Goal: Task Accomplishment & Management: Use online tool/utility

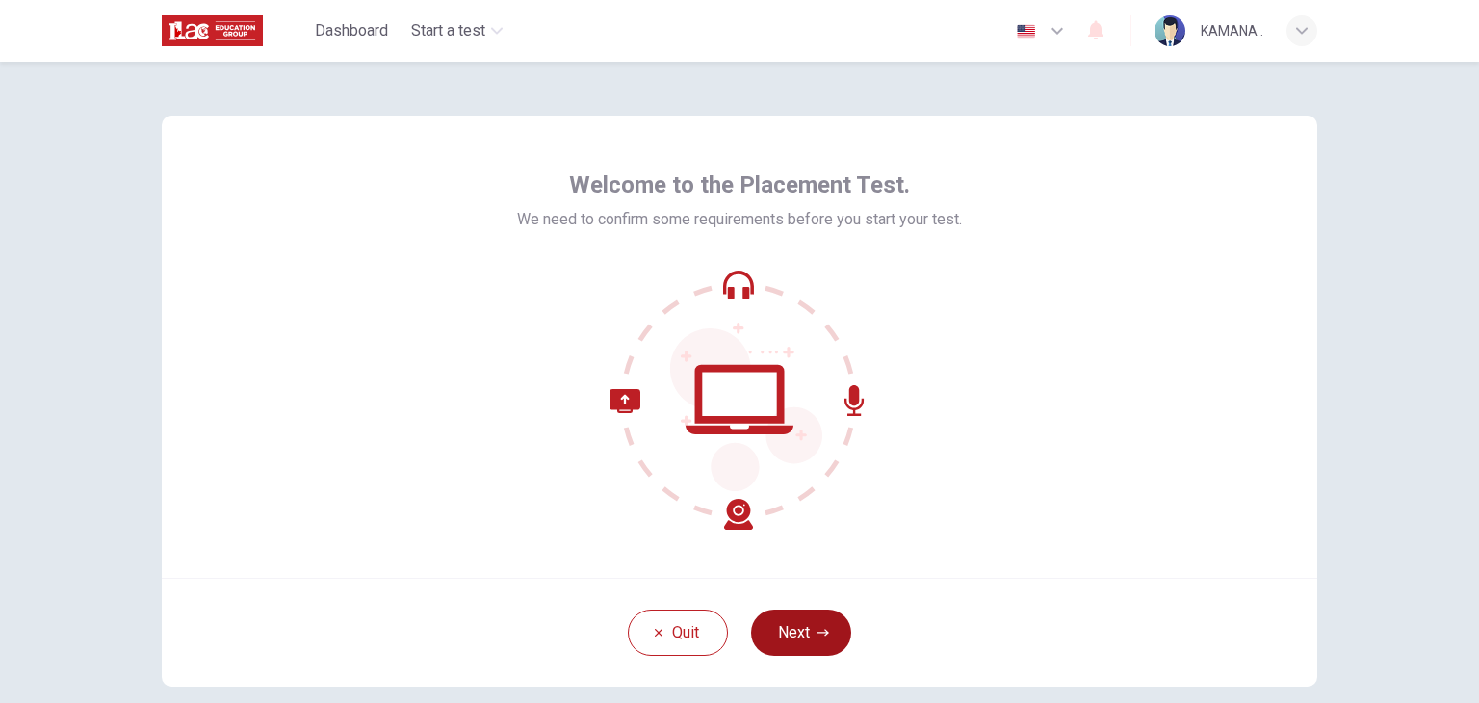
click at [794, 640] on button "Next" at bounding box center [801, 632] width 100 height 46
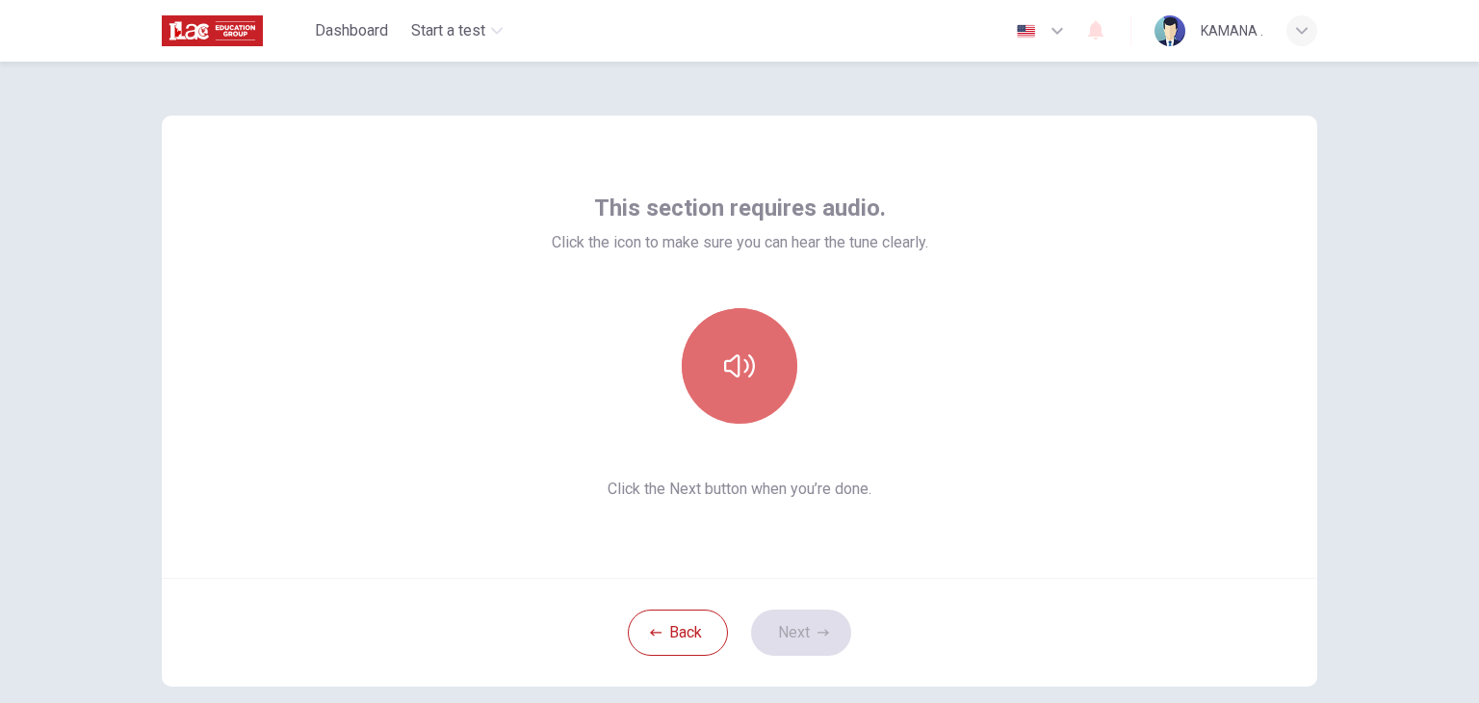
click at [746, 361] on icon "button" at bounding box center [739, 365] width 31 height 31
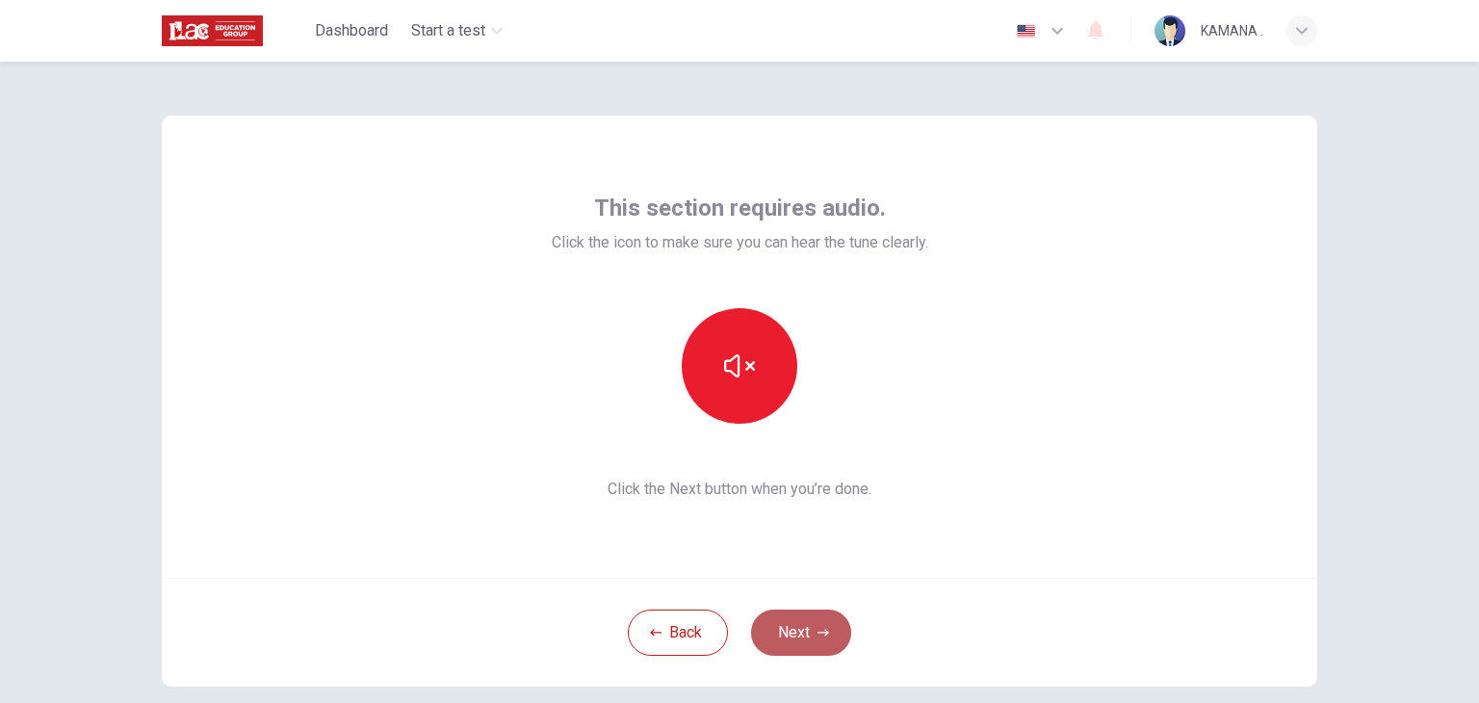
click at [802, 622] on button "Next" at bounding box center [801, 632] width 100 height 46
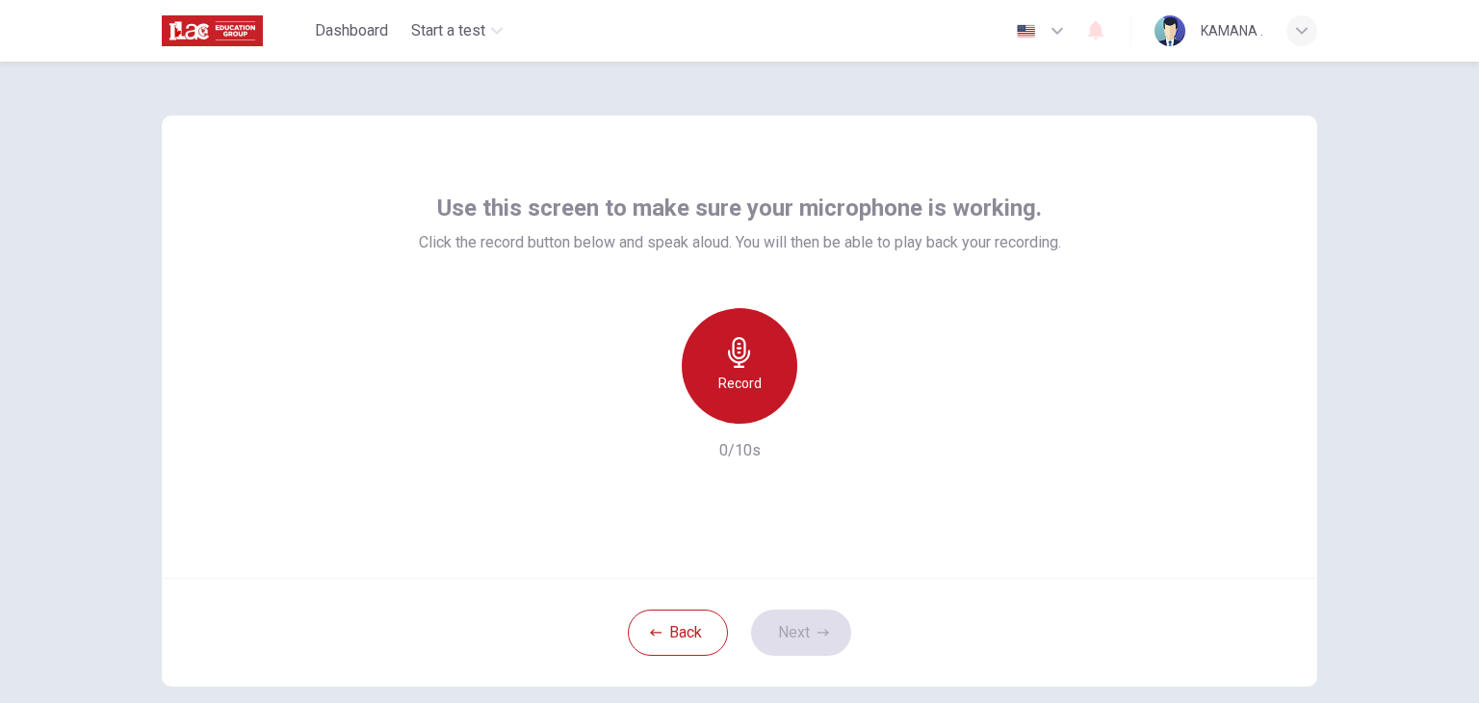
click at [743, 362] on icon "button" at bounding box center [739, 352] width 31 height 31
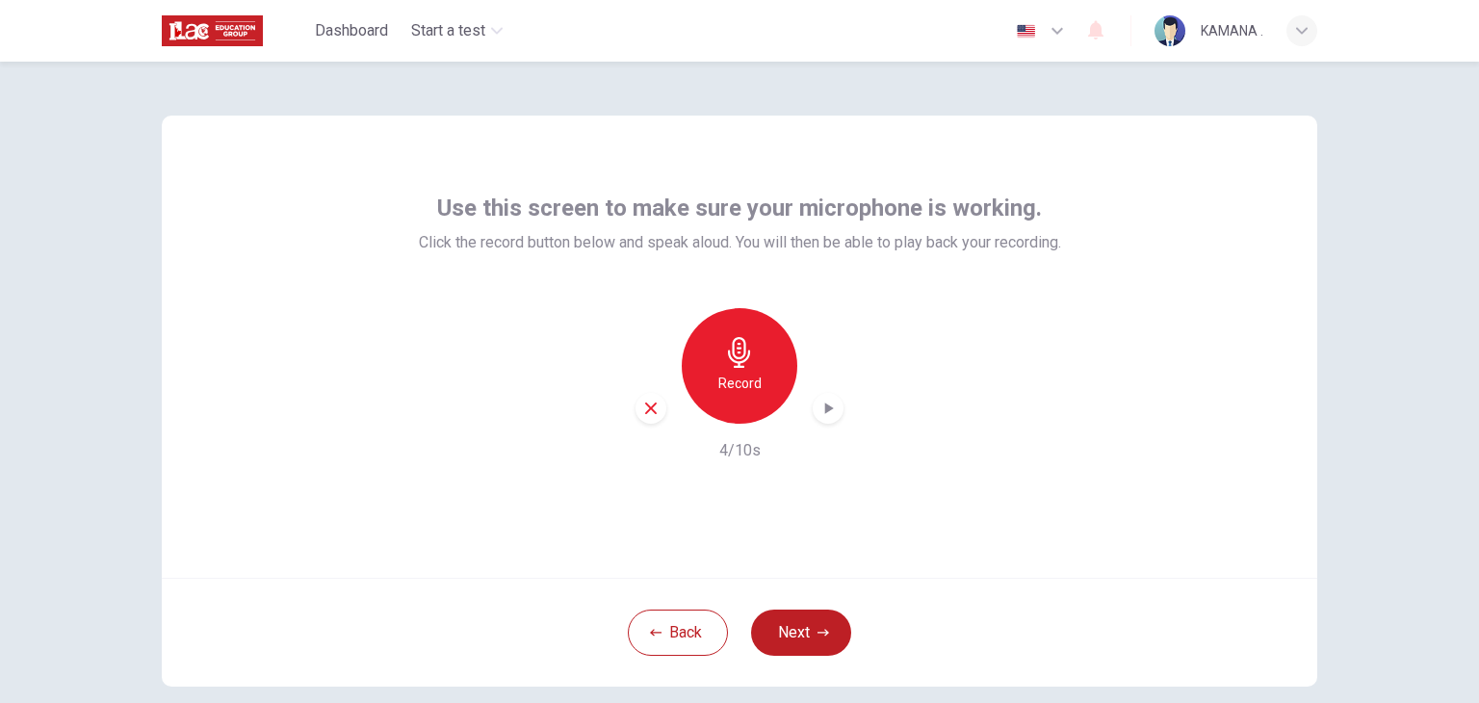
click at [825, 413] on icon "button" at bounding box center [827, 408] width 19 height 19
click at [798, 637] on button "Next" at bounding box center [801, 632] width 100 height 46
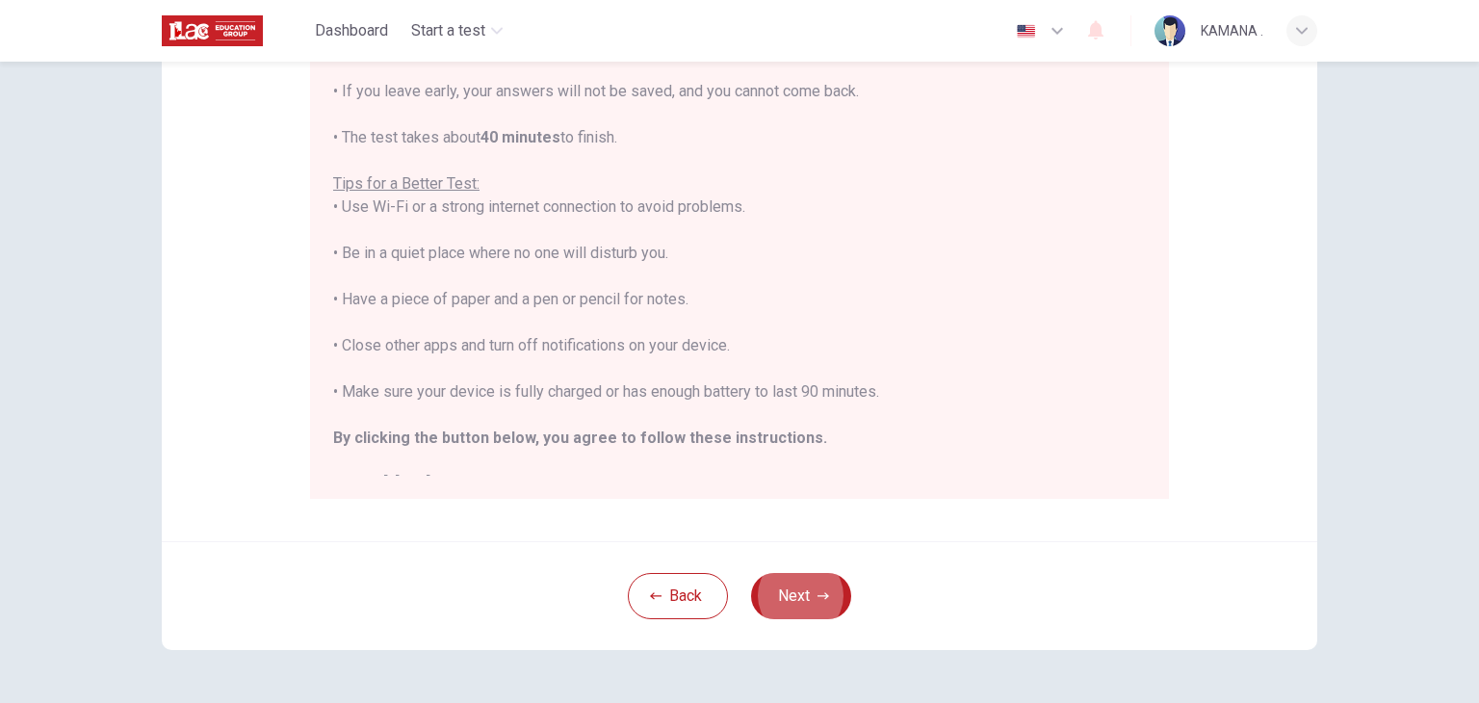
scroll to position [308, 0]
click at [806, 589] on button "Next" at bounding box center [801, 593] width 100 height 46
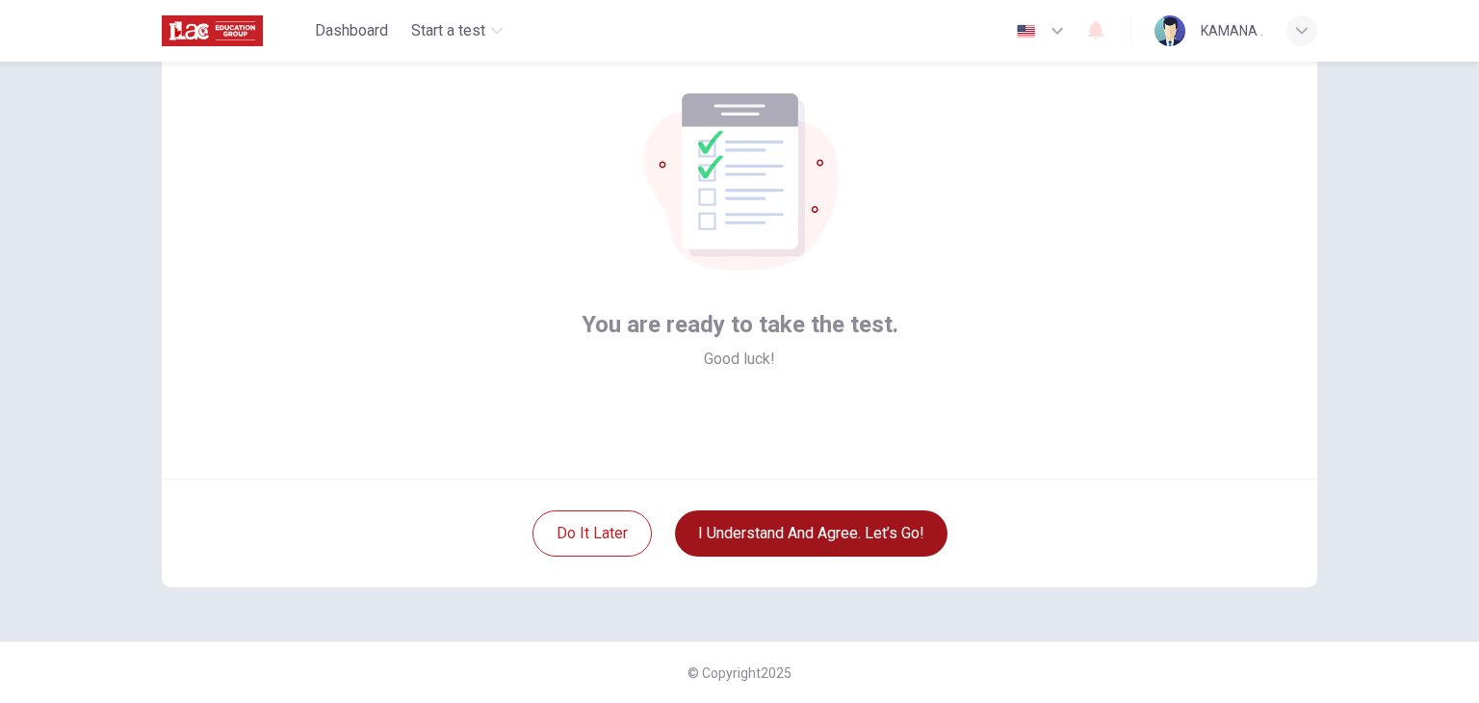
scroll to position [99, 0]
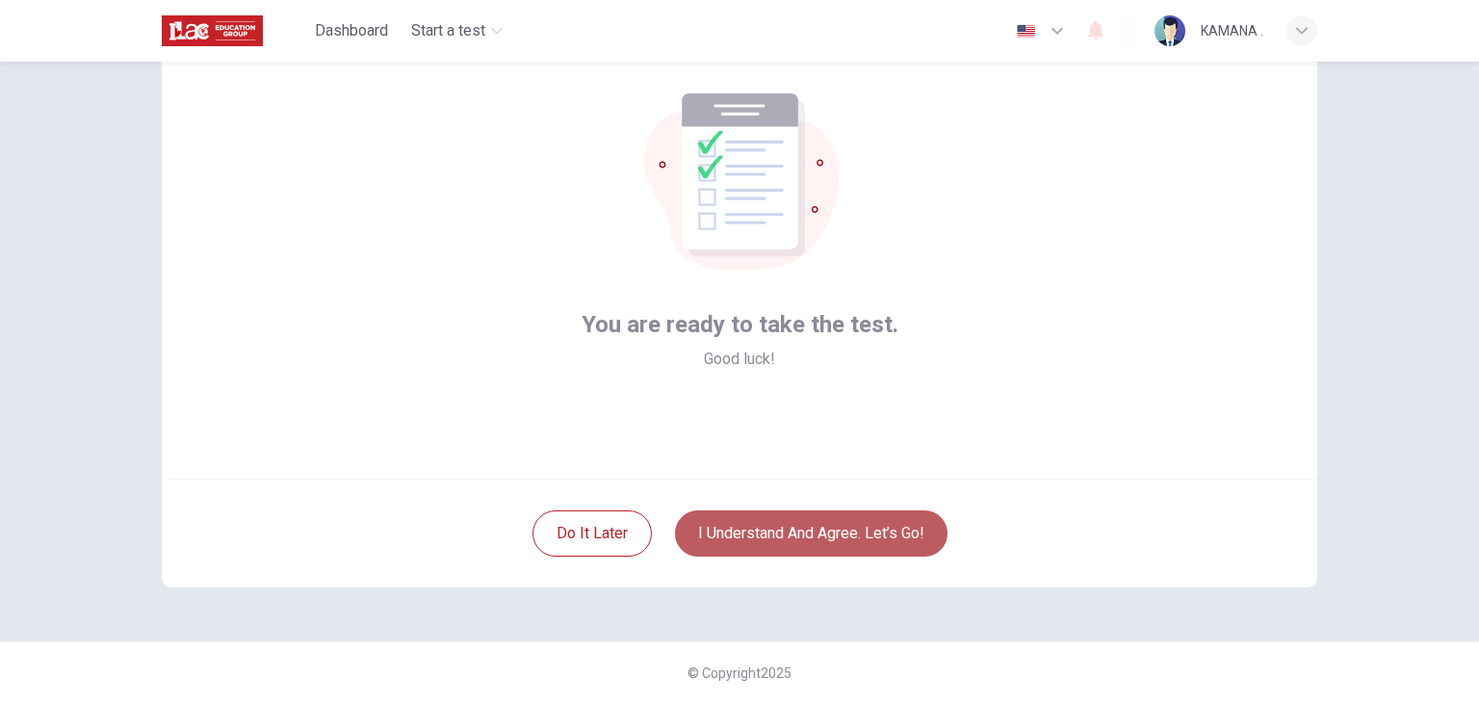
click at [813, 515] on button "I understand and agree. Let’s go!" at bounding box center [811, 533] width 272 height 46
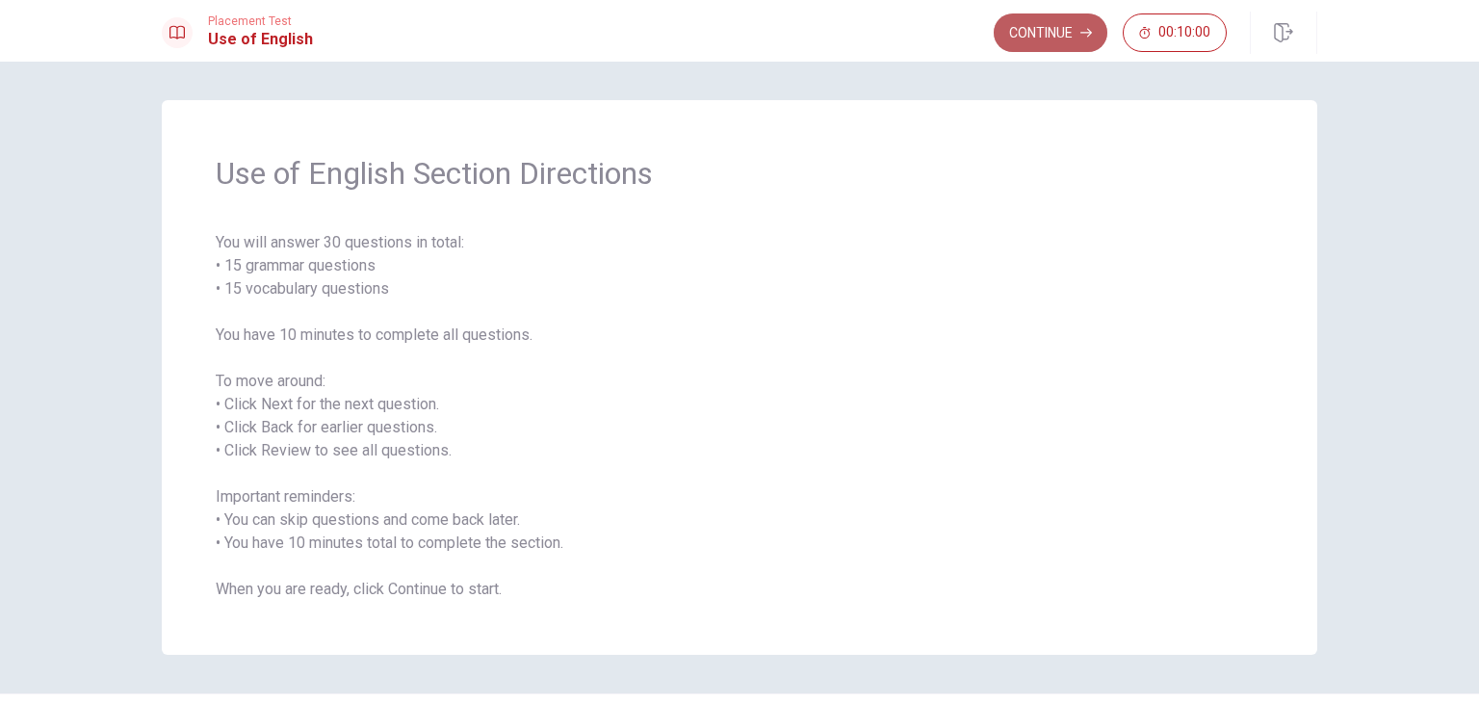
click at [1027, 27] on button "Continue" at bounding box center [1051, 32] width 114 height 39
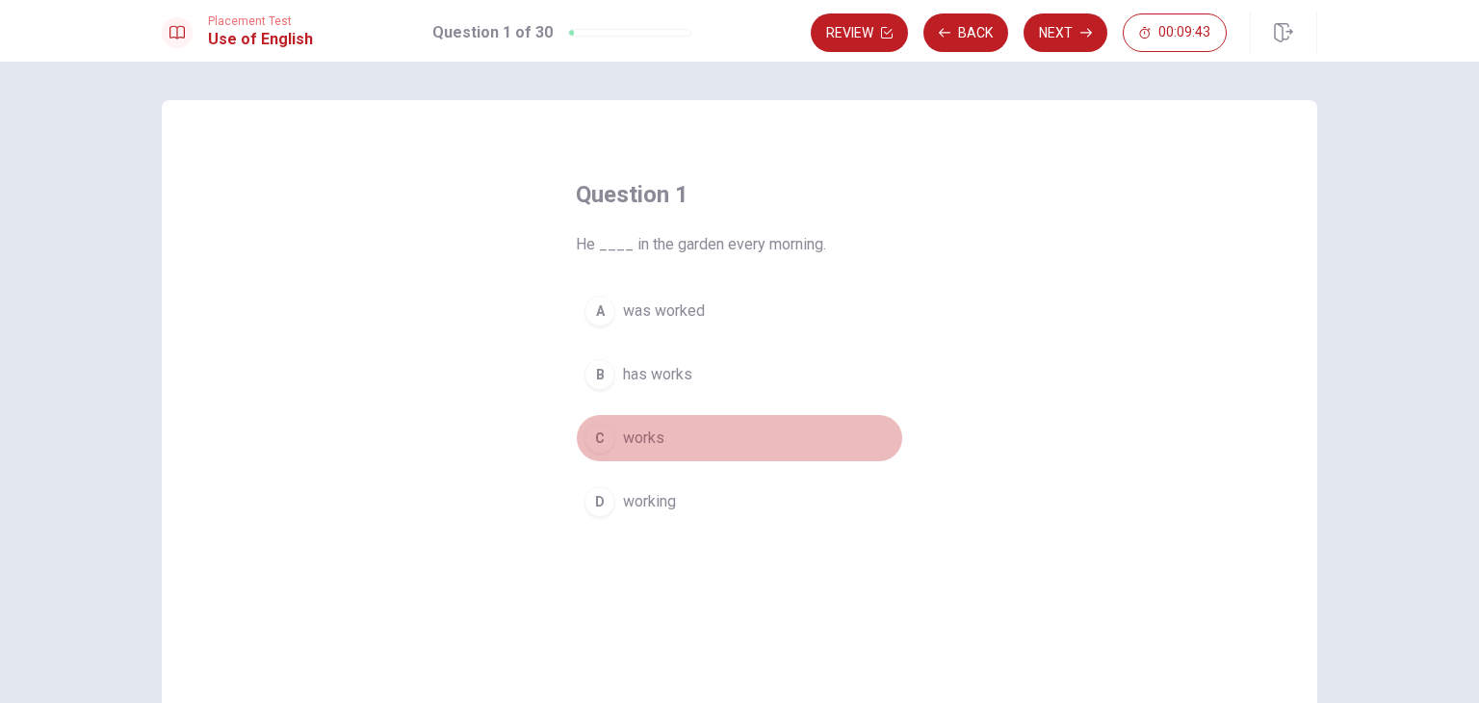
click at [651, 434] on span "works" at bounding box center [643, 438] width 41 height 23
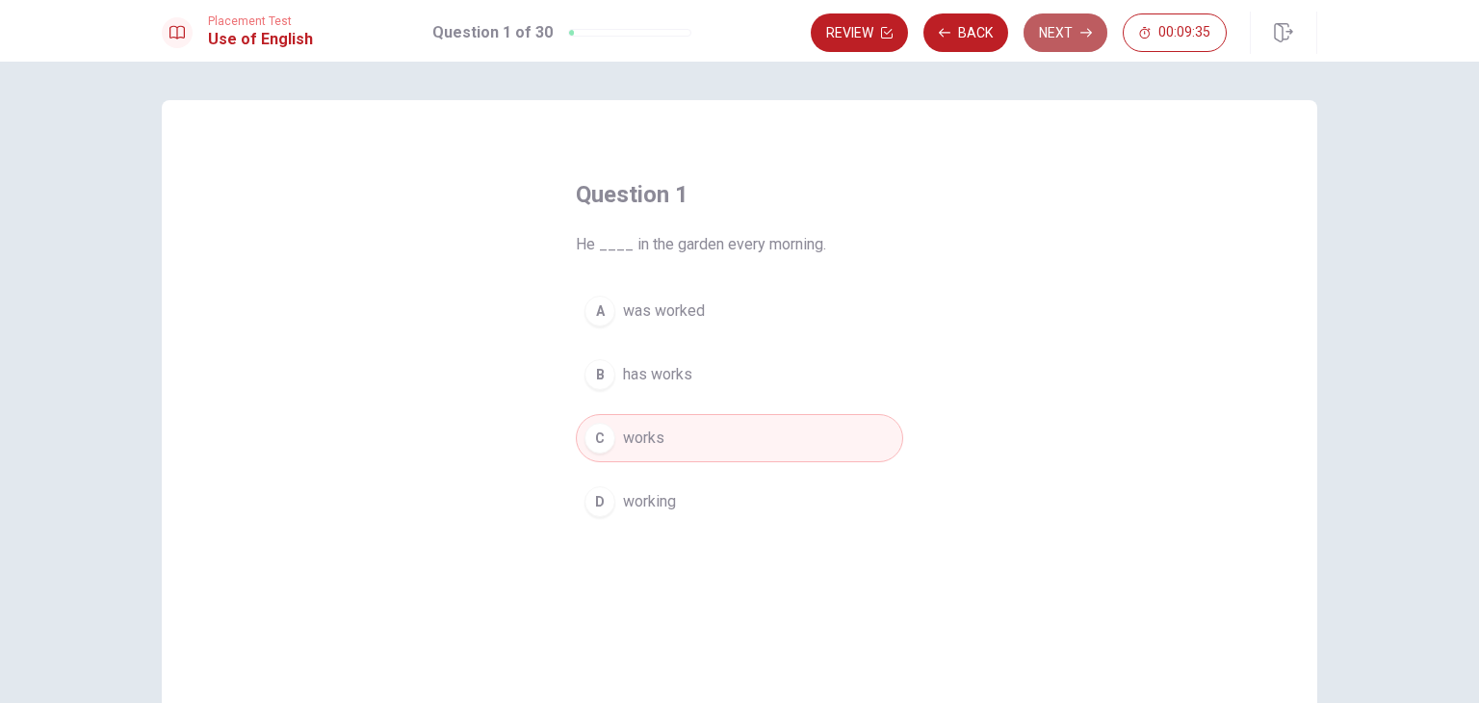
click at [1052, 36] on button "Next" at bounding box center [1065, 32] width 84 height 39
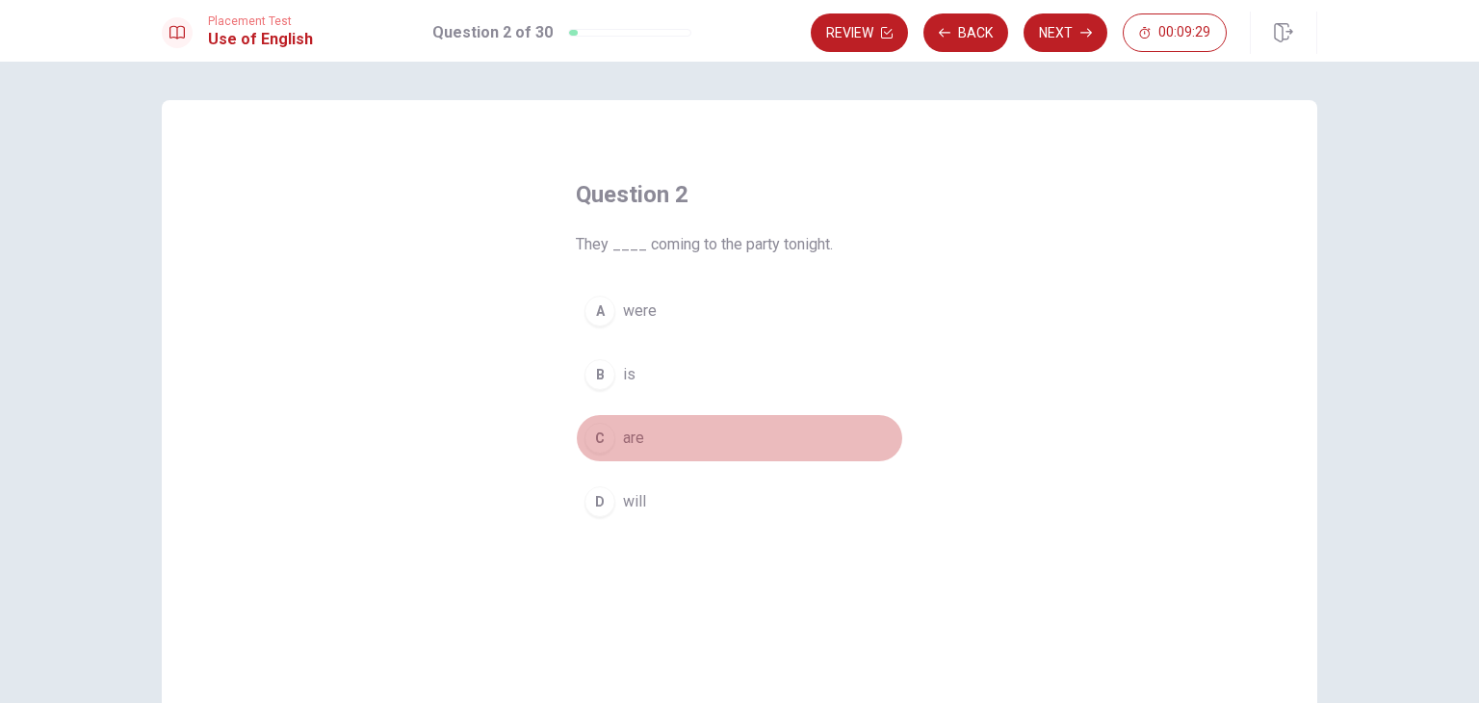
click at [610, 436] on button "C are" at bounding box center [739, 438] width 327 height 48
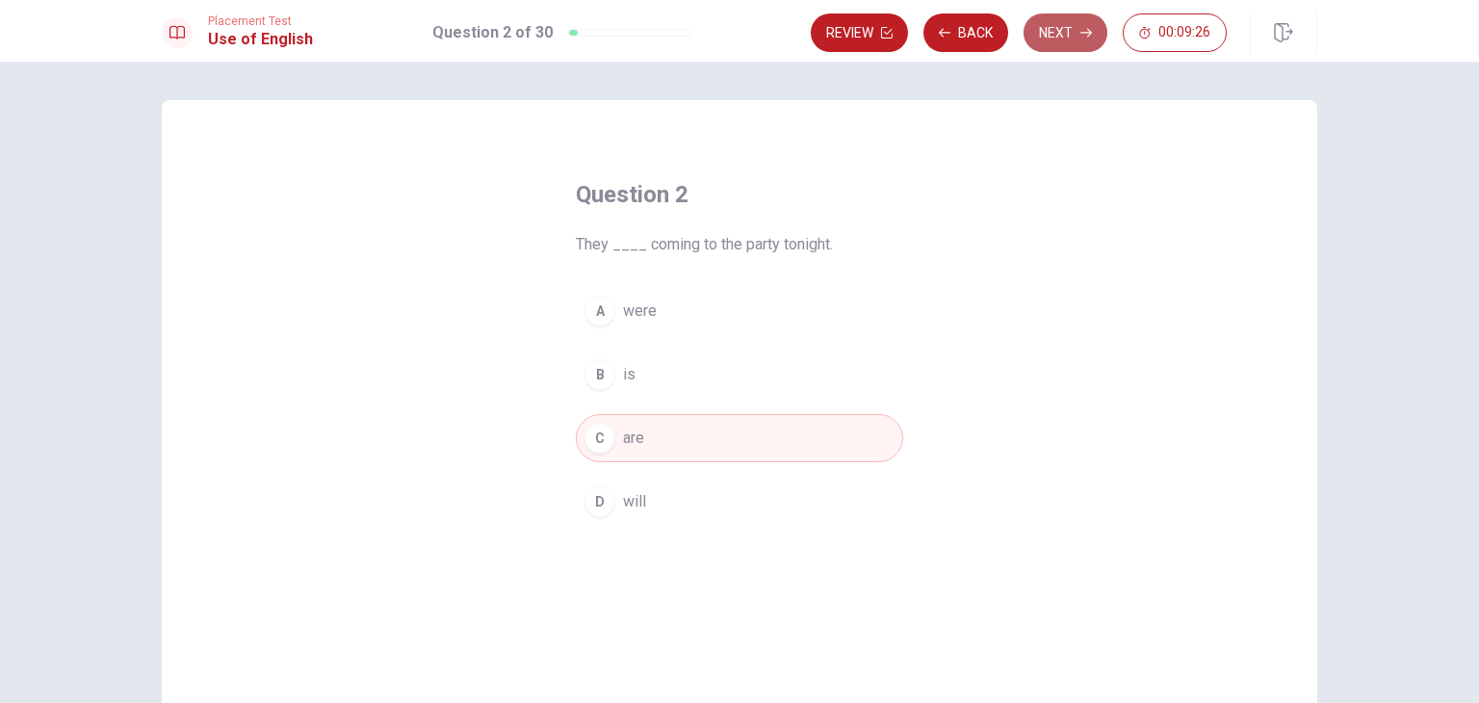
click at [1063, 37] on button "Next" at bounding box center [1065, 32] width 84 height 39
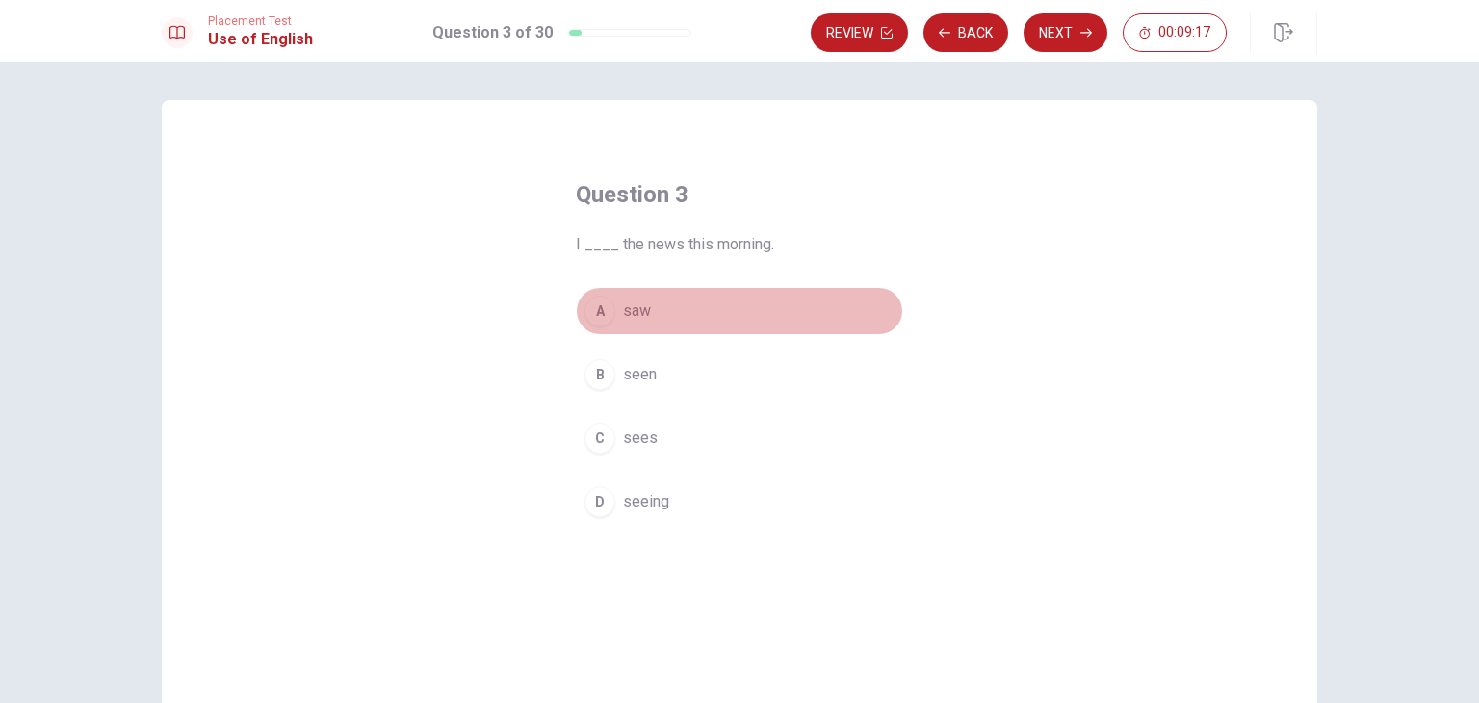
click at [632, 320] on span "saw" at bounding box center [637, 310] width 28 height 23
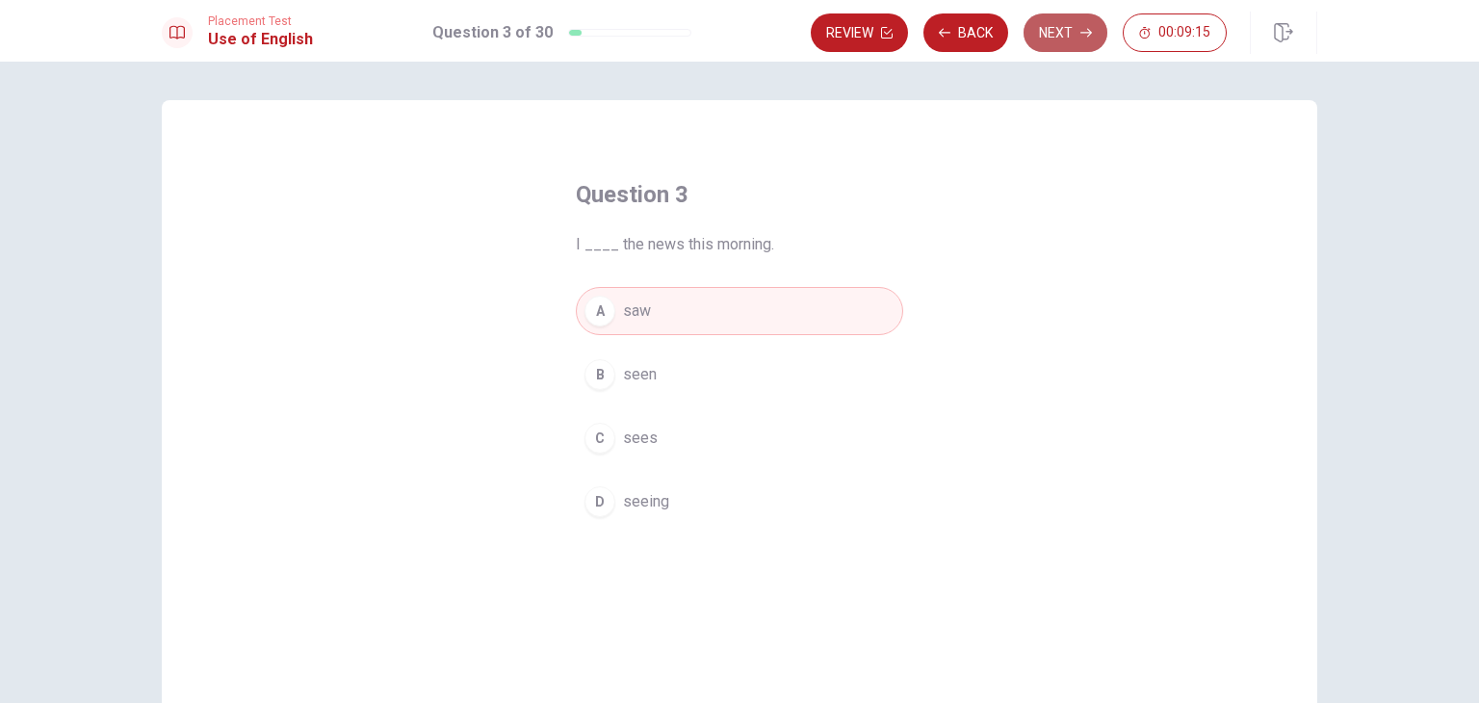
click at [1063, 35] on button "Next" at bounding box center [1065, 32] width 84 height 39
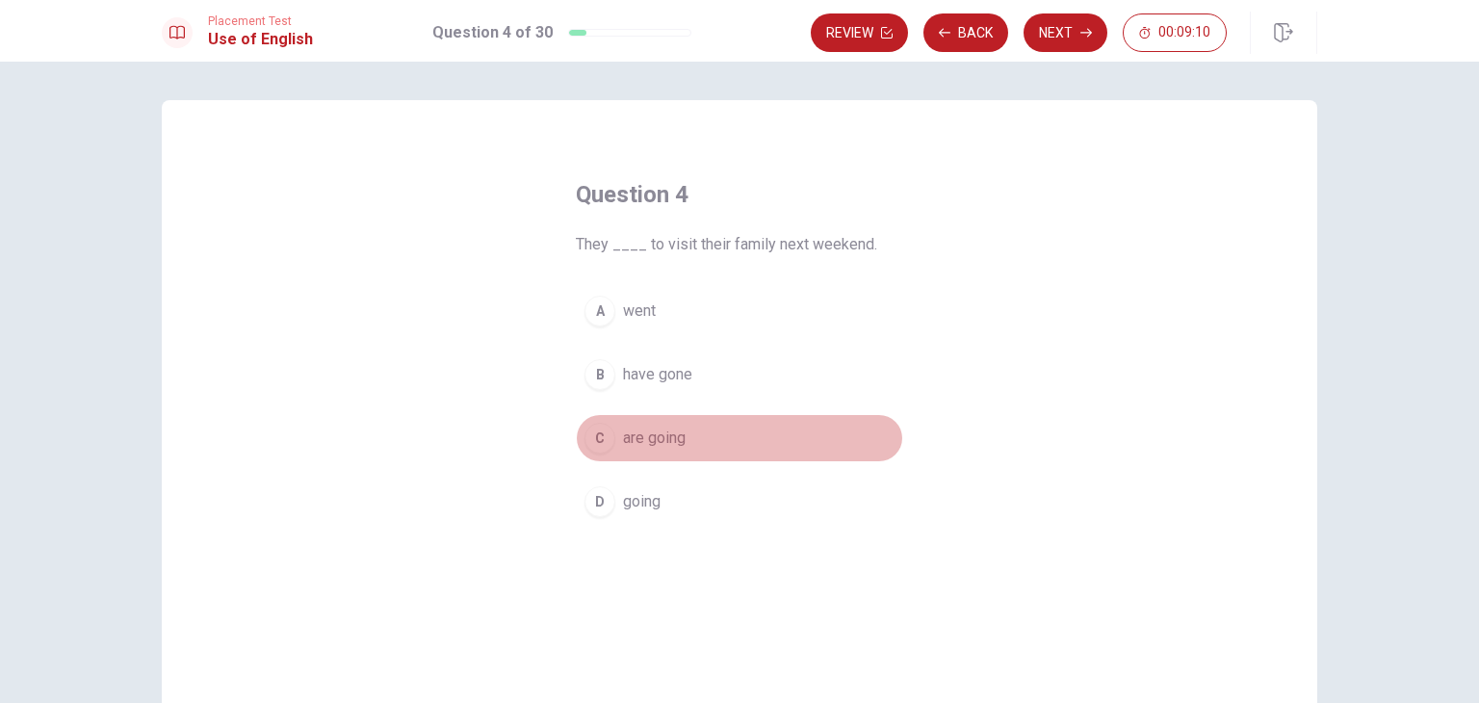
click at [636, 449] on button "C are going" at bounding box center [739, 438] width 327 height 48
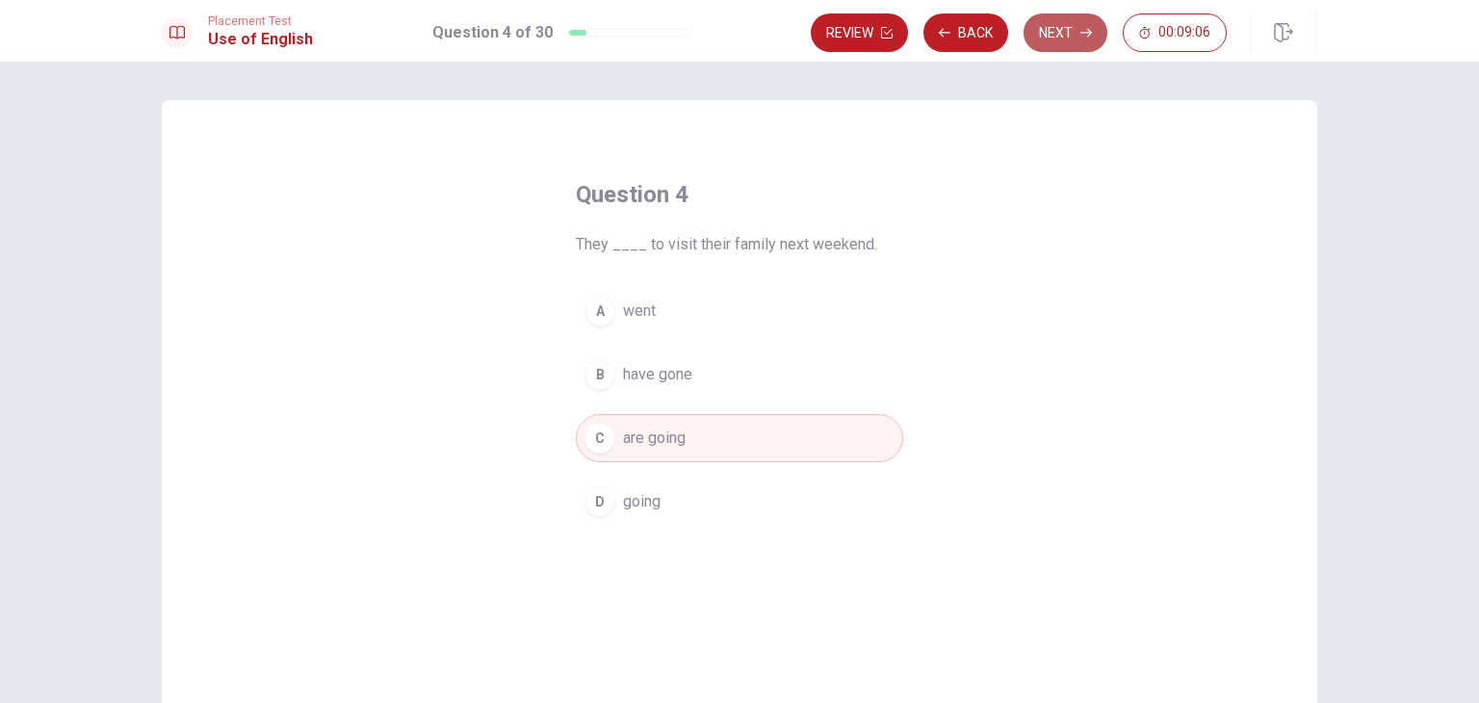
click at [1059, 32] on button "Next" at bounding box center [1065, 32] width 84 height 39
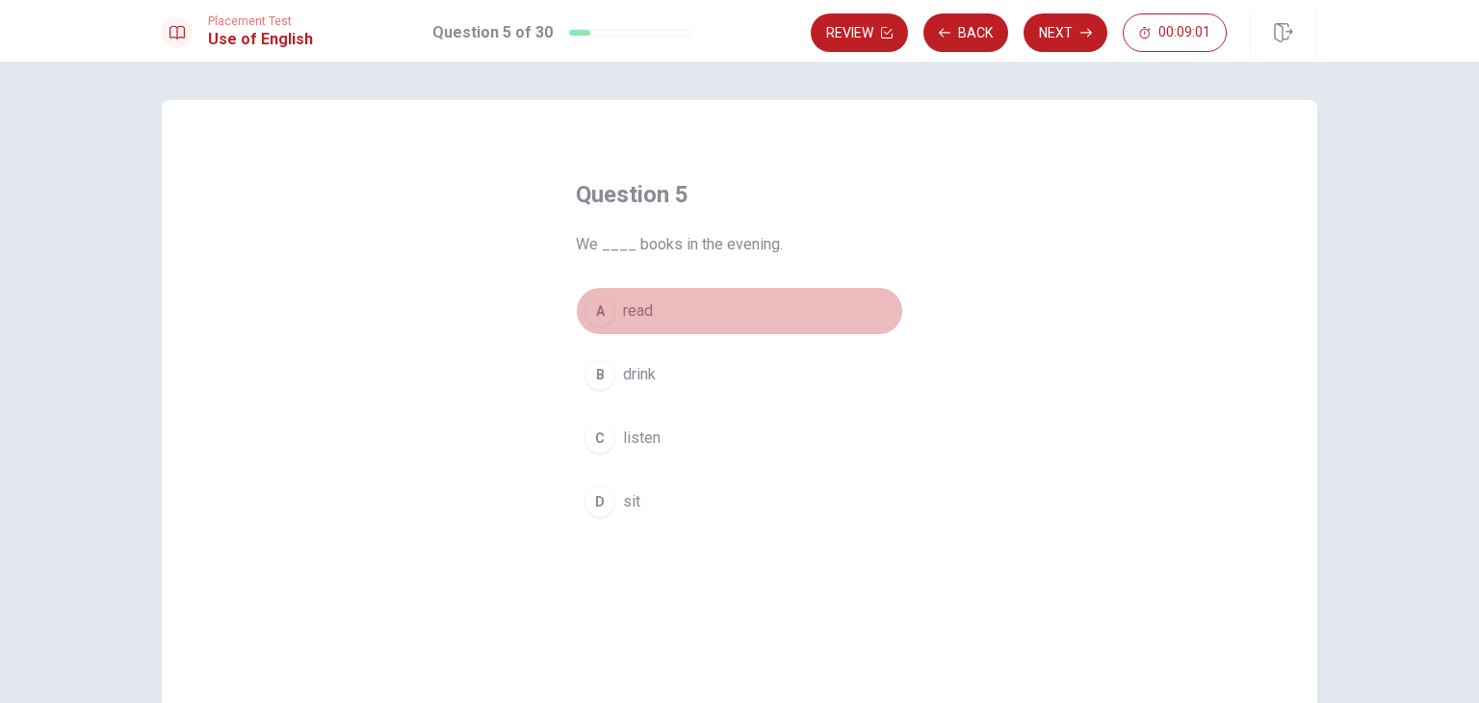
click at [635, 314] on span "read" at bounding box center [638, 310] width 30 height 23
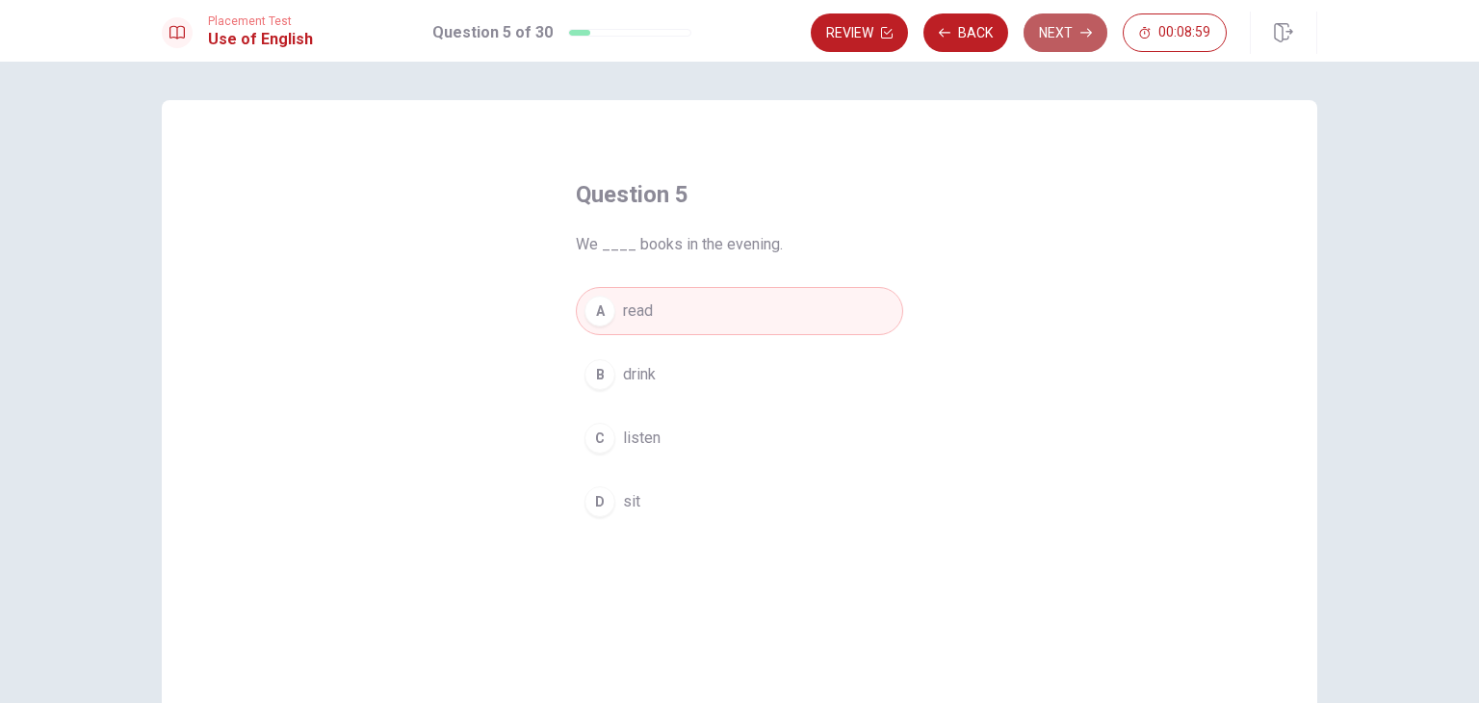
click at [1064, 32] on button "Next" at bounding box center [1065, 32] width 84 height 39
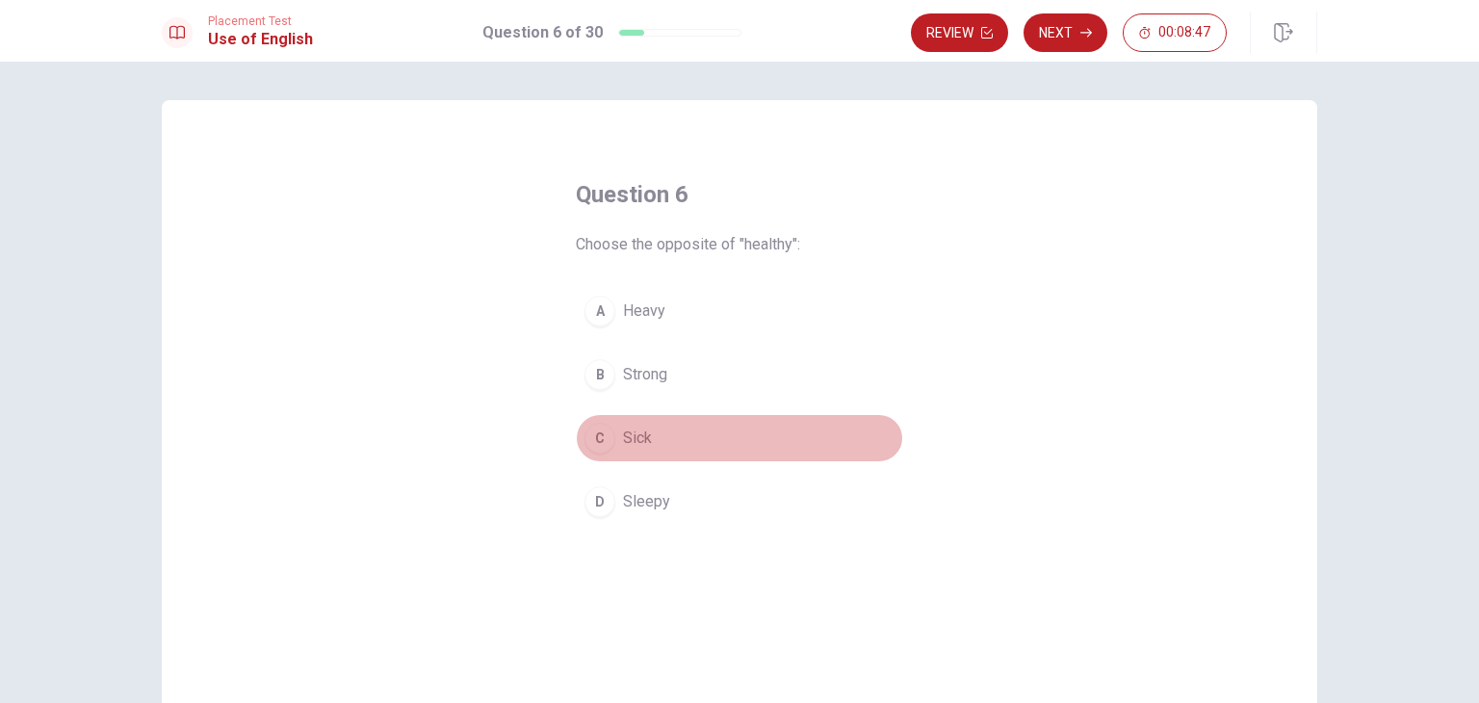
click at [597, 440] on div "C" at bounding box center [599, 438] width 31 height 31
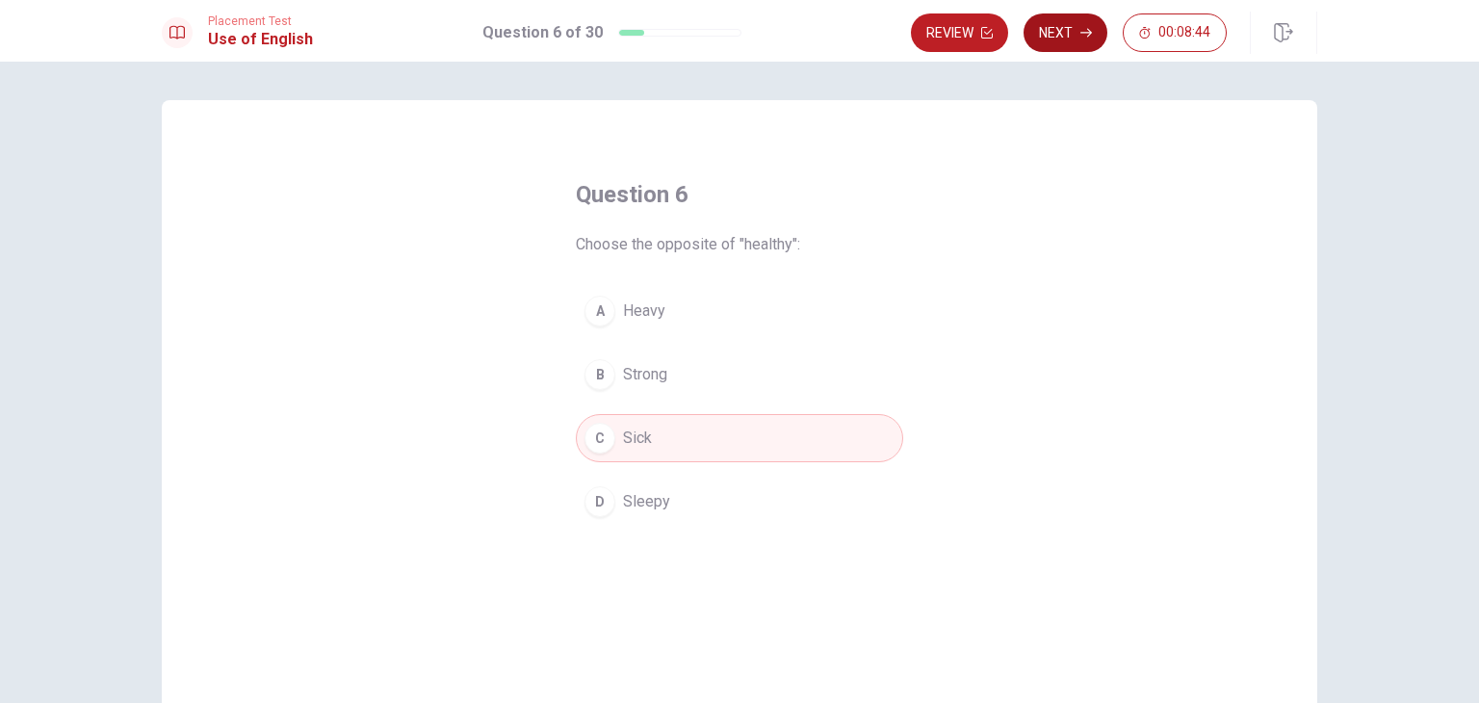
click at [1060, 23] on button "Next" at bounding box center [1065, 32] width 84 height 39
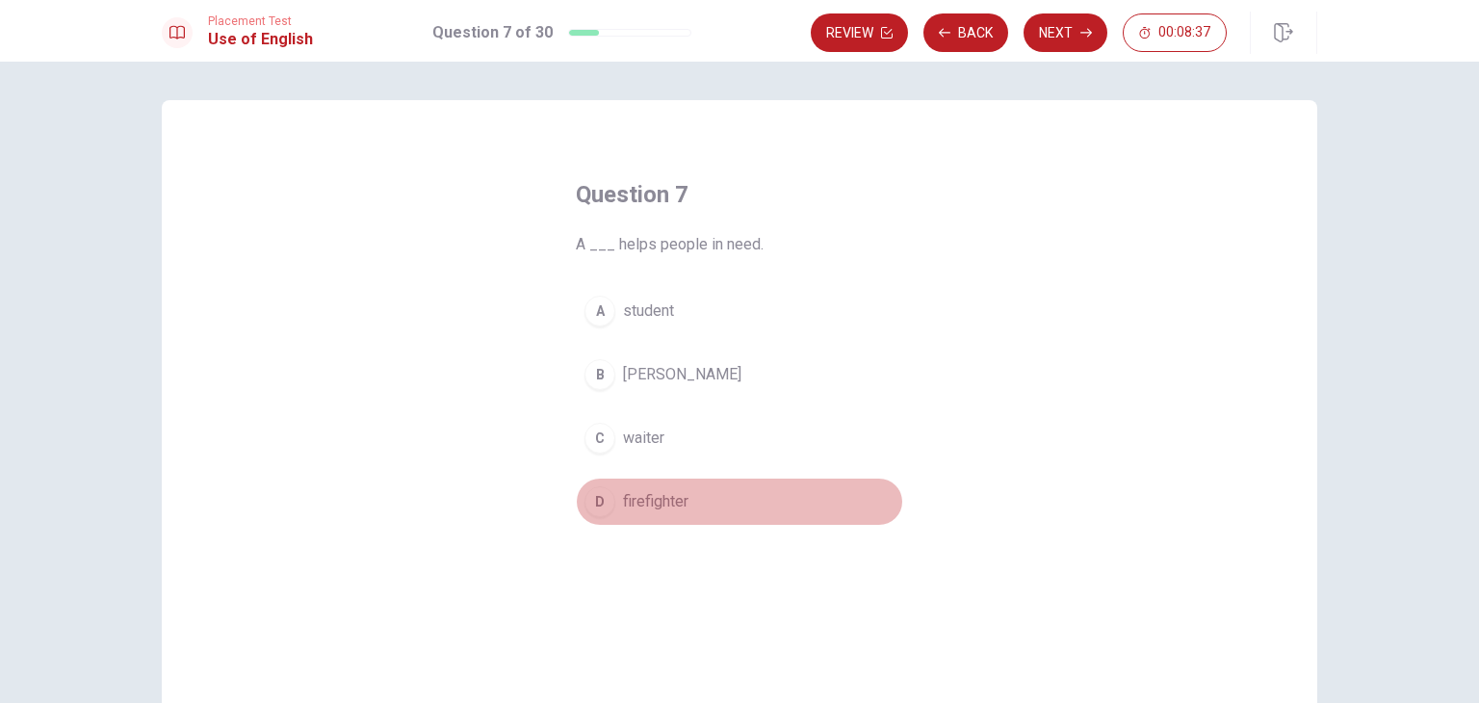
click at [631, 510] on span "firefighter" at bounding box center [655, 501] width 65 height 23
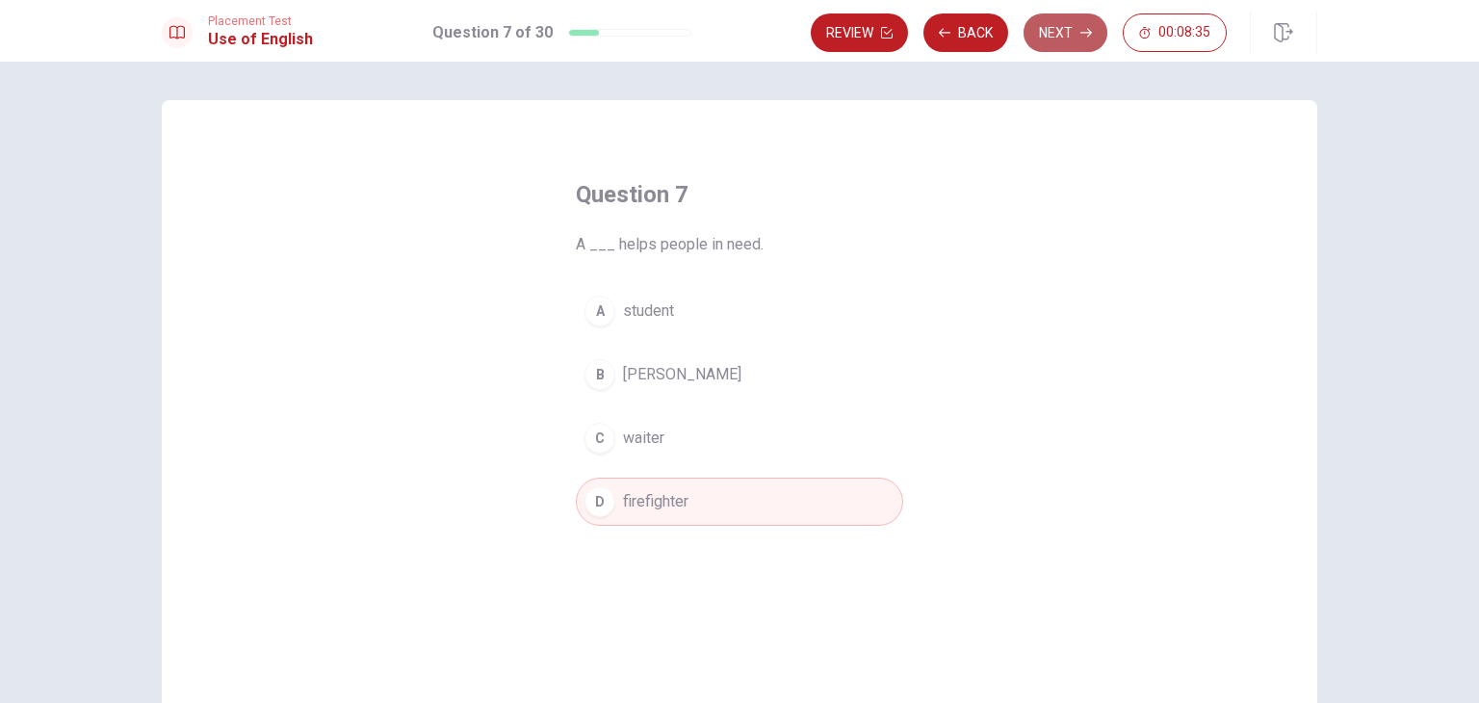
click at [1051, 34] on button "Next" at bounding box center [1065, 32] width 84 height 39
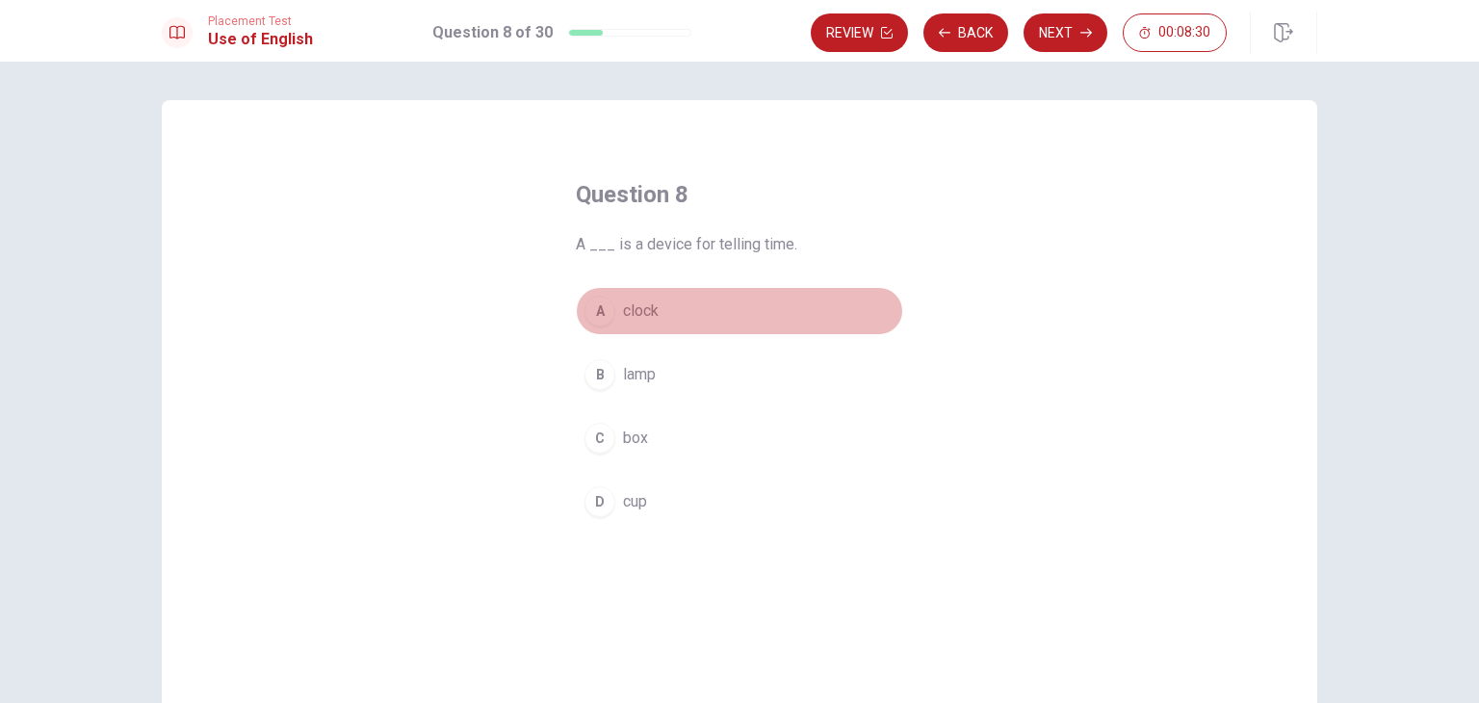
click at [603, 309] on div "A" at bounding box center [599, 311] width 31 height 31
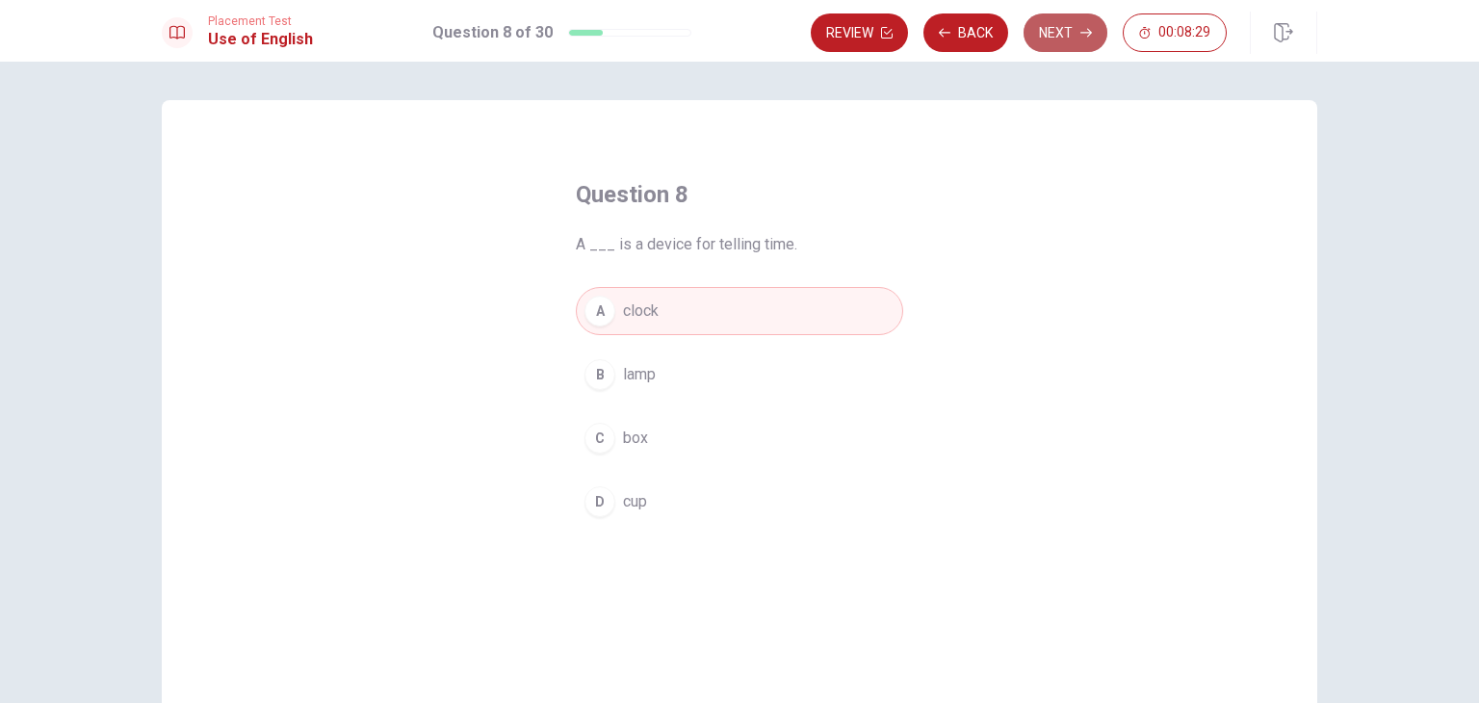
click at [1055, 38] on button "Next" at bounding box center [1065, 32] width 84 height 39
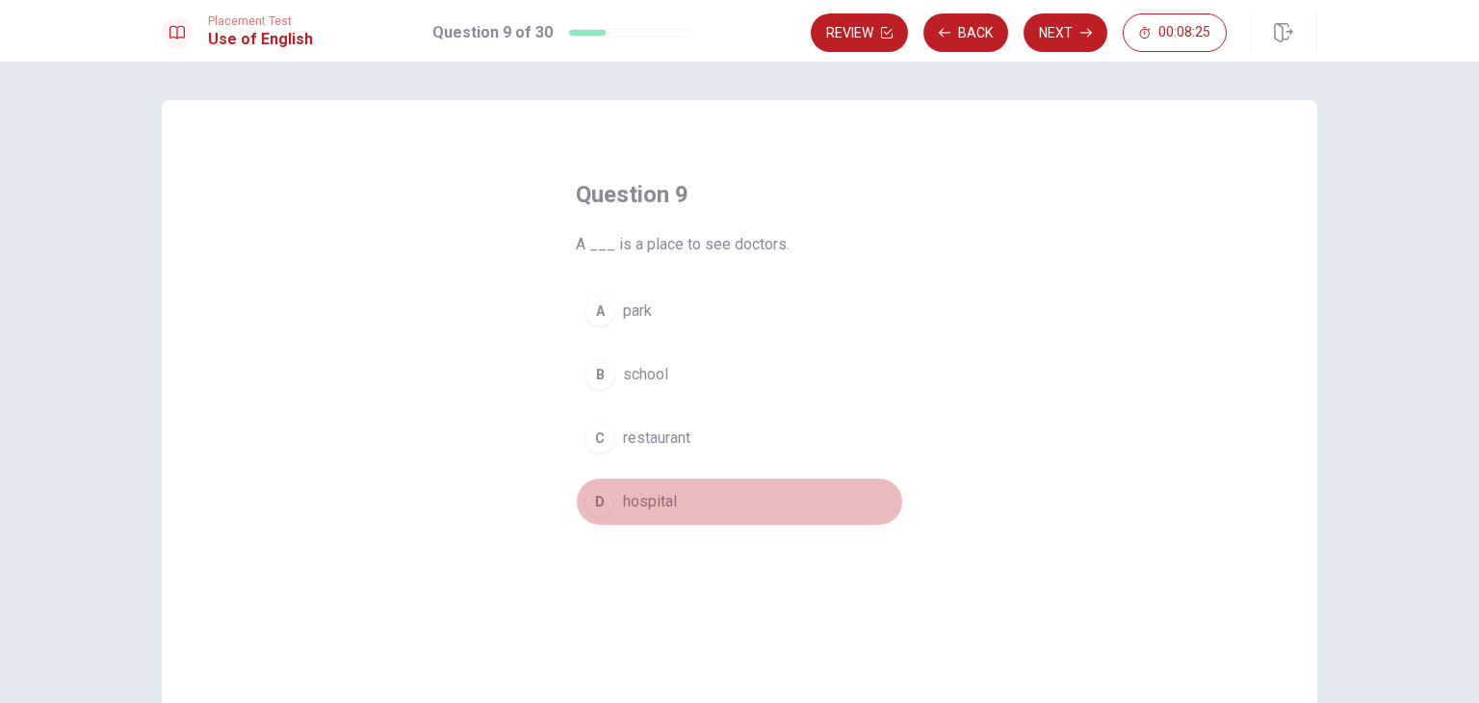
click at [593, 499] on div "D" at bounding box center [599, 501] width 31 height 31
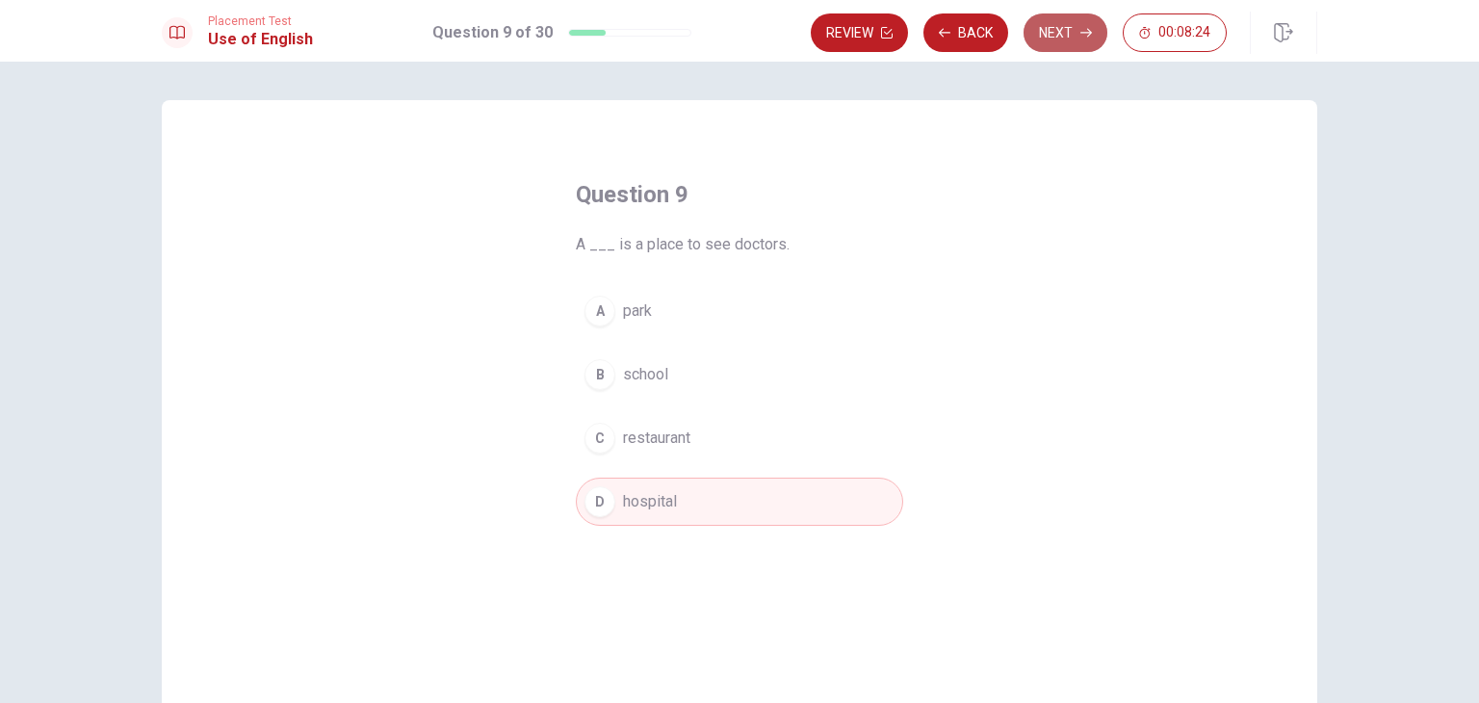
click at [1066, 24] on button "Next" at bounding box center [1065, 32] width 84 height 39
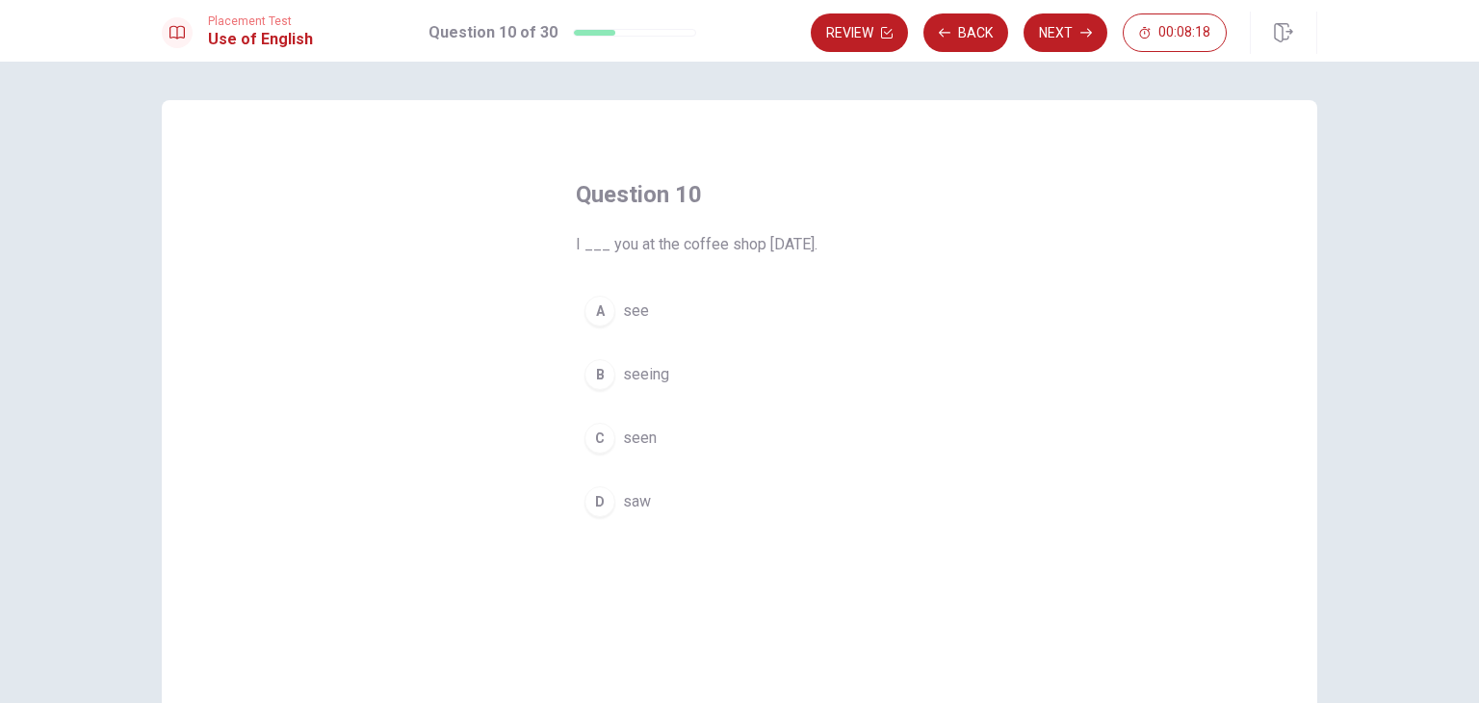
click at [600, 502] on div "D" at bounding box center [599, 501] width 31 height 31
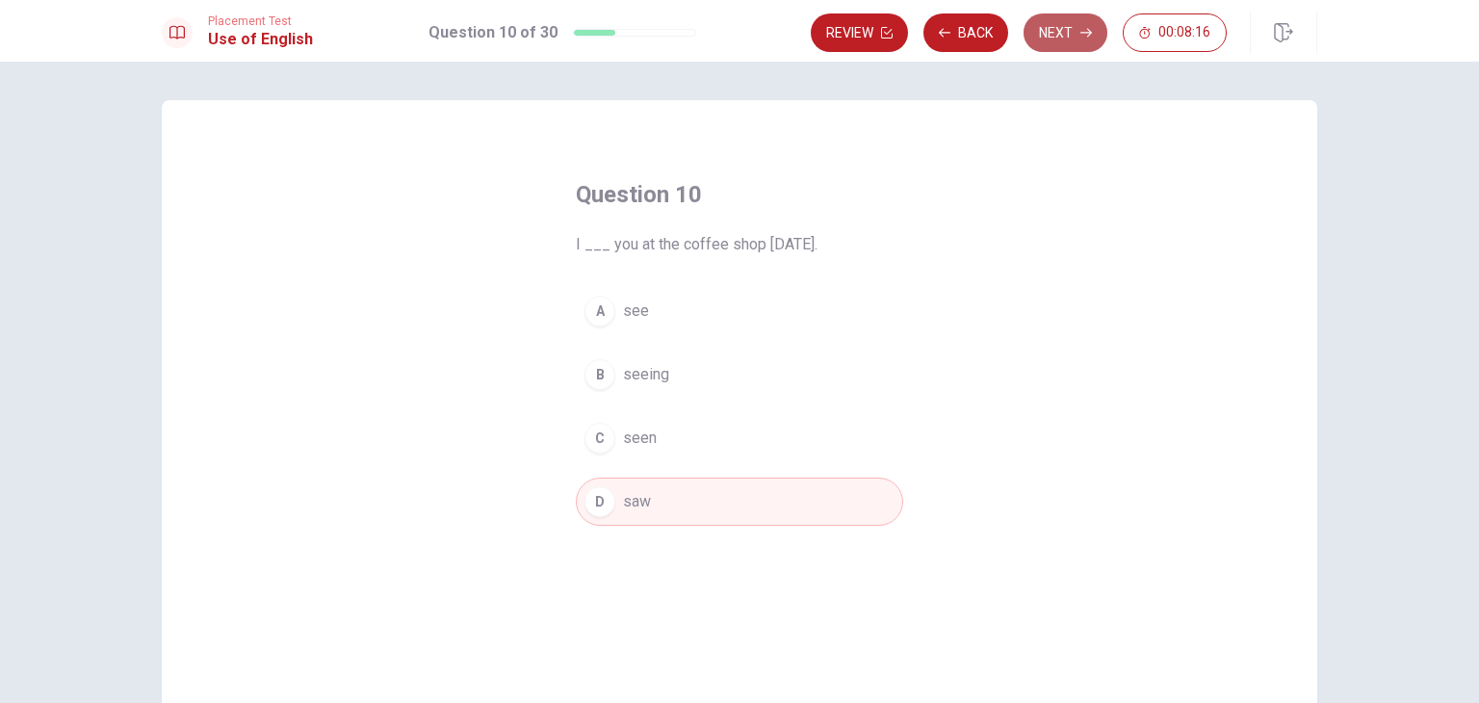
click at [1053, 43] on button "Next" at bounding box center [1065, 32] width 84 height 39
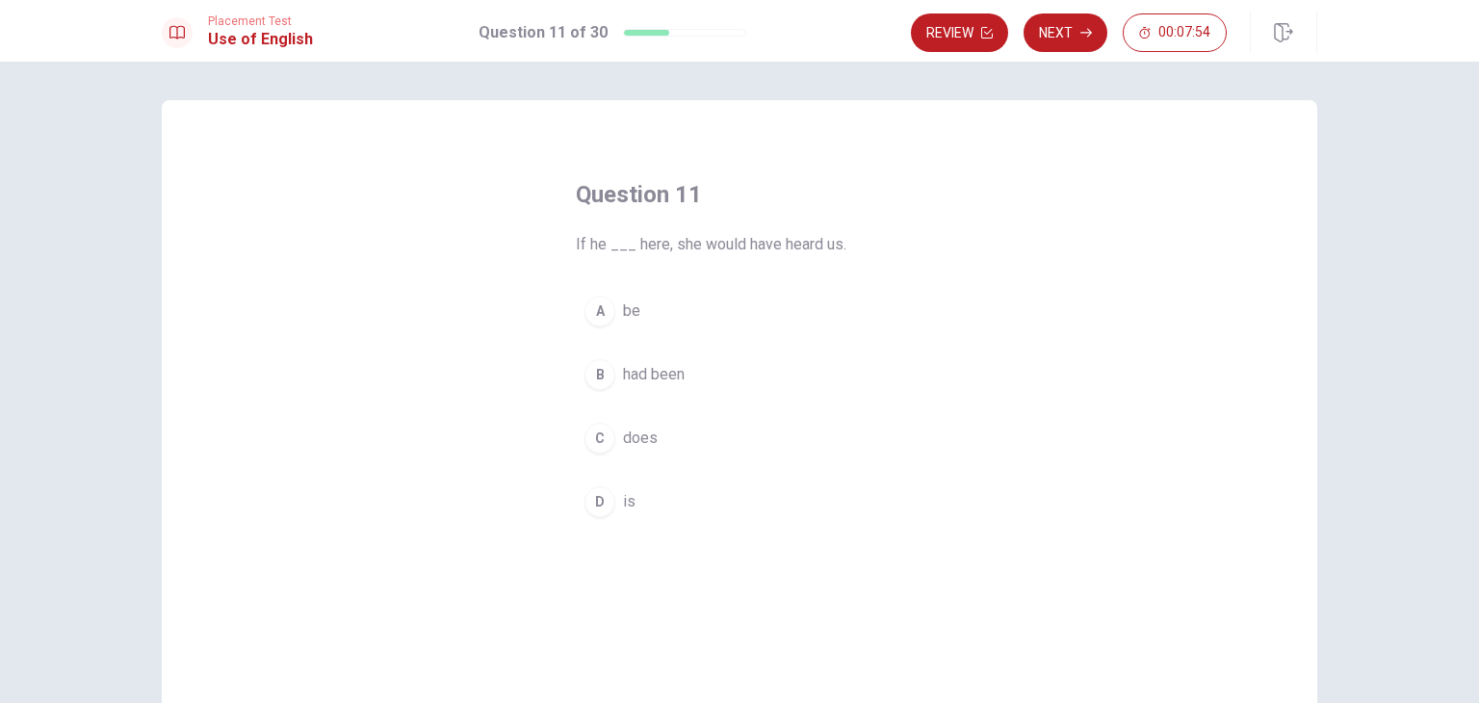
click at [597, 503] on div "D" at bounding box center [599, 501] width 31 height 31
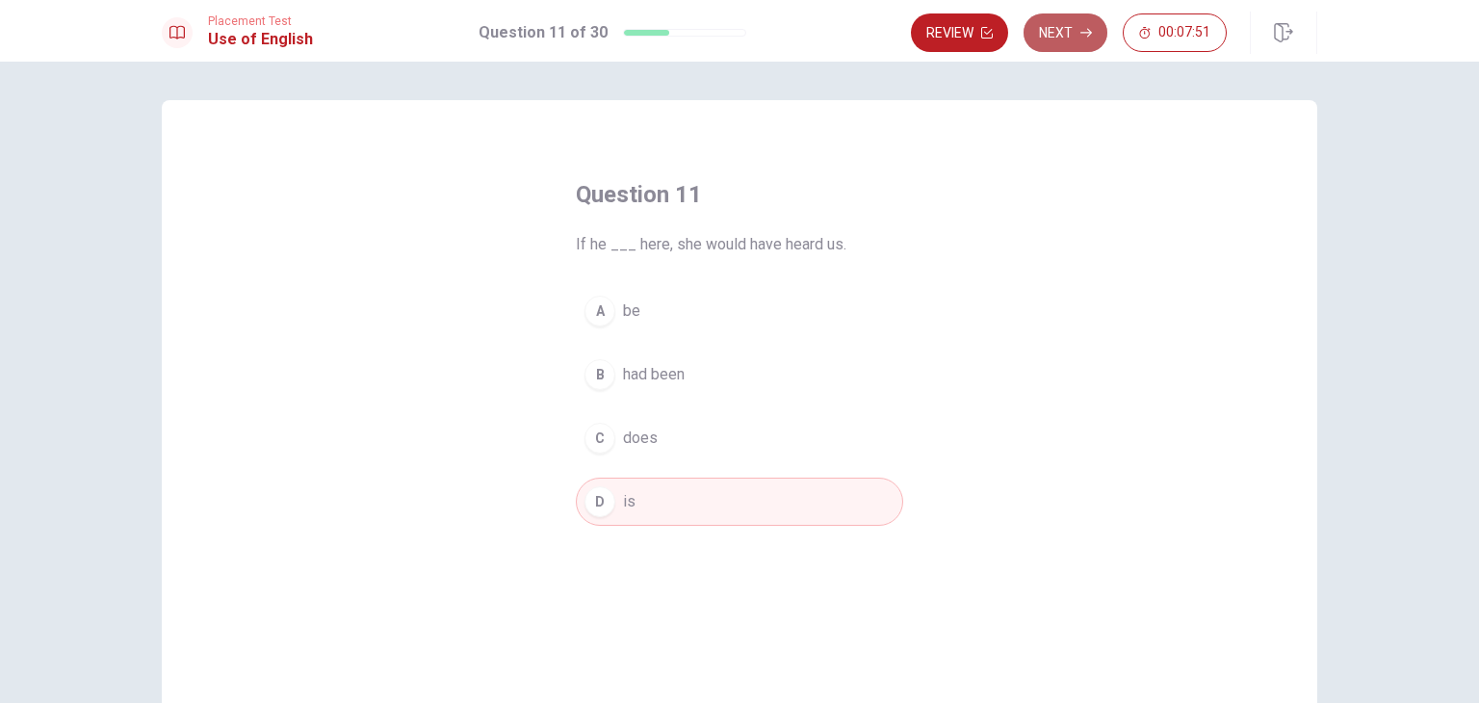
click at [1049, 34] on button "Next" at bounding box center [1065, 32] width 84 height 39
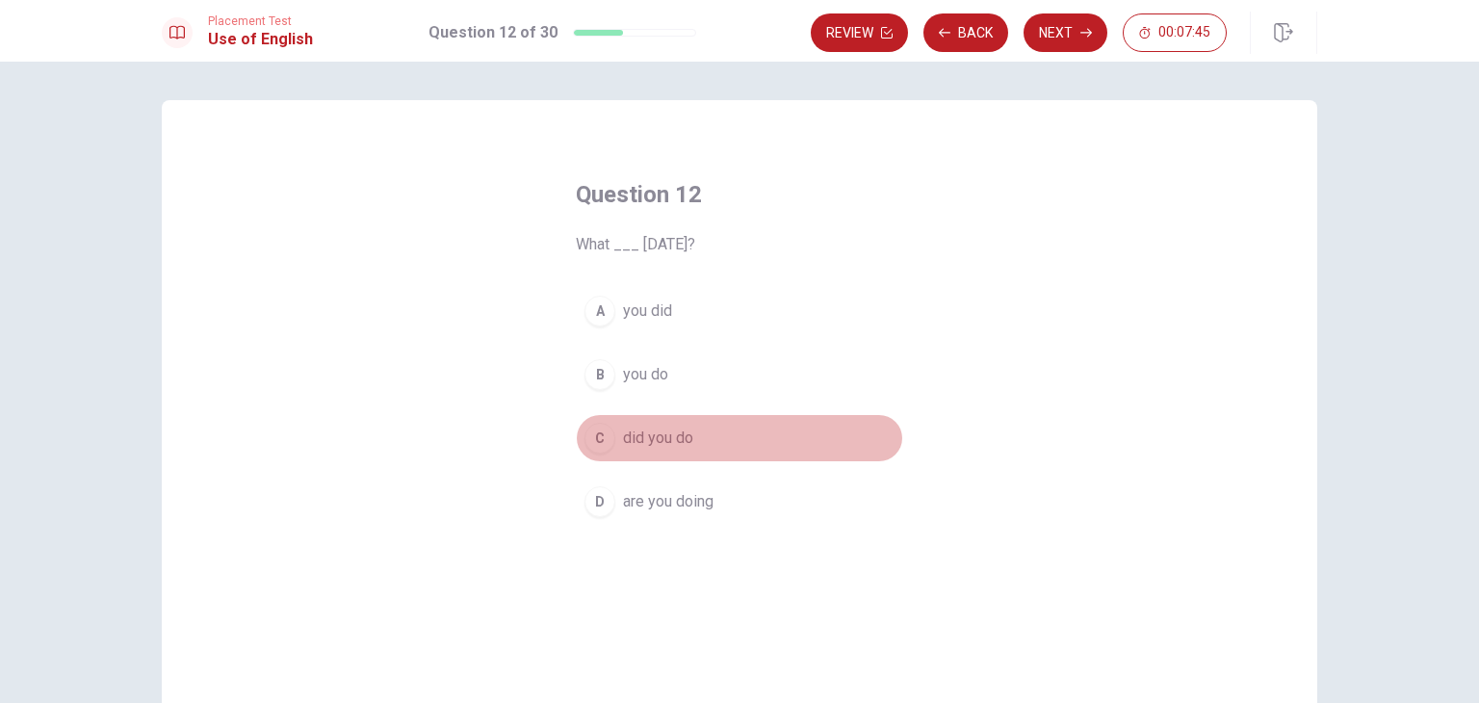
click at [593, 444] on div "C" at bounding box center [599, 438] width 31 height 31
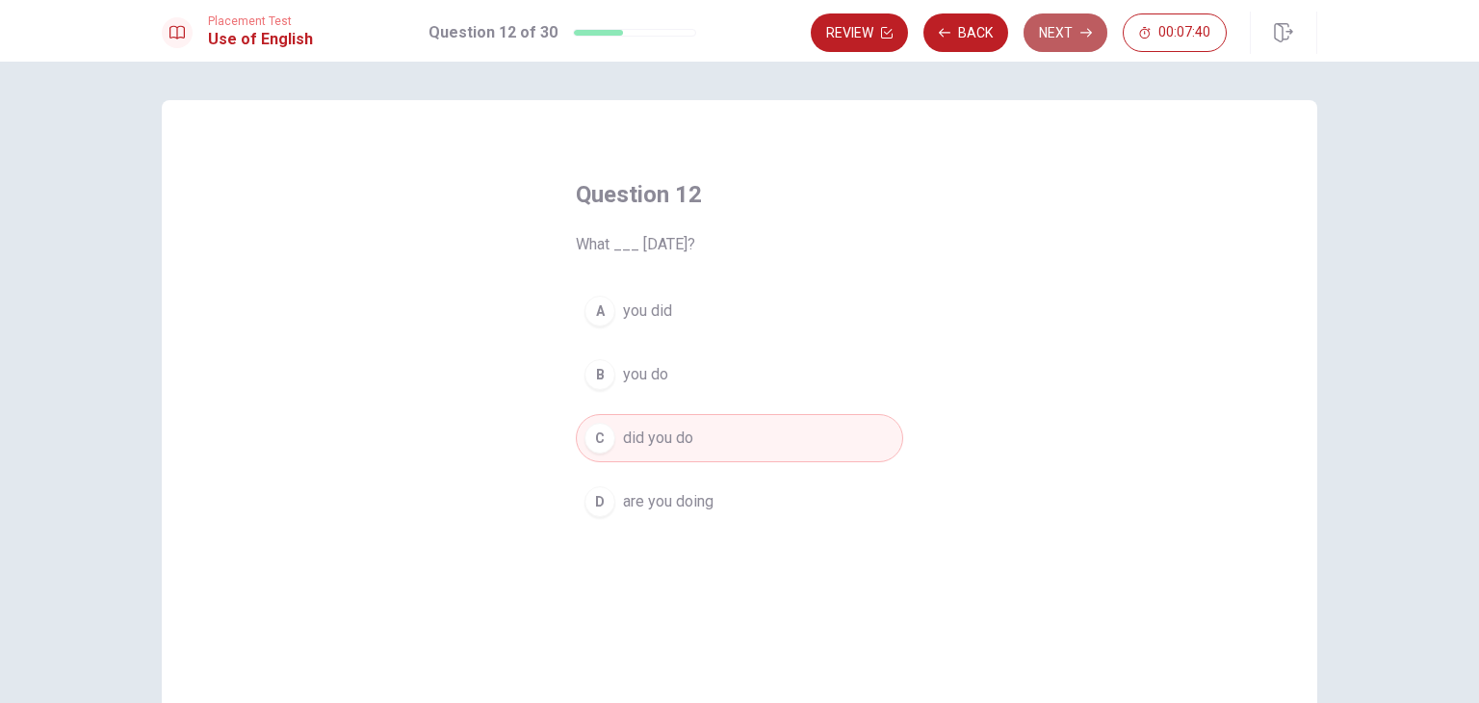
click at [1078, 39] on button "Next" at bounding box center [1065, 32] width 84 height 39
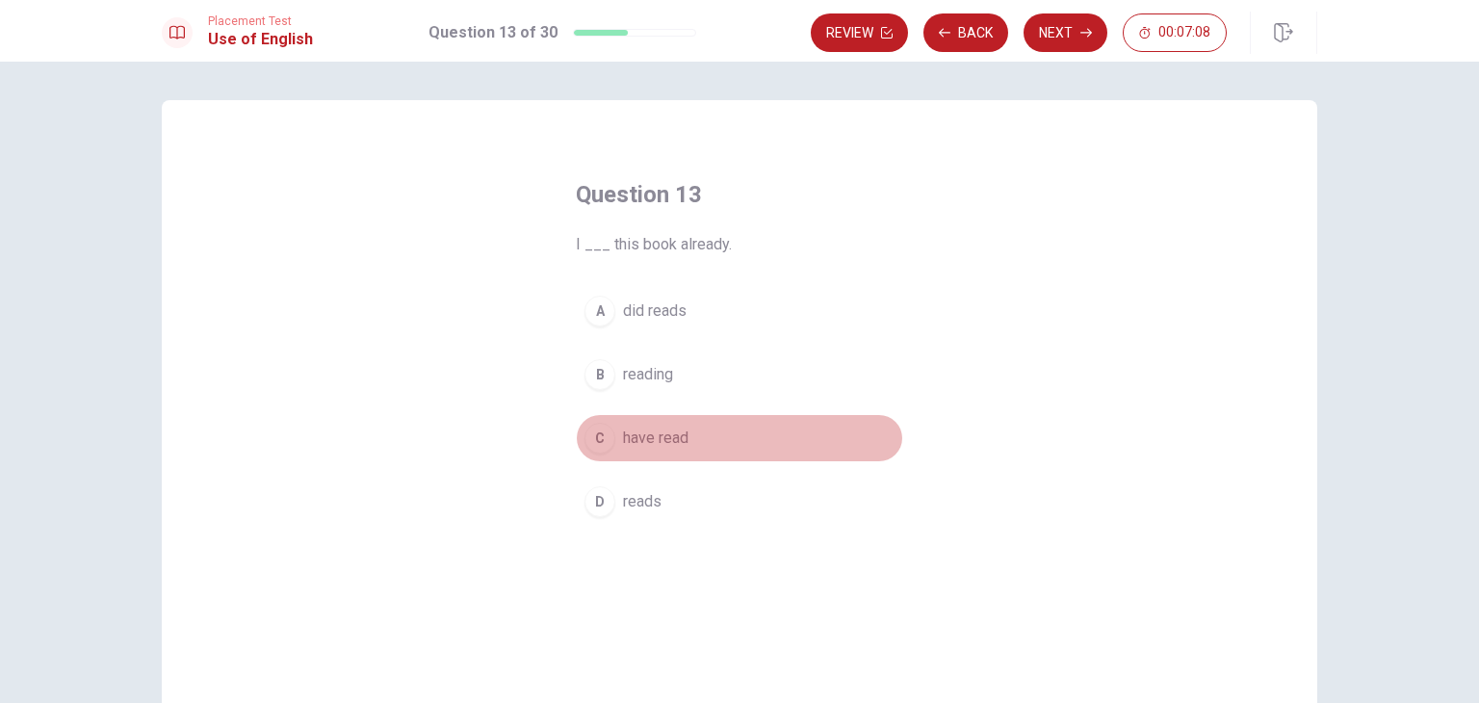
click at [598, 437] on div "C" at bounding box center [599, 438] width 31 height 31
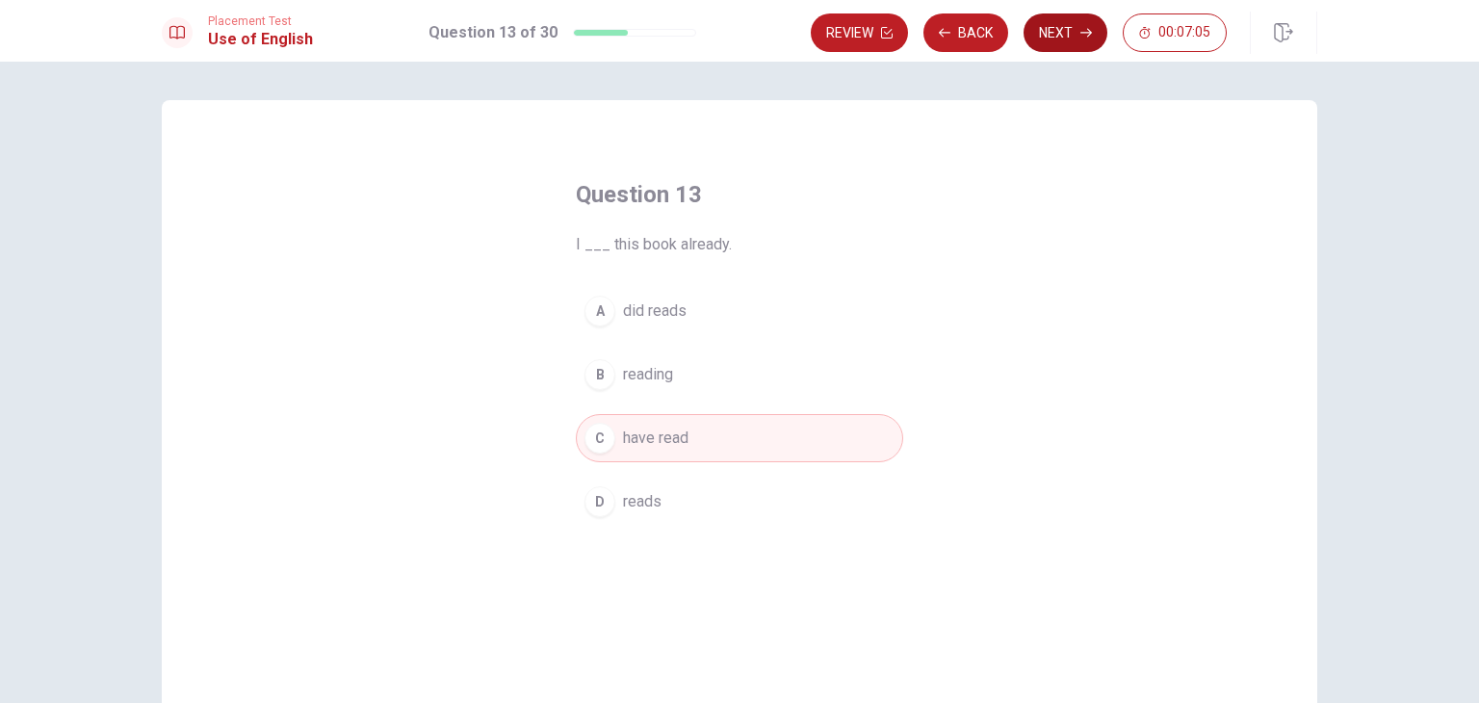
click at [1072, 32] on button "Next" at bounding box center [1065, 32] width 84 height 39
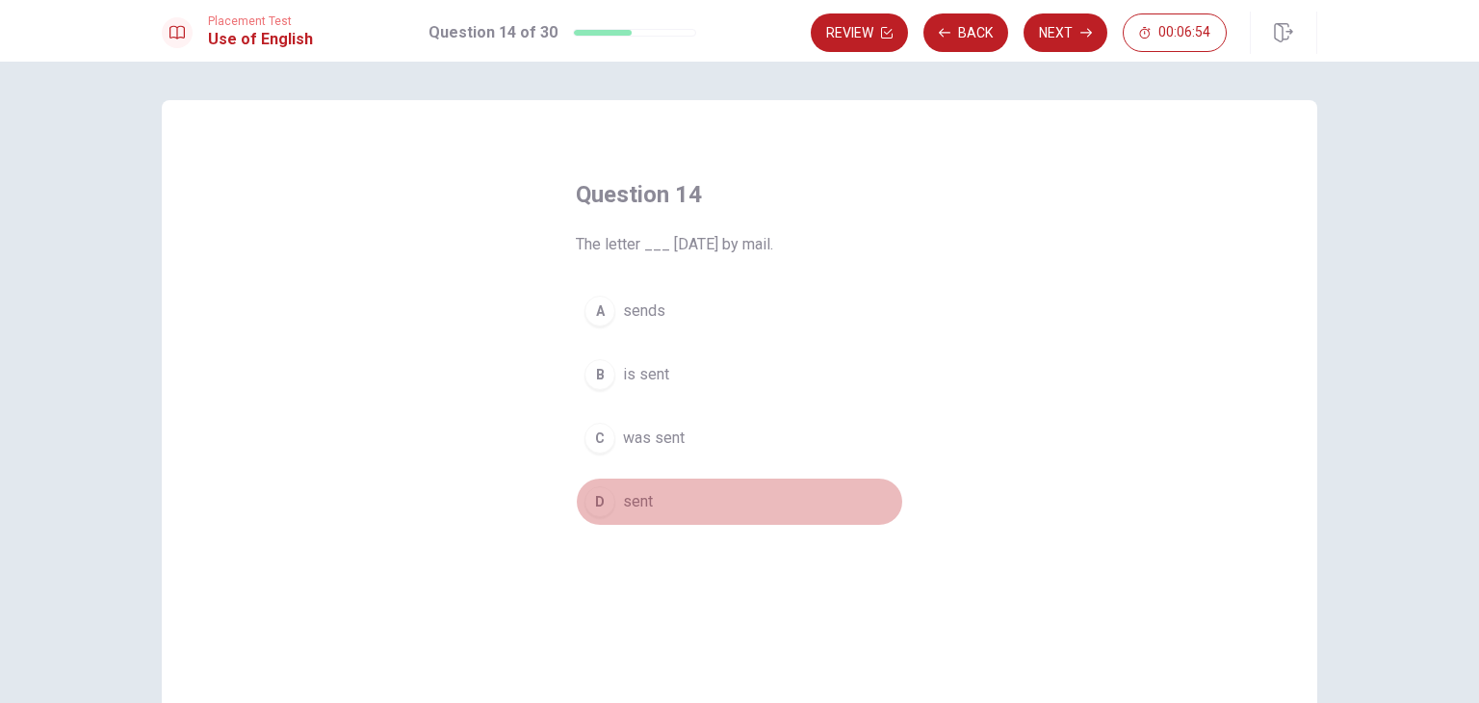
click at [594, 496] on div "D" at bounding box center [599, 501] width 31 height 31
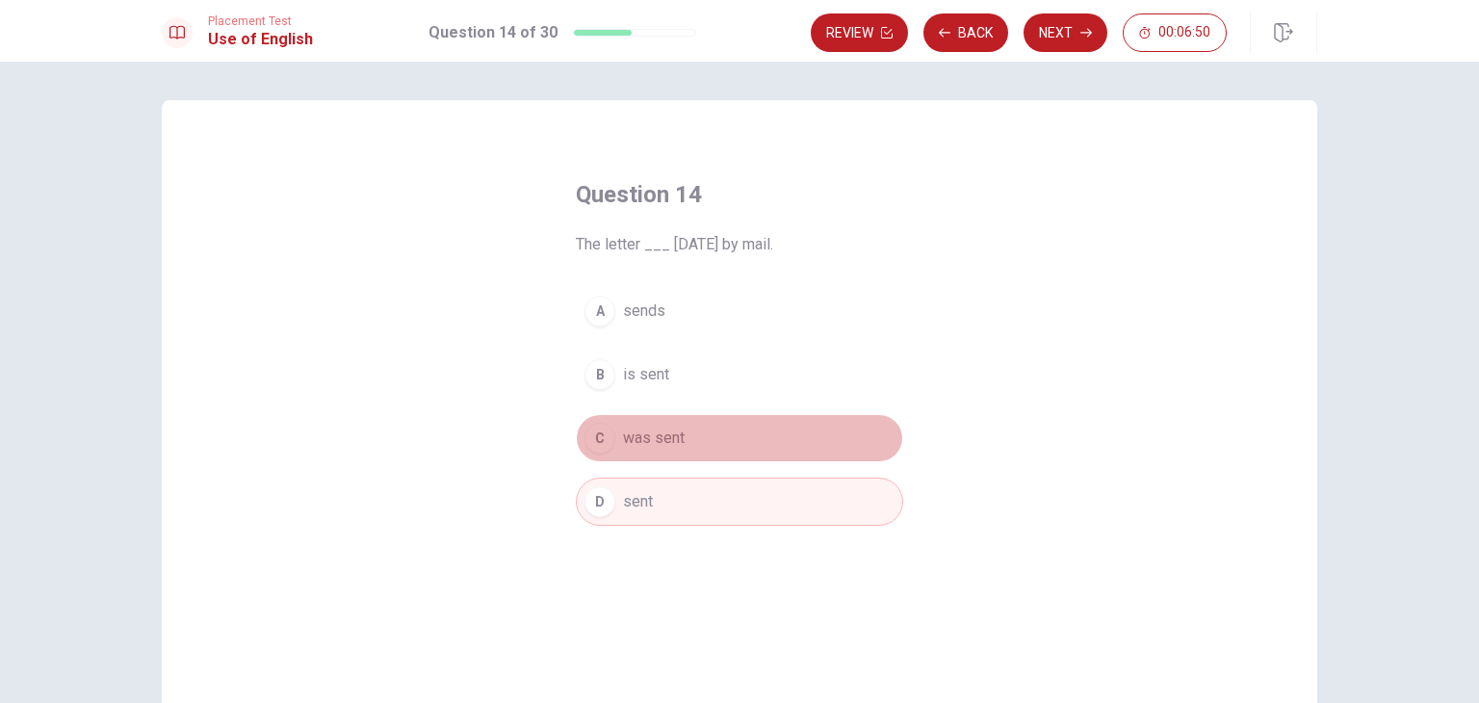
click at [608, 437] on div "C" at bounding box center [599, 438] width 31 height 31
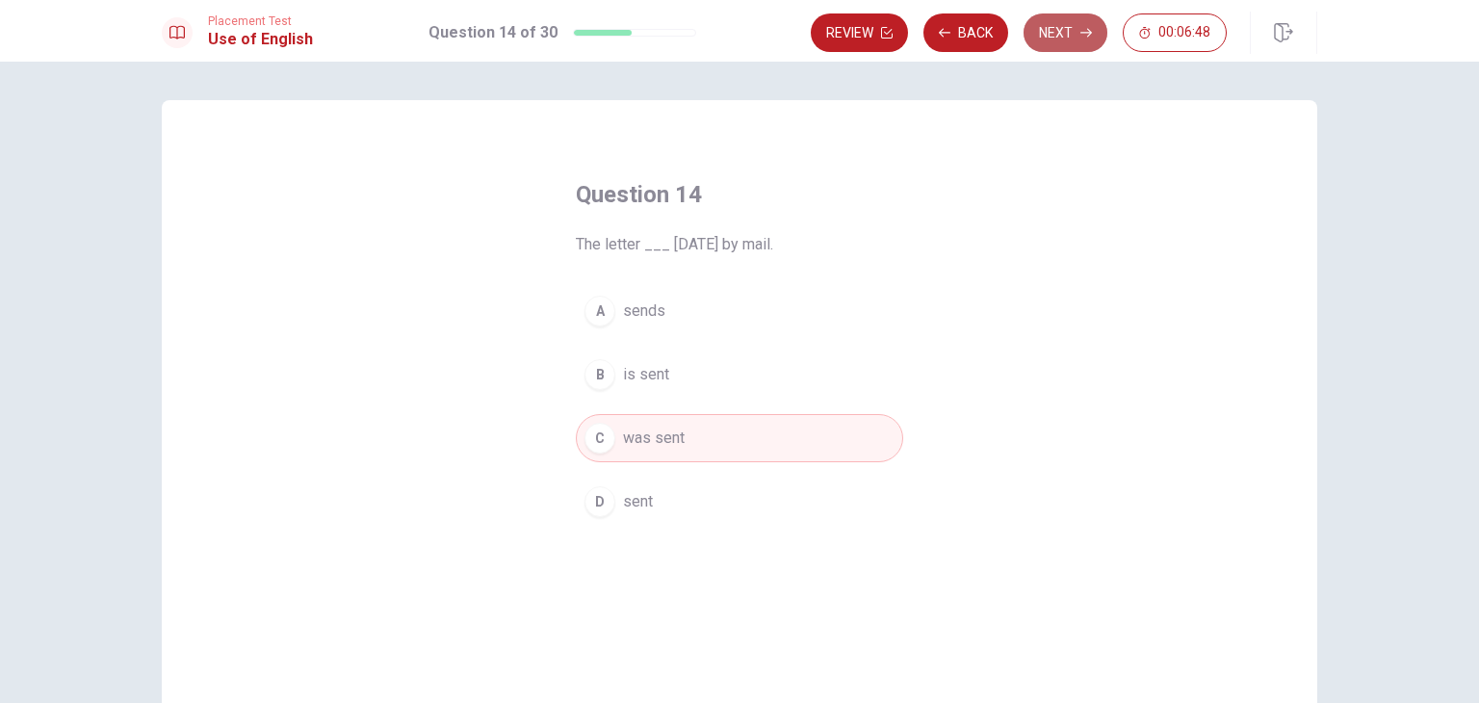
click at [1055, 39] on button "Next" at bounding box center [1065, 32] width 84 height 39
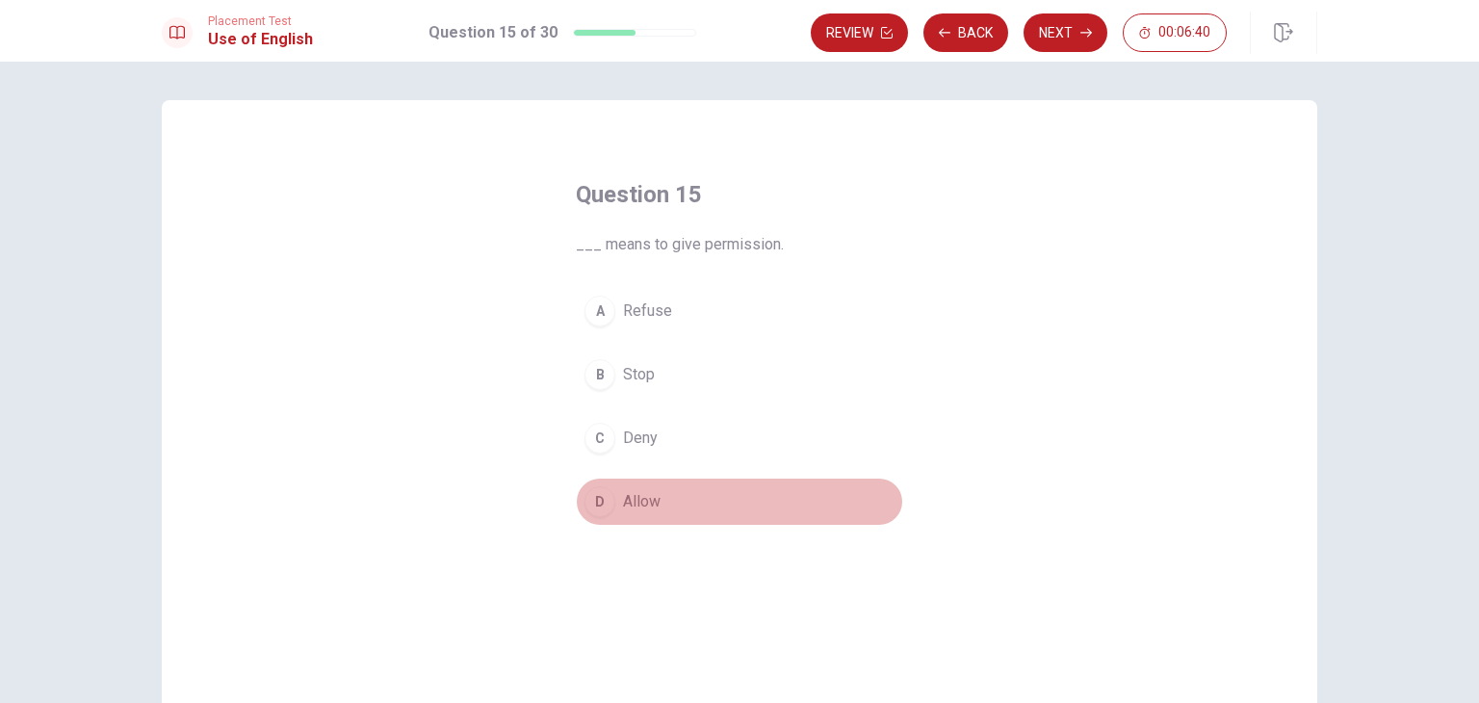
click at [600, 504] on div "D" at bounding box center [599, 501] width 31 height 31
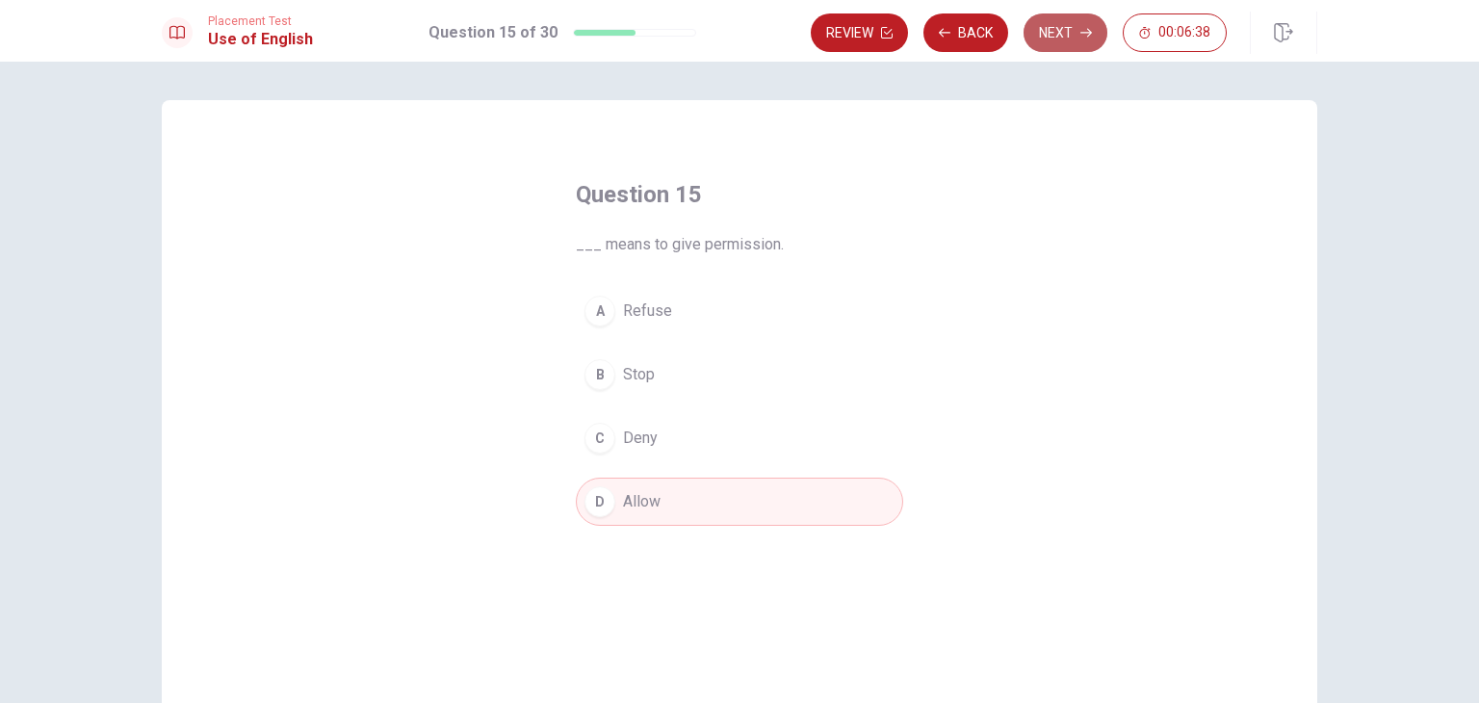
click at [1050, 28] on button "Next" at bounding box center [1065, 32] width 84 height 39
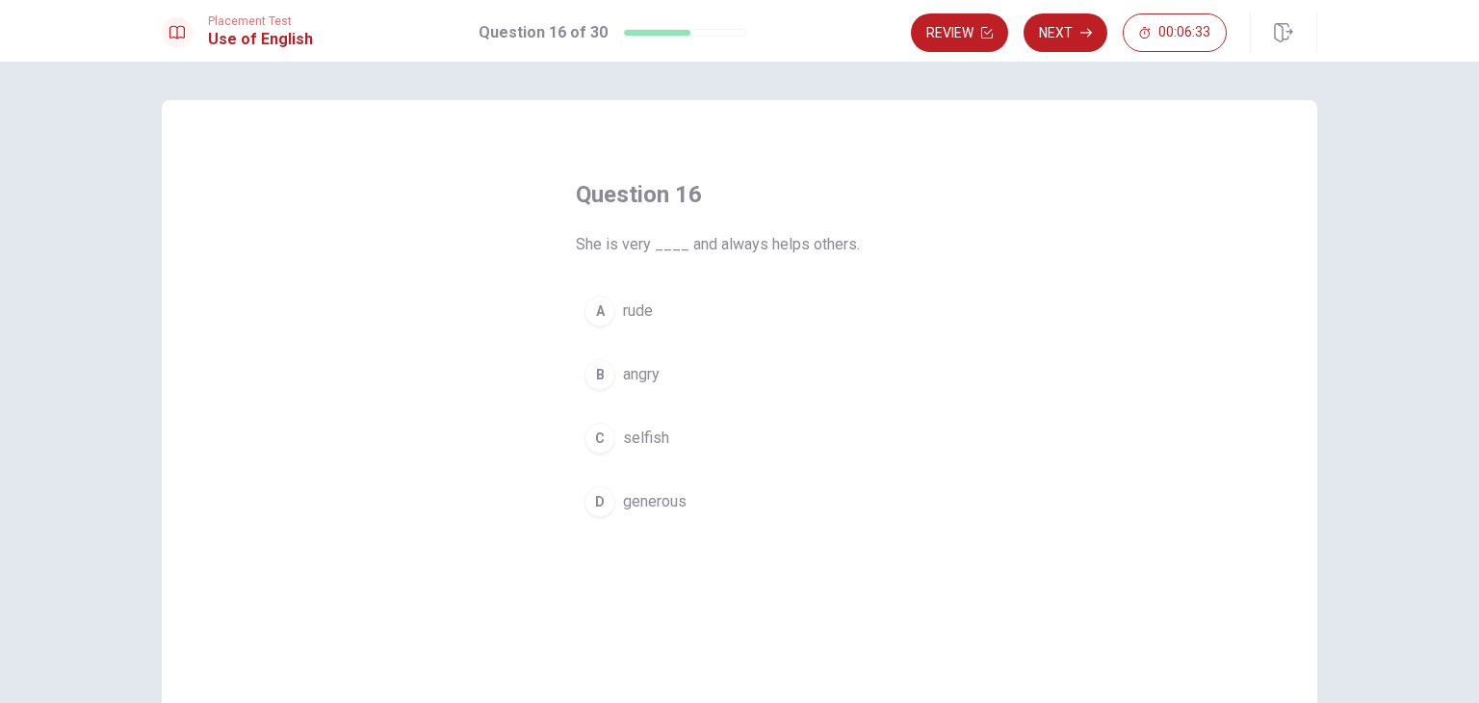
drag, startPoint x: 743, startPoint y: 295, endPoint x: 698, endPoint y: 348, distance: 69.7
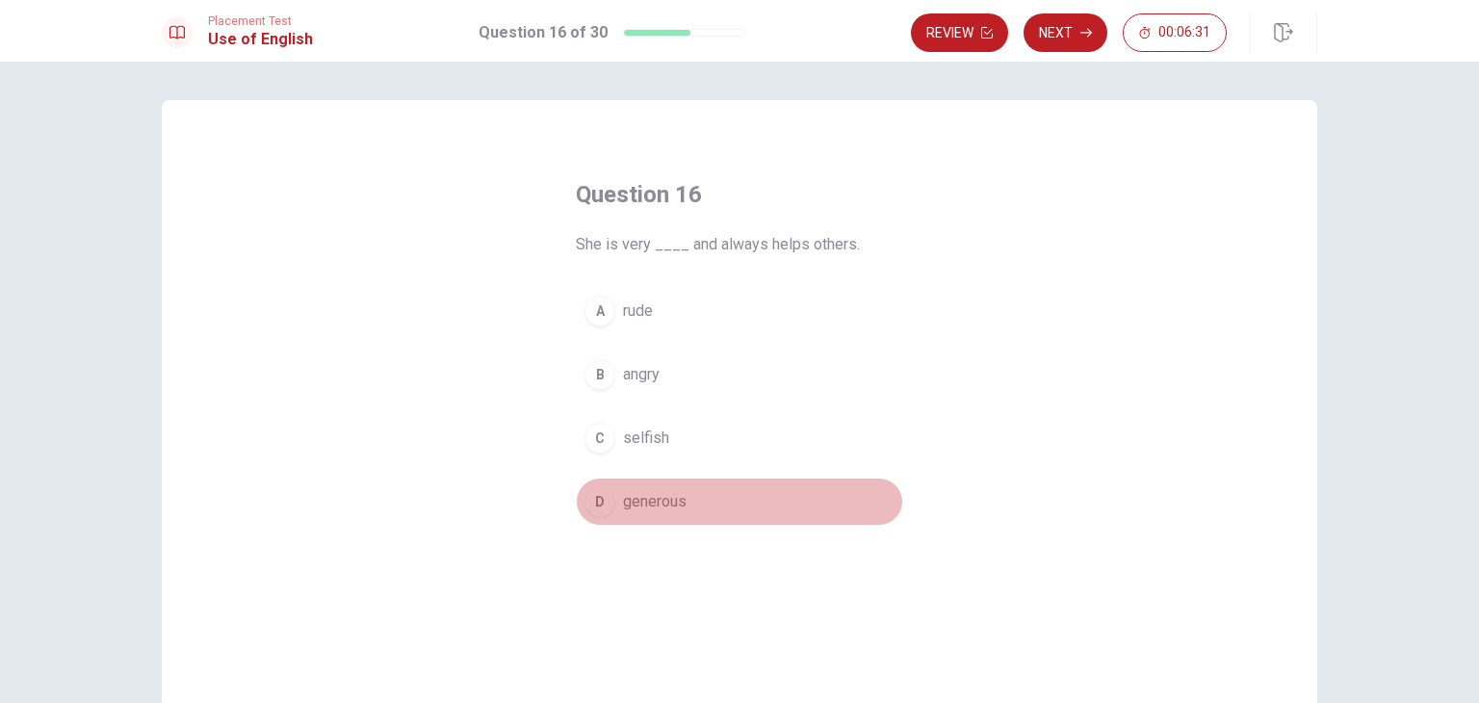
click at [590, 502] on div "D" at bounding box center [599, 501] width 31 height 31
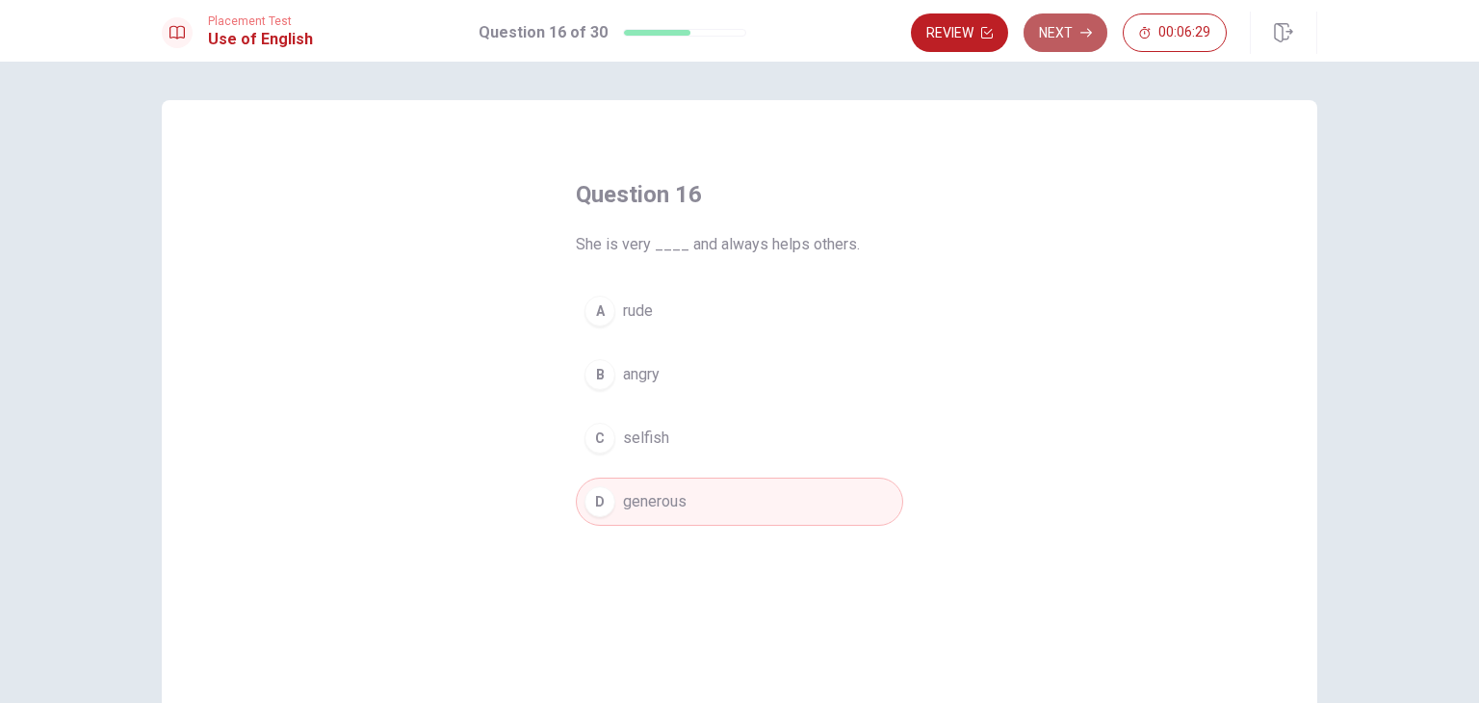
click at [1078, 43] on button "Next" at bounding box center [1065, 32] width 84 height 39
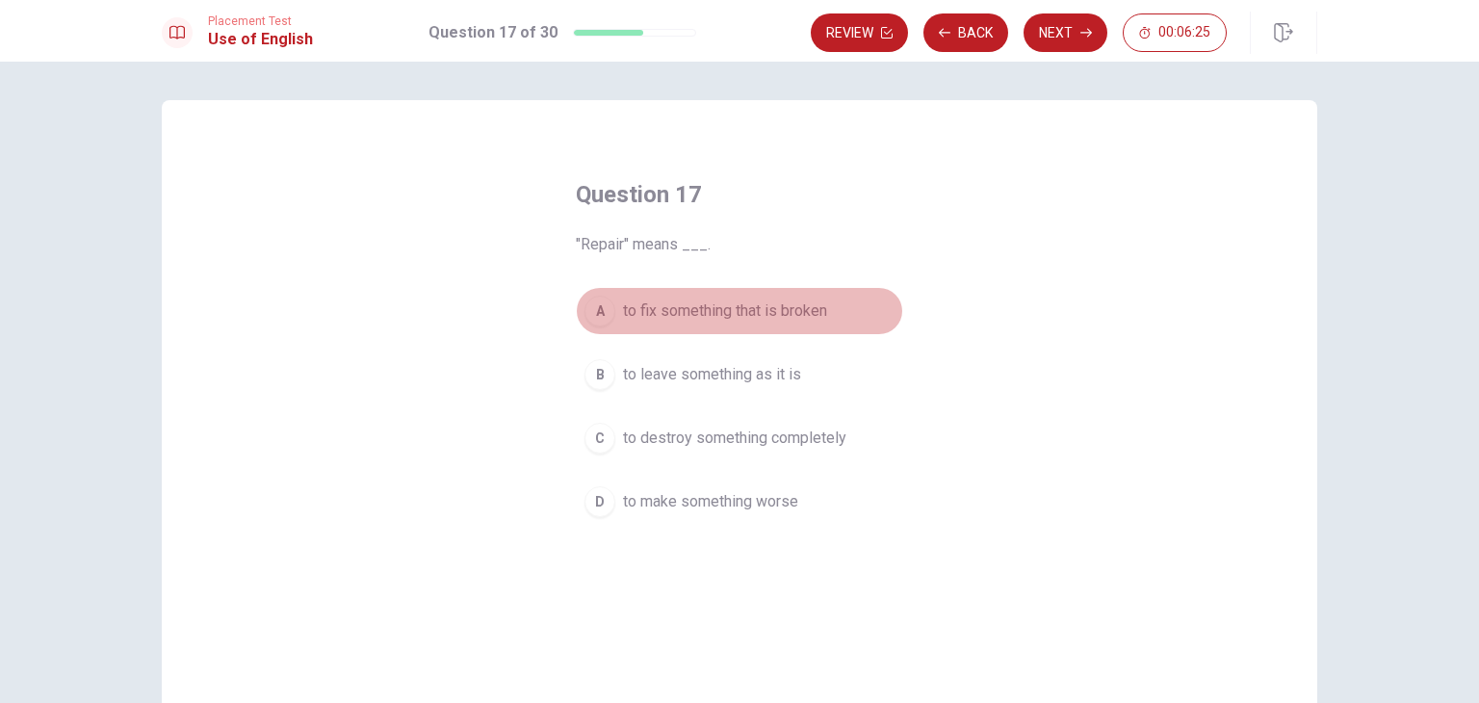
click at [593, 321] on div "A" at bounding box center [599, 311] width 31 height 31
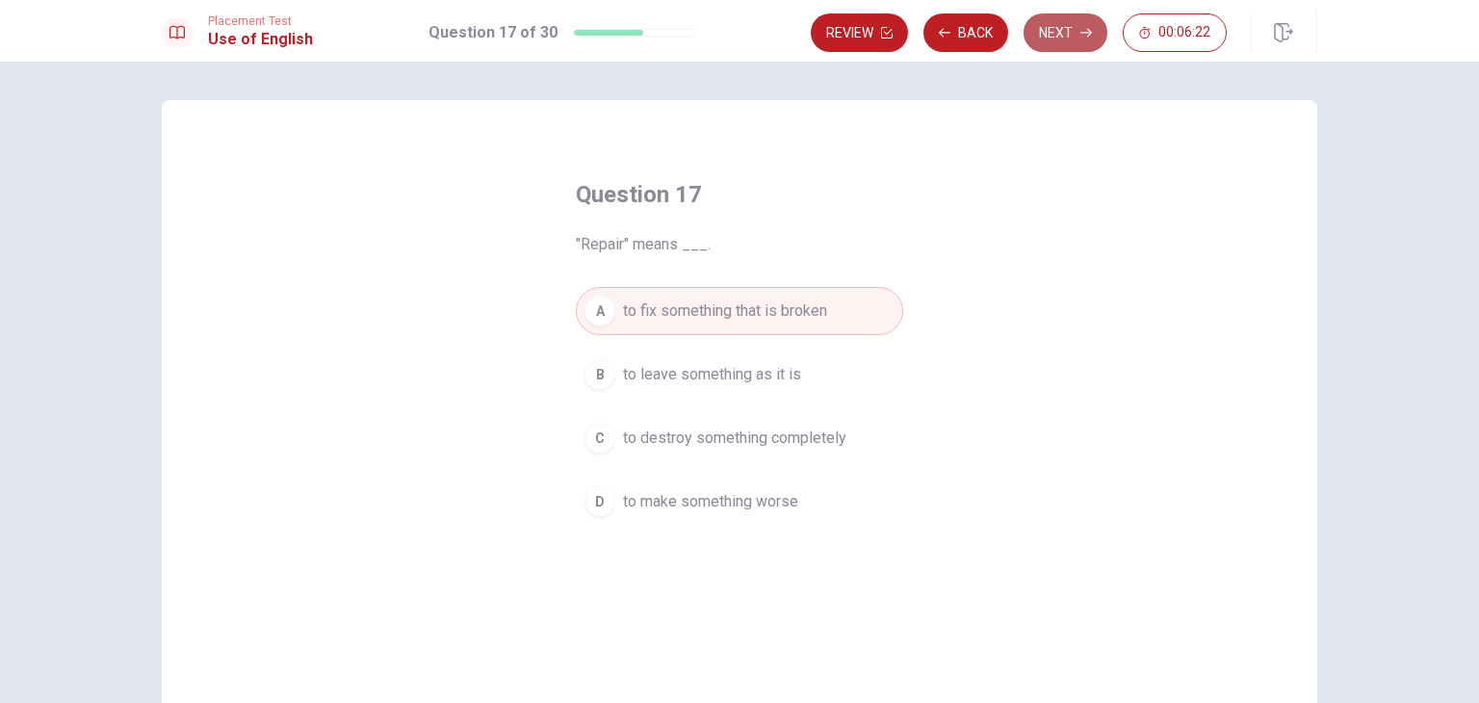
click at [1063, 38] on button "Next" at bounding box center [1065, 32] width 84 height 39
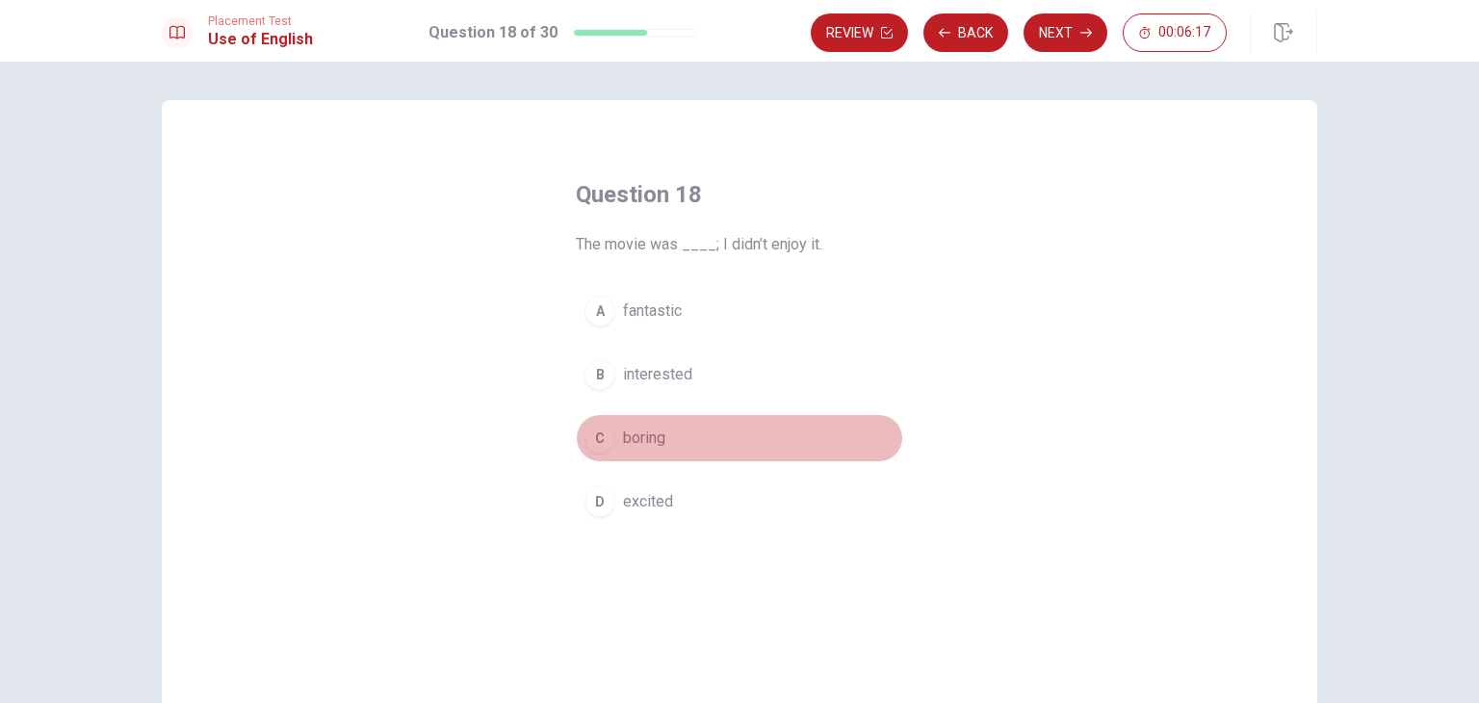
click at [592, 440] on div "C" at bounding box center [599, 438] width 31 height 31
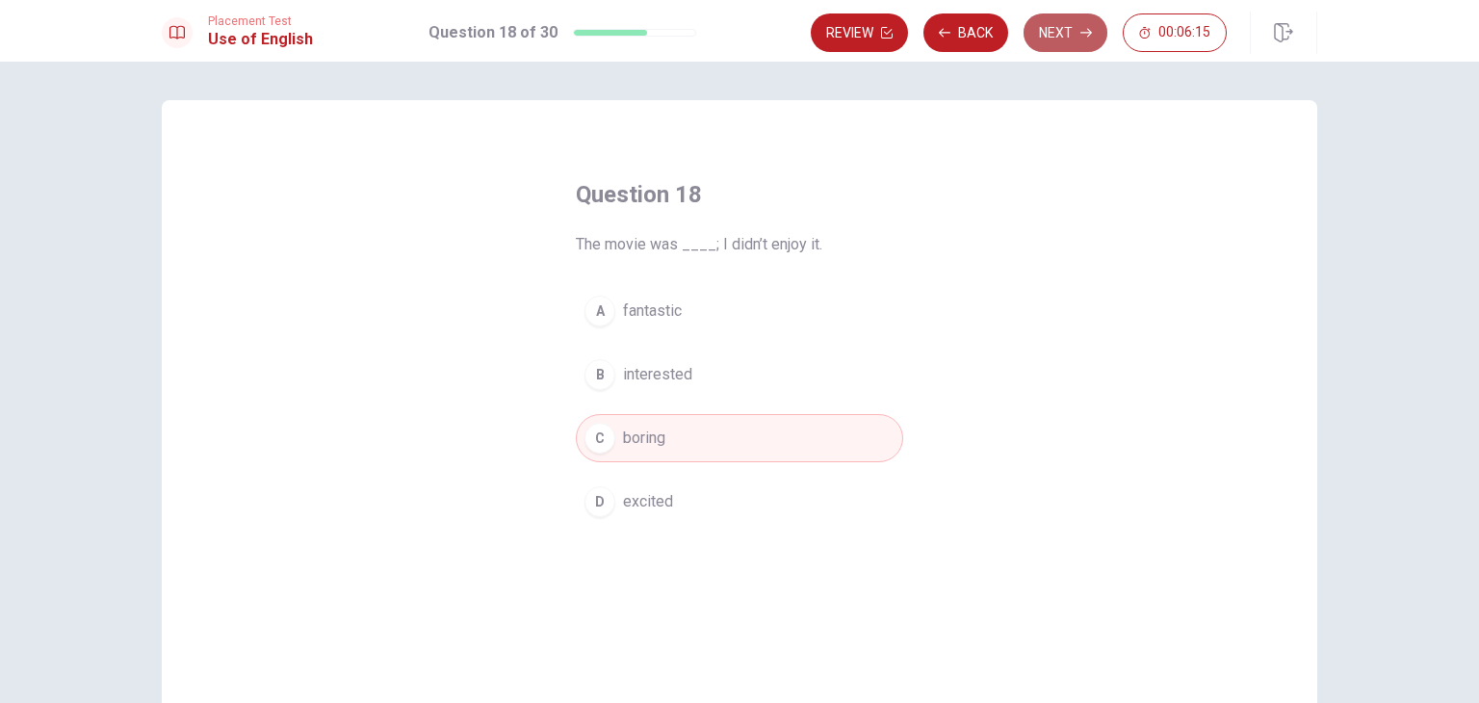
click at [1044, 30] on button "Next" at bounding box center [1065, 32] width 84 height 39
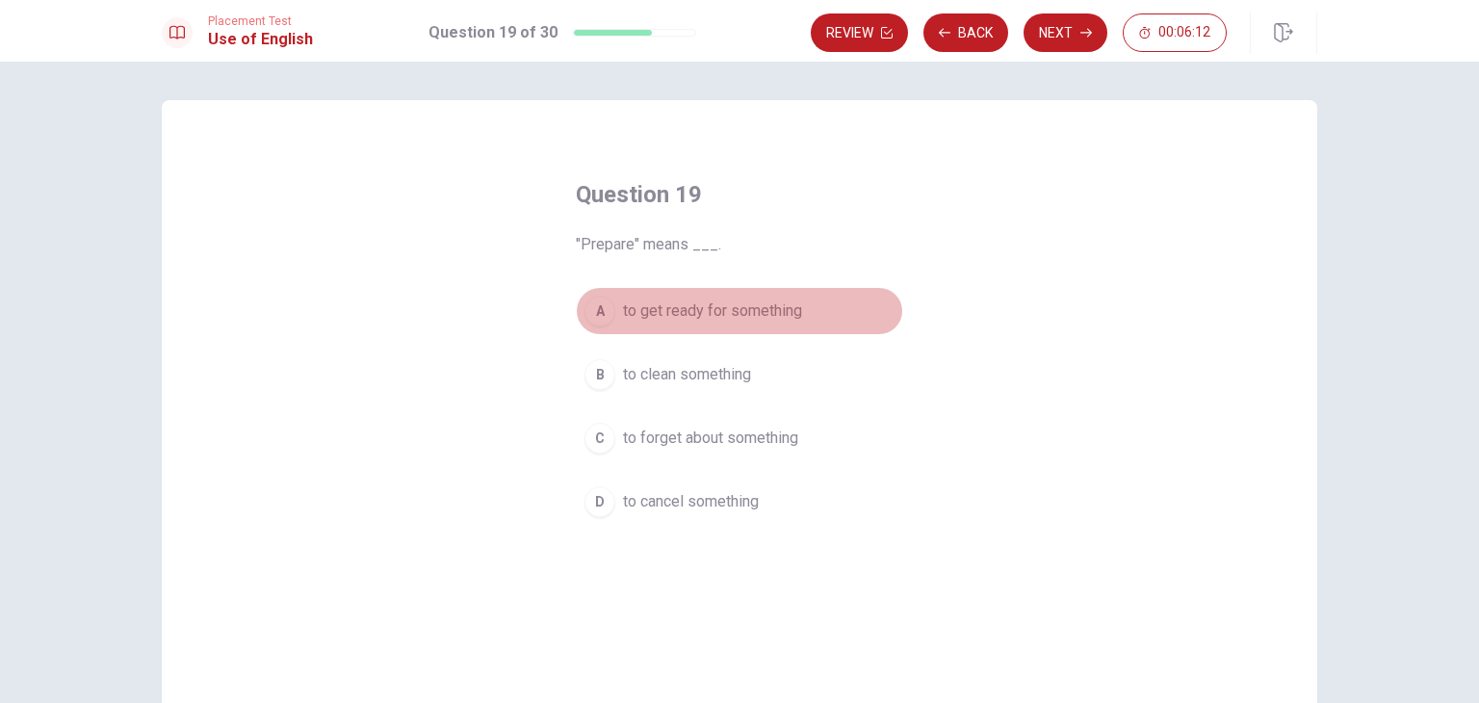
click at [591, 315] on div "A" at bounding box center [599, 311] width 31 height 31
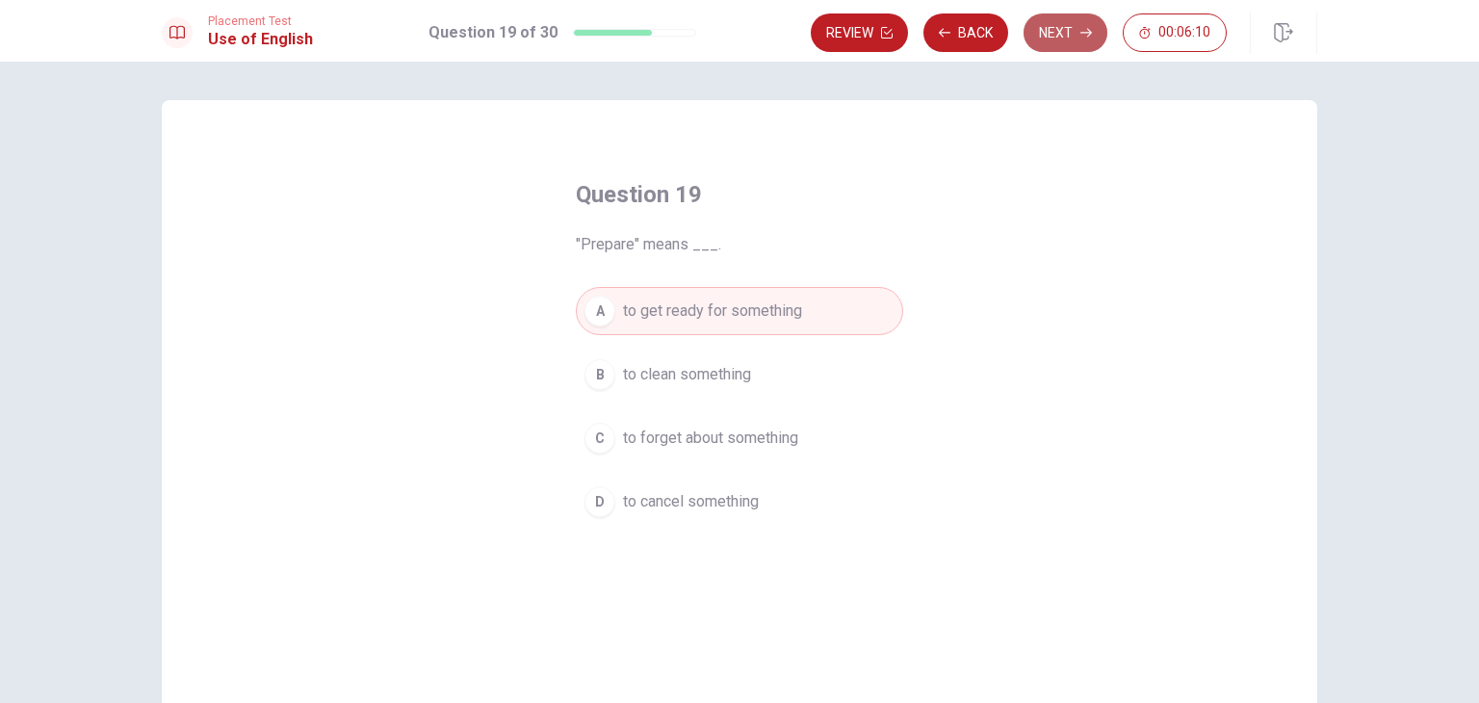
click at [1065, 32] on button "Next" at bounding box center [1065, 32] width 84 height 39
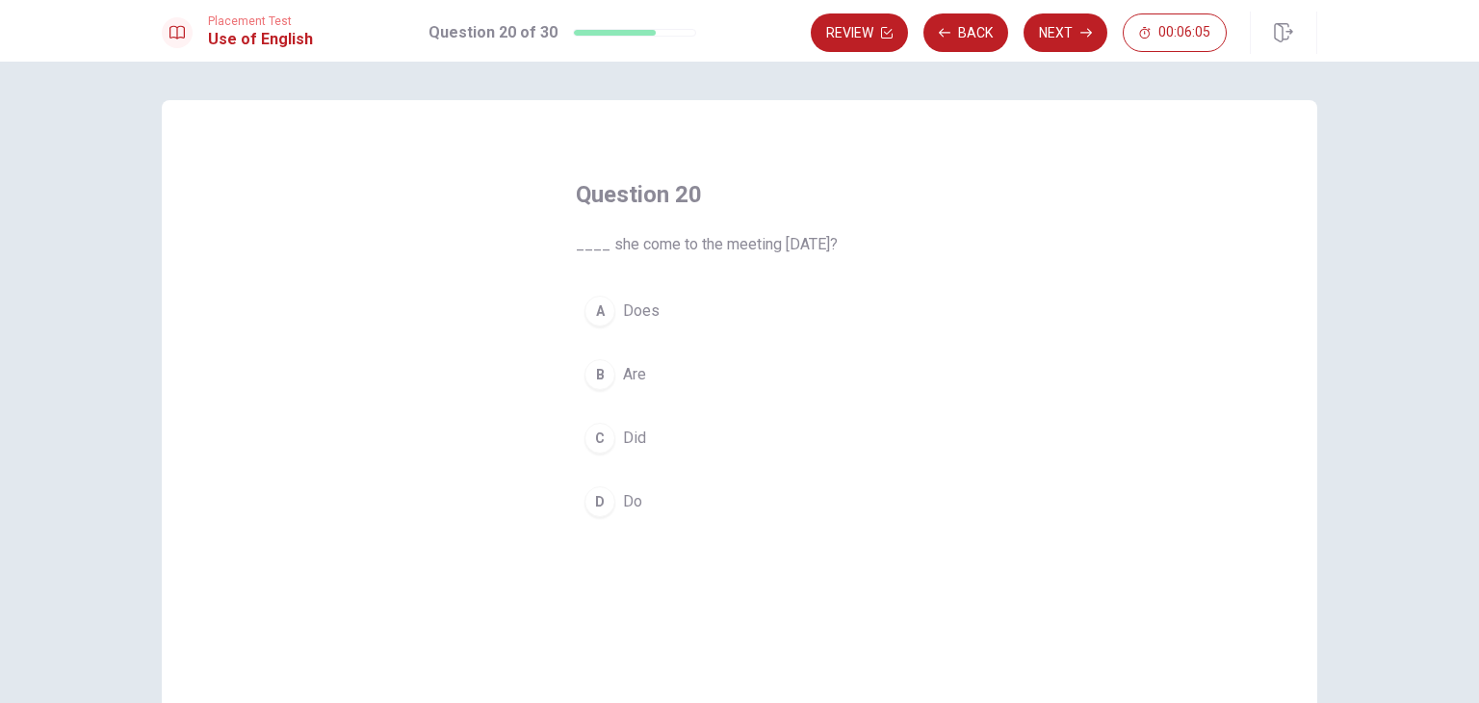
click at [591, 437] on div "C" at bounding box center [599, 438] width 31 height 31
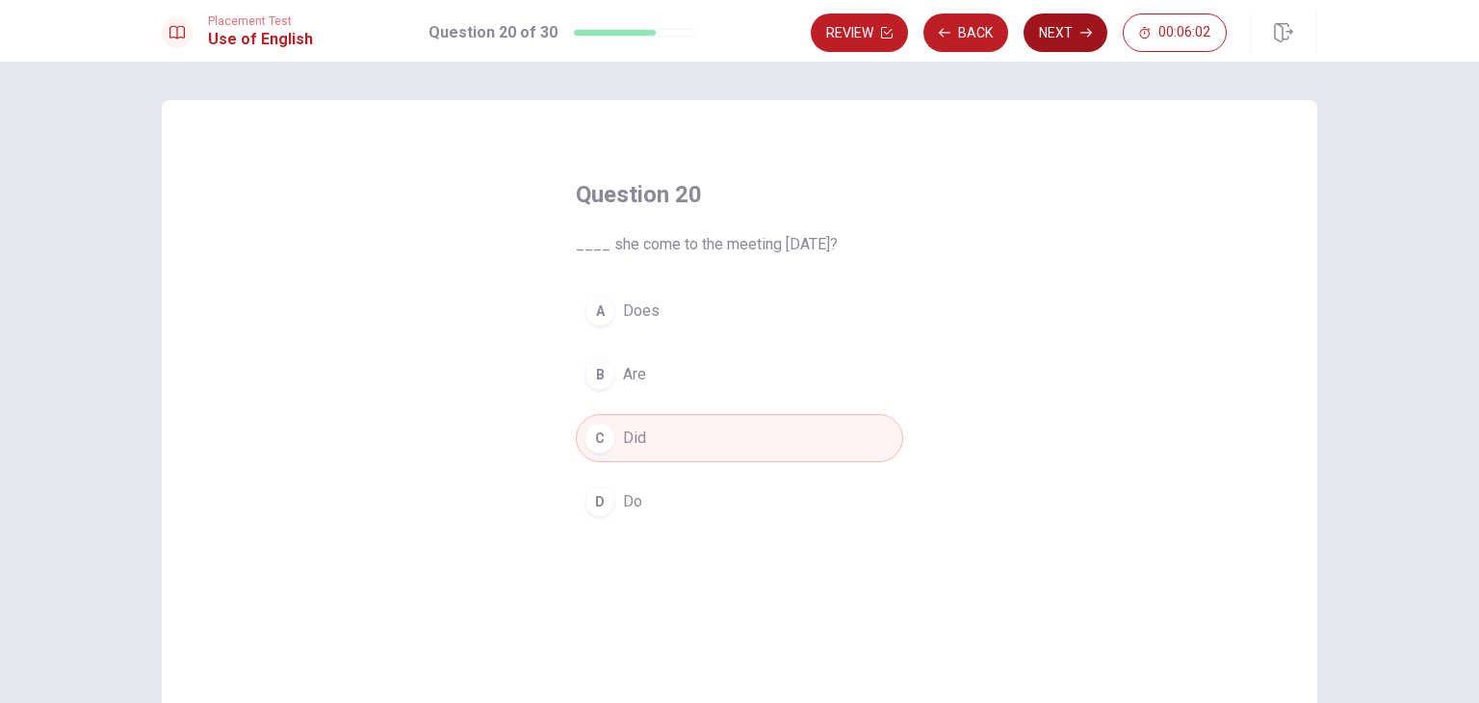
click at [1072, 20] on button "Next" at bounding box center [1065, 32] width 84 height 39
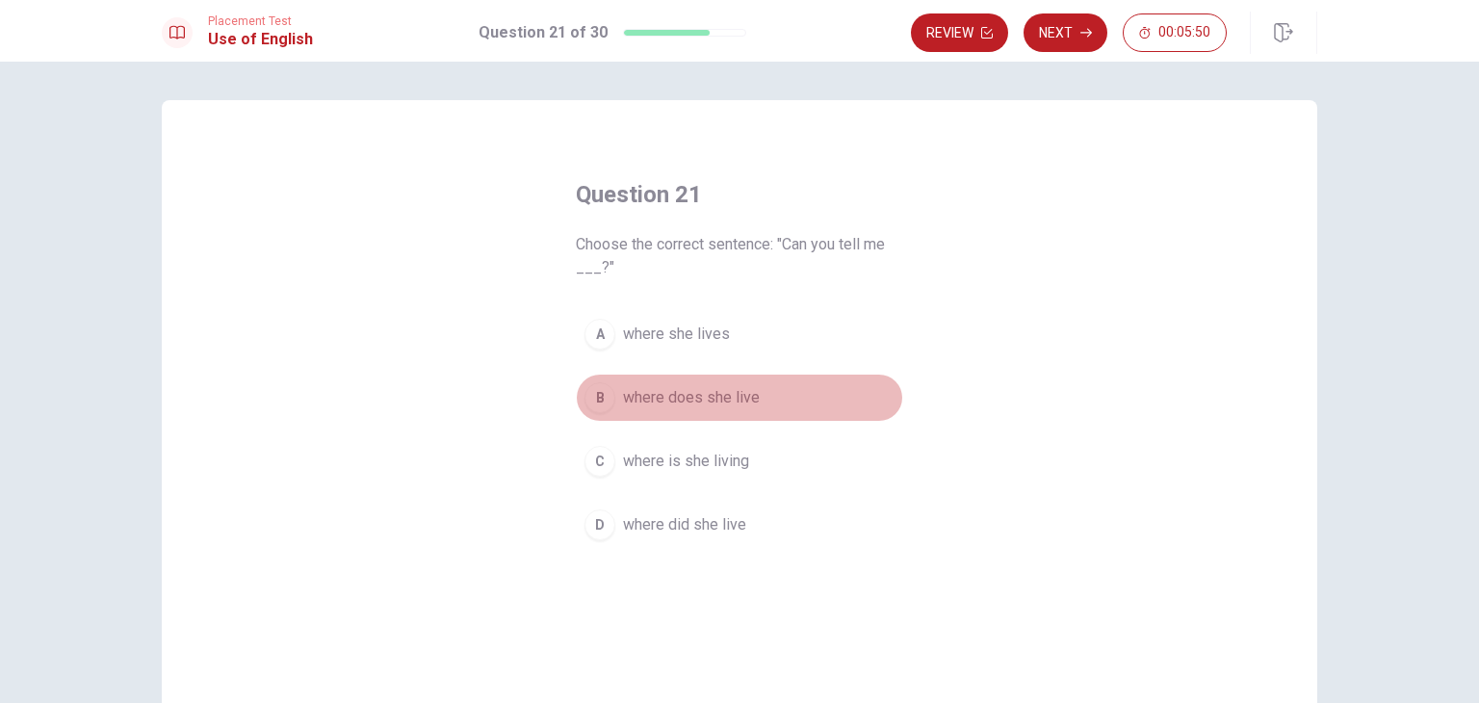
click at [608, 403] on div "B" at bounding box center [599, 397] width 31 height 31
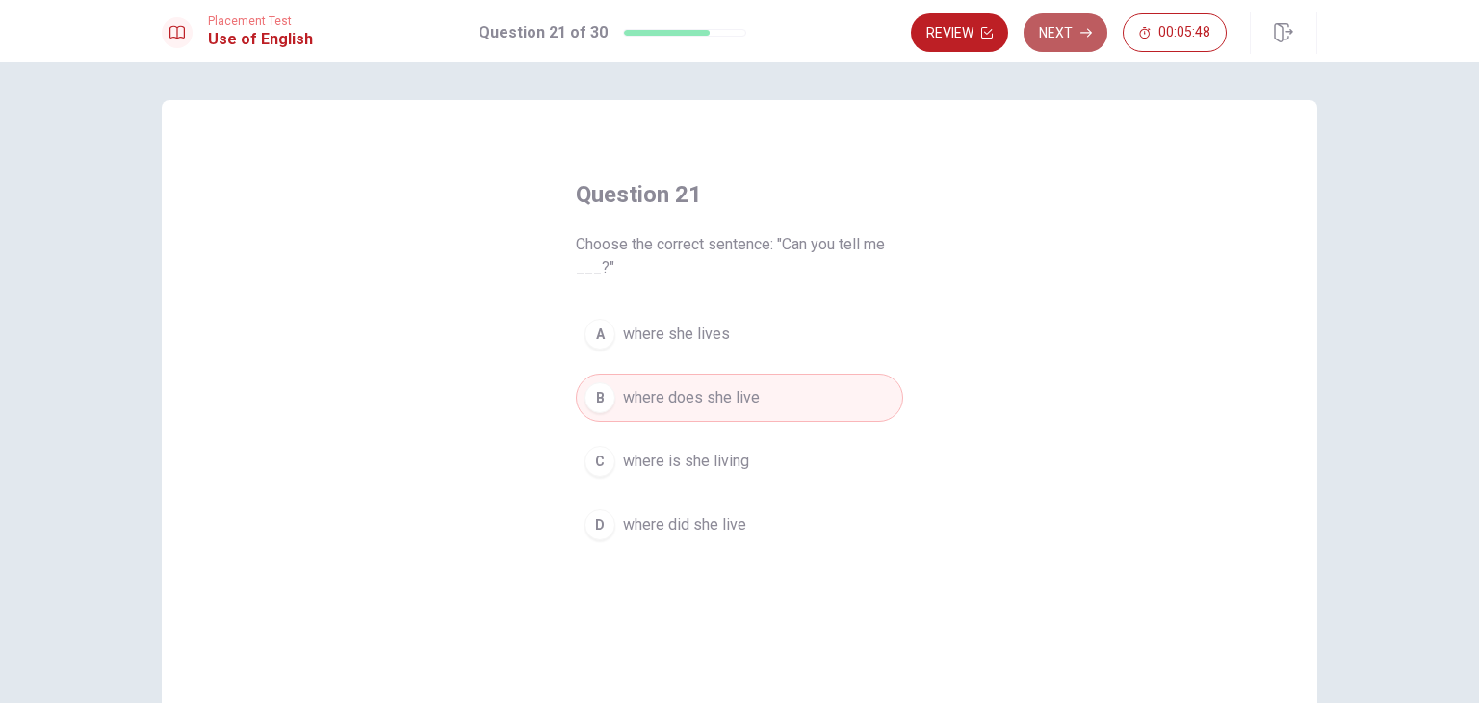
click at [1071, 20] on button "Next" at bounding box center [1065, 32] width 84 height 39
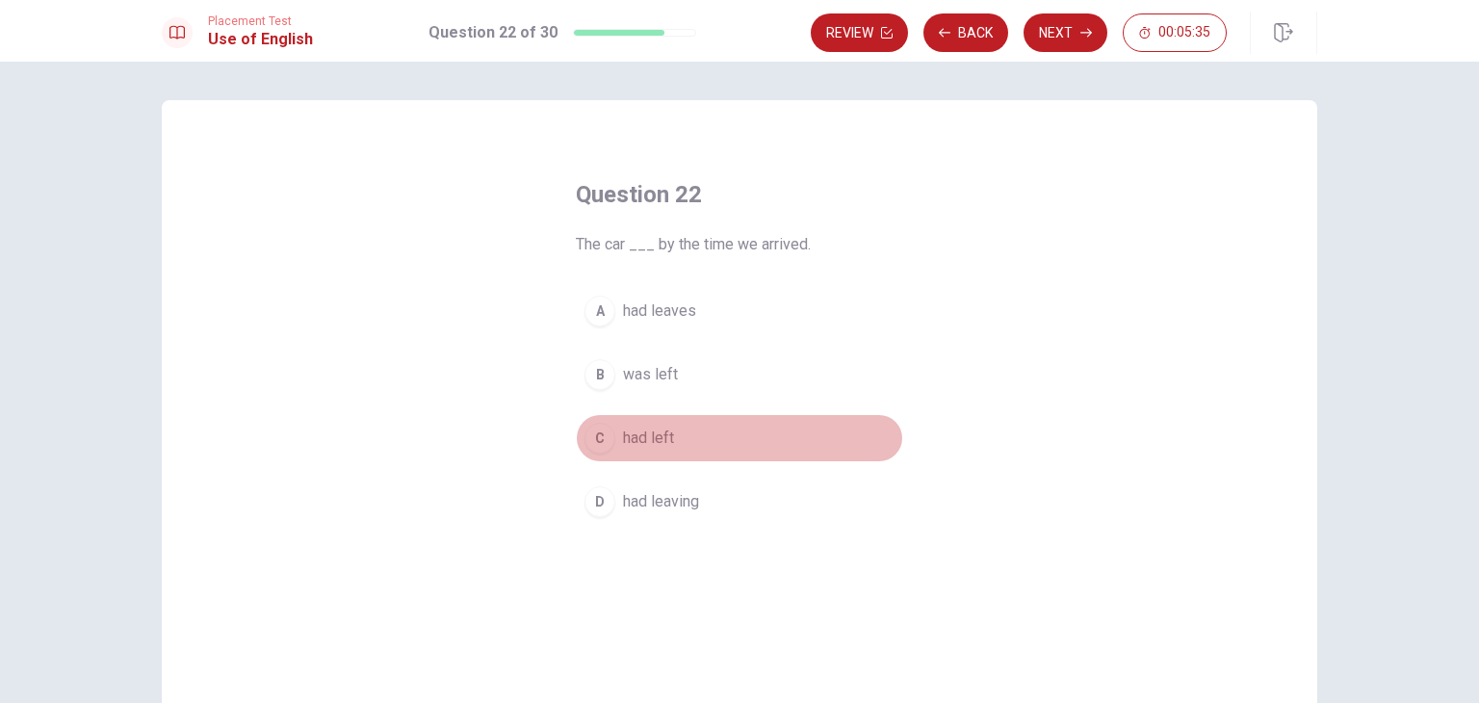
click at [599, 432] on div "C" at bounding box center [599, 438] width 31 height 31
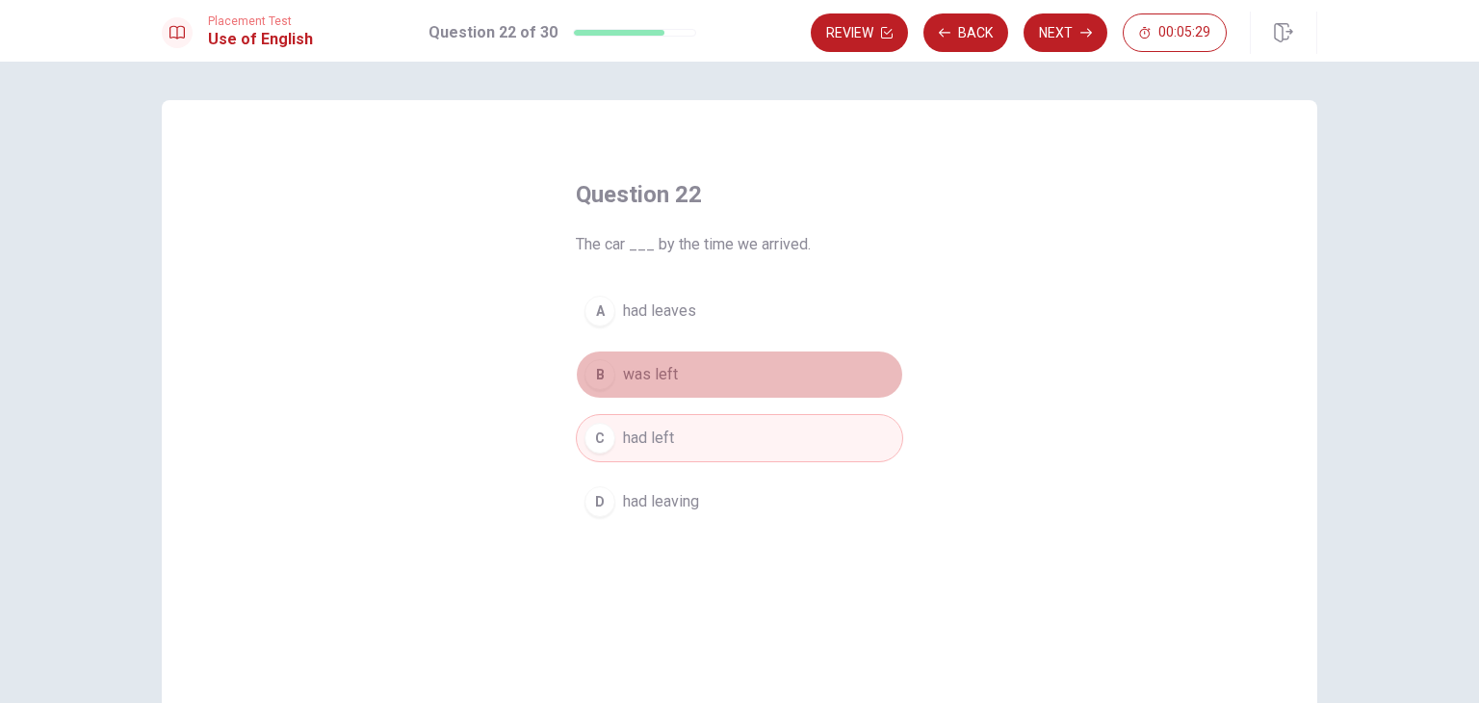
click at [593, 377] on div "B" at bounding box center [599, 374] width 31 height 31
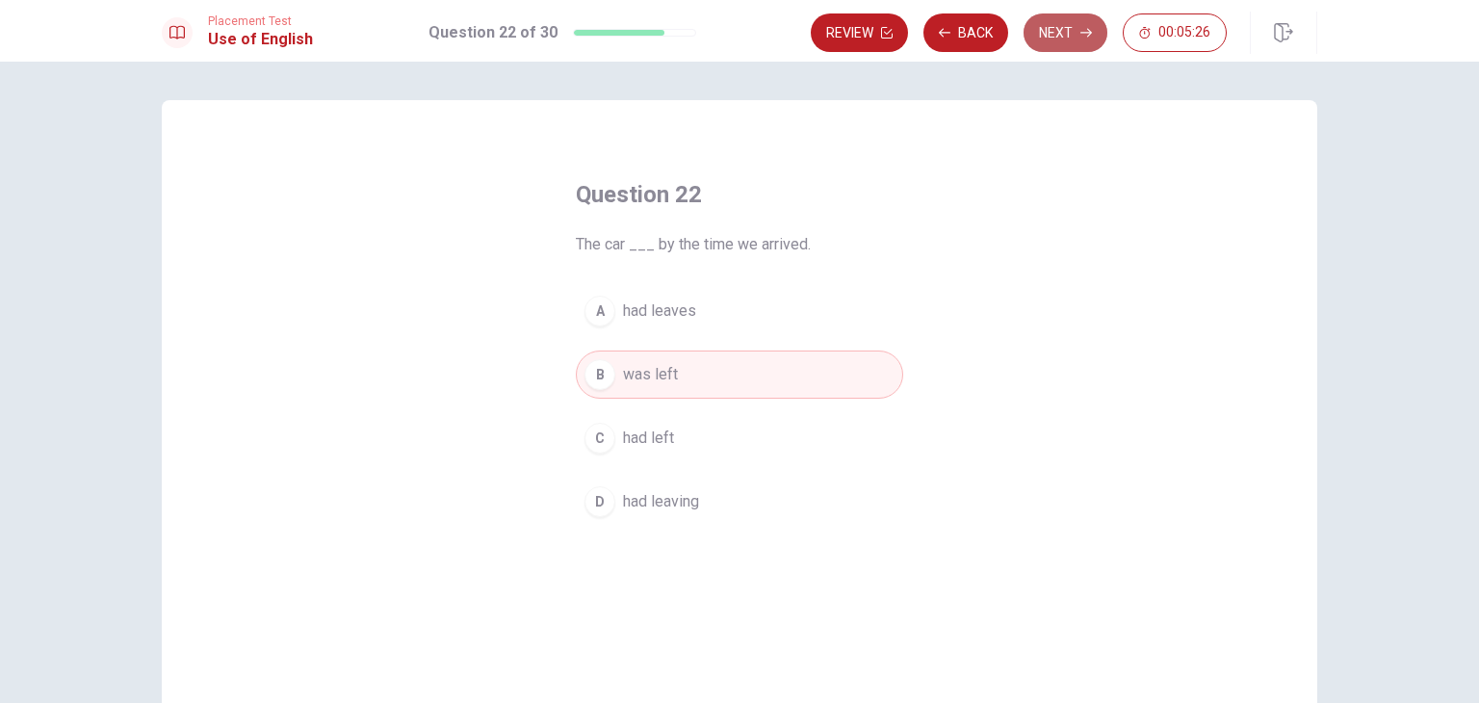
click at [1048, 34] on button "Next" at bounding box center [1065, 32] width 84 height 39
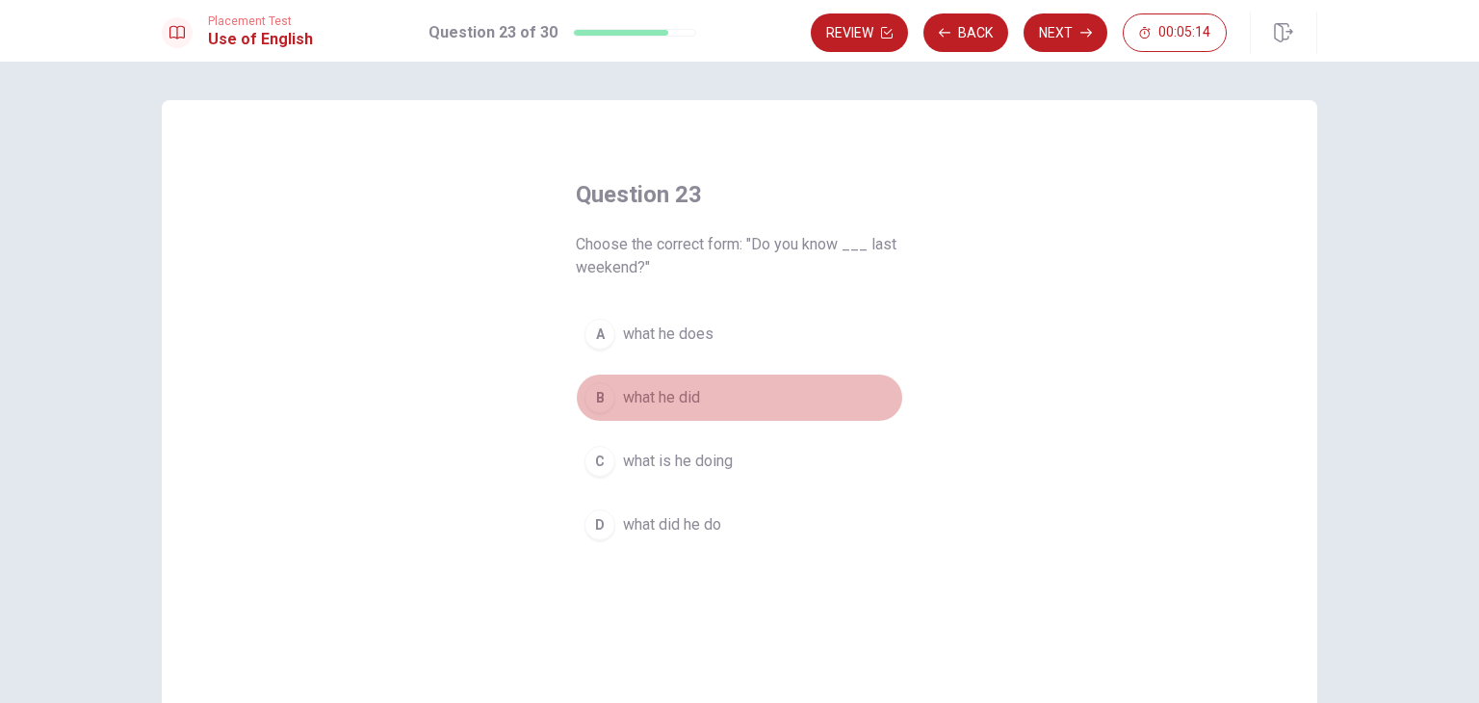
click at [587, 405] on div "B" at bounding box center [599, 397] width 31 height 31
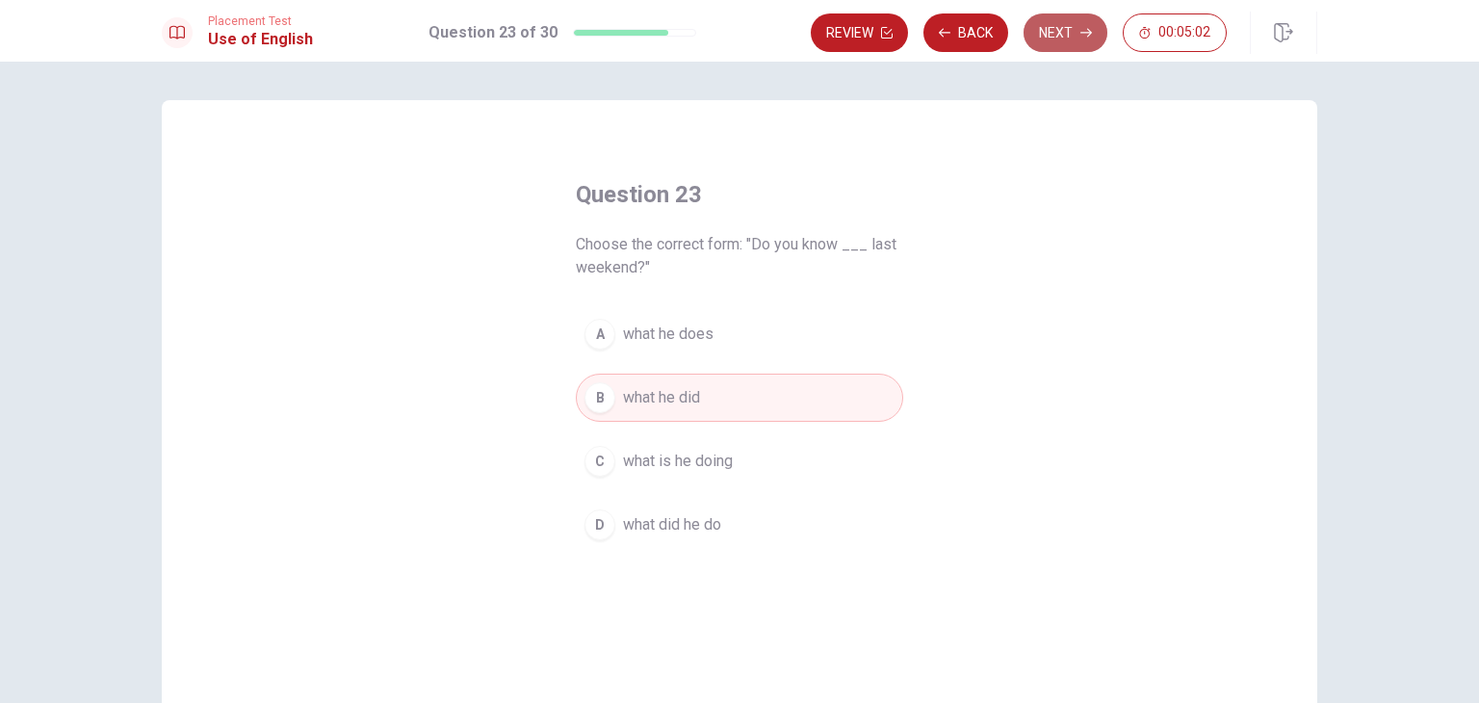
click at [1068, 32] on button "Next" at bounding box center [1065, 32] width 84 height 39
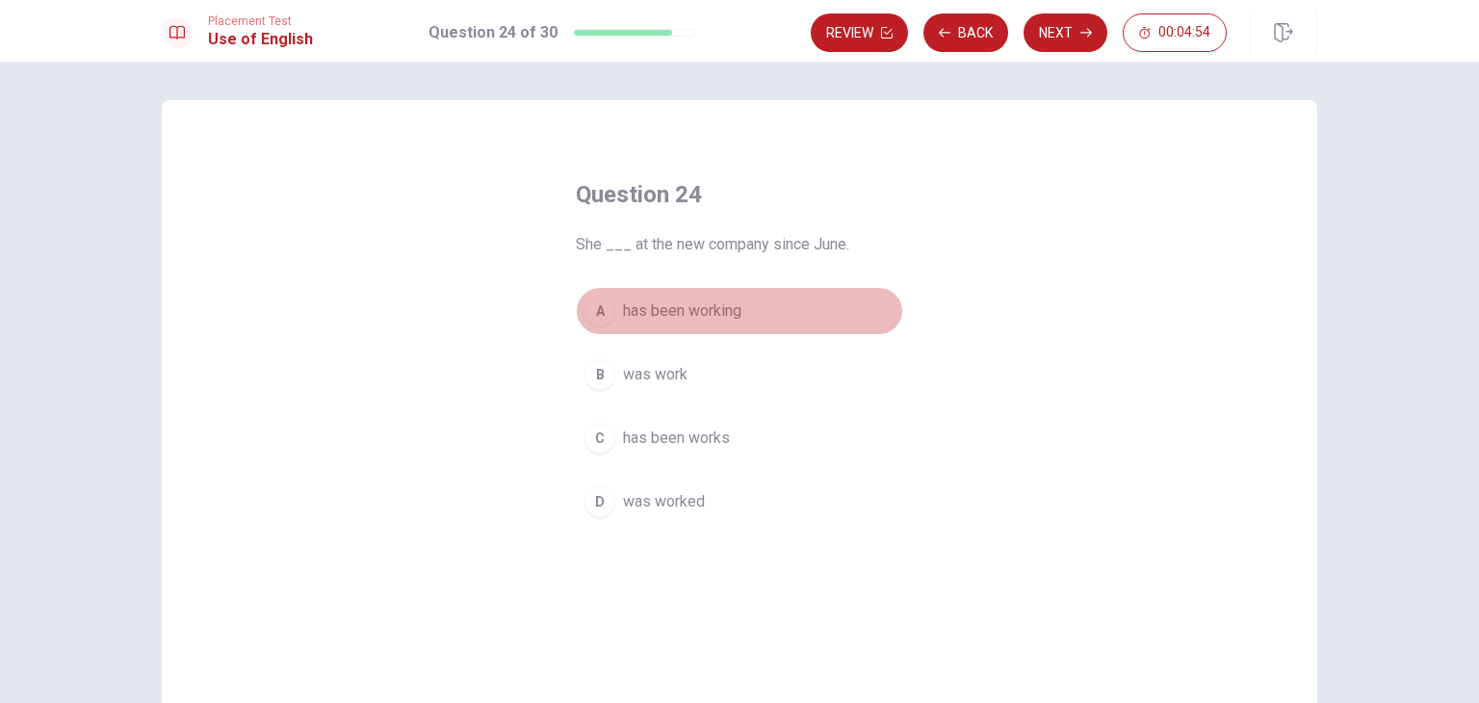
click at [591, 321] on div "A" at bounding box center [599, 311] width 31 height 31
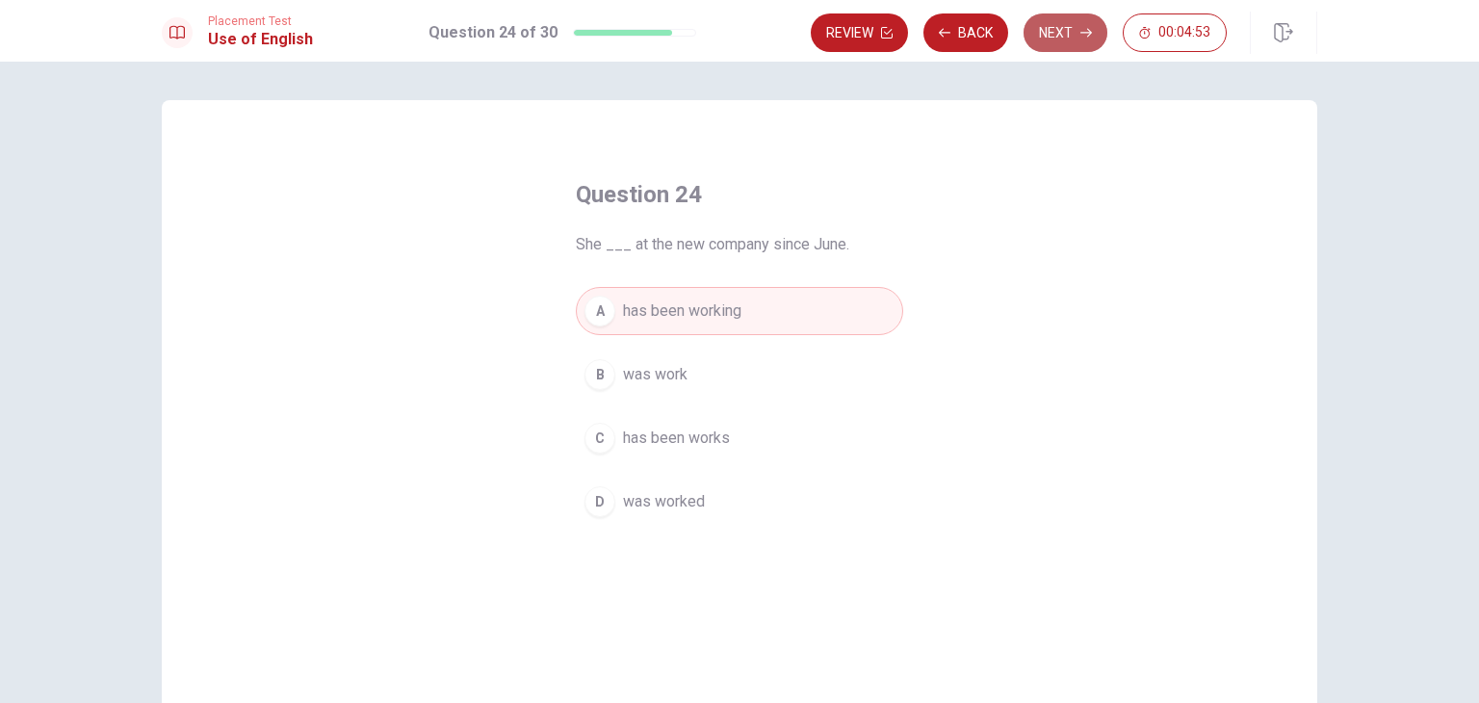
click at [1066, 28] on button "Next" at bounding box center [1065, 32] width 84 height 39
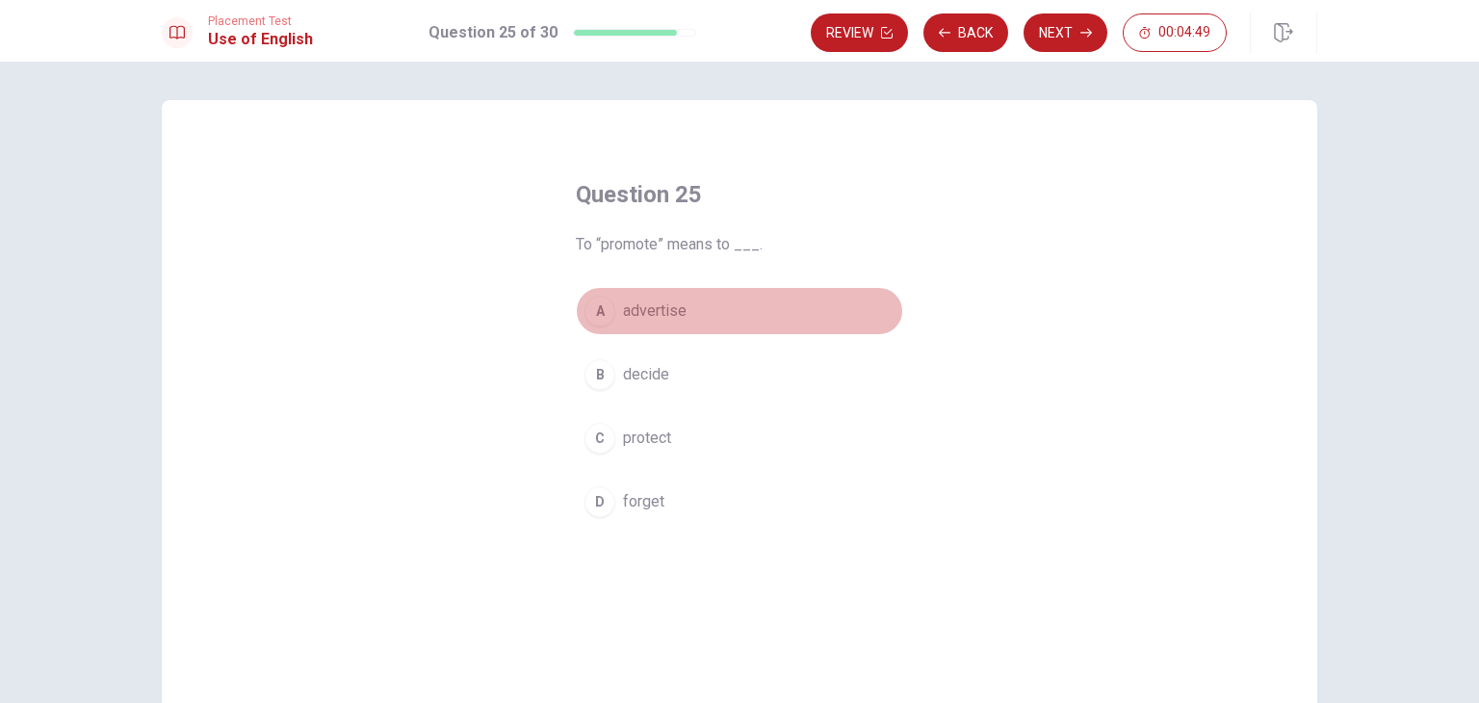
click at [597, 311] on div "A" at bounding box center [599, 311] width 31 height 31
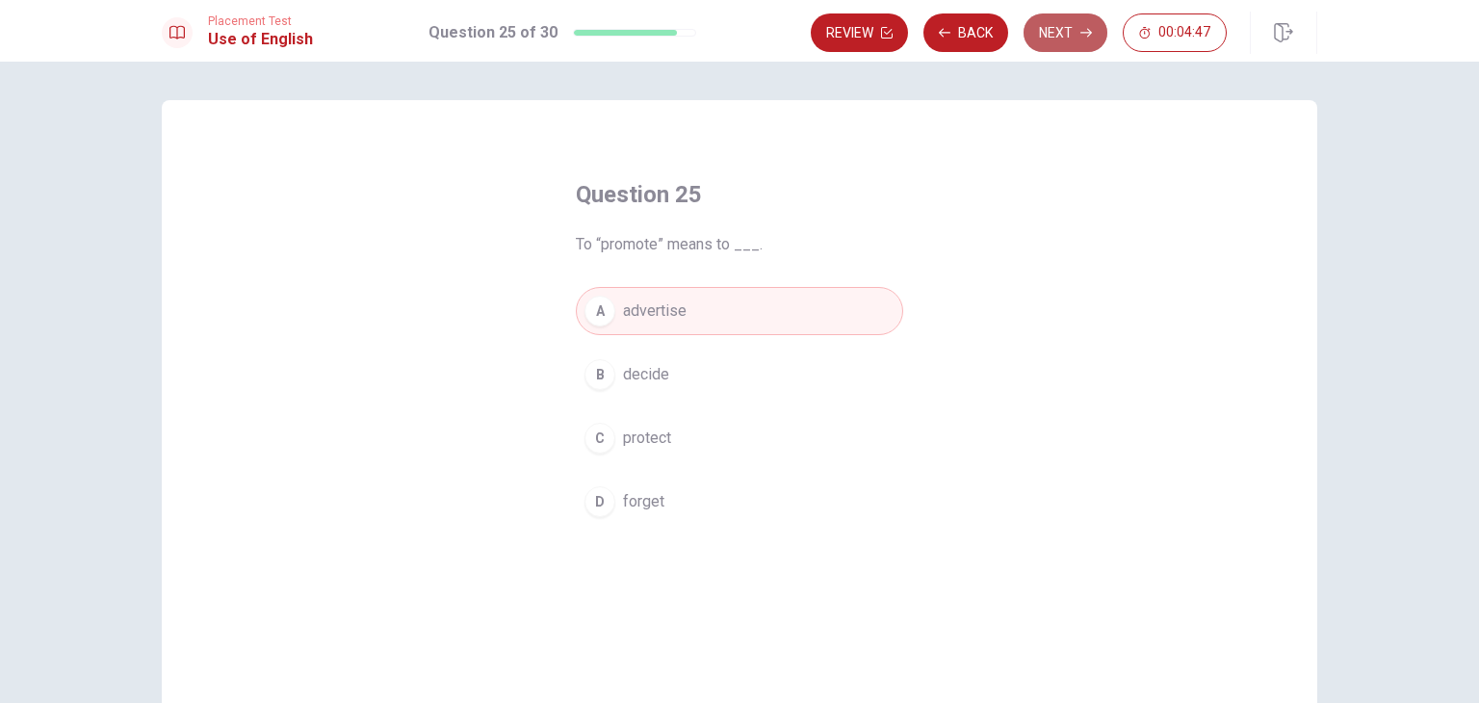
click at [1059, 35] on button "Next" at bounding box center [1065, 32] width 84 height 39
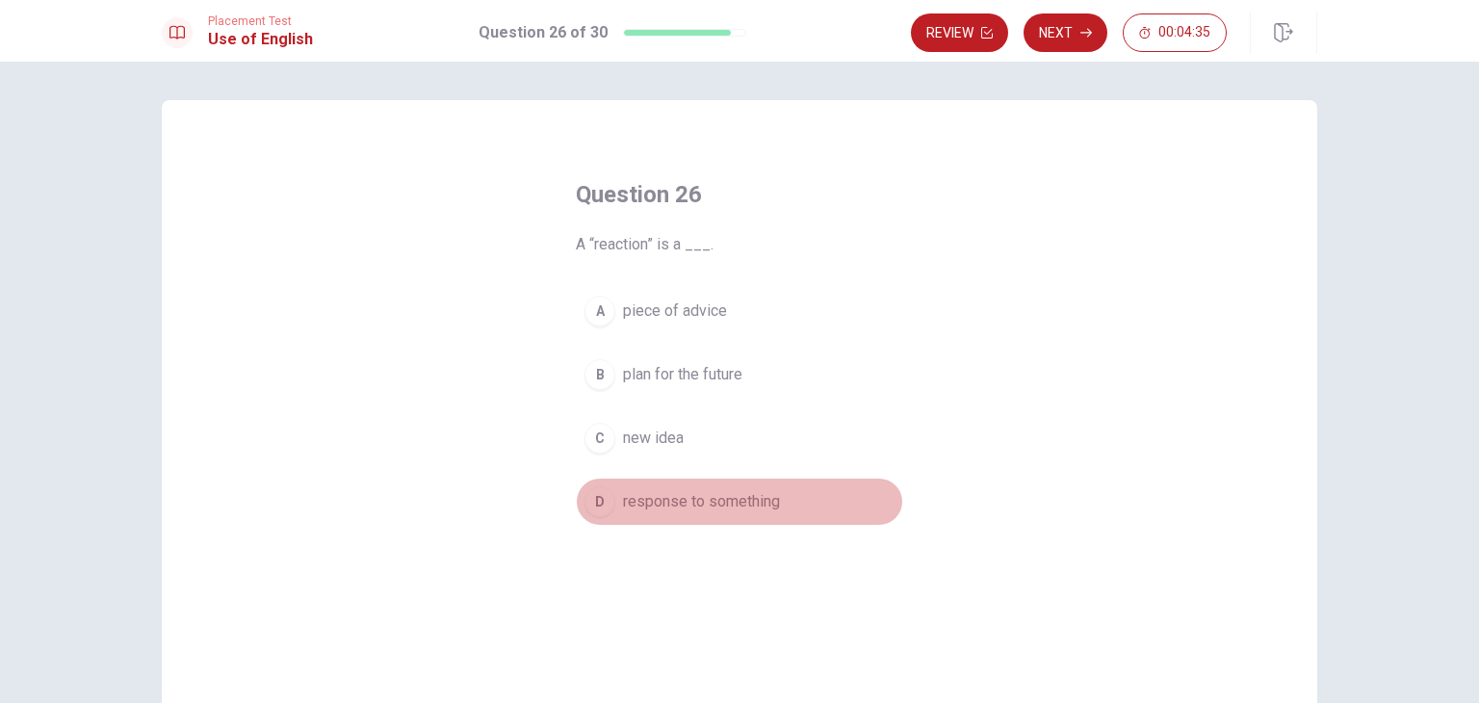
click at [595, 502] on div "D" at bounding box center [599, 501] width 31 height 31
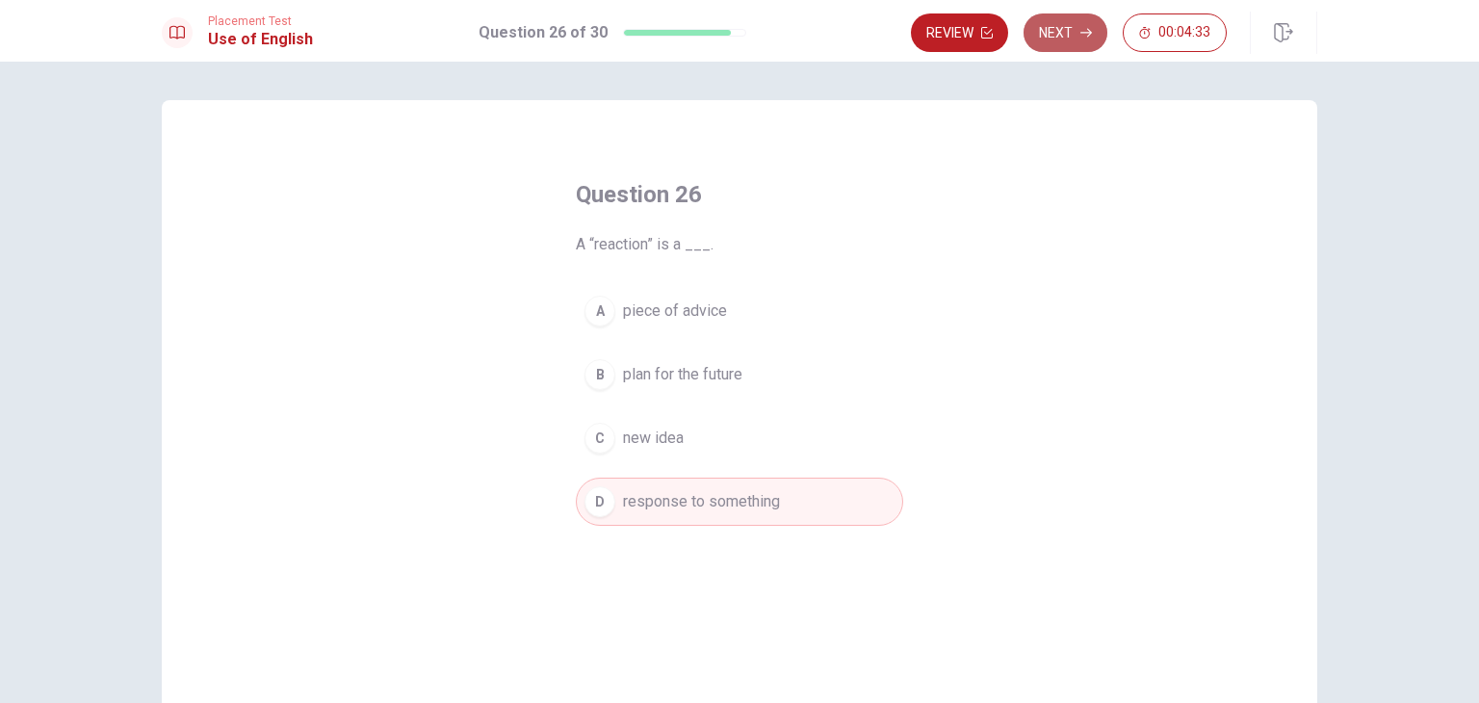
click at [1063, 39] on button "Next" at bounding box center [1065, 32] width 84 height 39
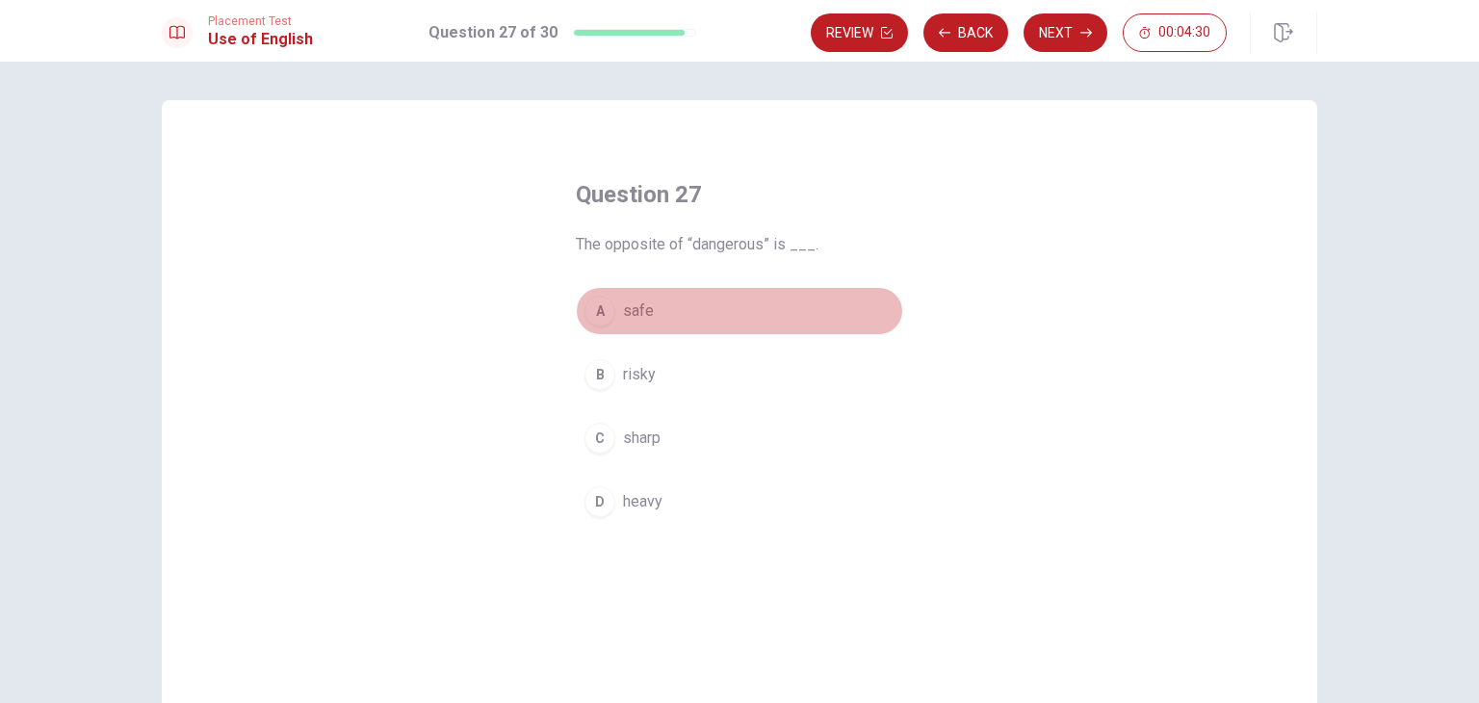
click at [585, 317] on div "A" at bounding box center [599, 311] width 31 height 31
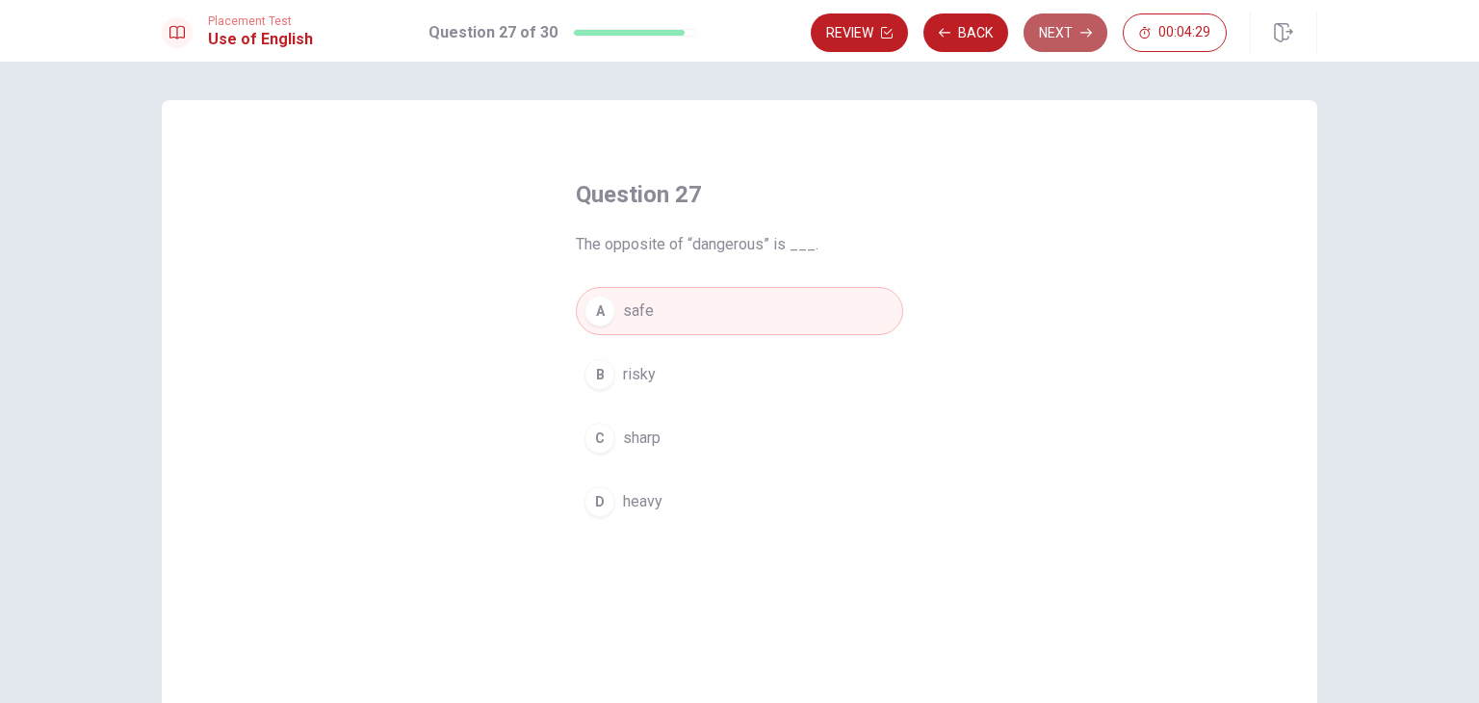
click at [1063, 42] on button "Next" at bounding box center [1065, 32] width 84 height 39
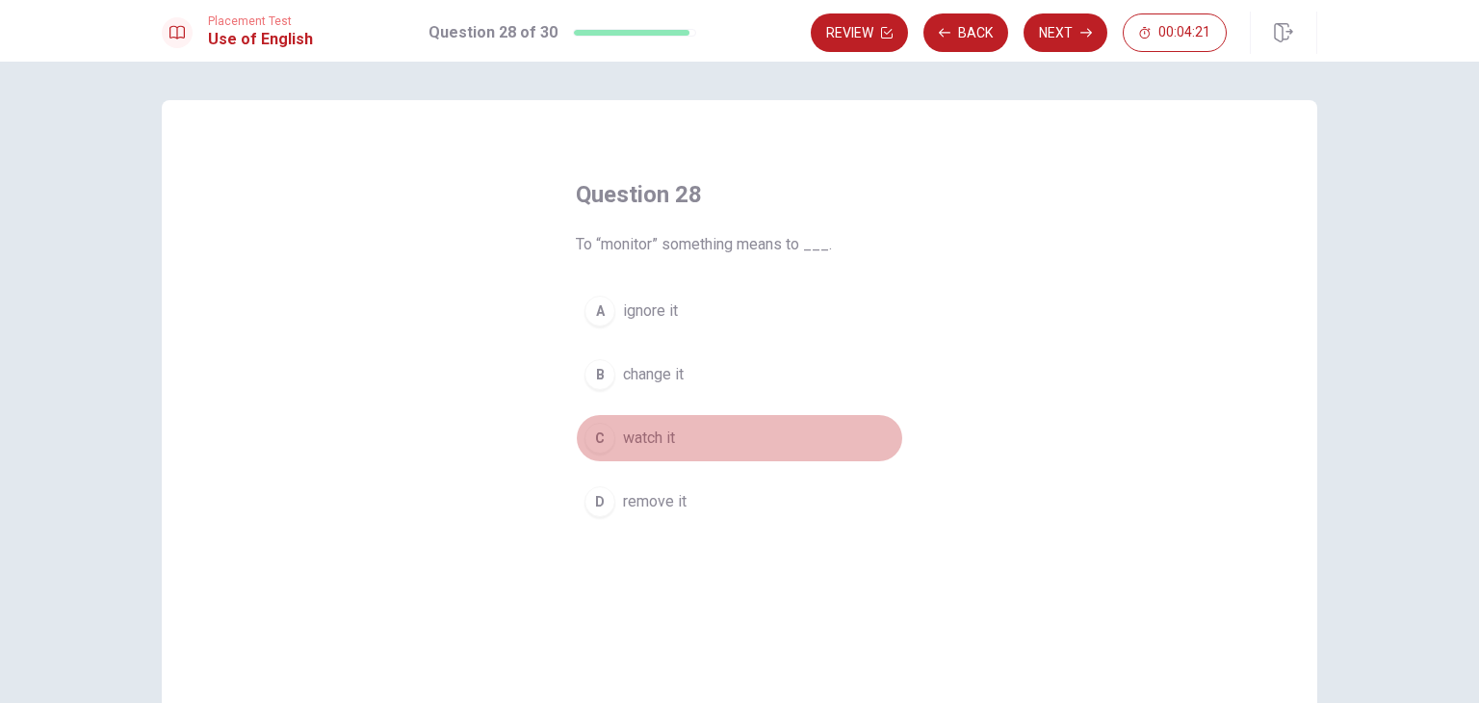
click at [589, 448] on div "C" at bounding box center [599, 438] width 31 height 31
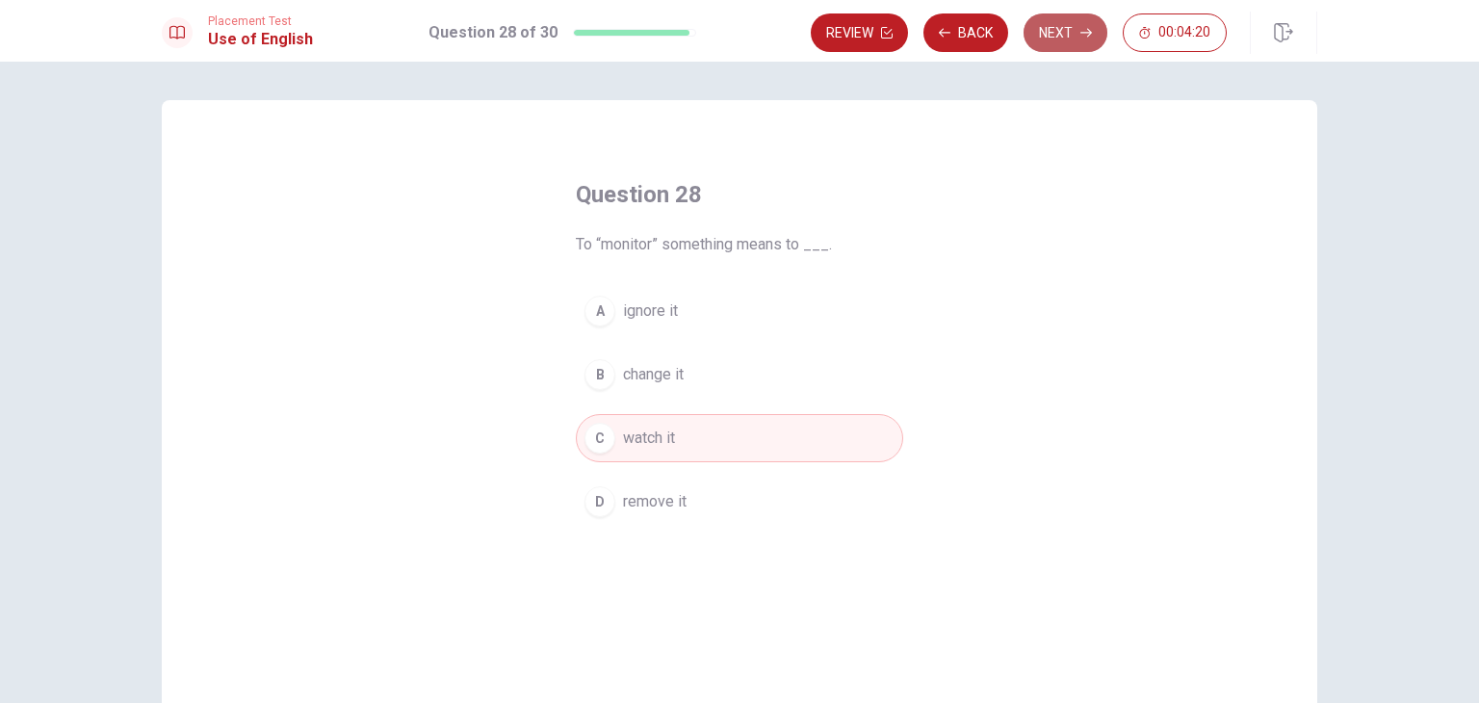
click at [1068, 30] on button "Next" at bounding box center [1065, 32] width 84 height 39
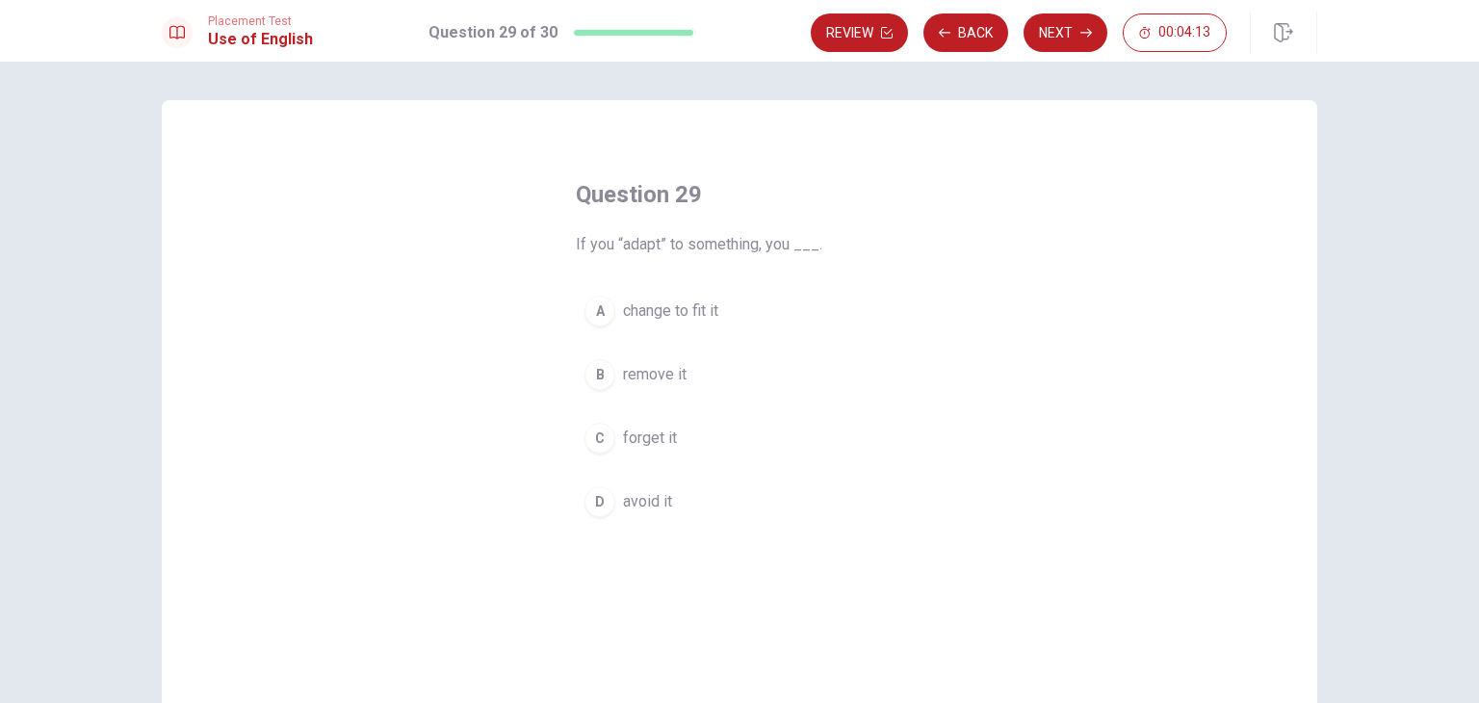
click at [588, 319] on div "A" at bounding box center [599, 311] width 31 height 31
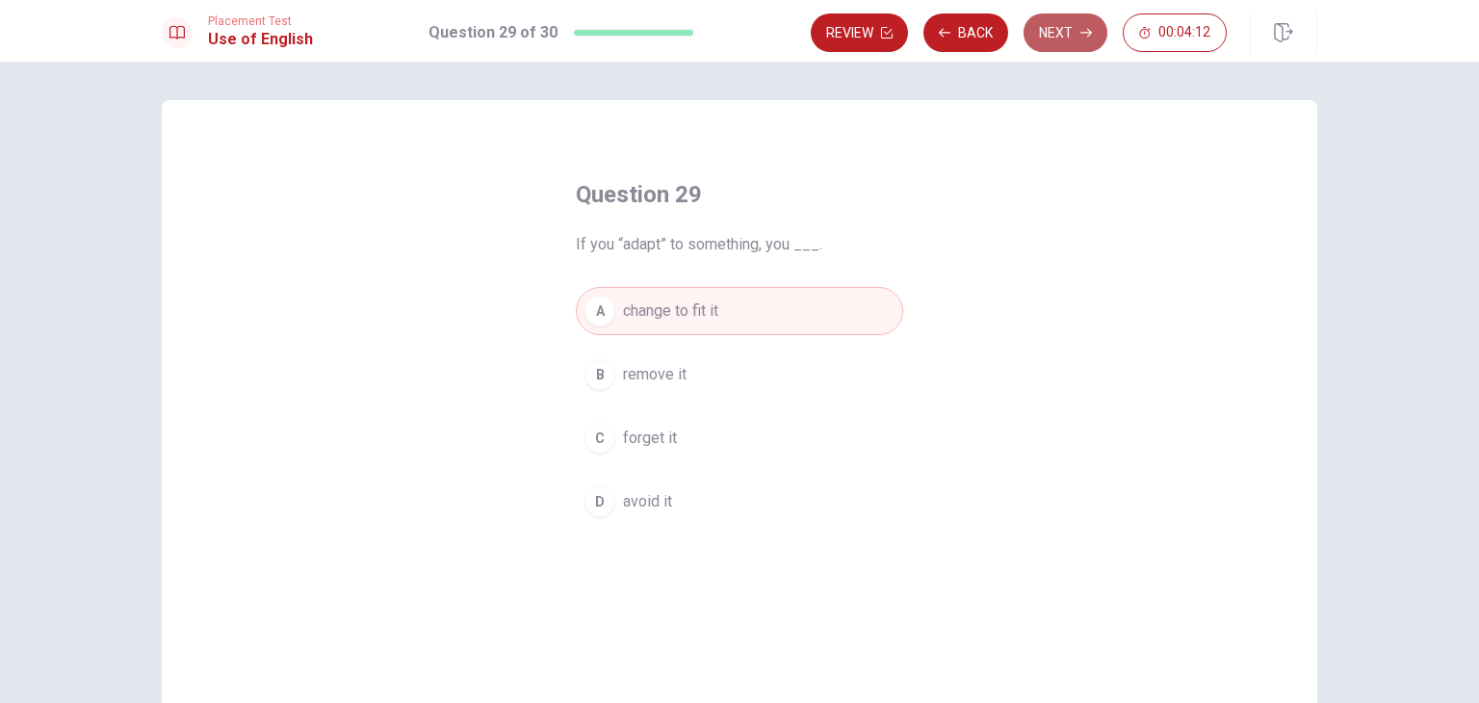
click at [1075, 38] on button "Next" at bounding box center [1065, 32] width 84 height 39
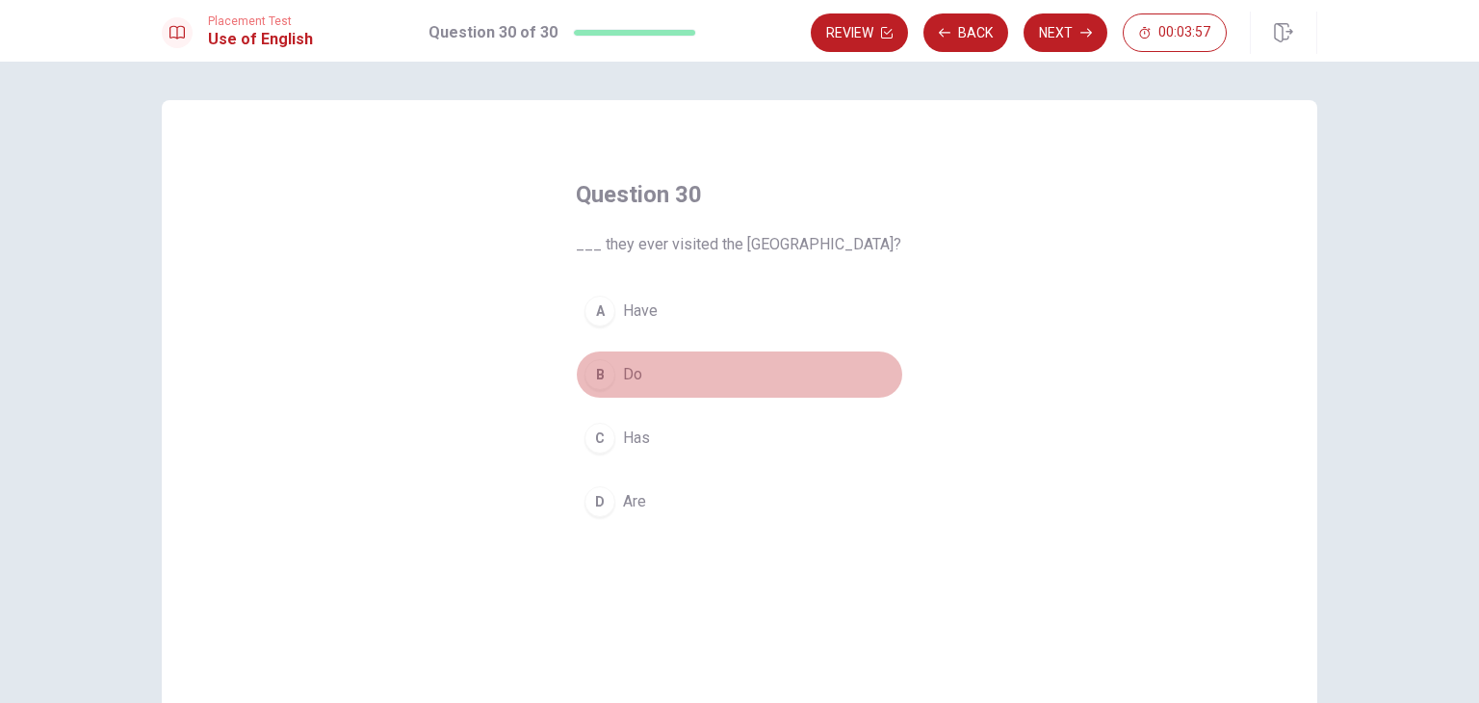
click at [593, 373] on div "B" at bounding box center [599, 374] width 31 height 31
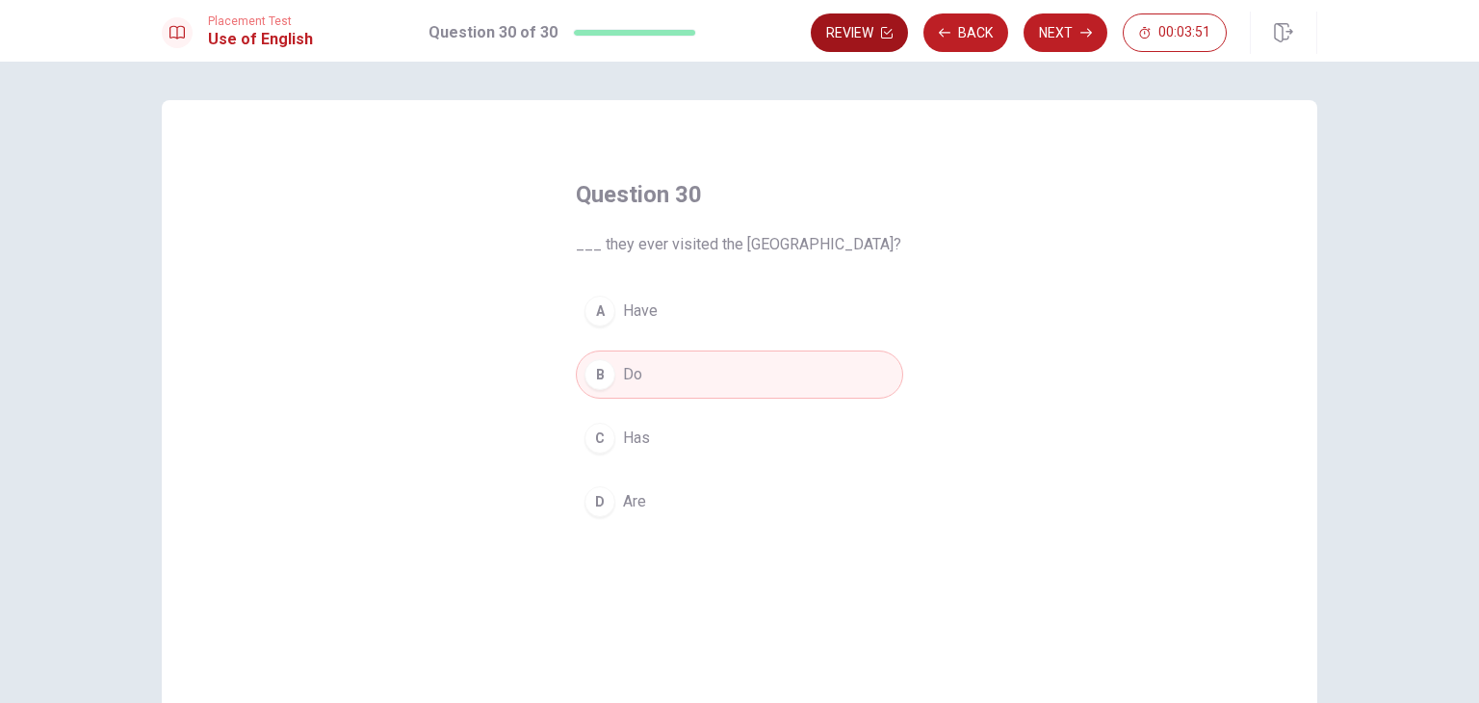
click at [882, 33] on icon "button" at bounding box center [887, 33] width 12 height 12
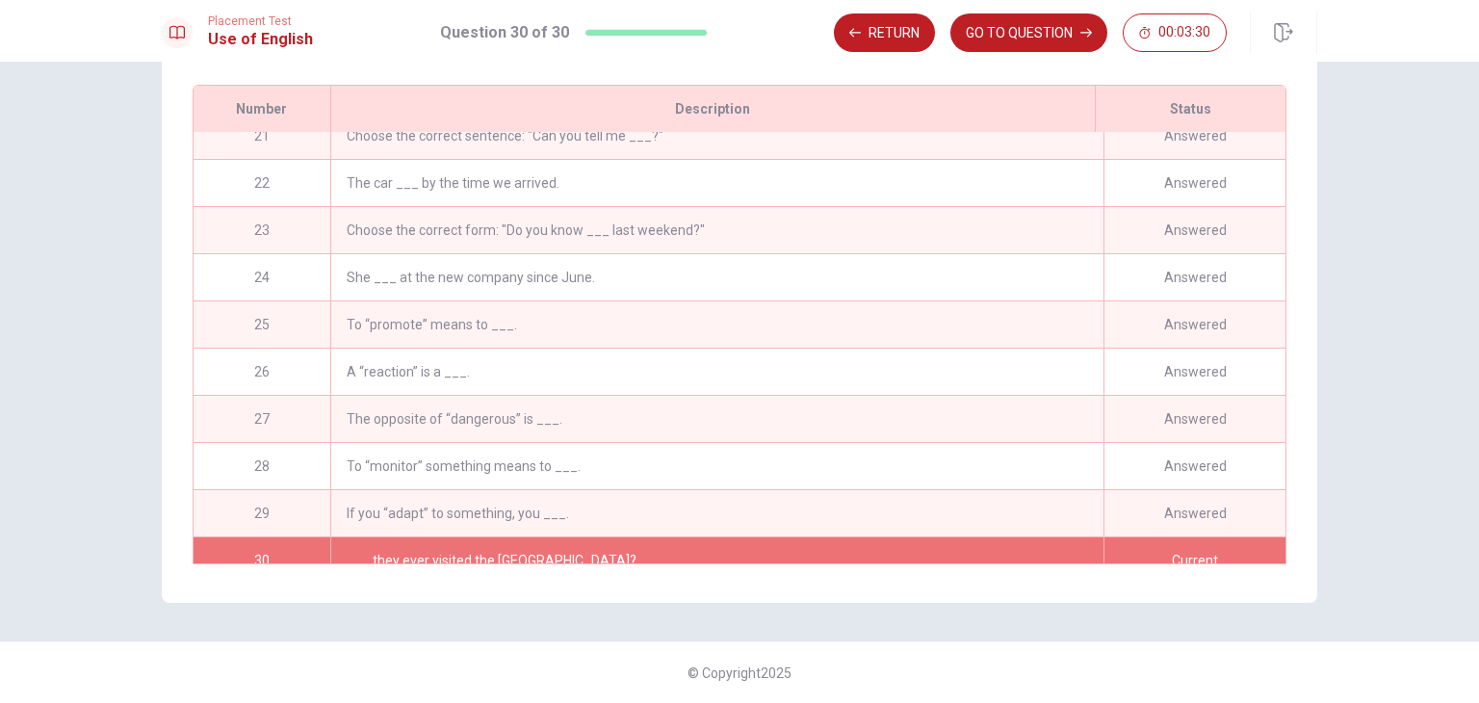
scroll to position [987, 0]
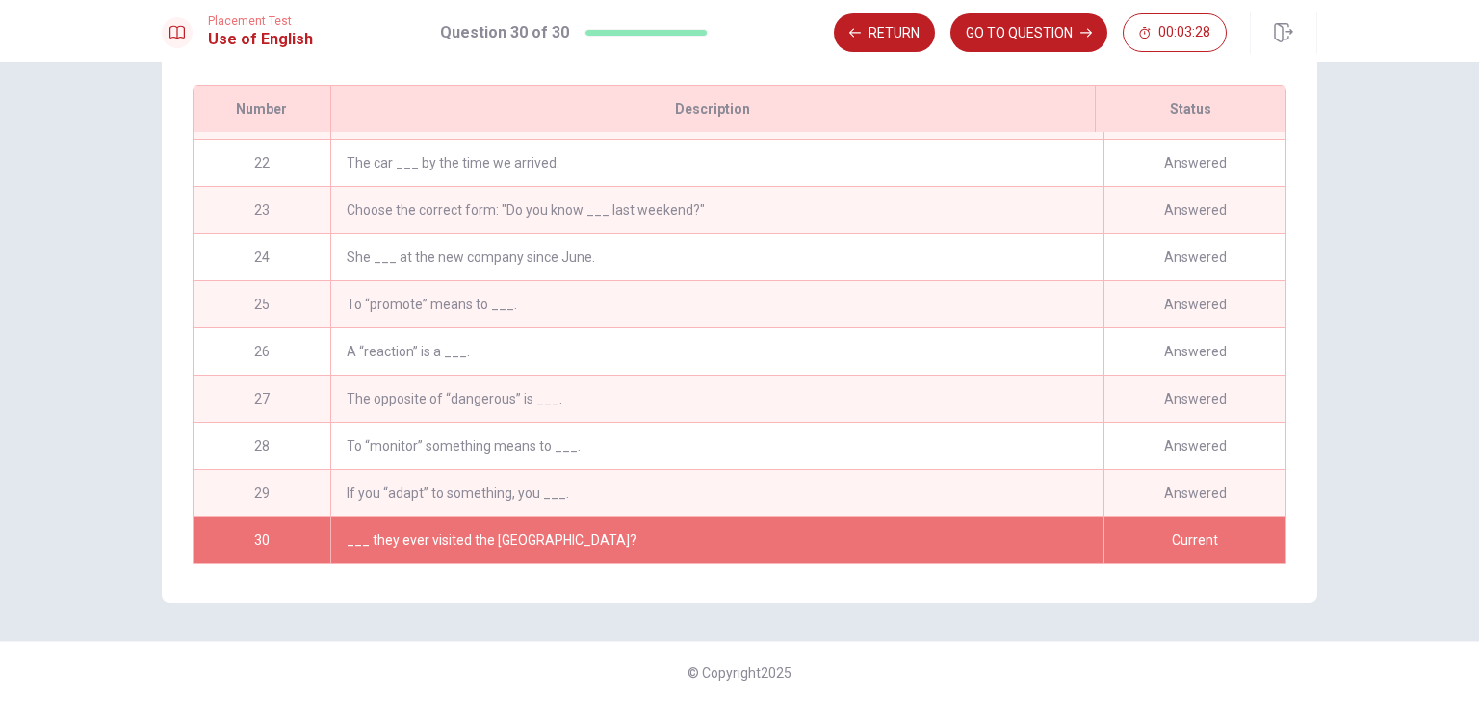
click at [1194, 536] on div "Current" at bounding box center [1194, 540] width 182 height 46
click at [1069, 33] on button "GO TO QUESTION" at bounding box center [1028, 32] width 157 height 39
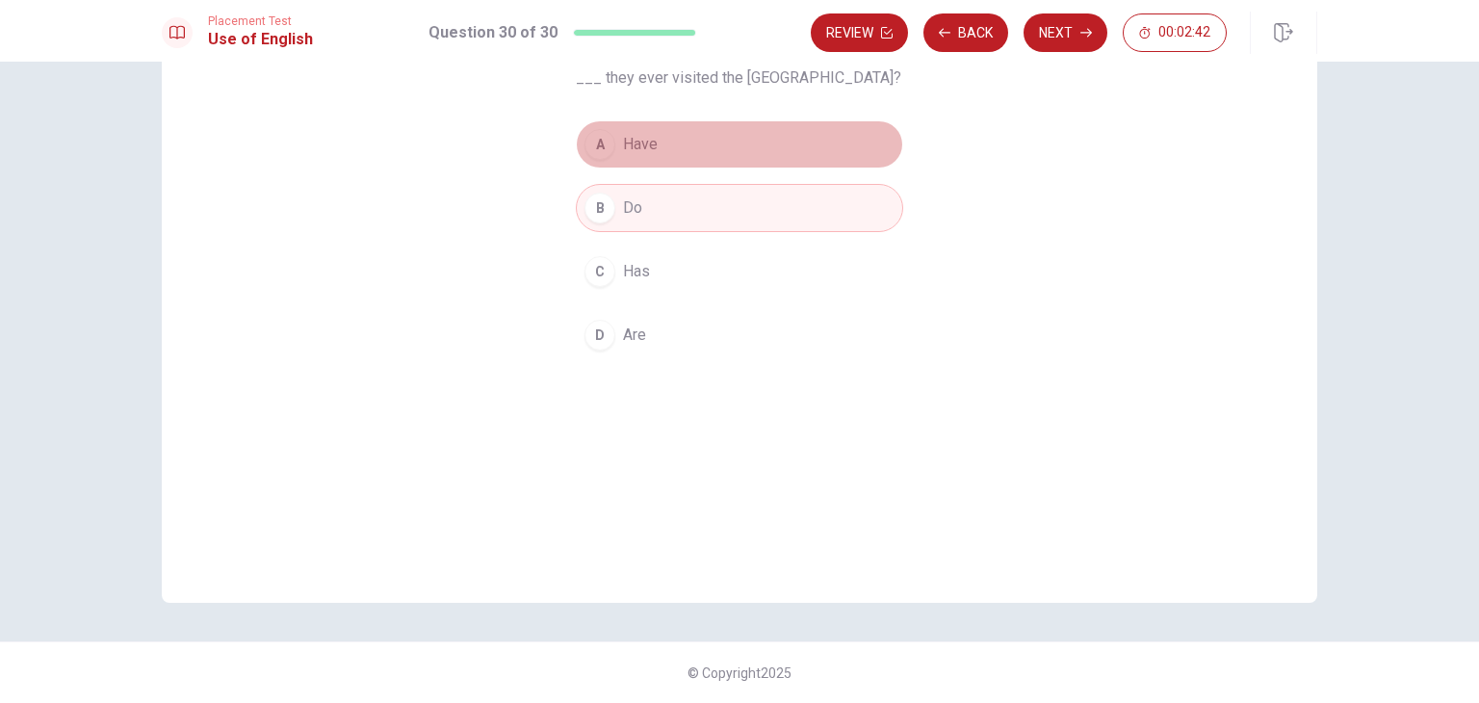
click at [586, 147] on div "A" at bounding box center [599, 144] width 31 height 31
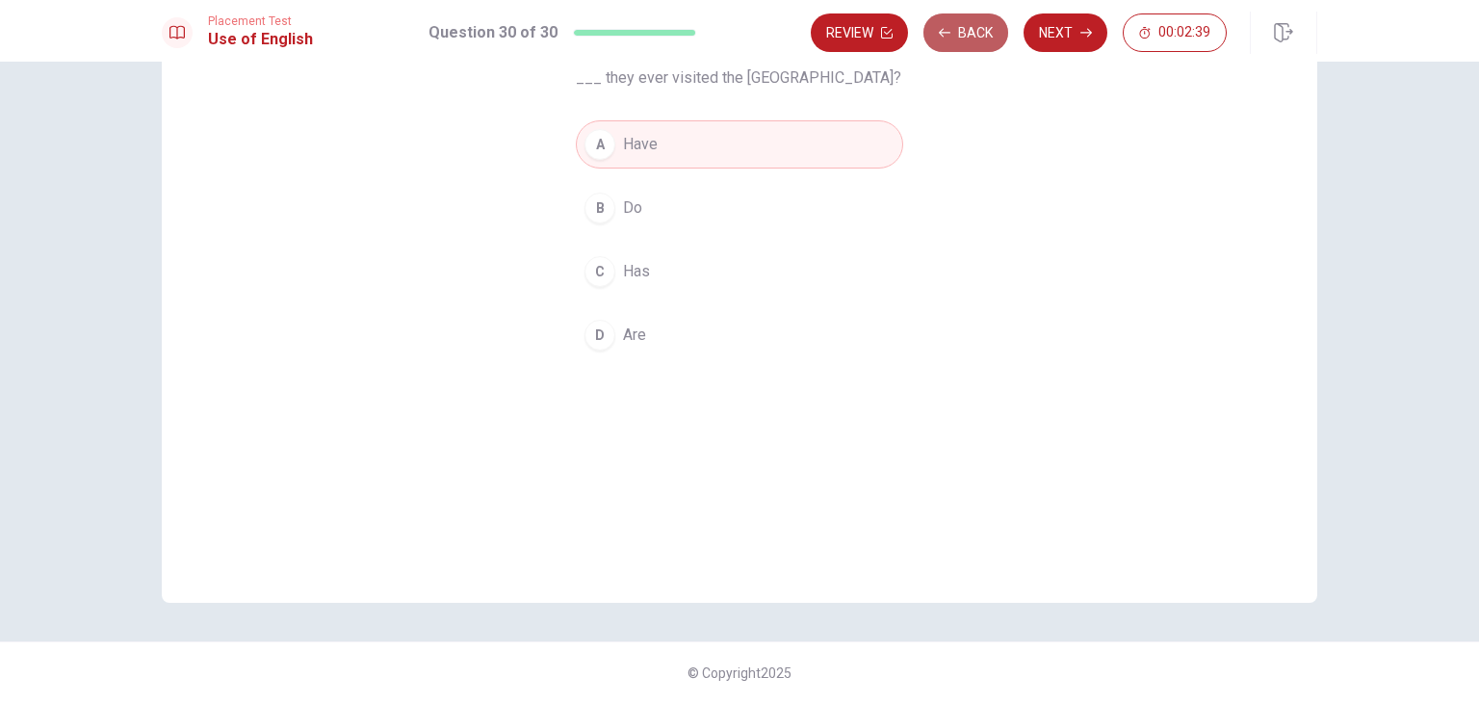
click at [965, 39] on button "Back" at bounding box center [965, 32] width 85 height 39
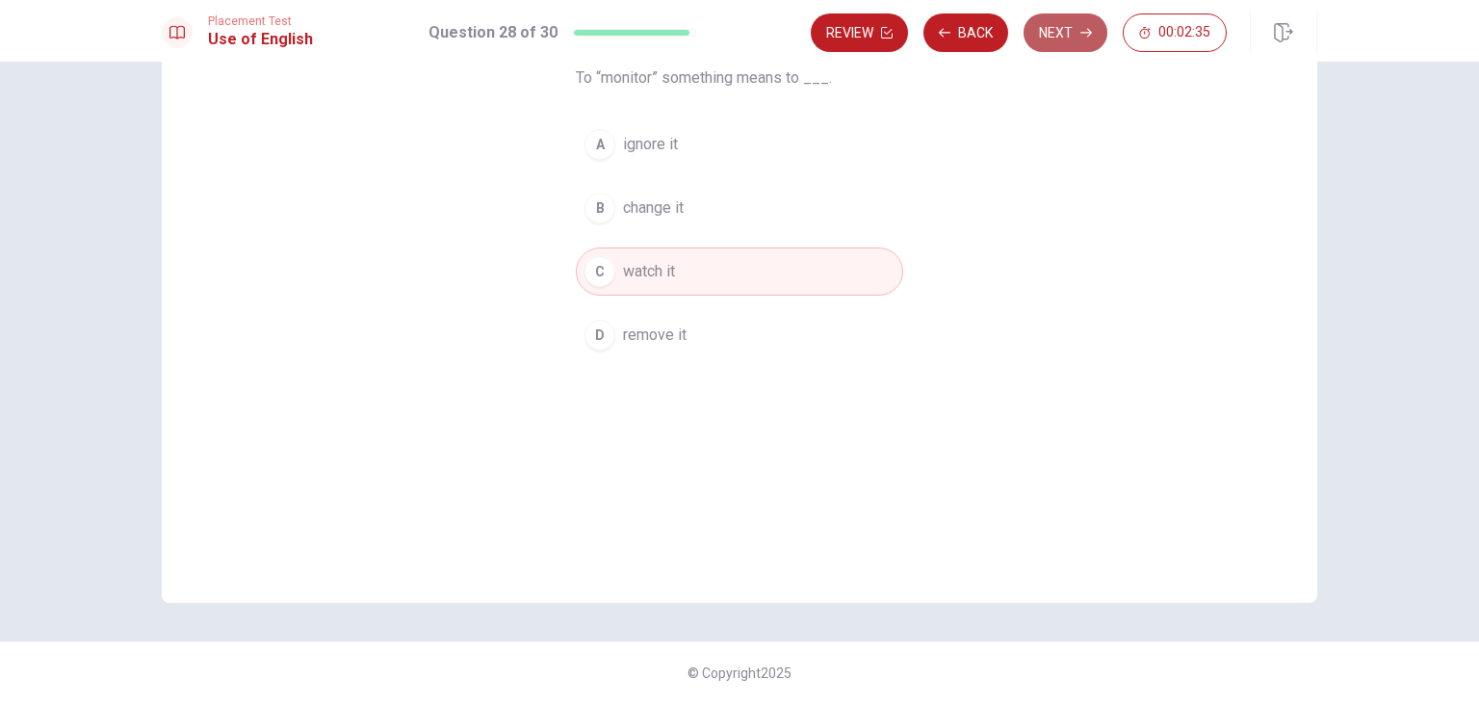
click at [1055, 31] on button "Next" at bounding box center [1065, 32] width 84 height 39
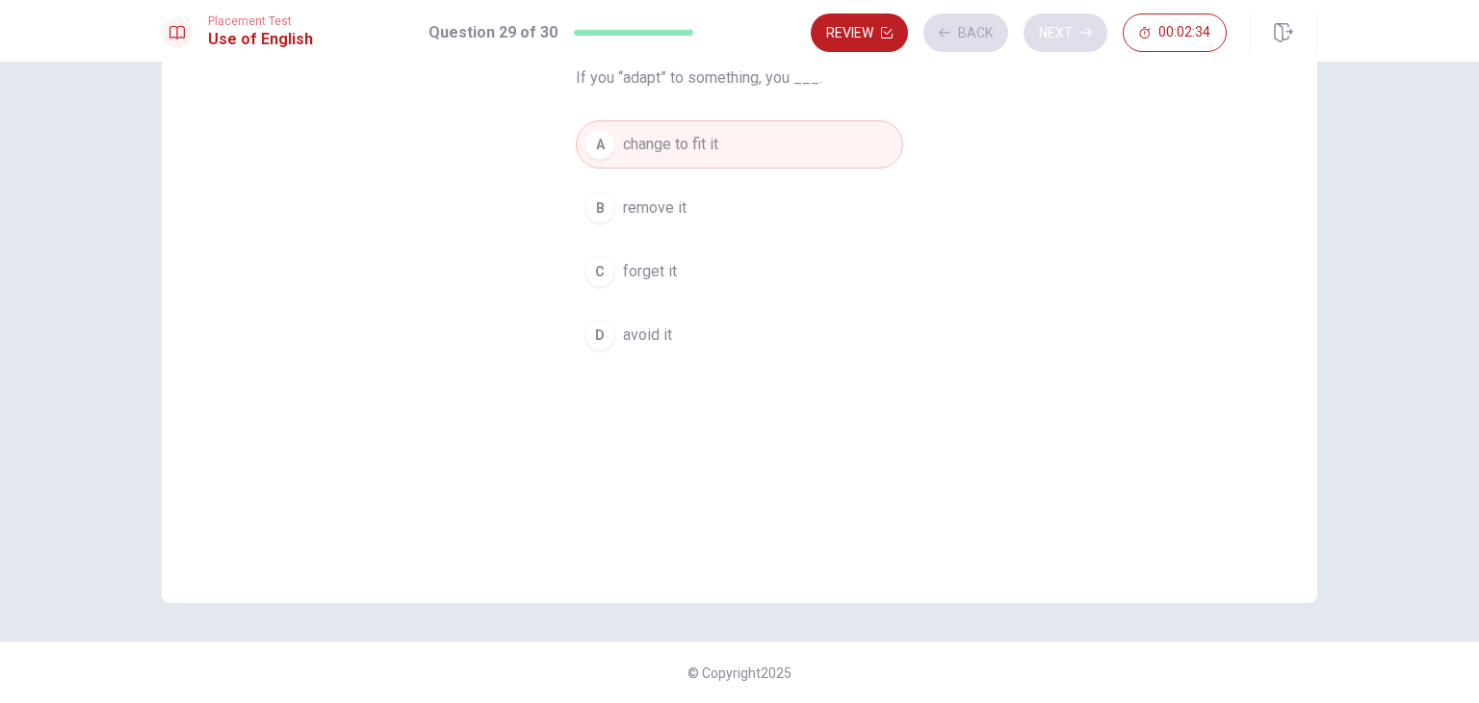
click at [1055, 31] on div "Review Back Next 00:02:34" at bounding box center [1019, 32] width 416 height 39
click at [1055, 31] on button "Next" at bounding box center [1065, 32] width 84 height 39
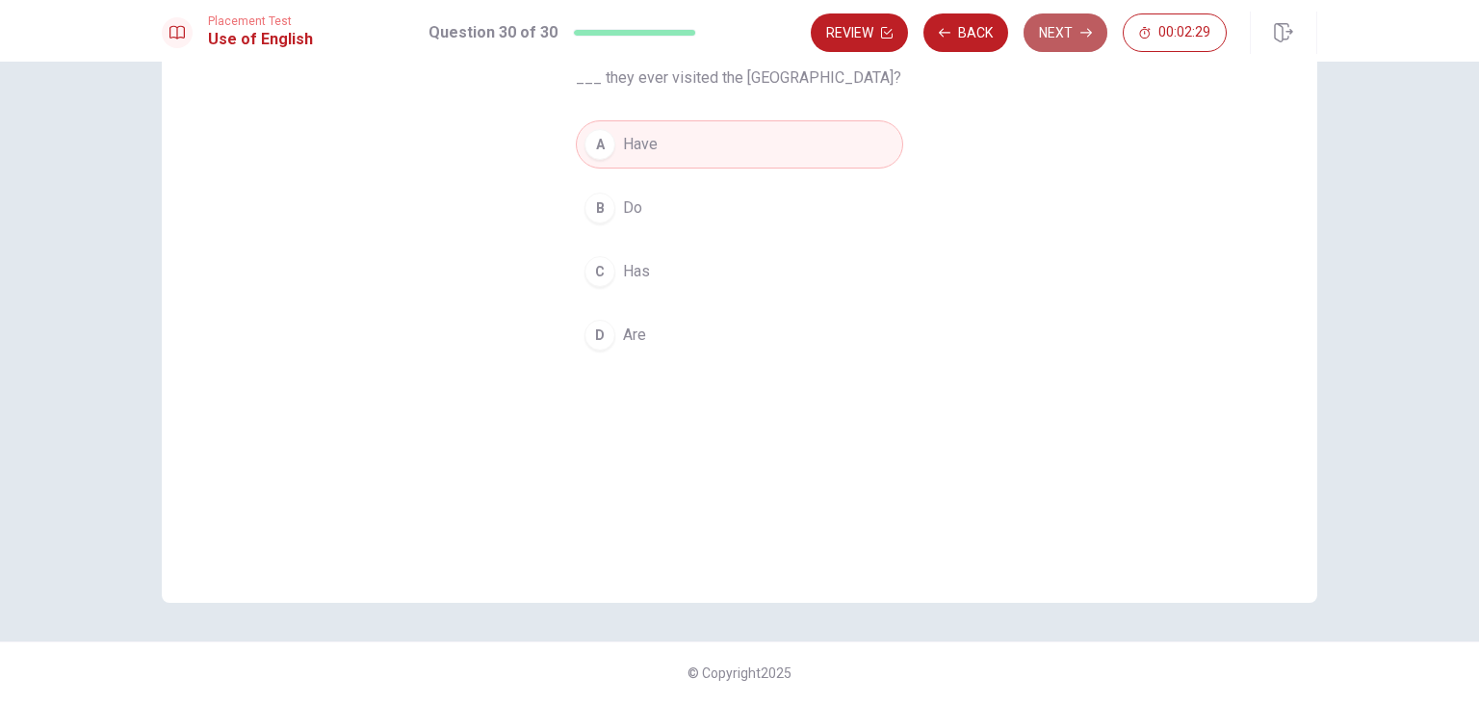
click at [1055, 31] on button "Next" at bounding box center [1065, 32] width 84 height 39
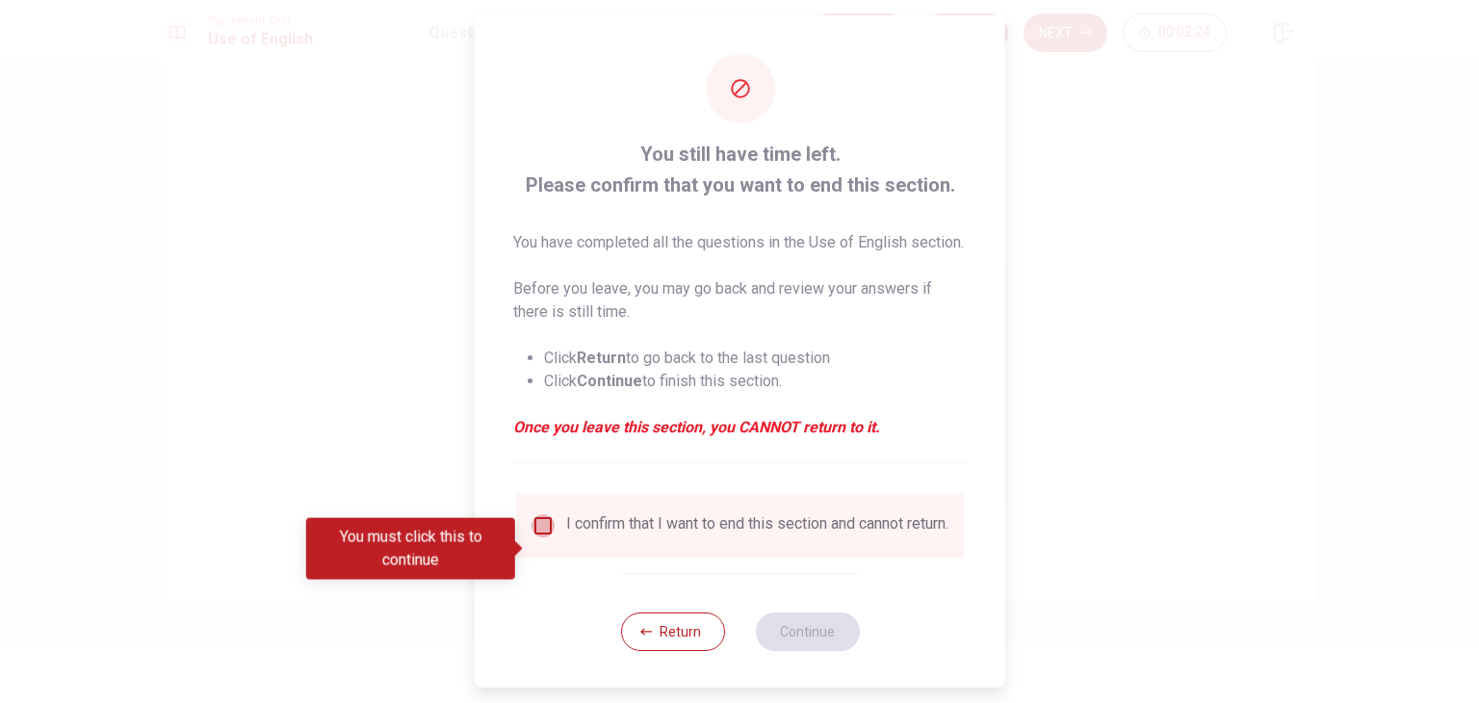
click at [539, 537] on input "You must click this to continue" at bounding box center [542, 525] width 23 height 23
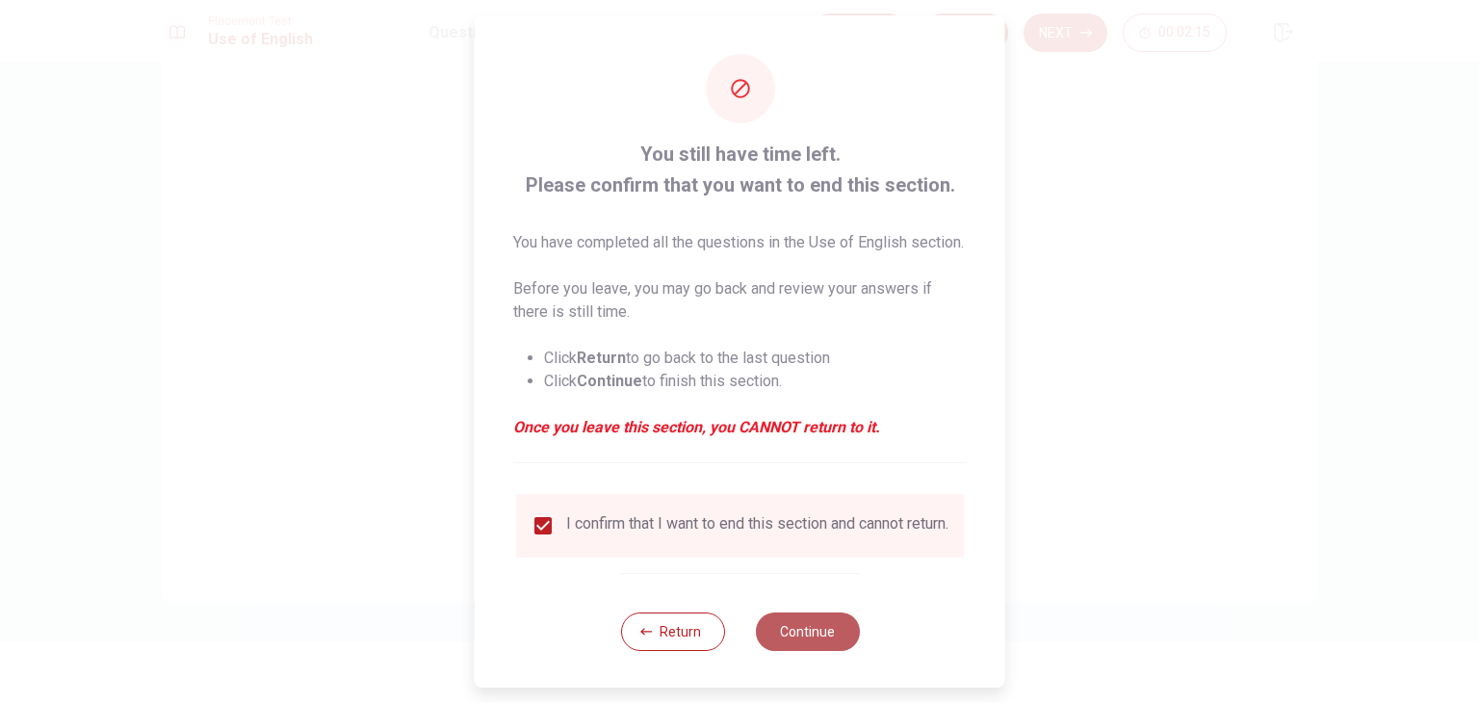
click at [820, 651] on button "Continue" at bounding box center [807, 631] width 104 height 39
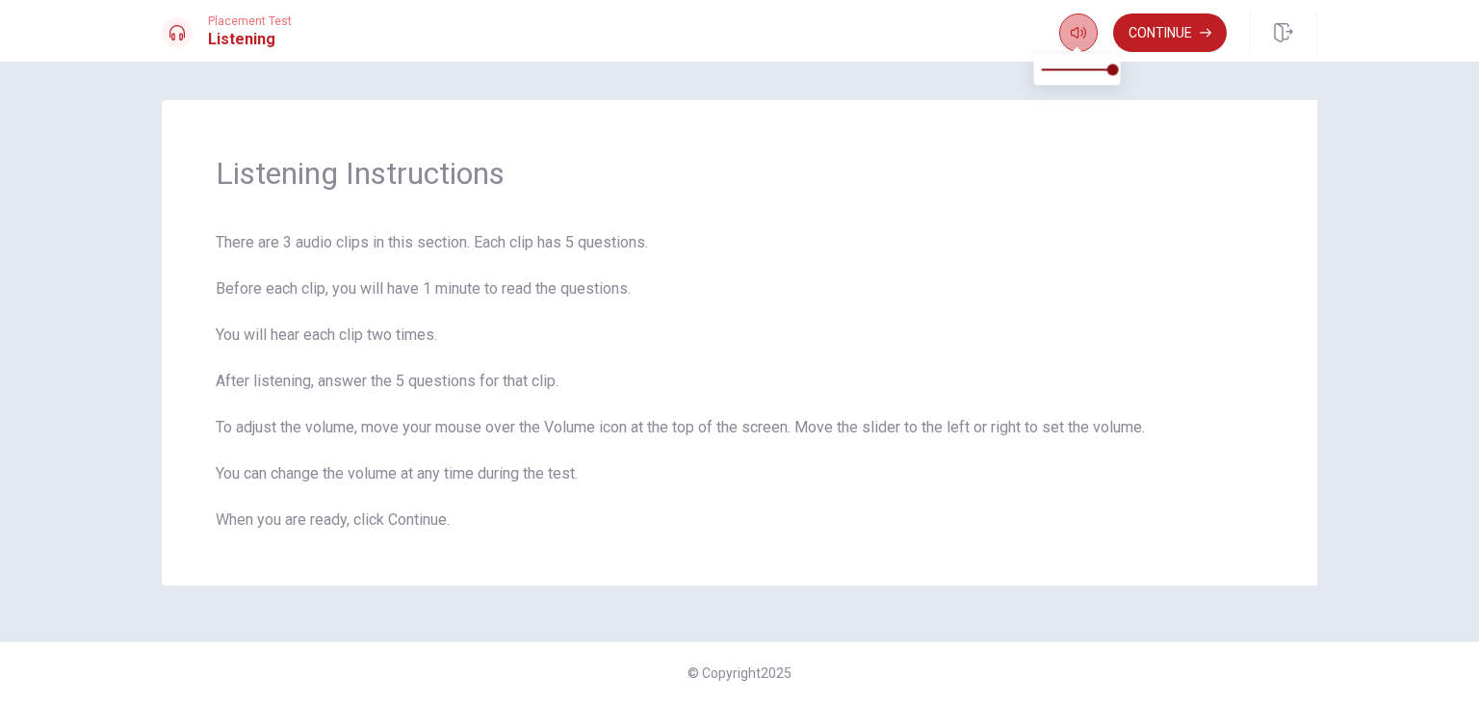
click at [1071, 25] on icon "button" at bounding box center [1078, 32] width 15 height 15
click at [1173, 45] on button "Continue" at bounding box center [1170, 32] width 114 height 39
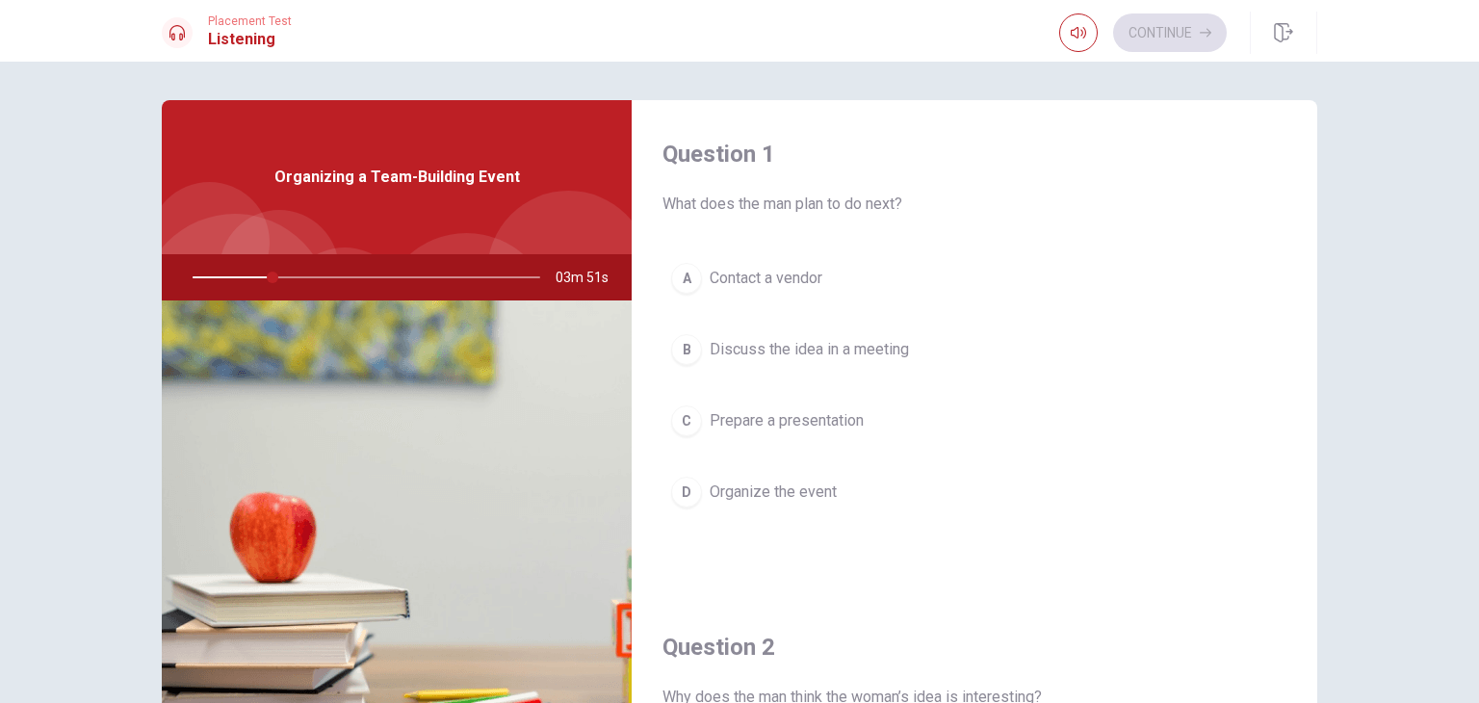
scroll to position [39, 0]
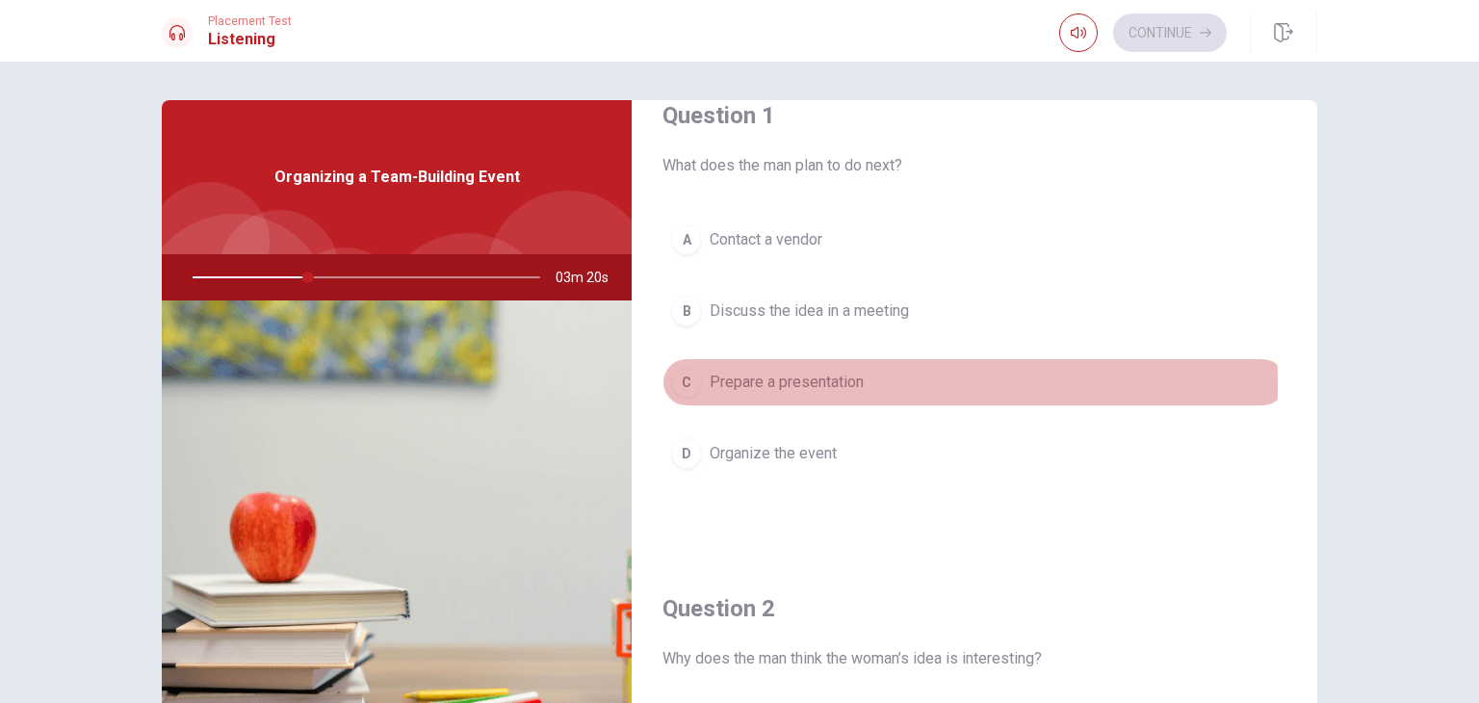
click at [684, 382] on div "C" at bounding box center [686, 382] width 31 height 31
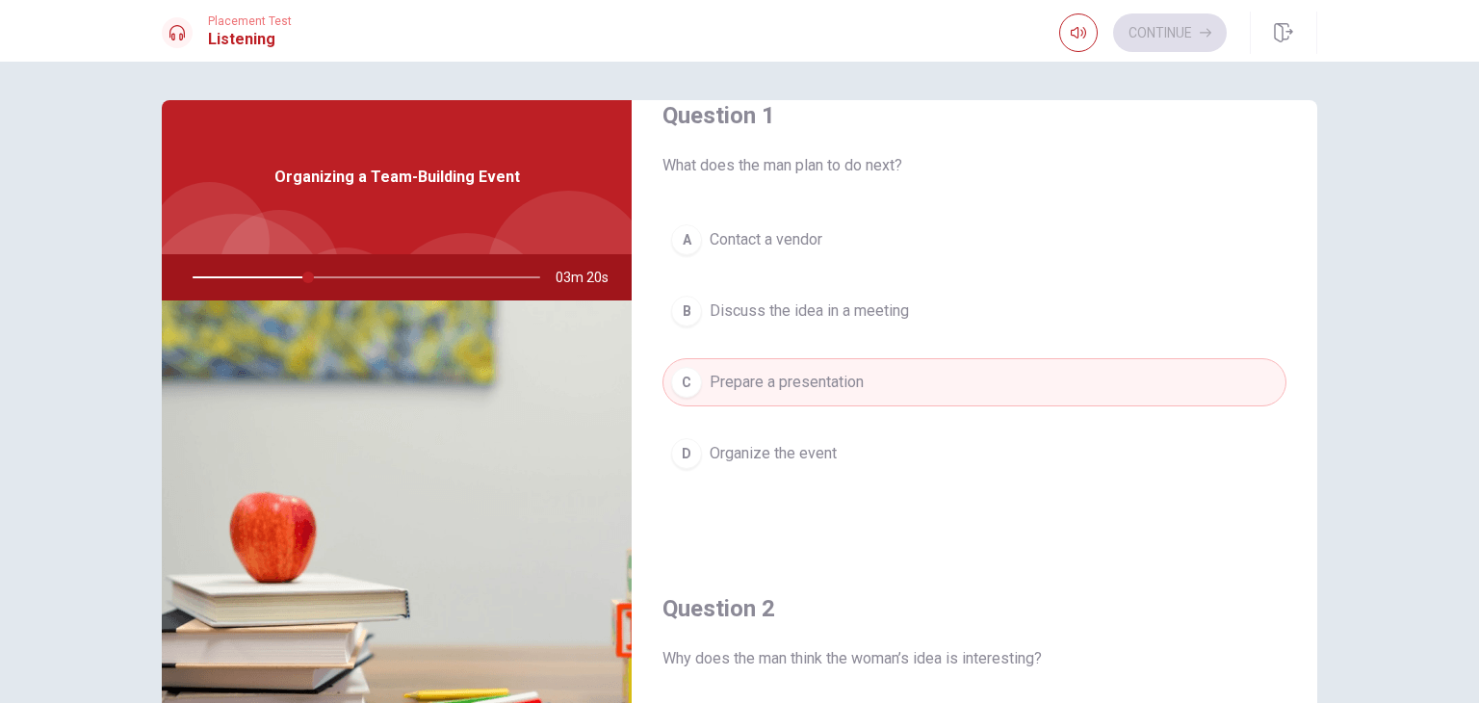
type input "34"
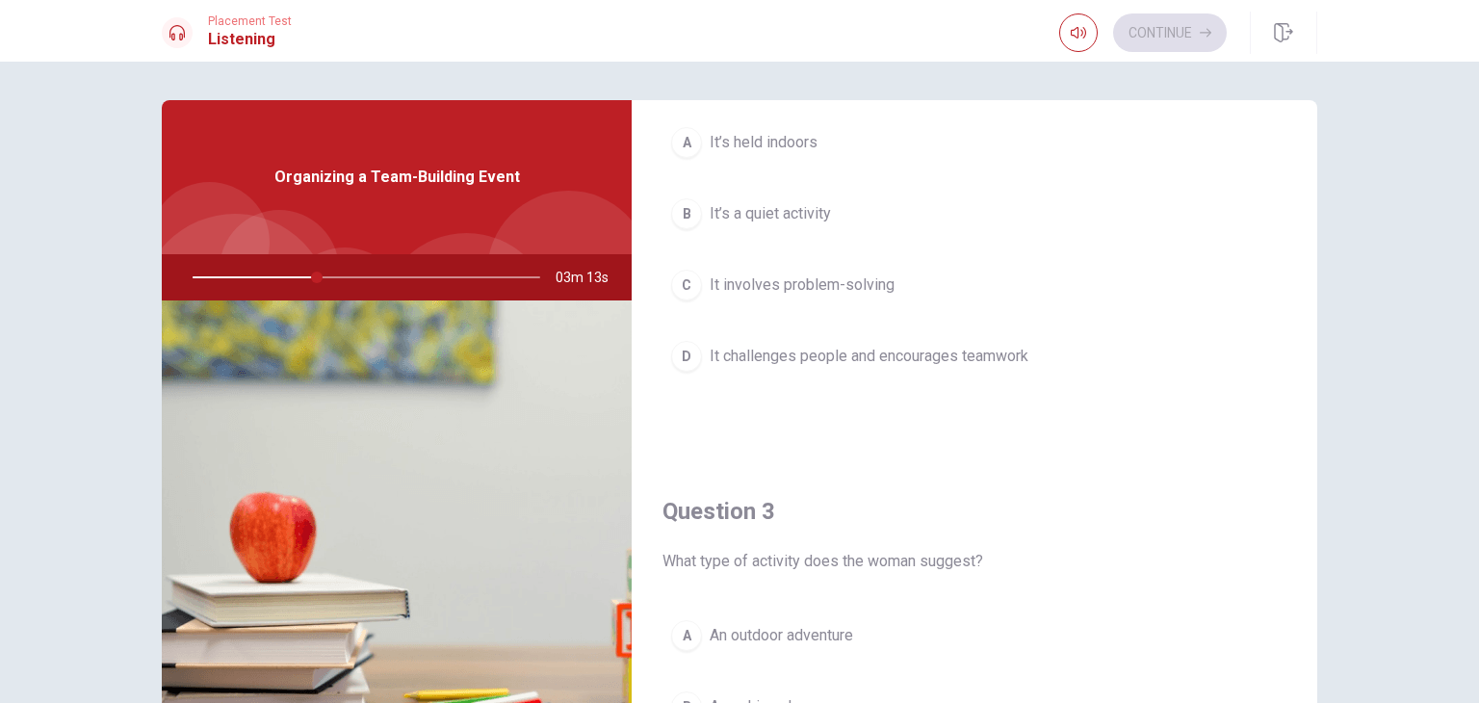
scroll to position [655, 0]
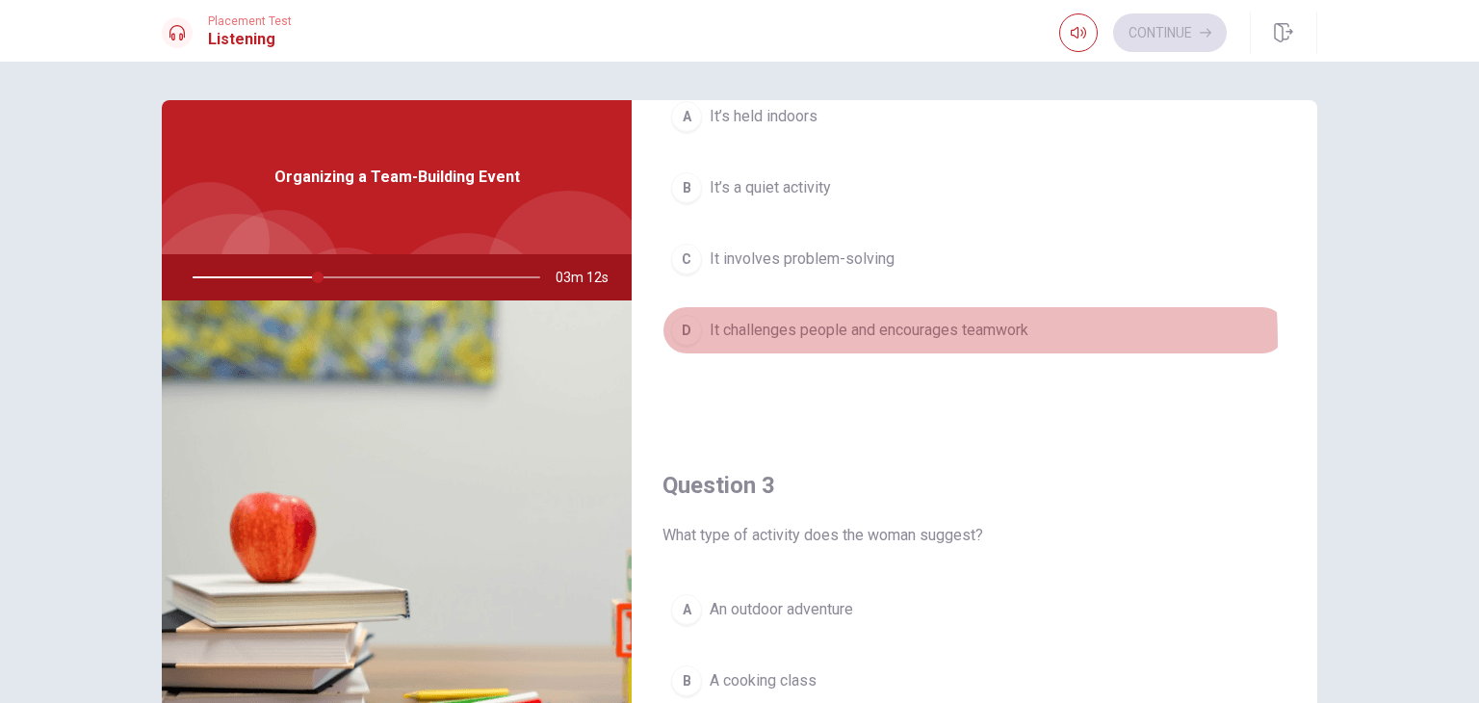
click at [685, 340] on div "D" at bounding box center [686, 330] width 31 height 31
type input "36"
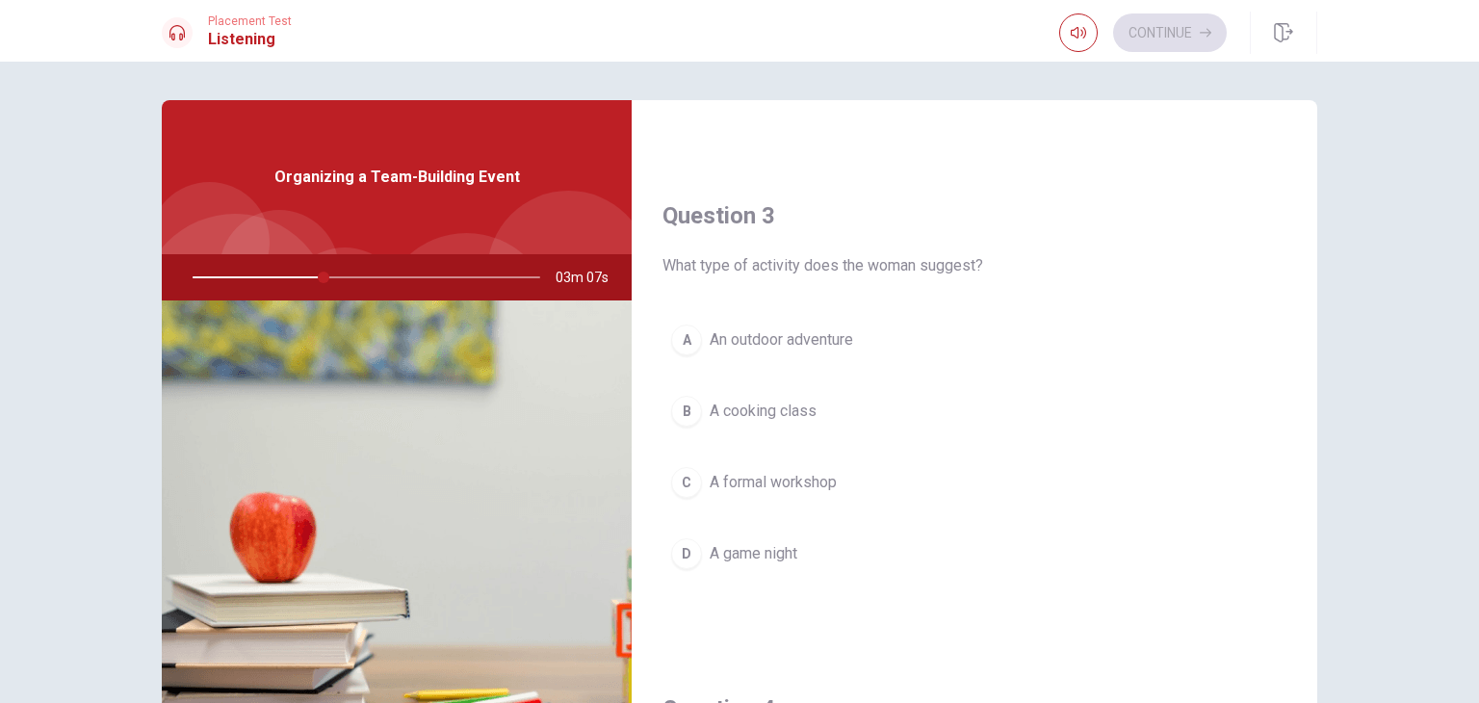
scroll to position [963, 0]
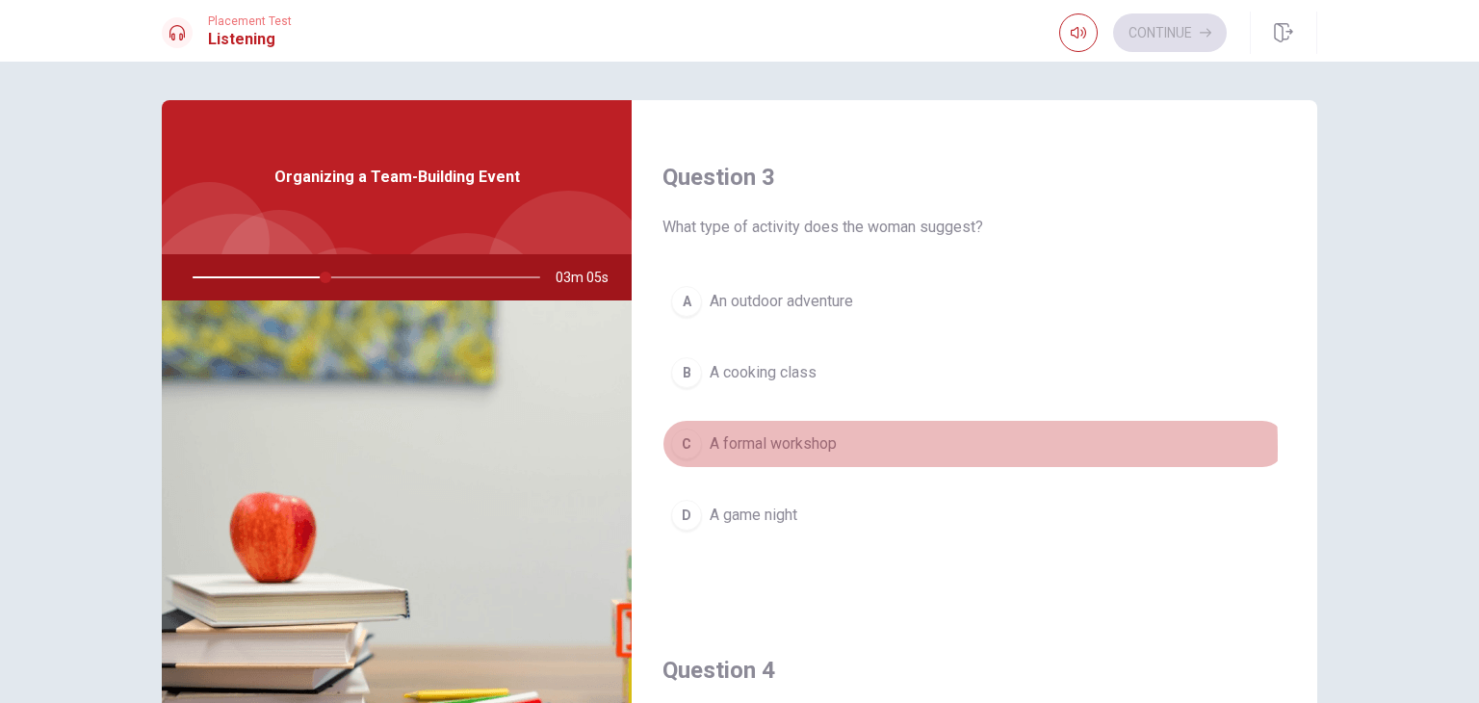
click at [675, 444] on div "C" at bounding box center [686, 443] width 31 height 31
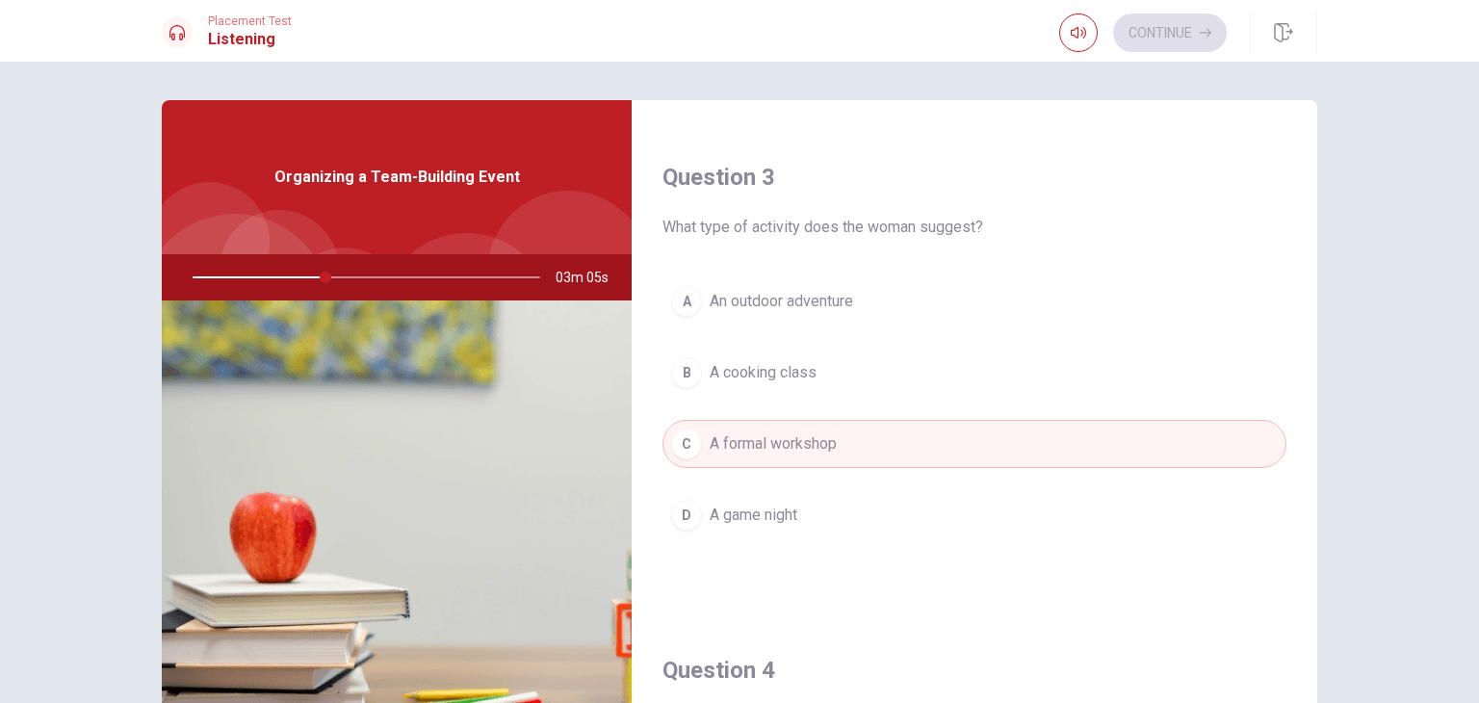
type input "39"
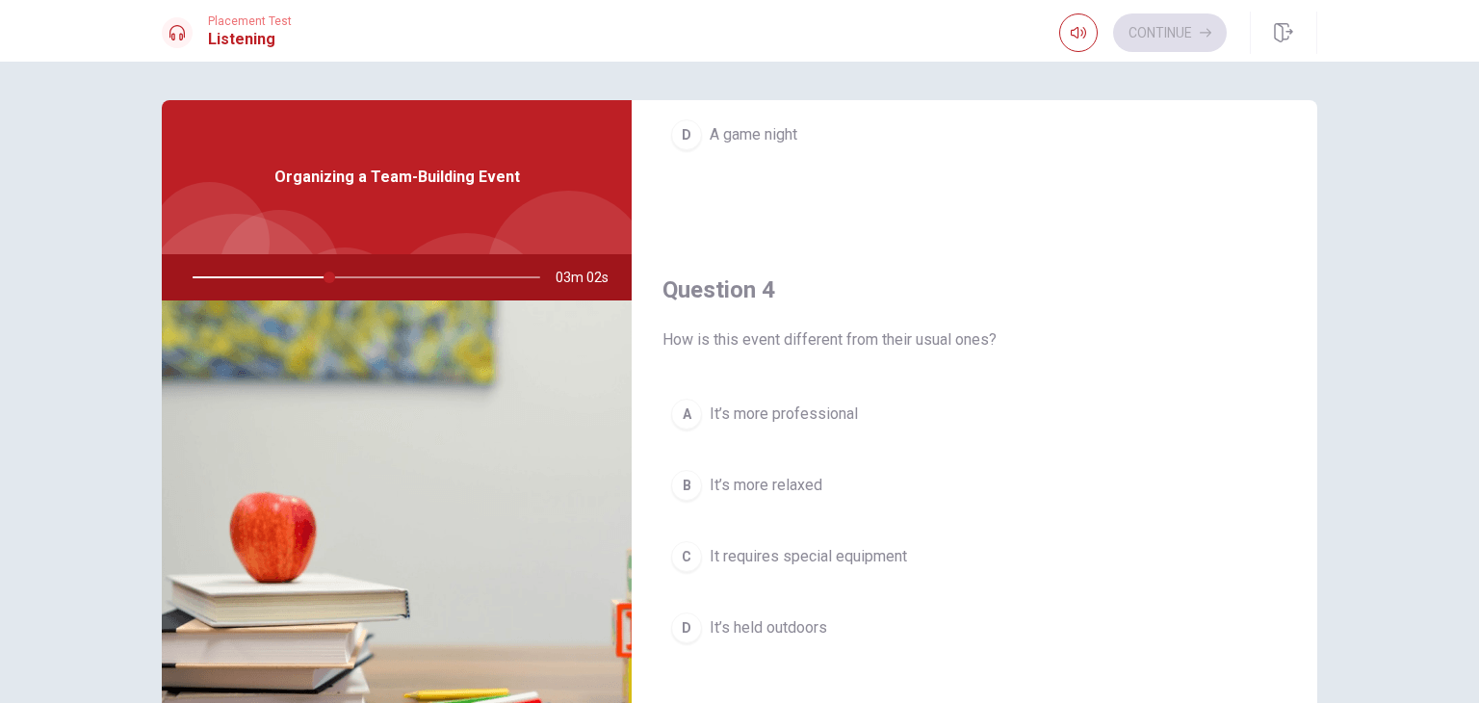
scroll to position [1348, 0]
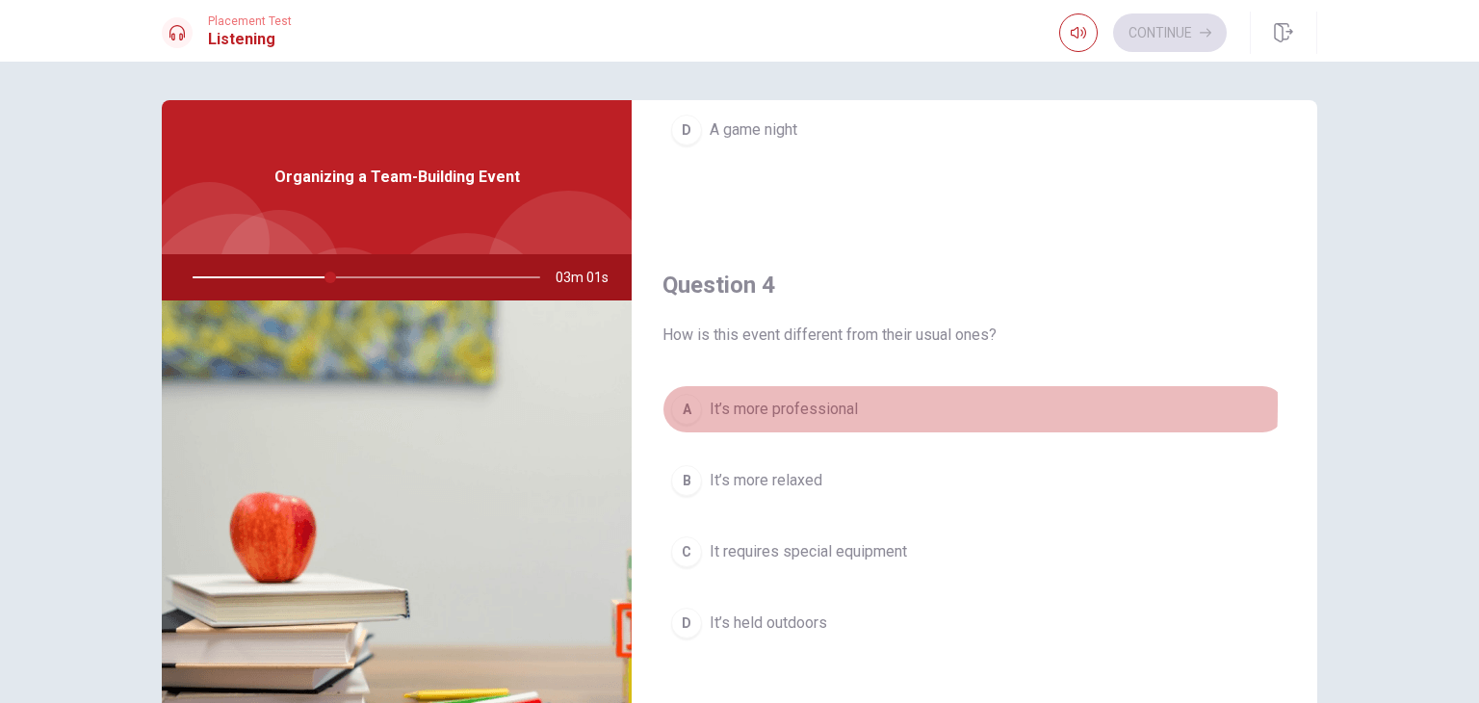
click at [674, 400] on div "A" at bounding box center [686, 409] width 31 height 31
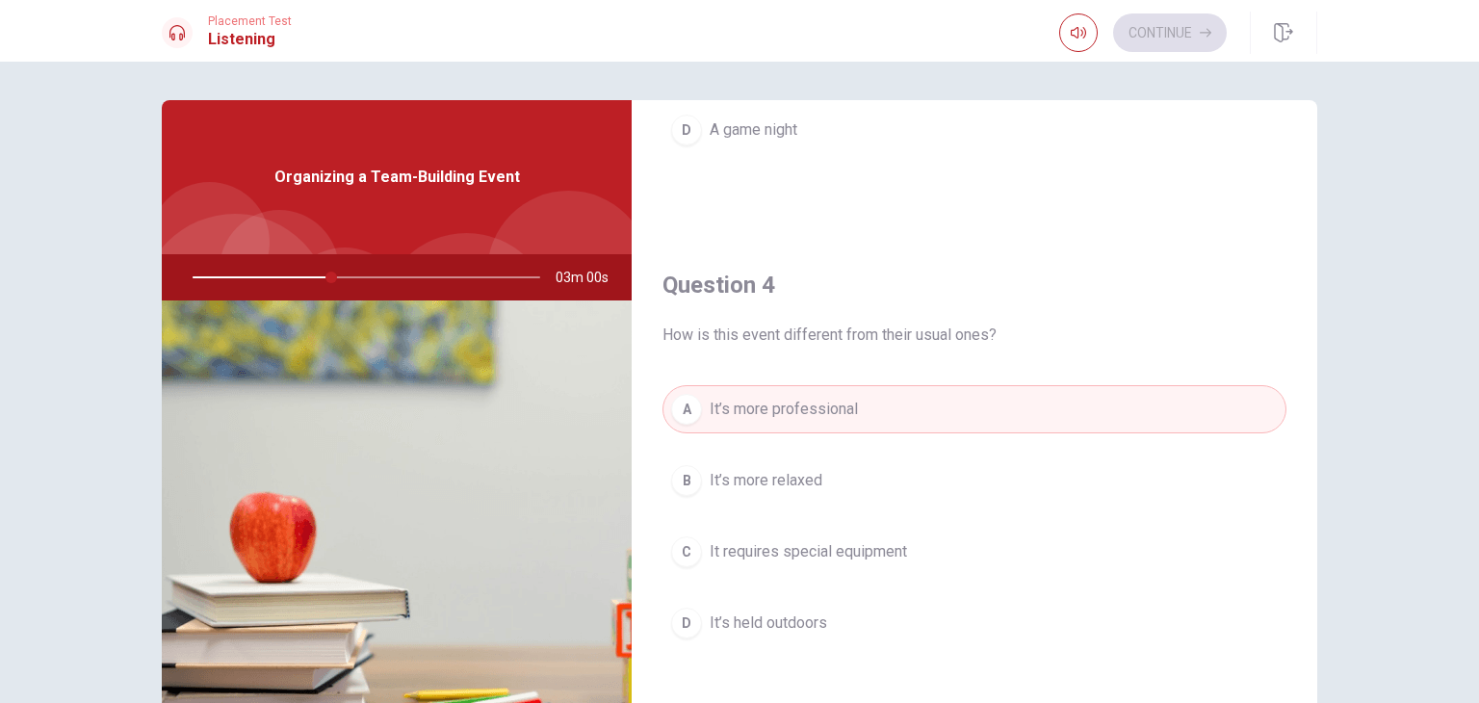
type input "40"
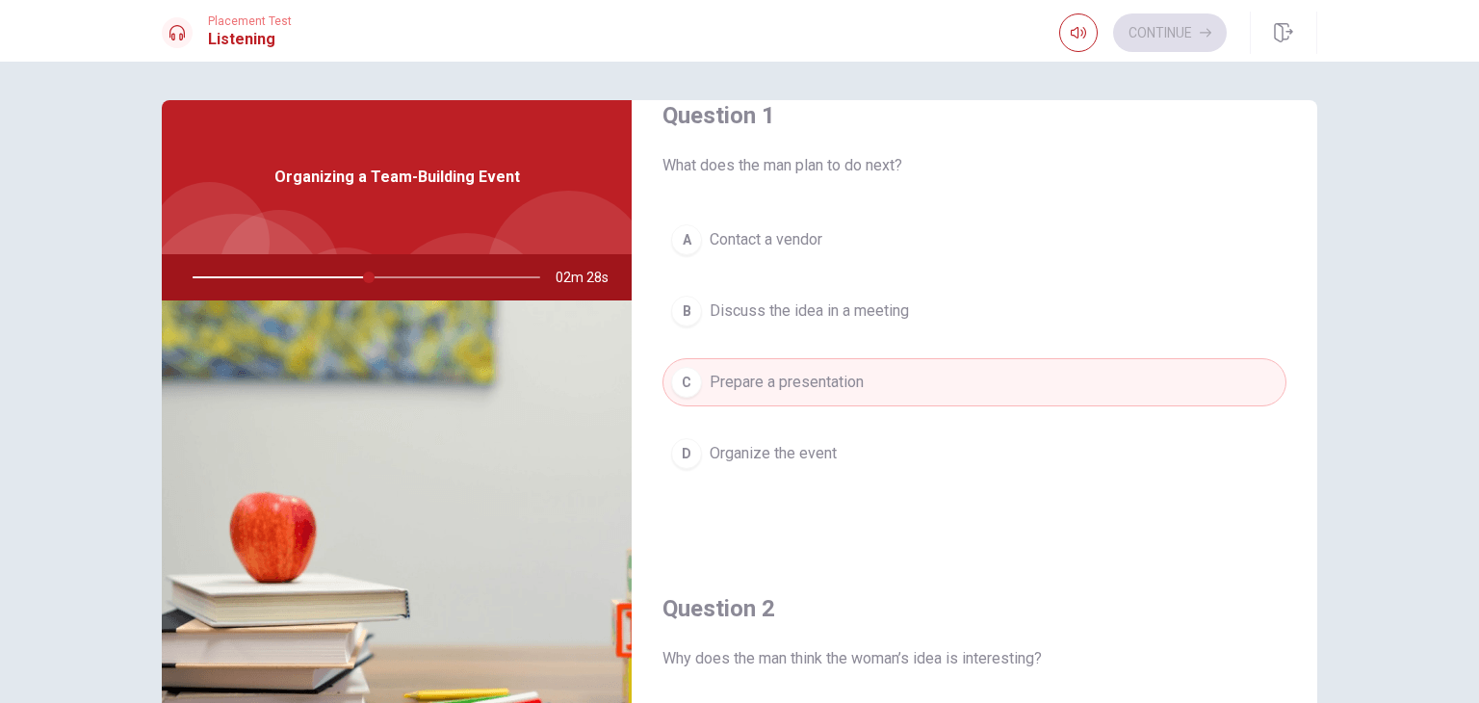
scroll to position [116, 0]
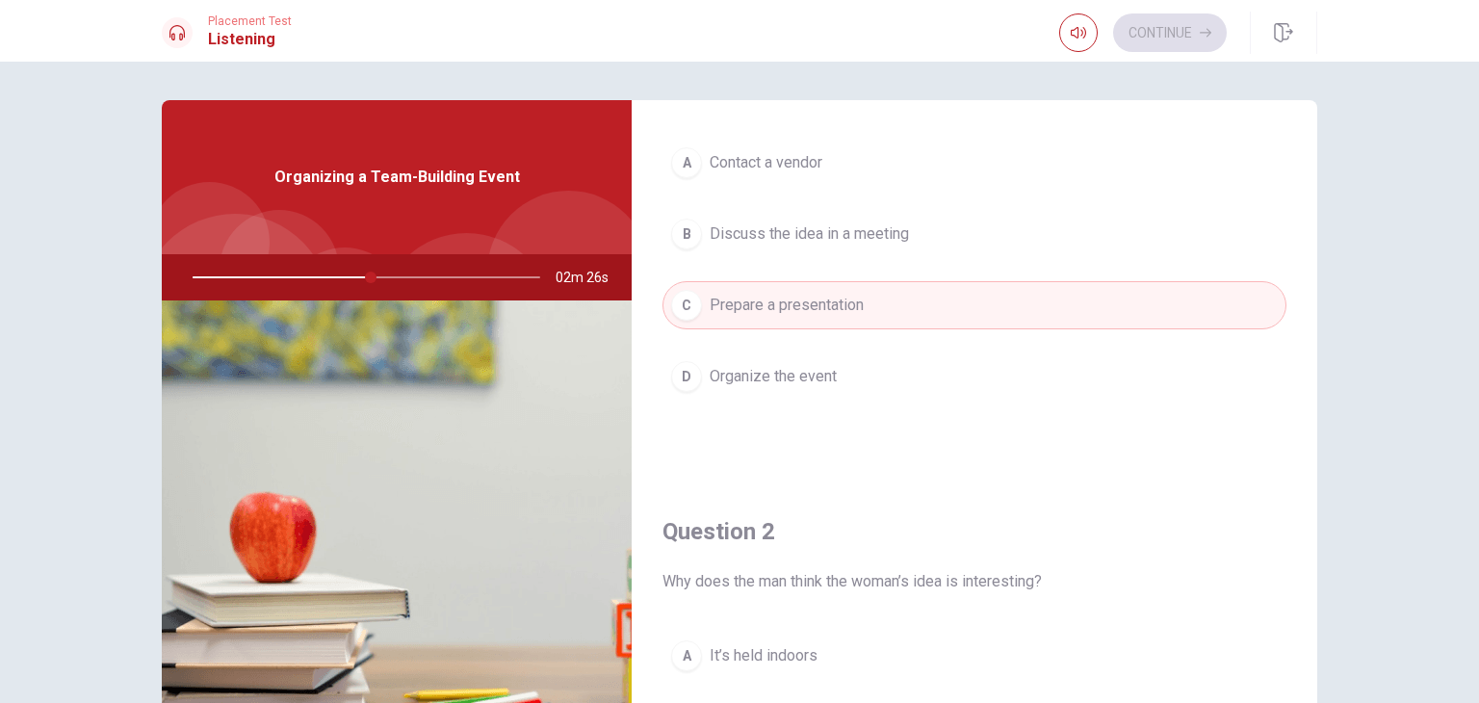
click at [828, 222] on span "Discuss the idea in a meeting" at bounding box center [809, 233] width 199 height 23
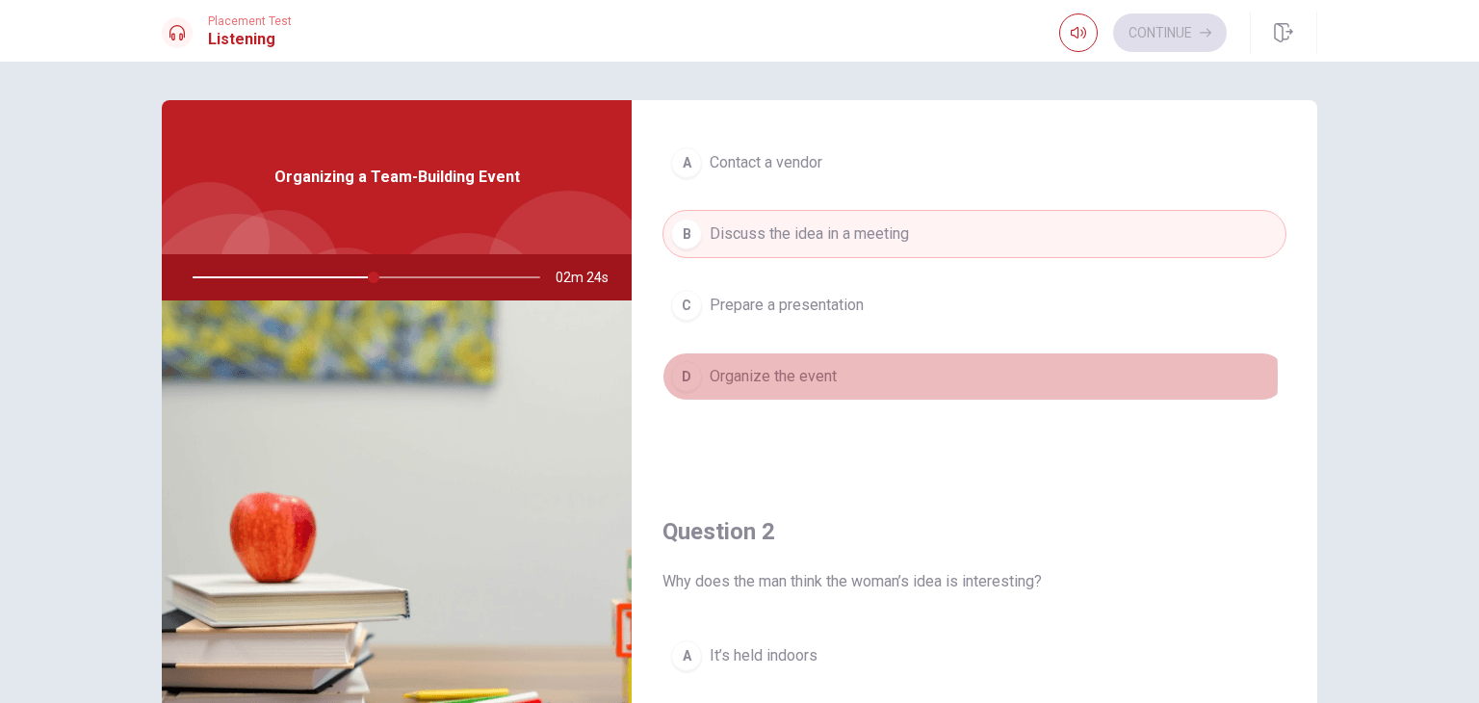
click at [782, 376] on span "Organize the event" at bounding box center [773, 376] width 127 height 23
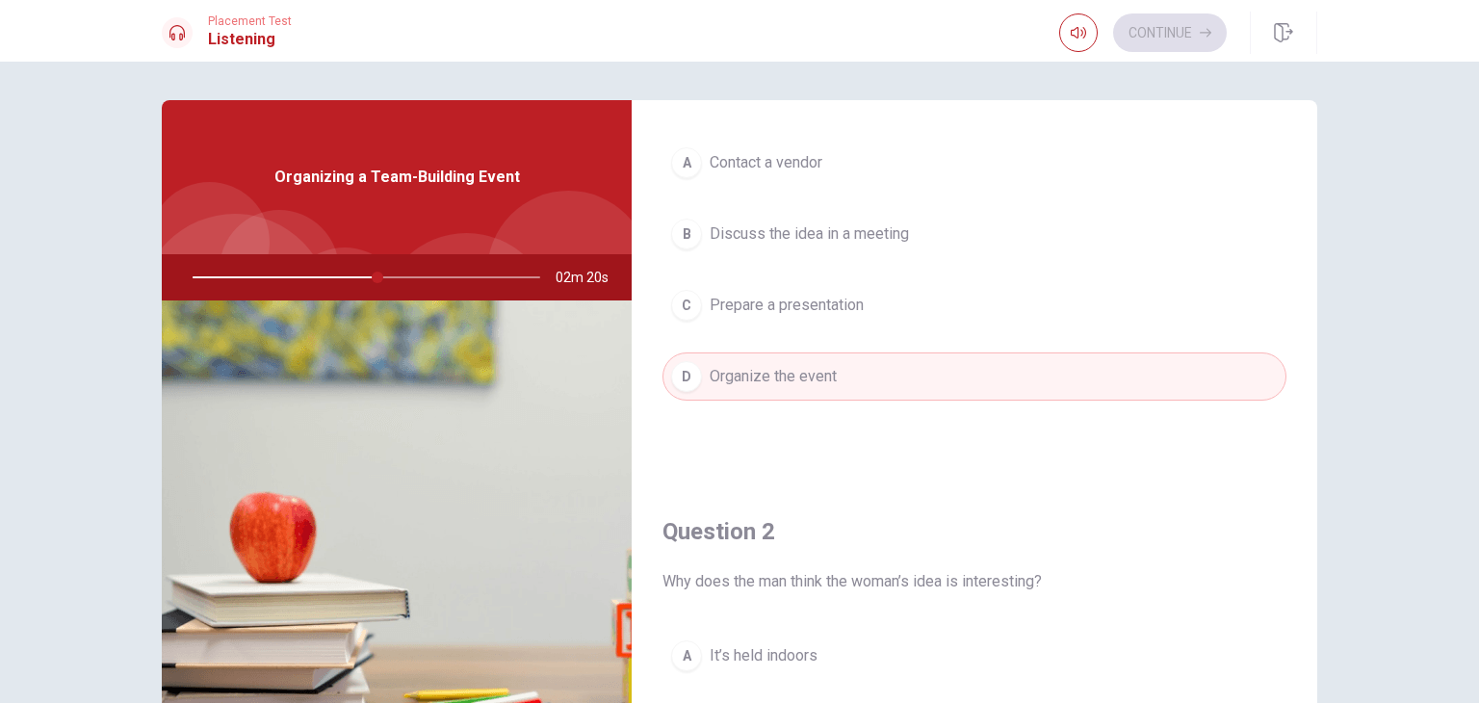
type input "54"
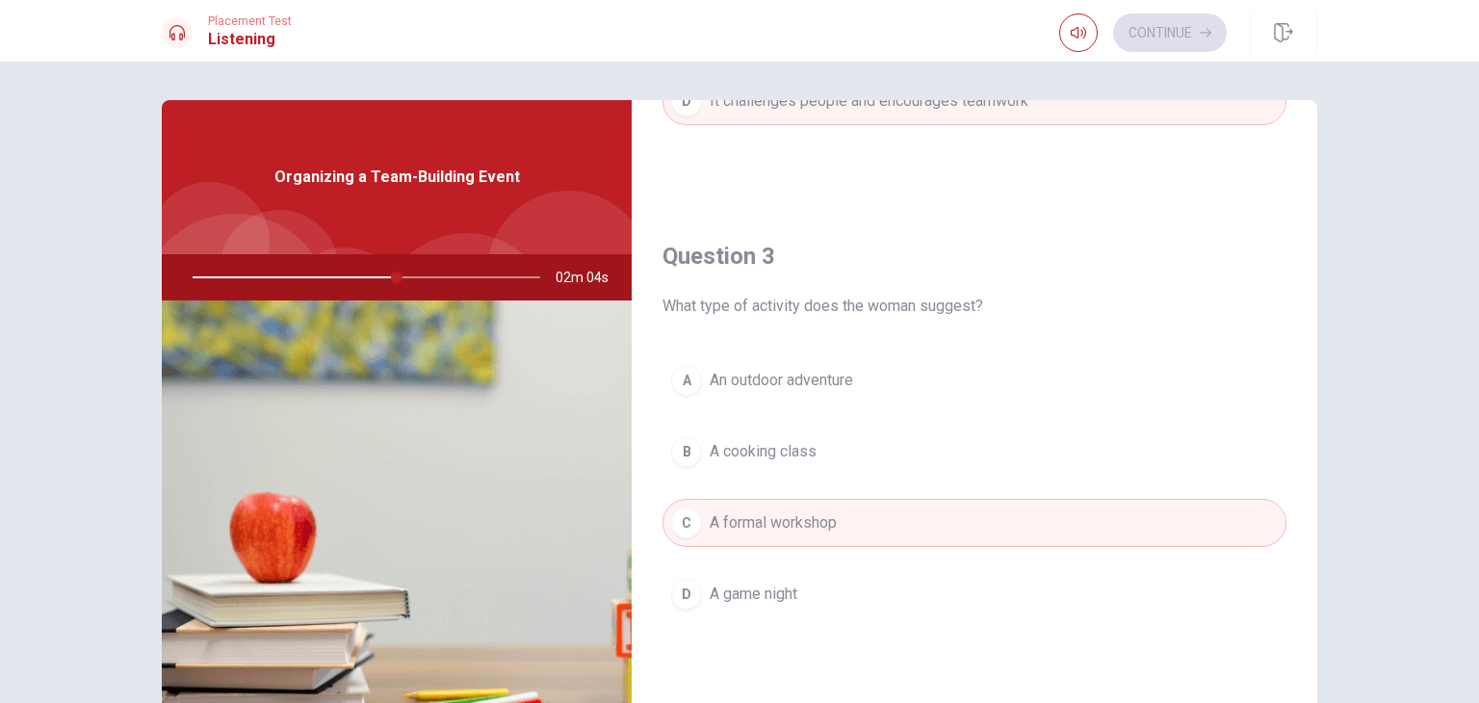
scroll to position [886, 0]
click at [794, 357] on button "A An outdoor adventure" at bounding box center [974, 378] width 624 height 48
type input "60"
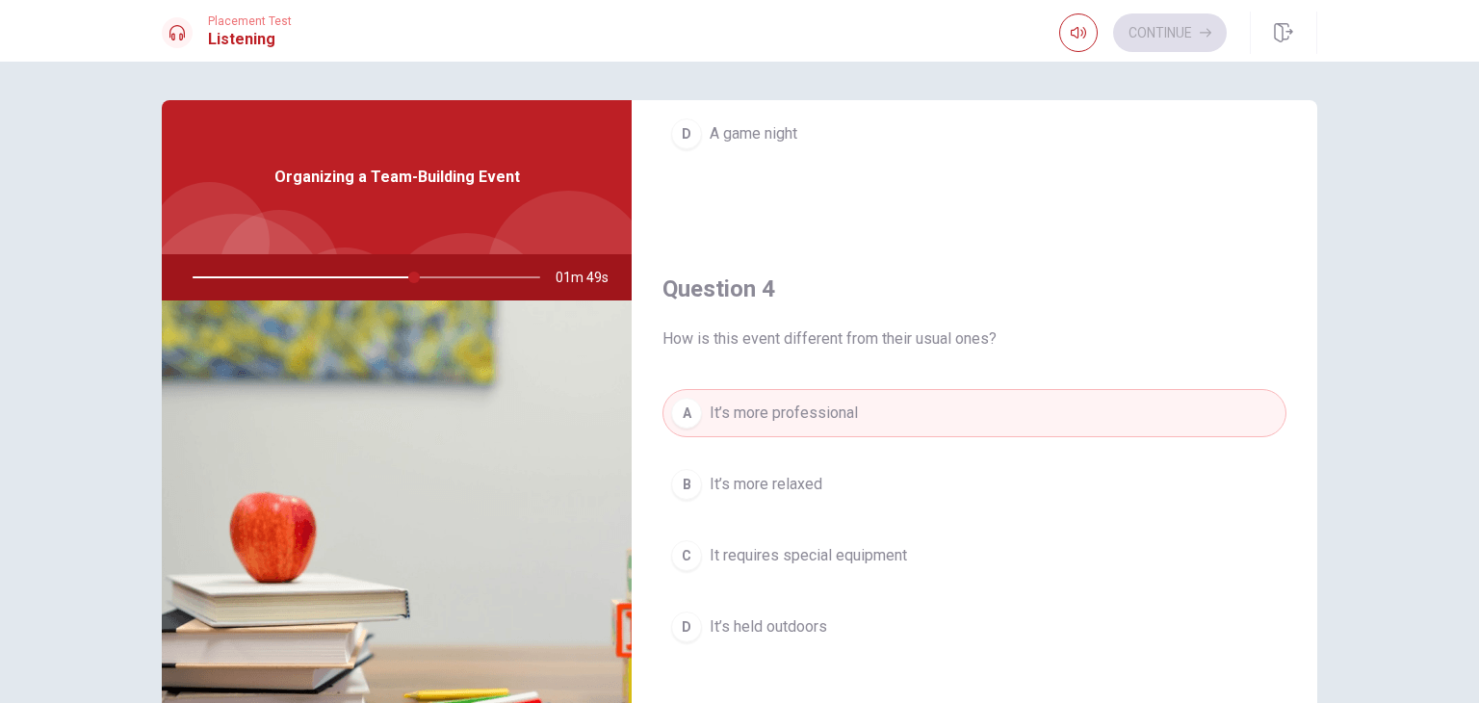
scroll to position [1541, 0]
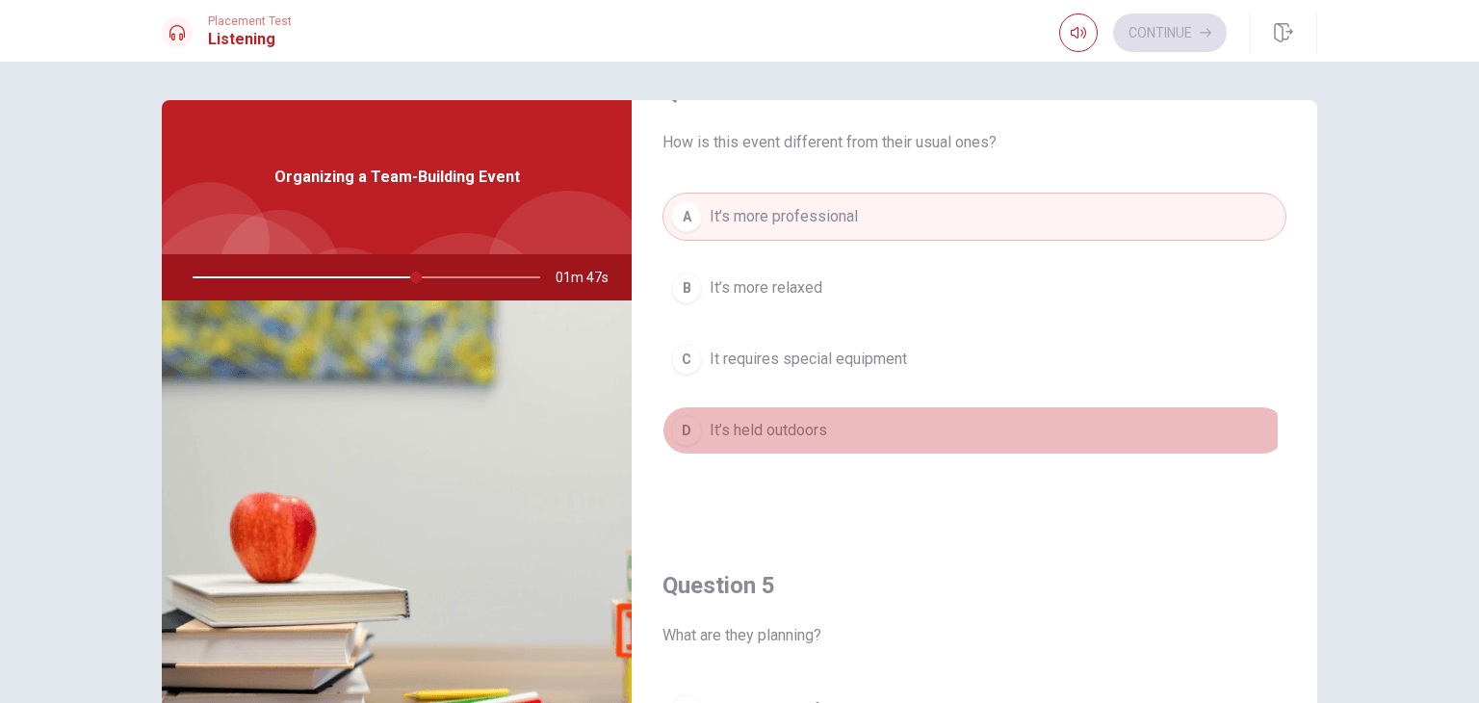
click at [751, 426] on span "It’s held outdoors" at bounding box center [768, 430] width 117 height 23
type input "64"
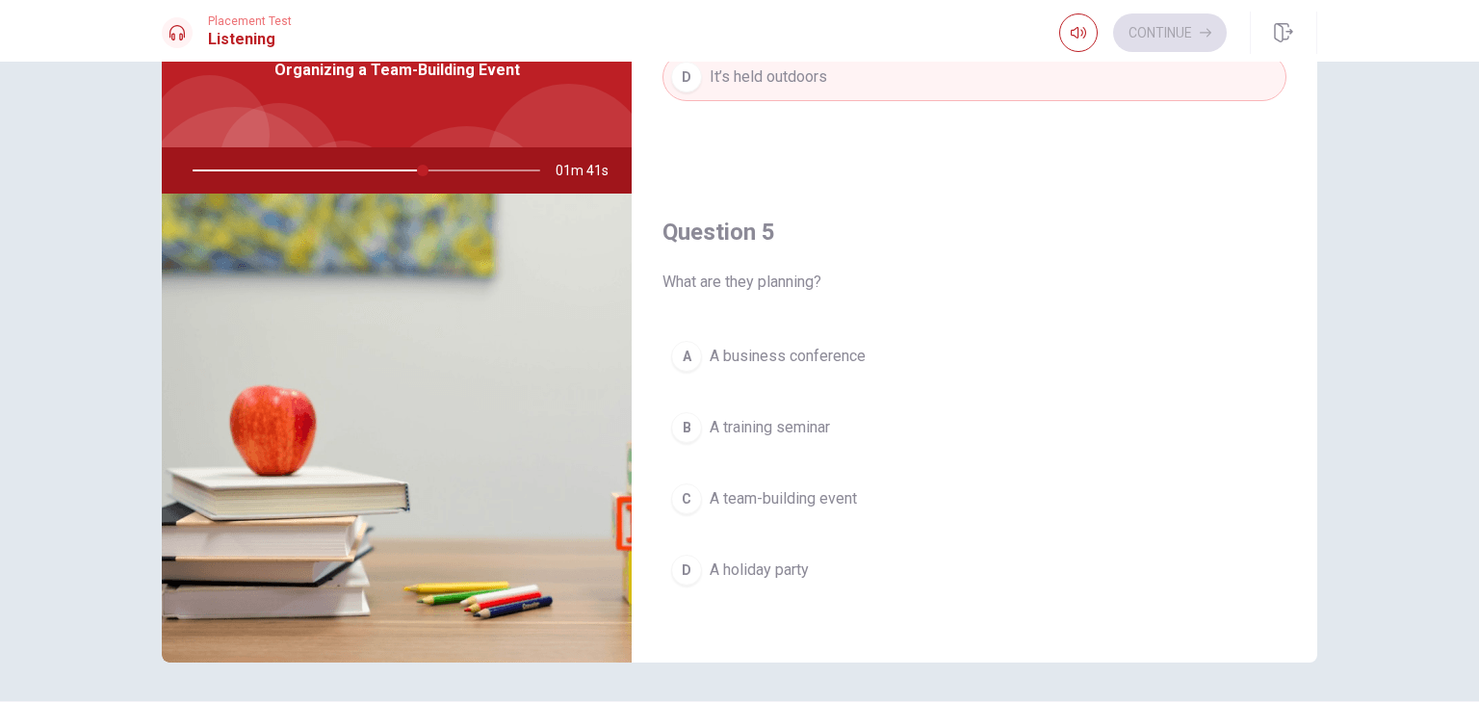
scroll to position [116, 0]
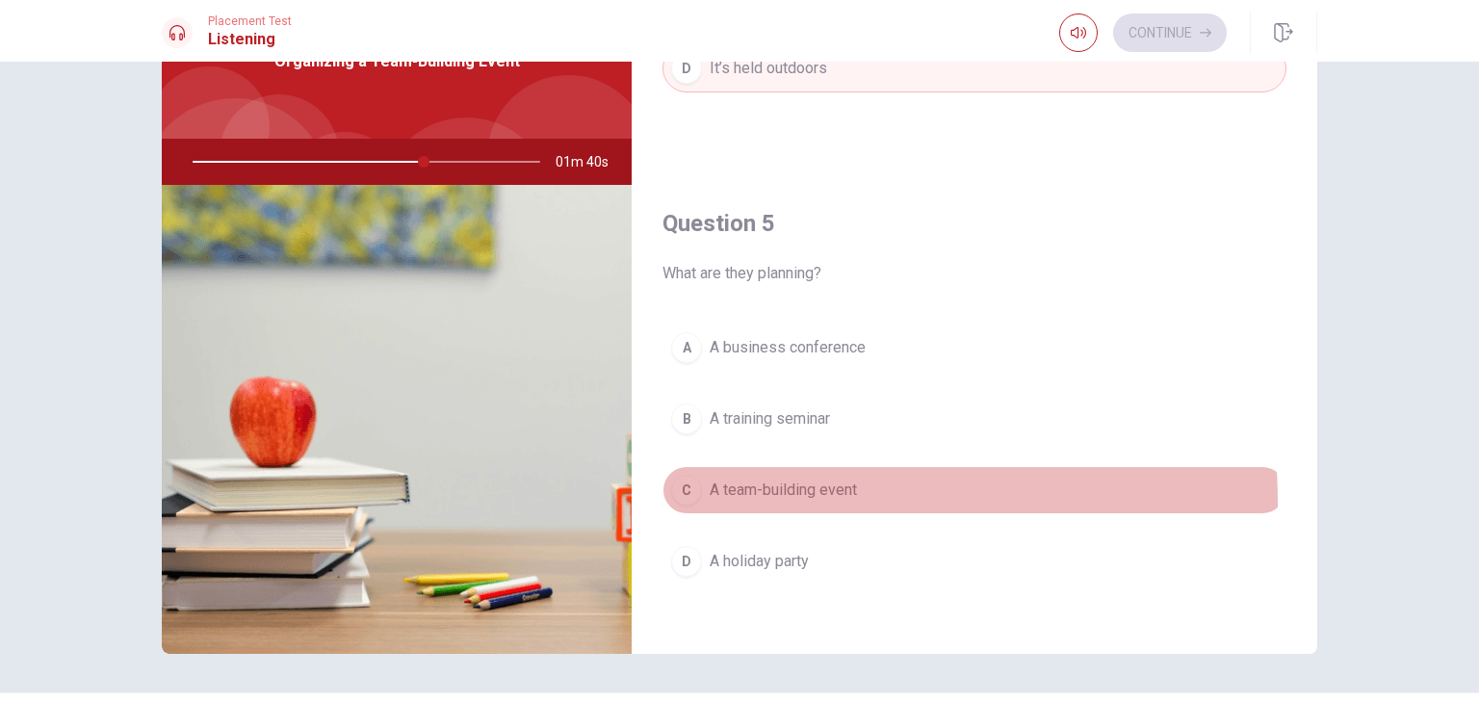
click at [677, 496] on div "C" at bounding box center [686, 490] width 31 height 31
type input "67"
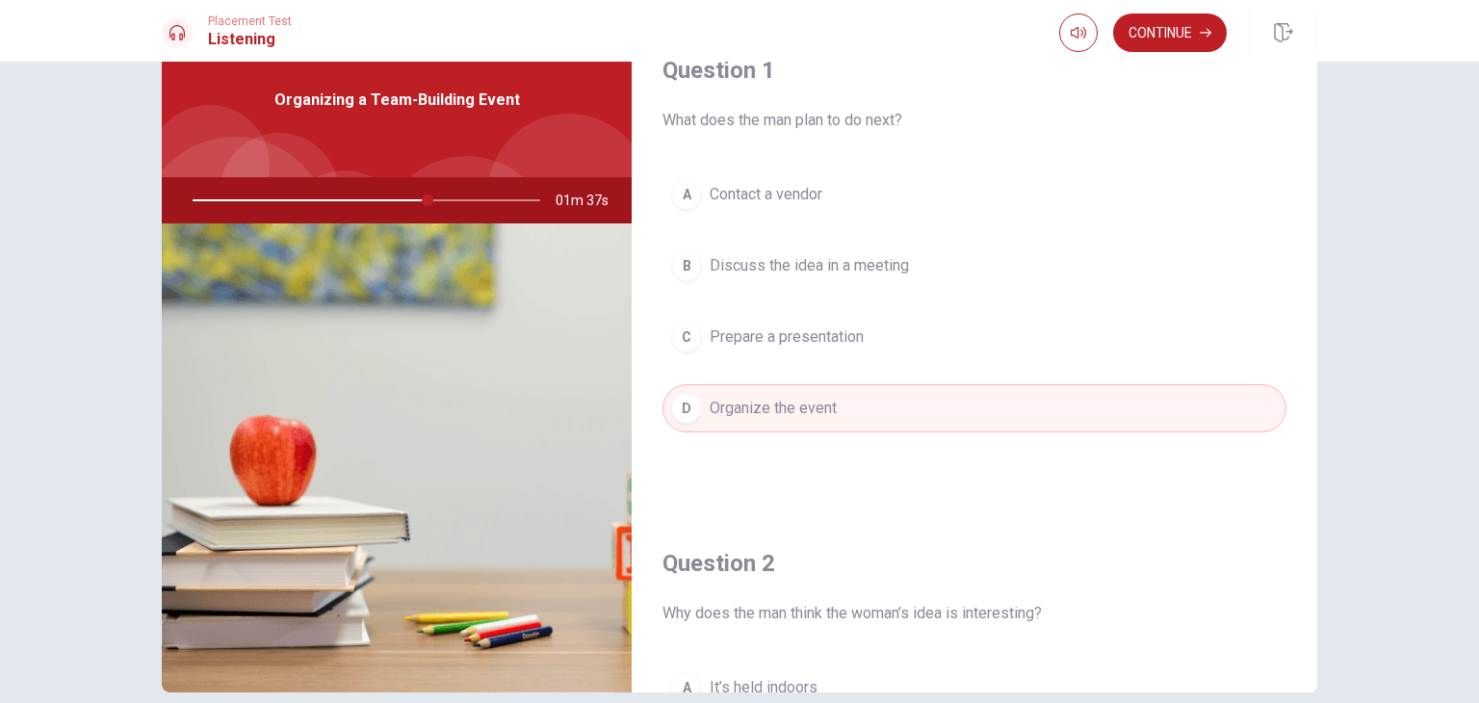
scroll to position [0, 0]
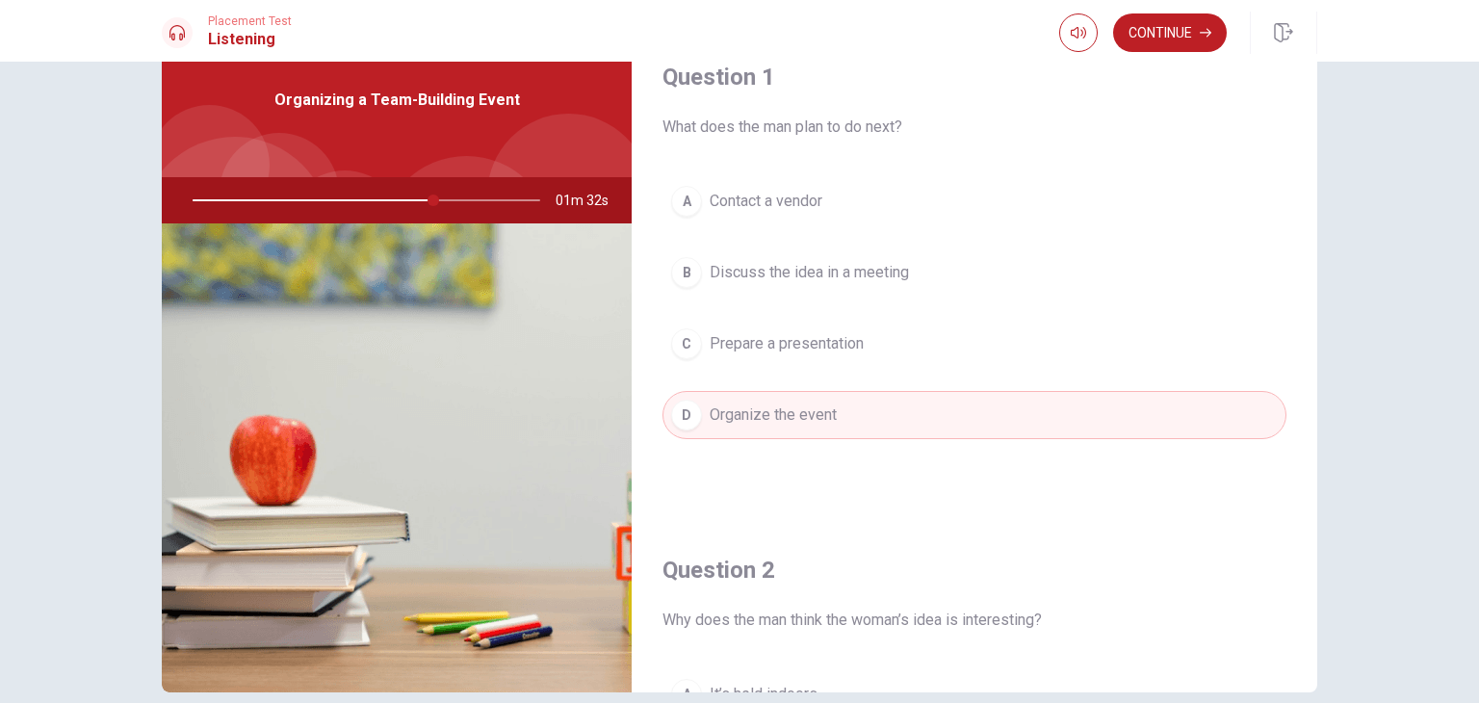
click at [341, 202] on div at bounding box center [362, 200] width 386 height 46
click at [345, 198] on div at bounding box center [362, 200] width 386 height 46
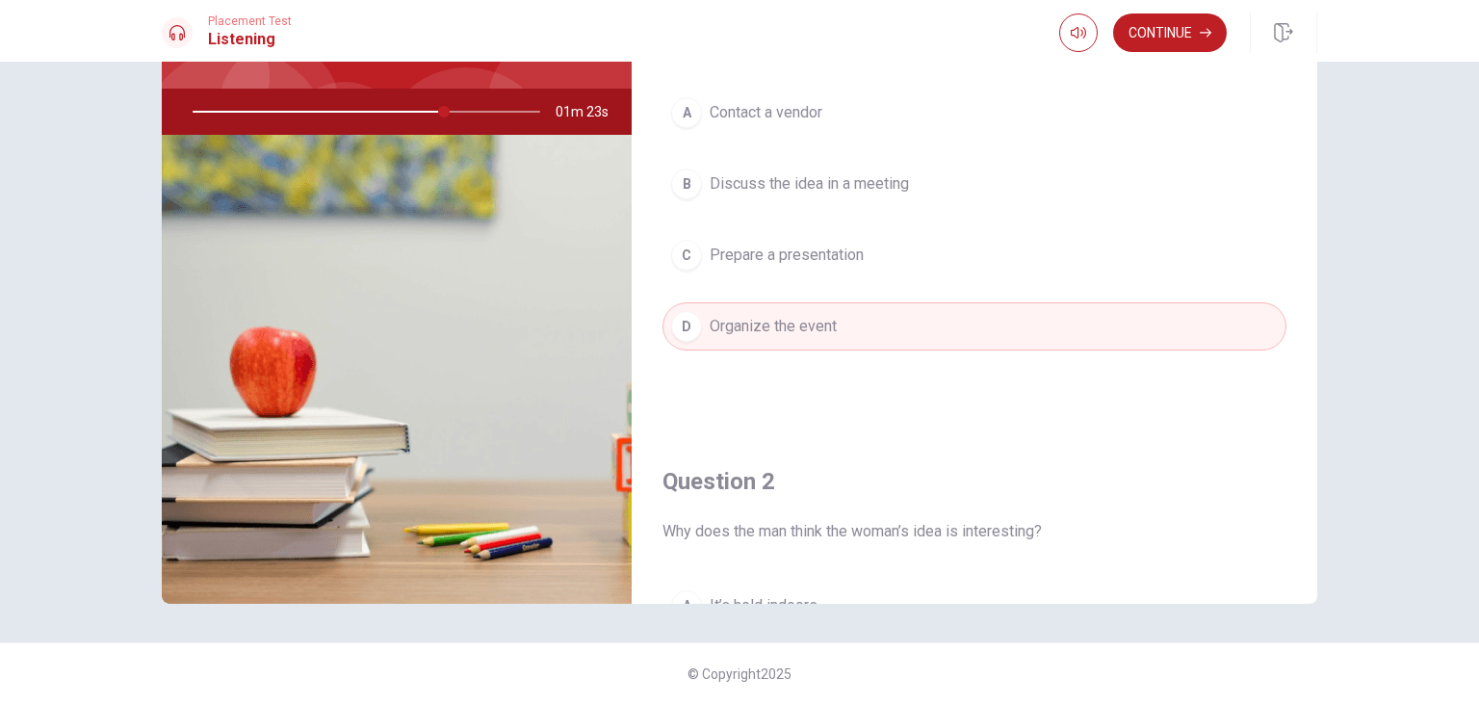
scroll to position [167, 0]
click at [1144, 427] on div "Question 2 Why does the man think the woman’s idea is interesting? A It’s held …" at bounding box center [975, 673] width 686 height 493
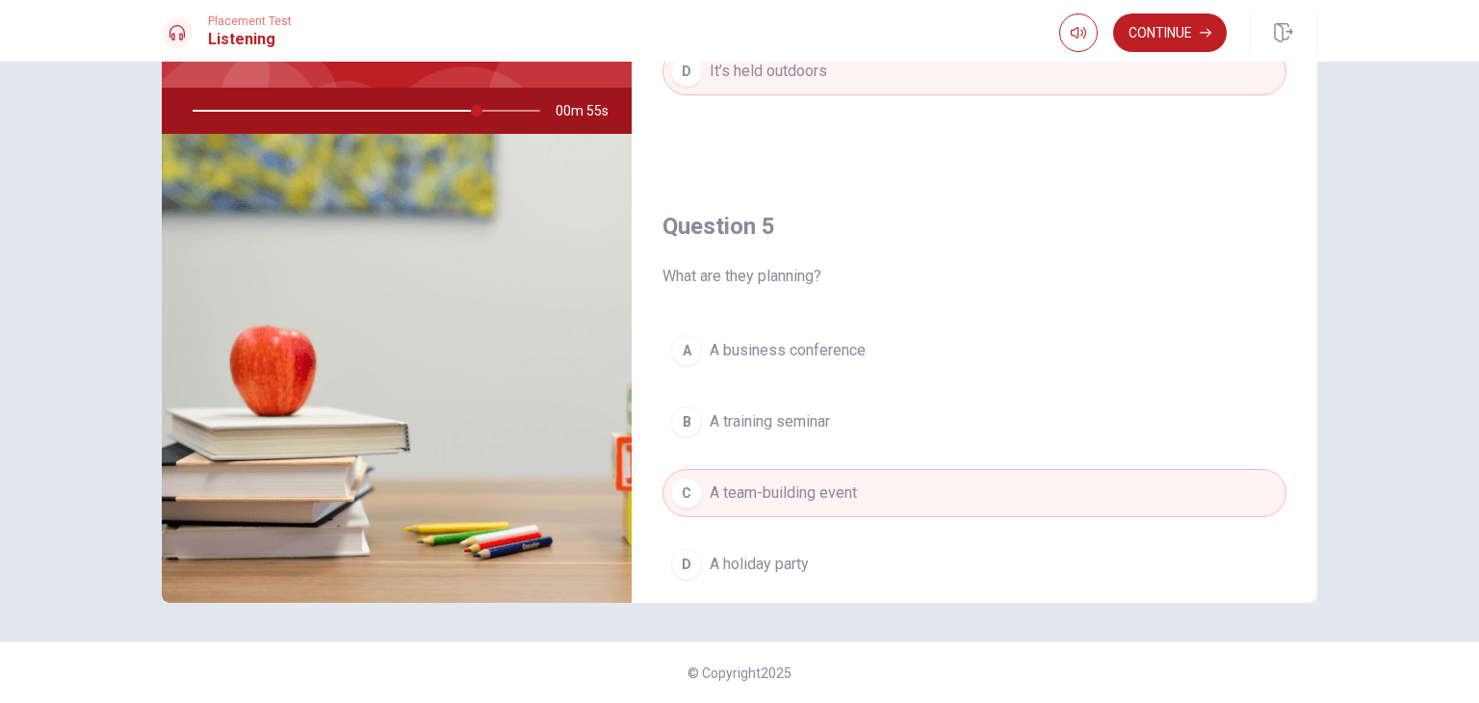
scroll to position [1787, 0]
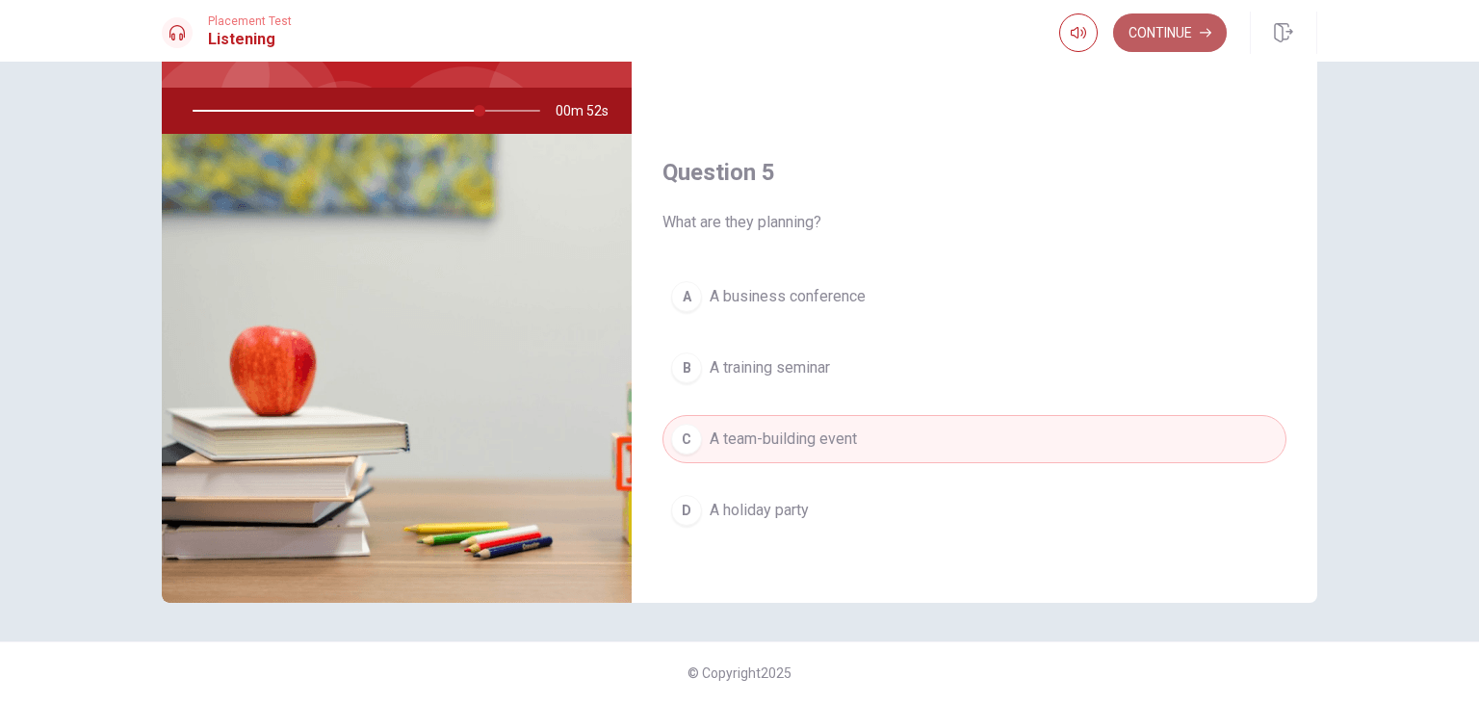
click at [1184, 28] on button "Continue" at bounding box center [1170, 32] width 114 height 39
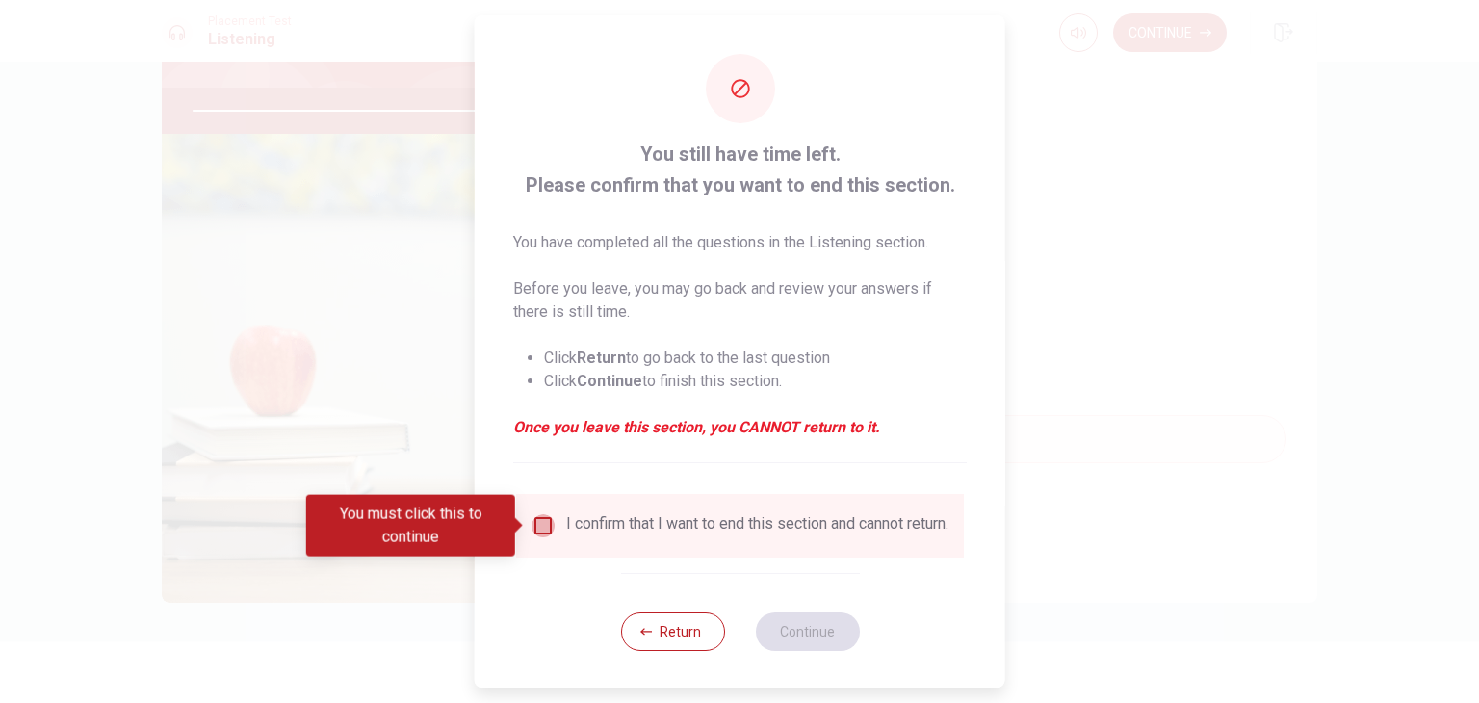
click at [545, 529] on input "You must click this to continue" at bounding box center [542, 525] width 23 height 23
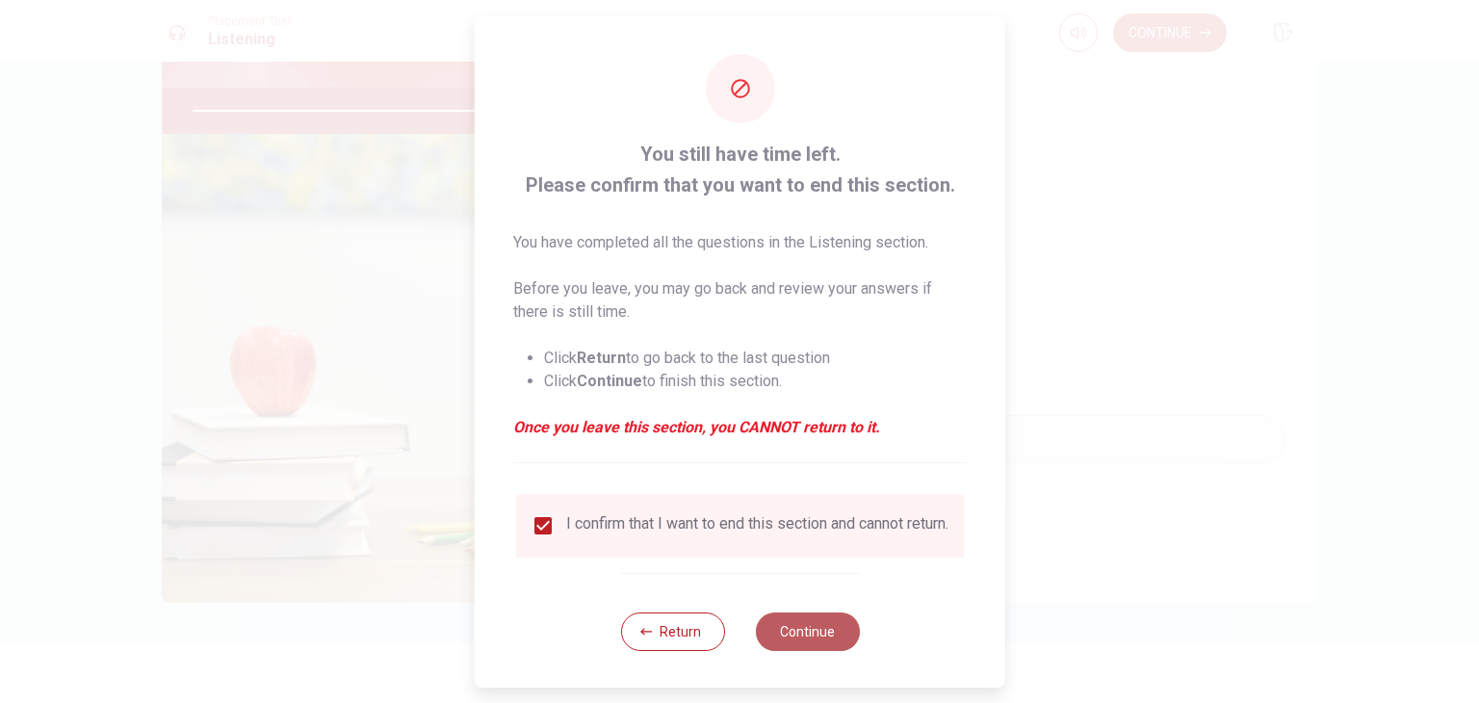
click at [793, 651] on button "Continue" at bounding box center [807, 631] width 104 height 39
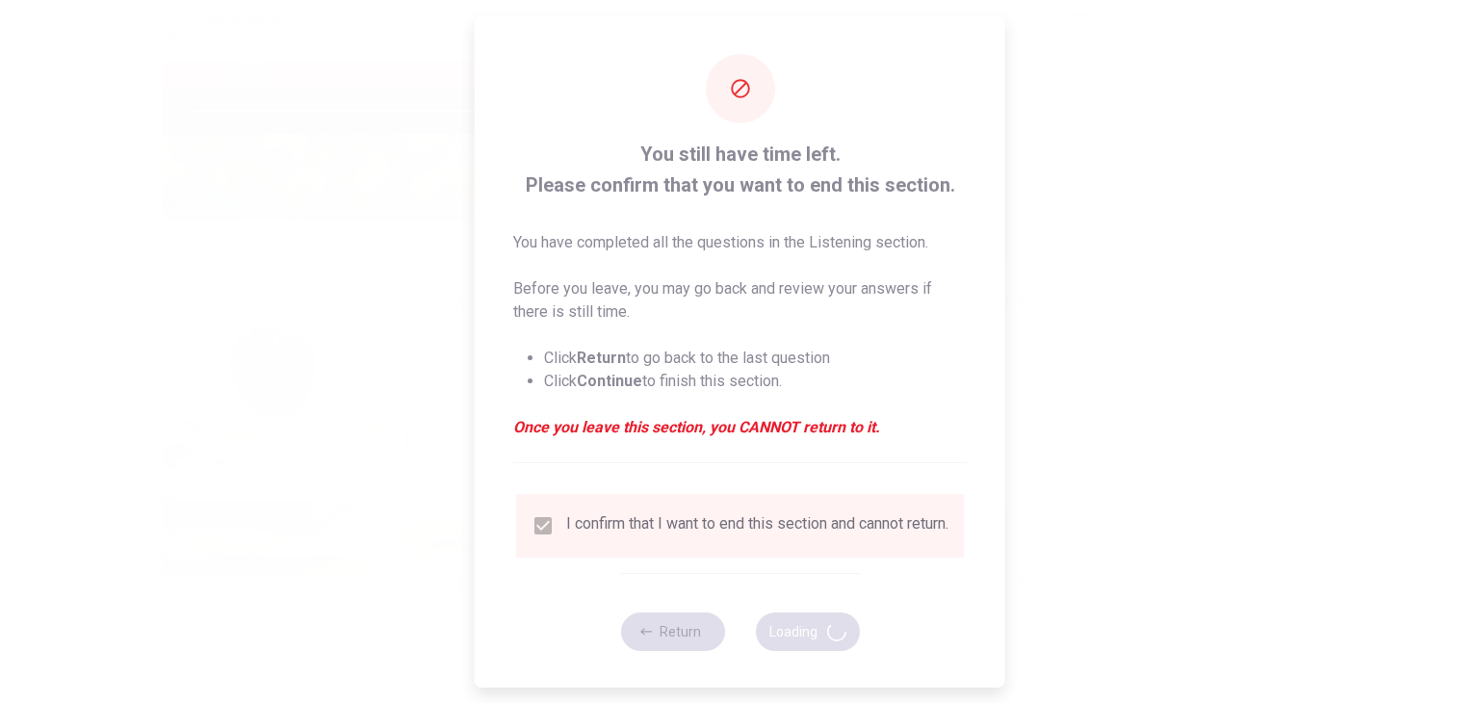
type input "85"
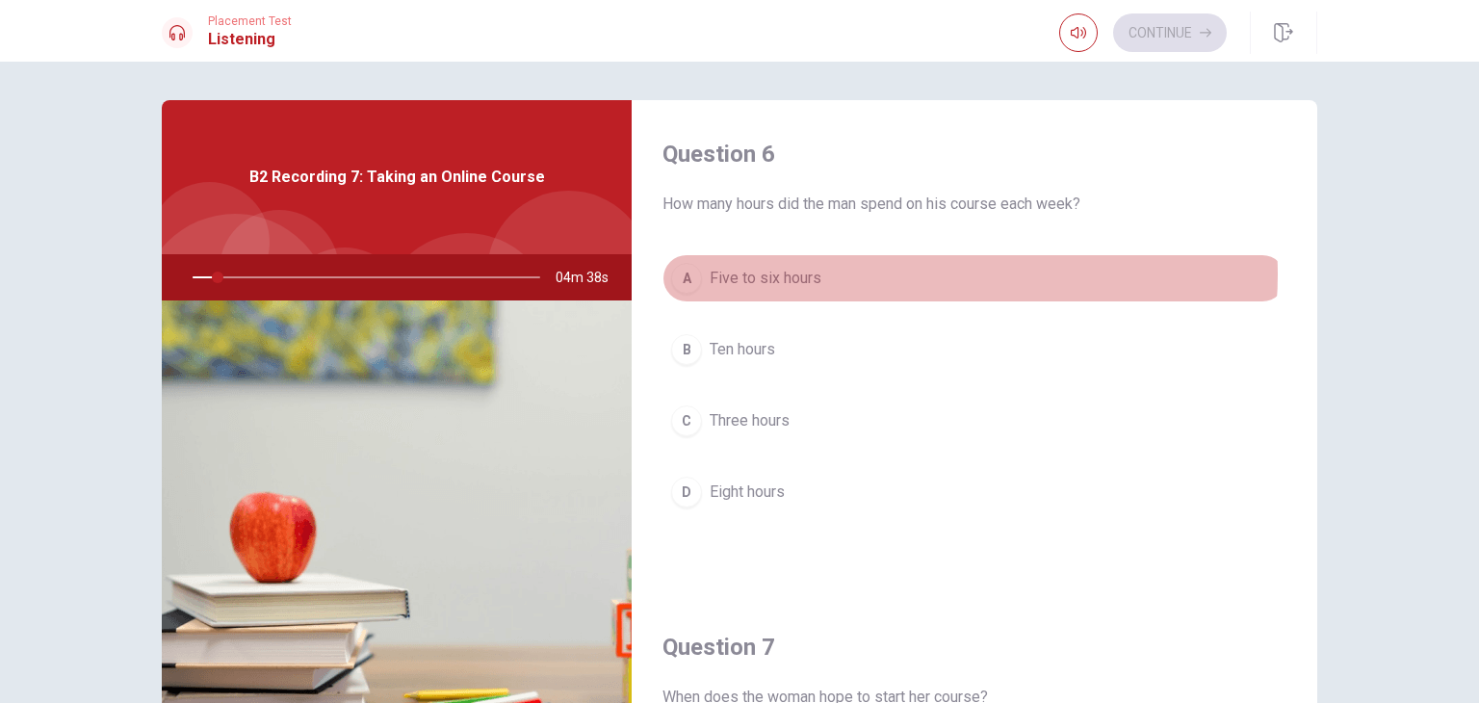
click at [936, 274] on button "A Five to six hours" at bounding box center [974, 278] width 624 height 48
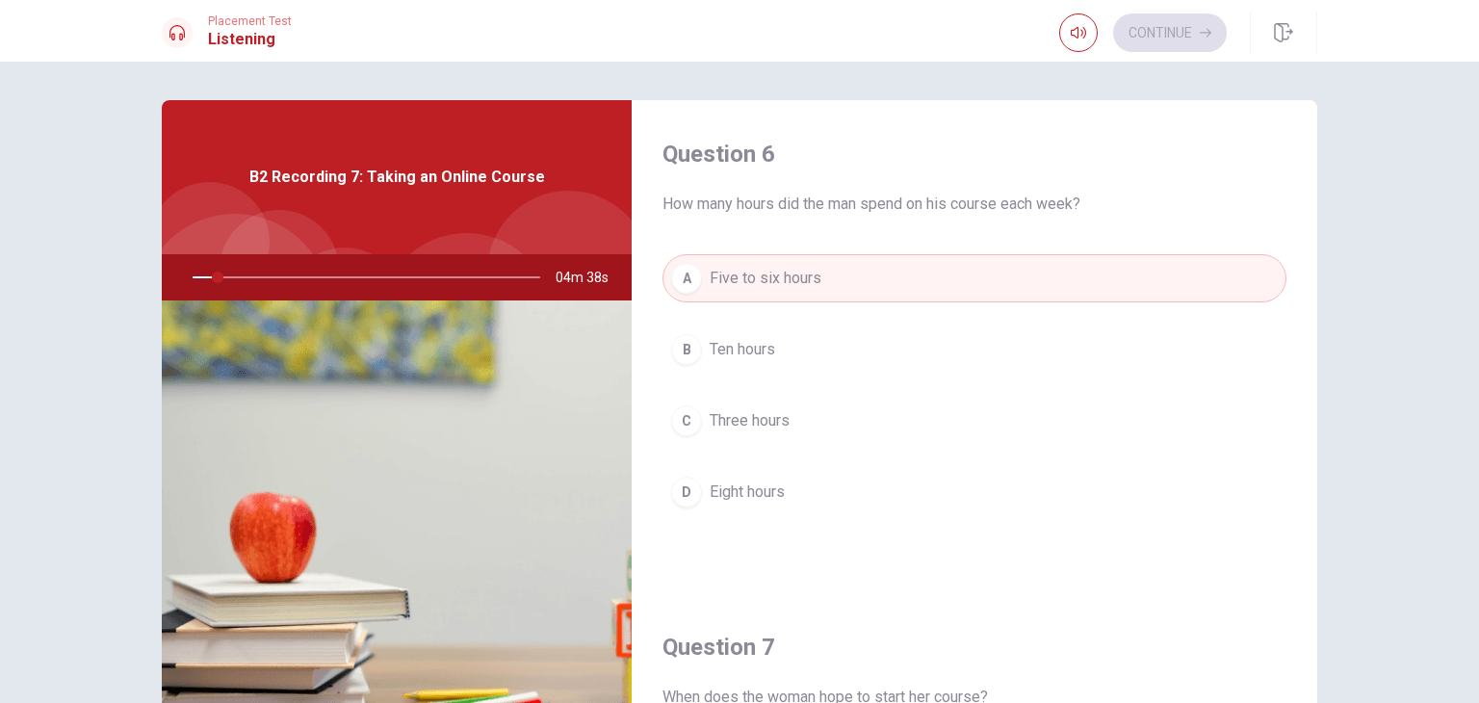
type input "8"
click at [1353, 259] on div "Question 6 How many hours did the man spend on his course each week? A Five to …" at bounding box center [739, 382] width 1479 height 641
click at [1256, 195] on span "How many hours did the man spend on his course each week?" at bounding box center [974, 204] width 624 height 23
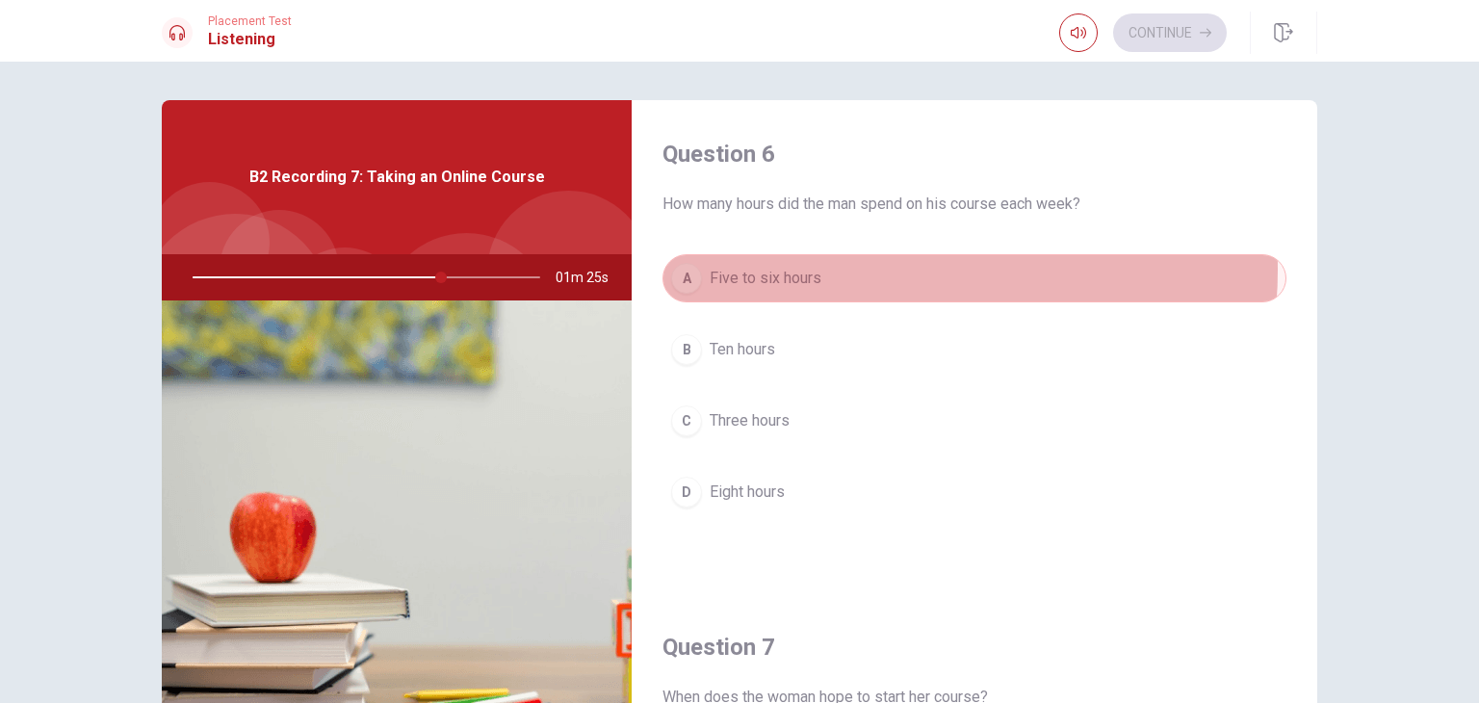
click at [872, 270] on button "A Five to six hours" at bounding box center [974, 278] width 624 height 48
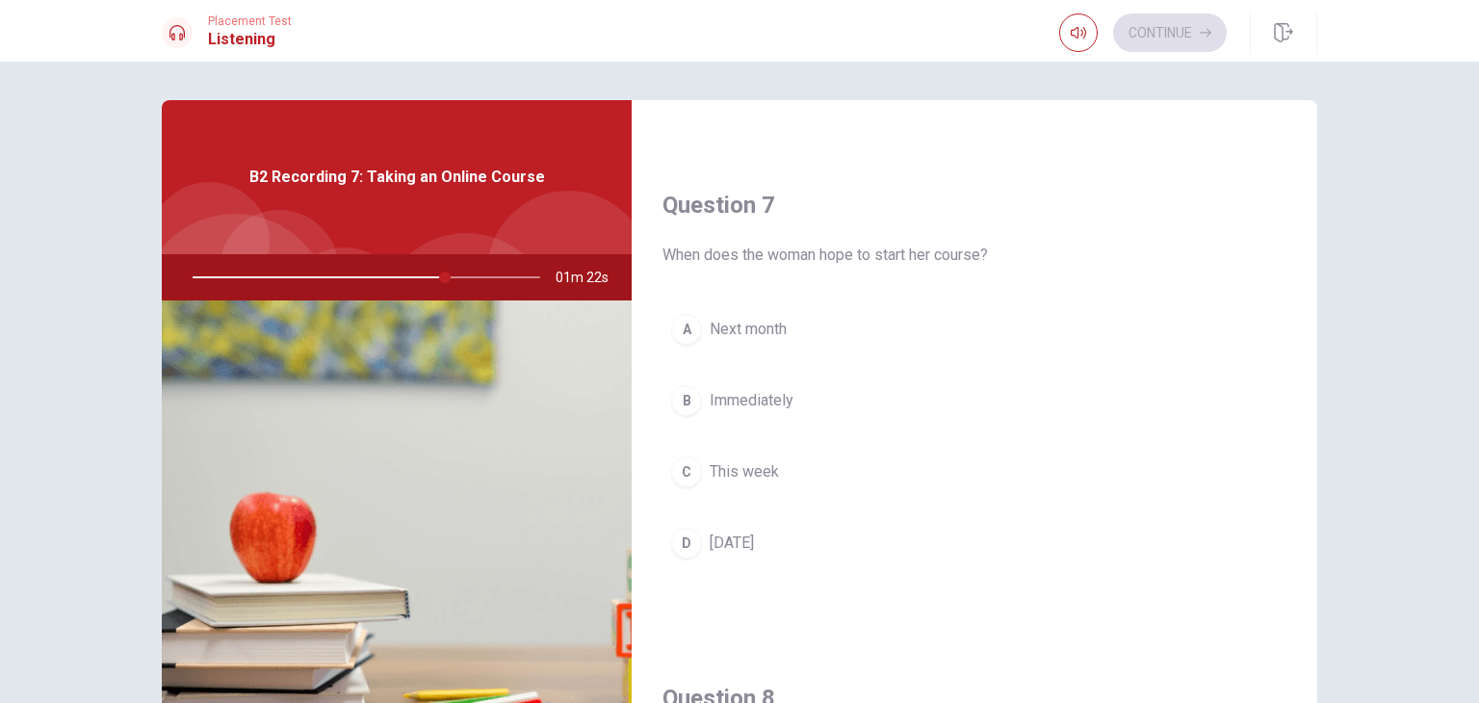
scroll to position [501, 0]
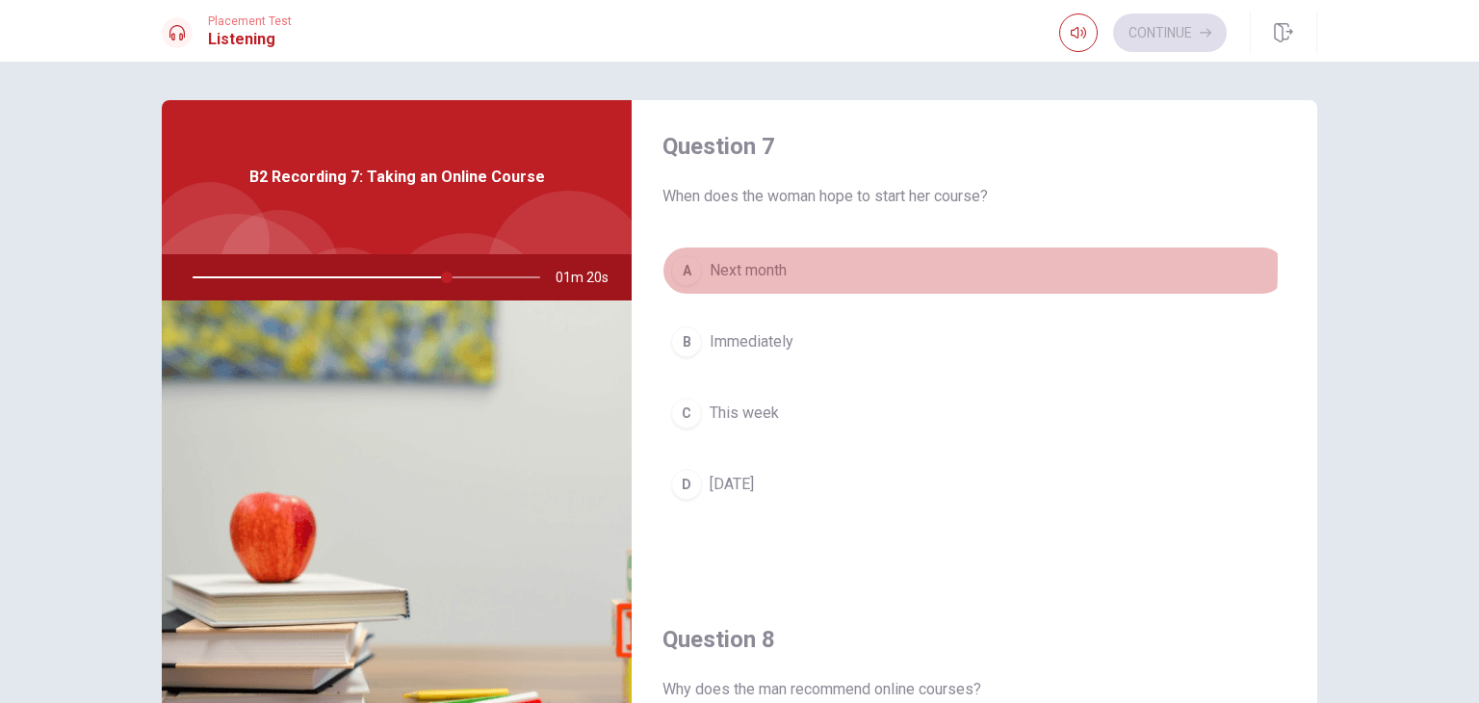
click at [775, 264] on span "Next month" at bounding box center [748, 270] width 77 height 23
type input "73"
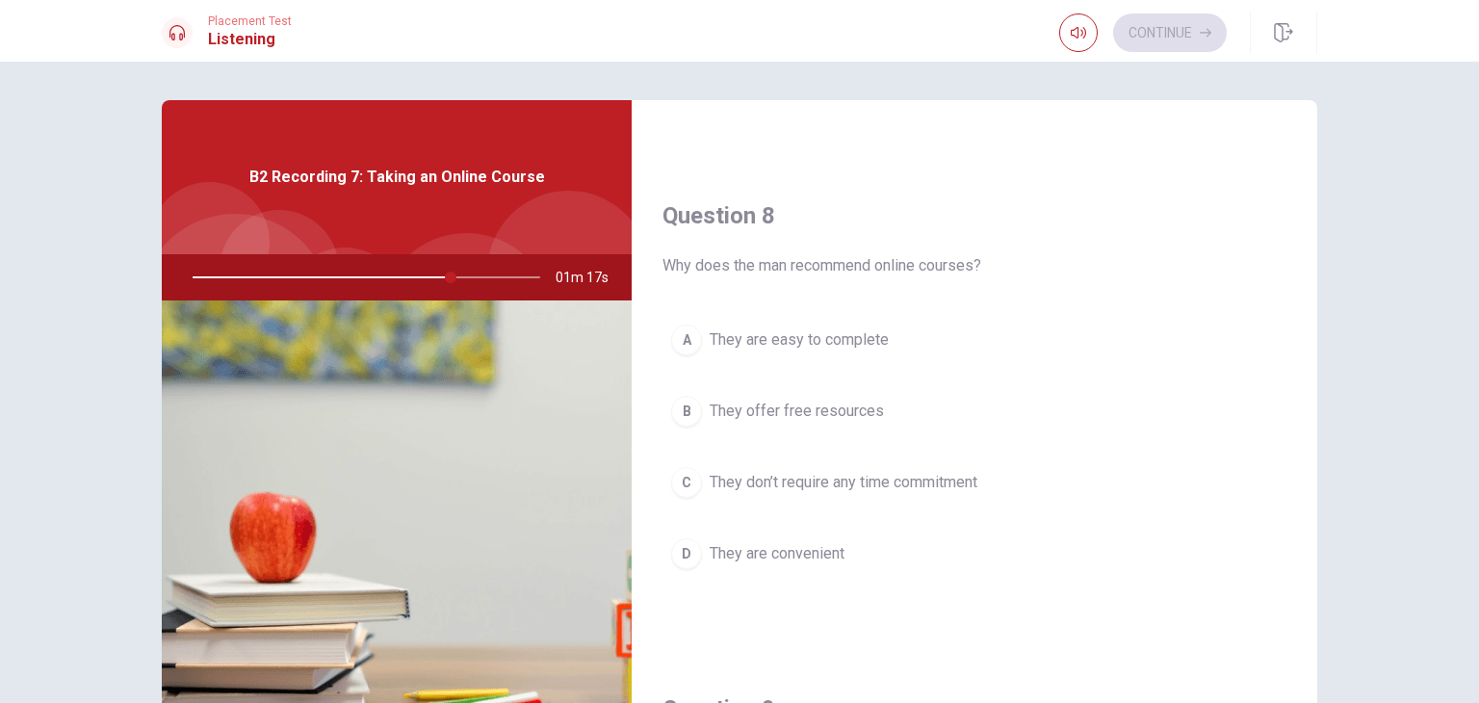
scroll to position [963, 0]
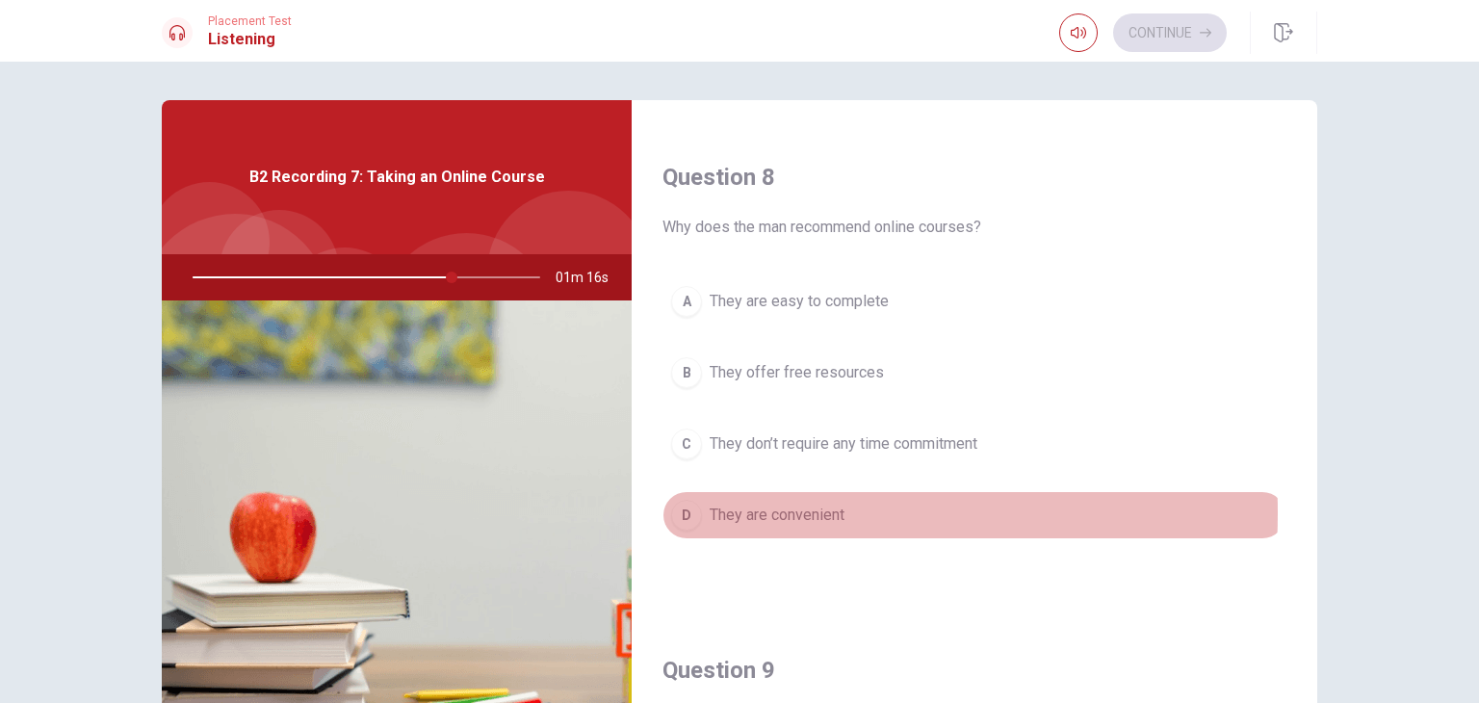
click at [718, 508] on span "They are convenient" at bounding box center [777, 515] width 135 height 23
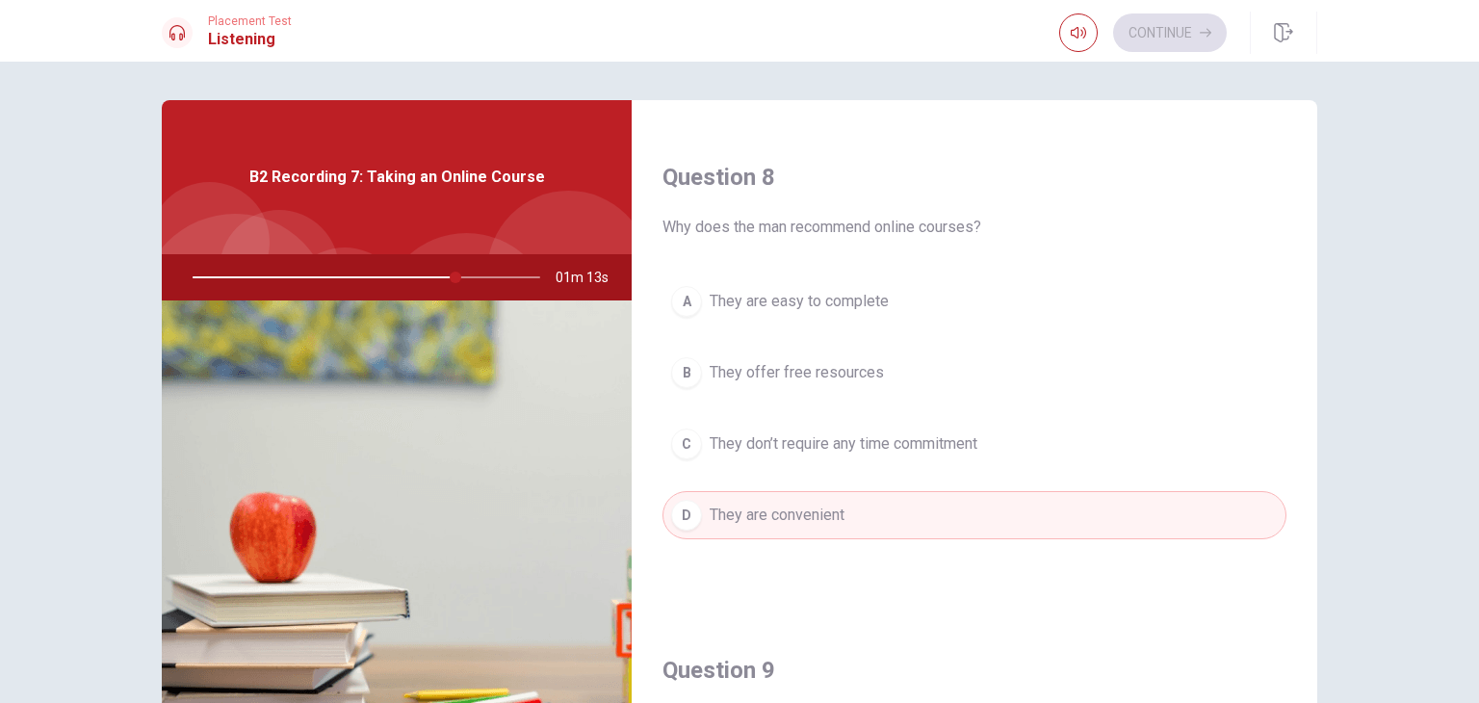
type input "76"
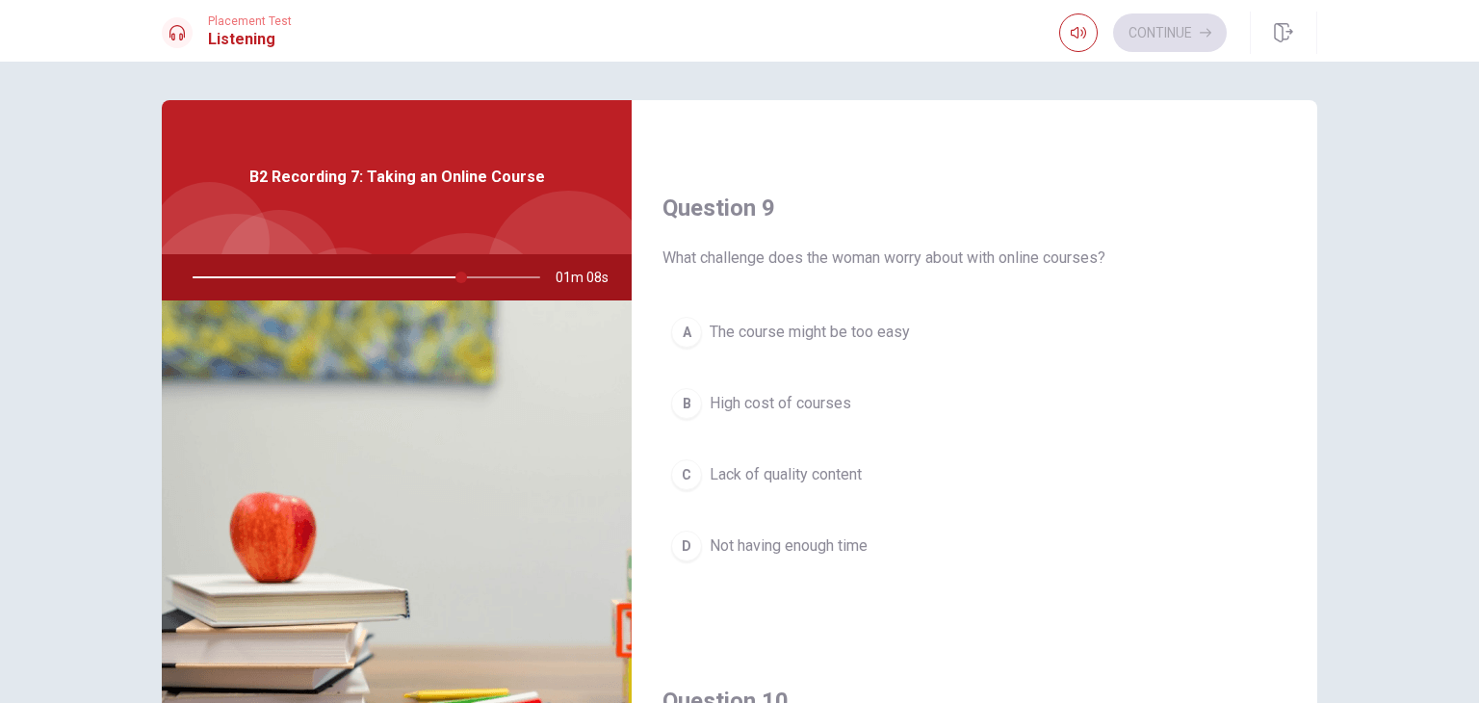
scroll to position [1464, 0]
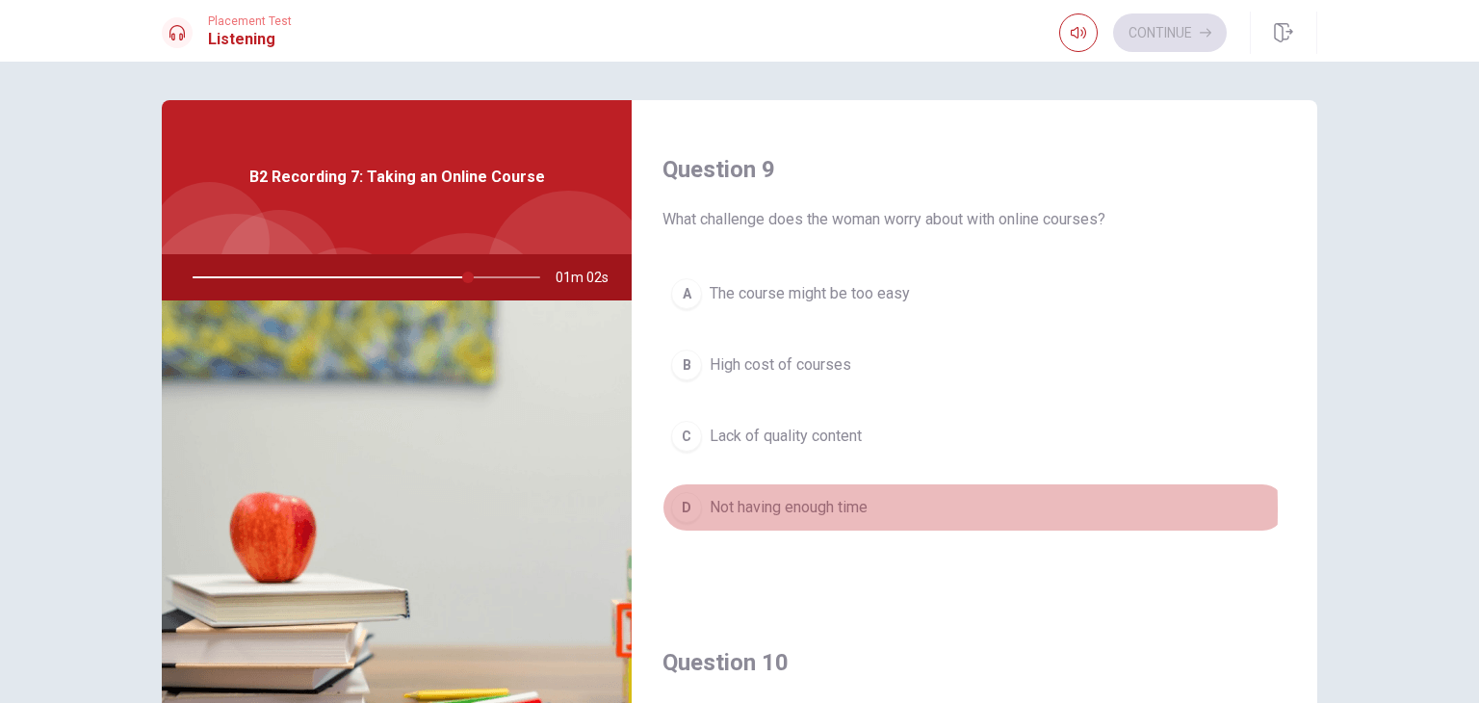
click at [682, 504] on div "D" at bounding box center [686, 507] width 31 height 31
type input "79"
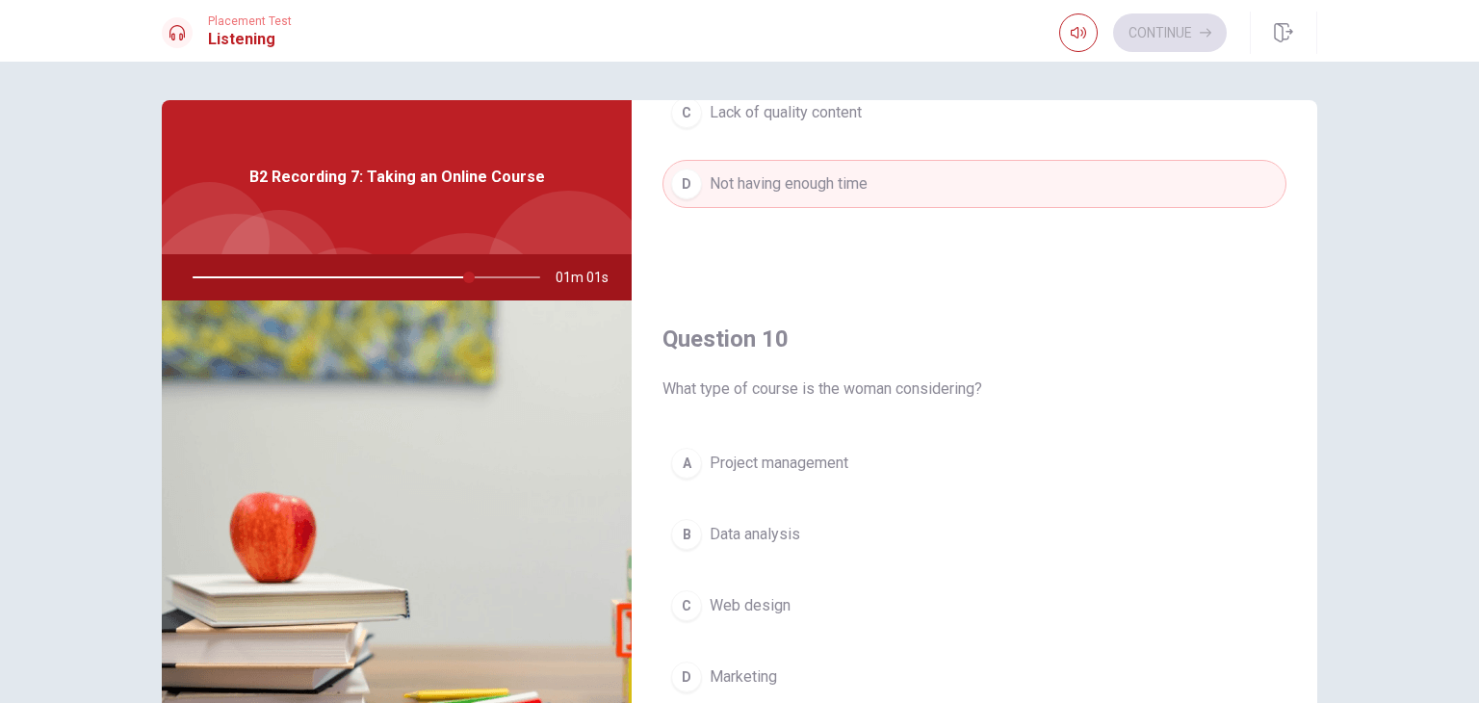
scroll to position [39, 0]
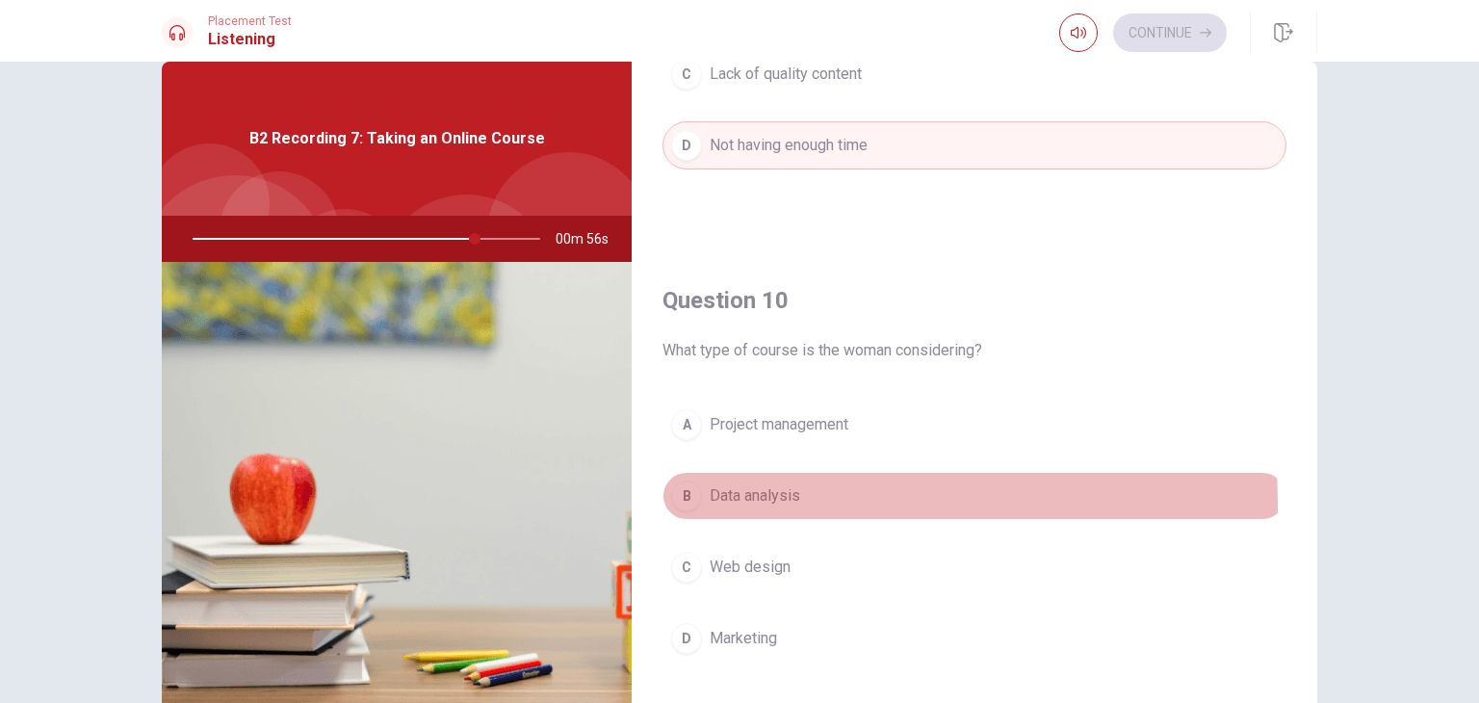
click at [677, 499] on div "B" at bounding box center [686, 495] width 31 height 31
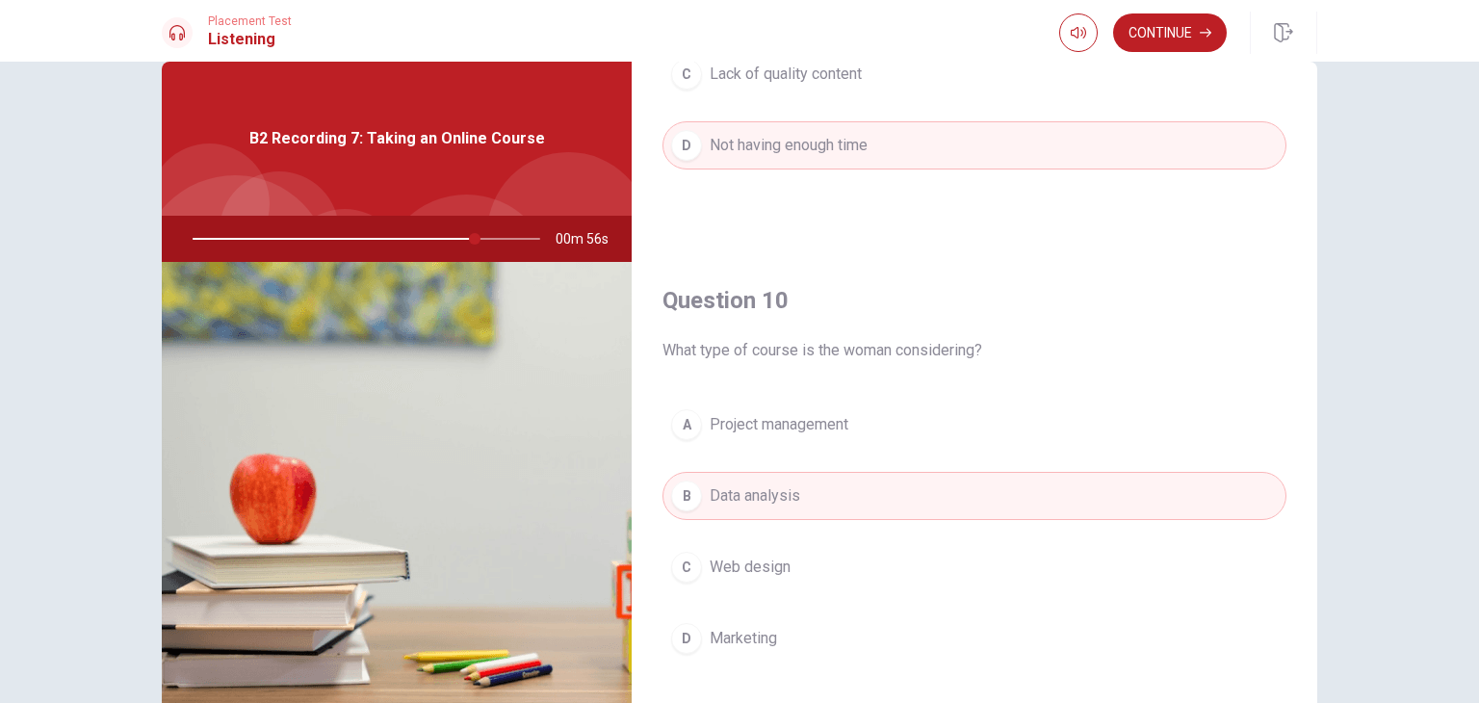
type input "82"
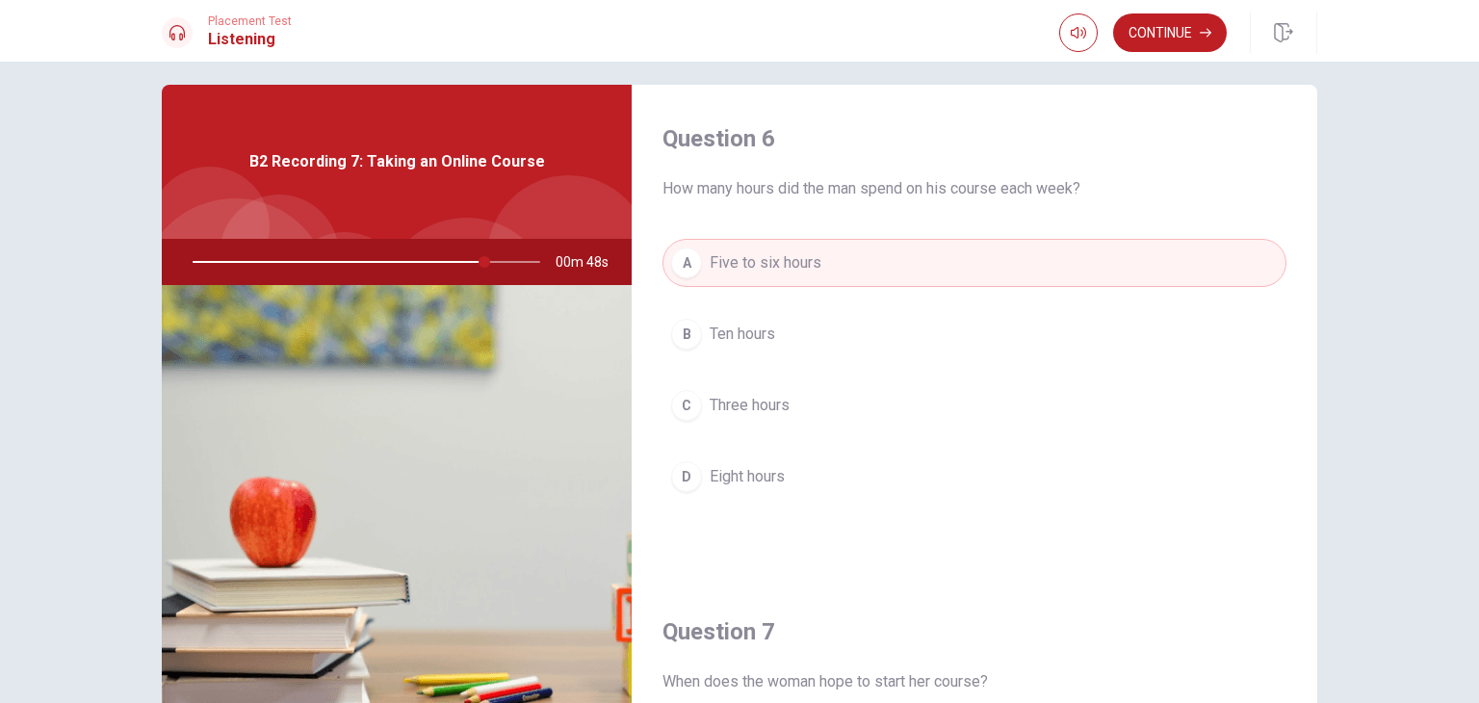
scroll to position [13, 0]
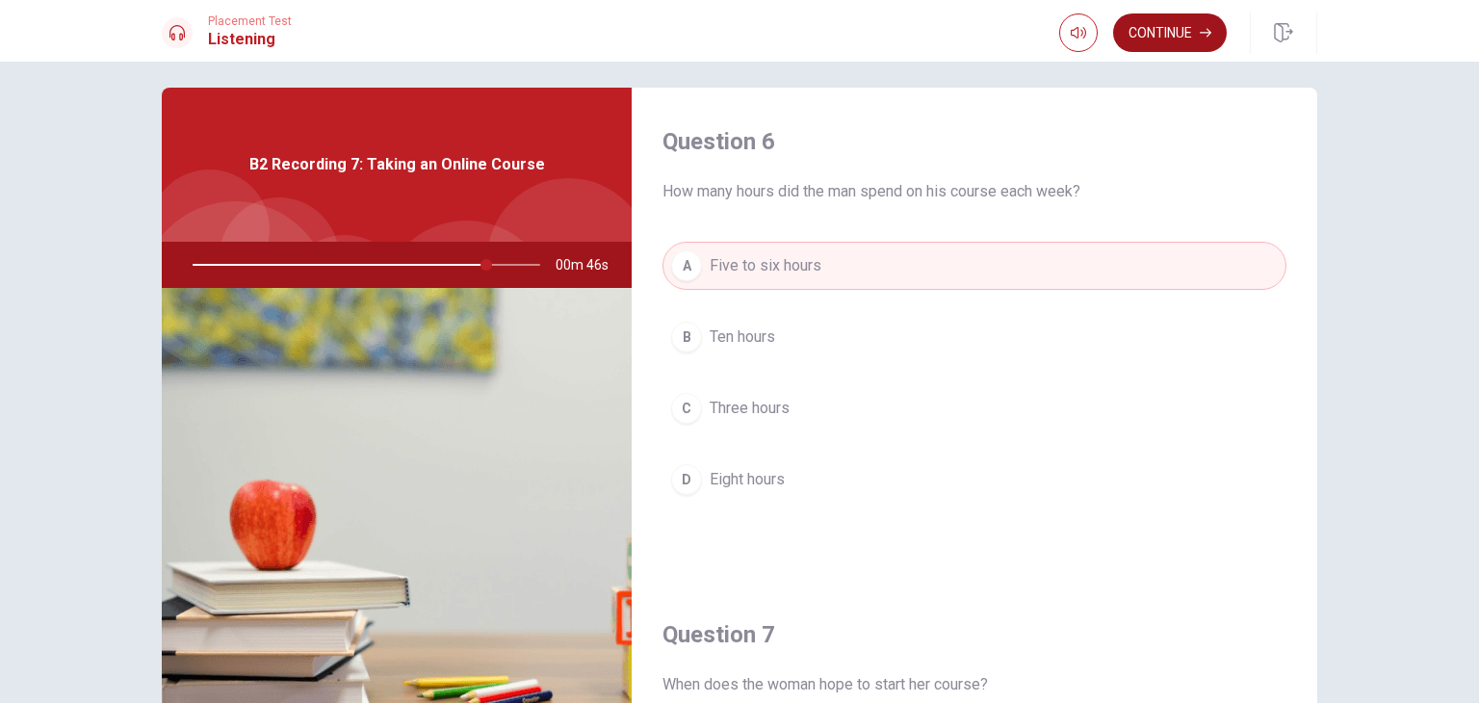
click at [1190, 39] on button "Continue" at bounding box center [1170, 32] width 114 height 39
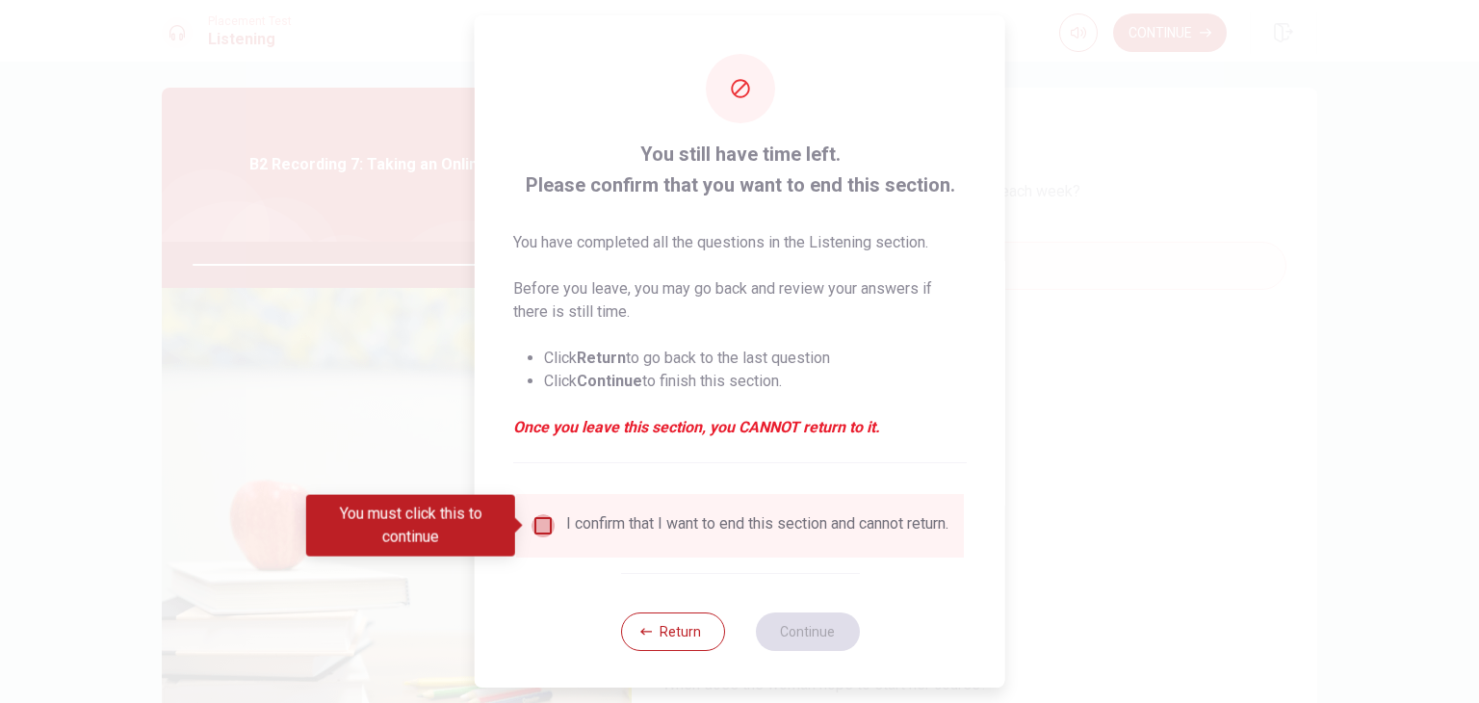
click at [543, 519] on input "You must click this to continue" at bounding box center [542, 525] width 23 height 23
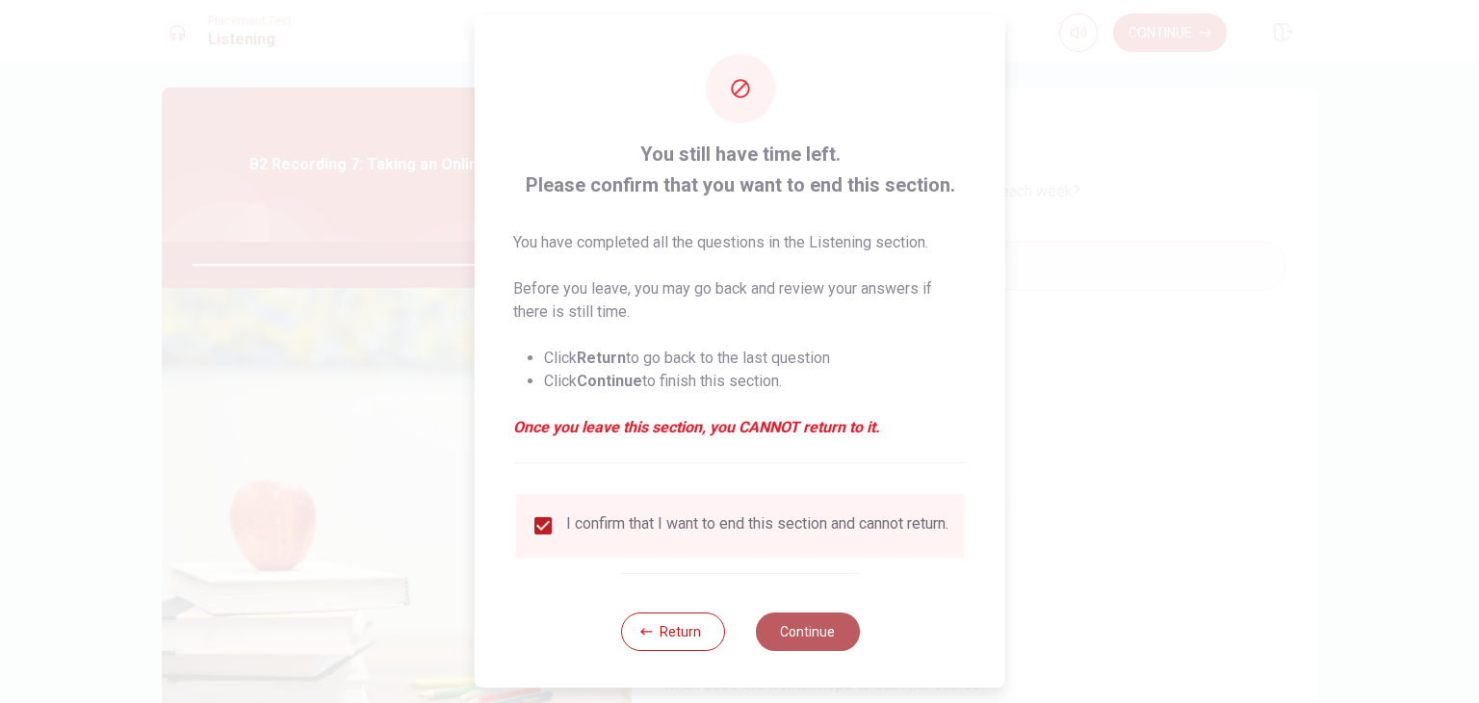
click at [797, 642] on button "Continue" at bounding box center [807, 631] width 104 height 39
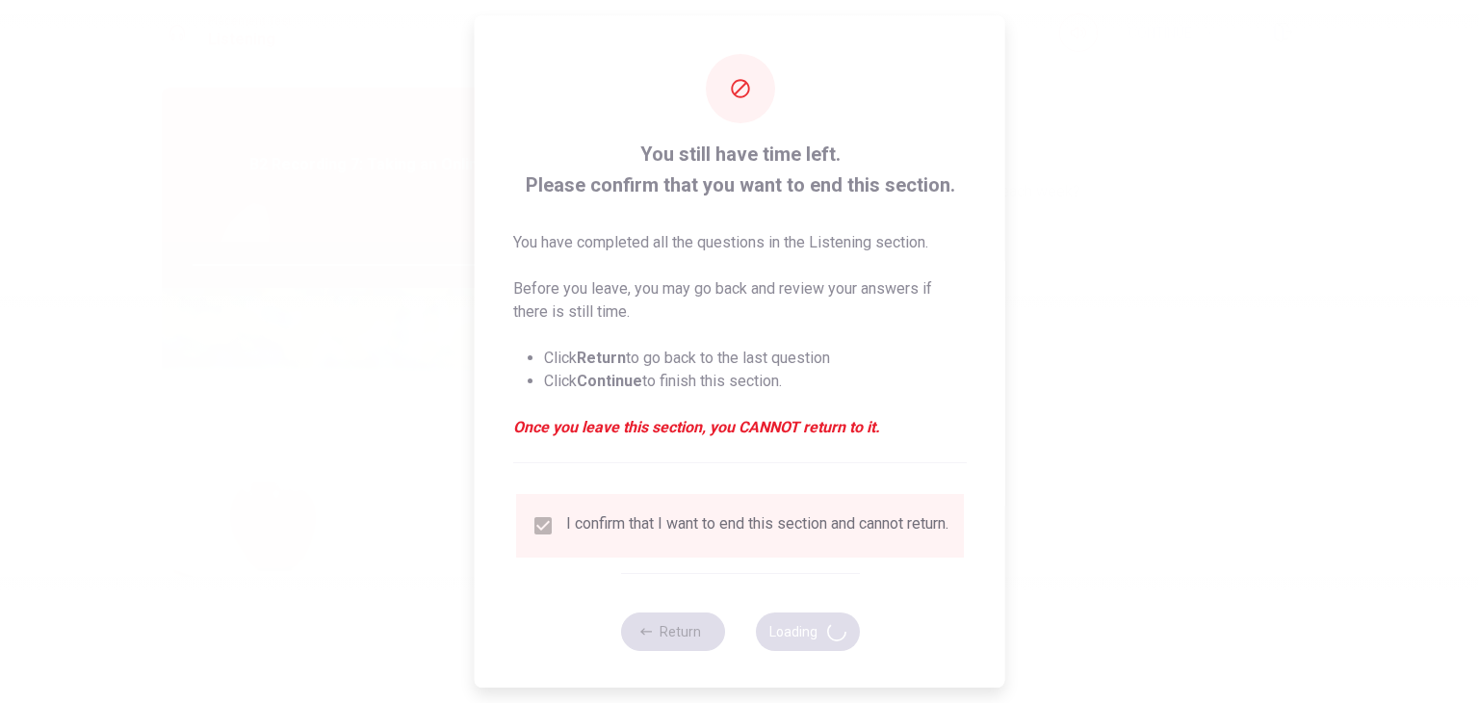
type input "87"
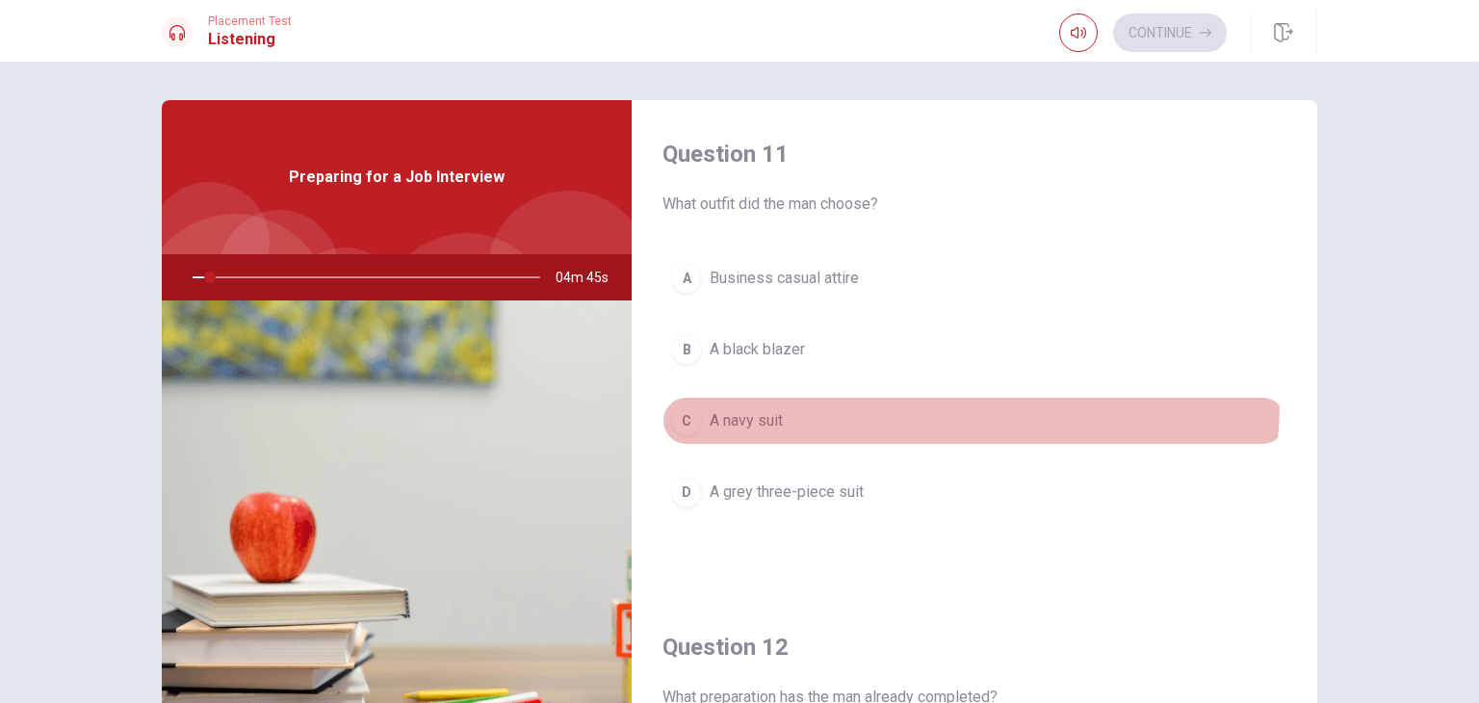
click at [886, 401] on button "C A navy suit" at bounding box center [974, 421] width 624 height 48
type input "5"
click at [836, 413] on button "C A navy suit" at bounding box center [974, 421] width 624 height 48
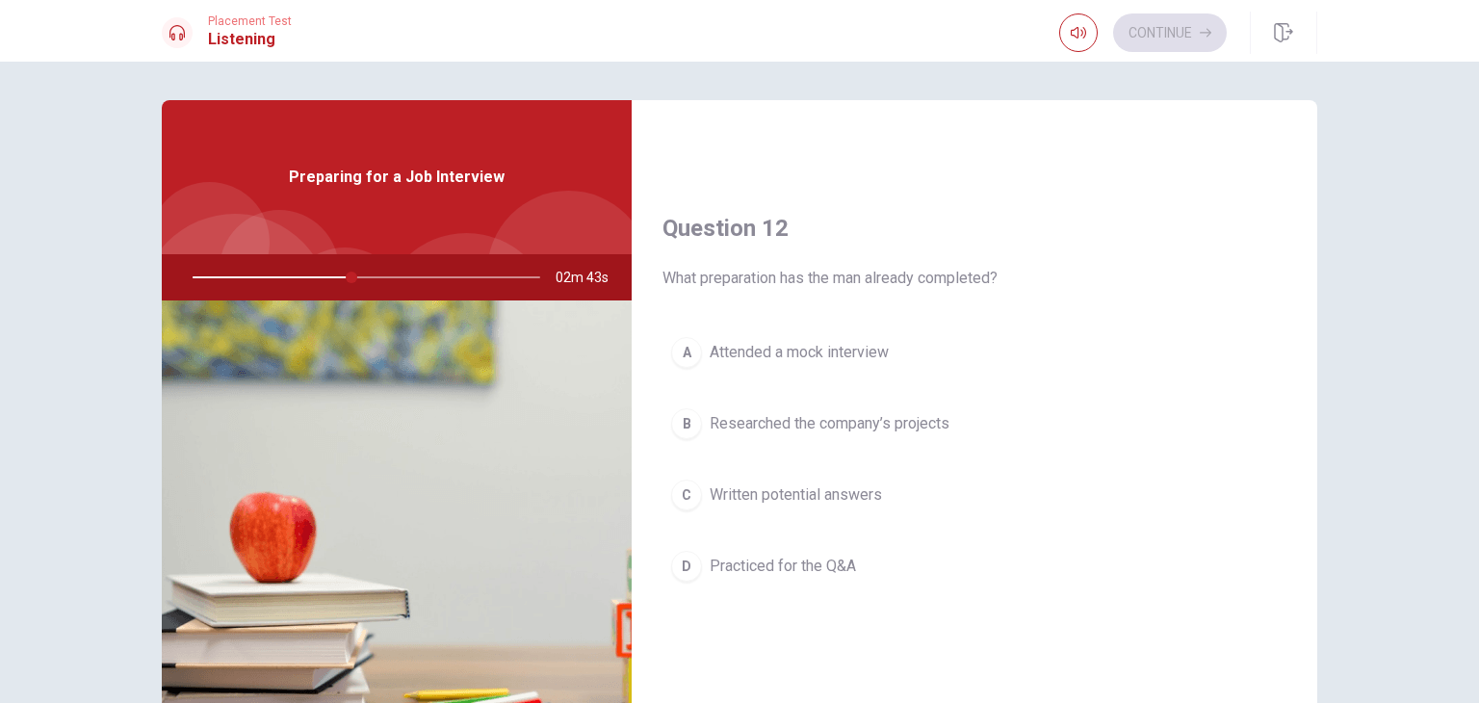
scroll to position [424, 0]
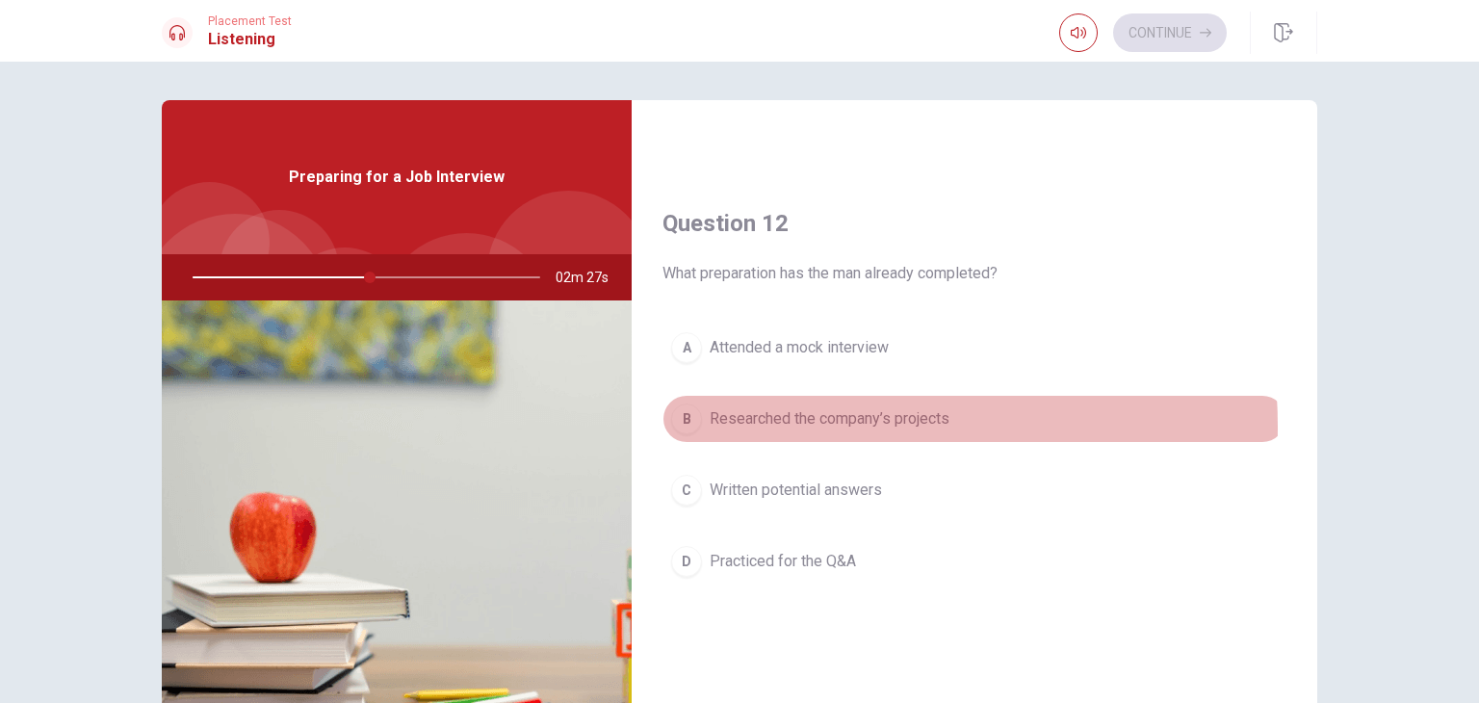
click at [775, 425] on span "Researched the company’s projects" at bounding box center [830, 418] width 240 height 23
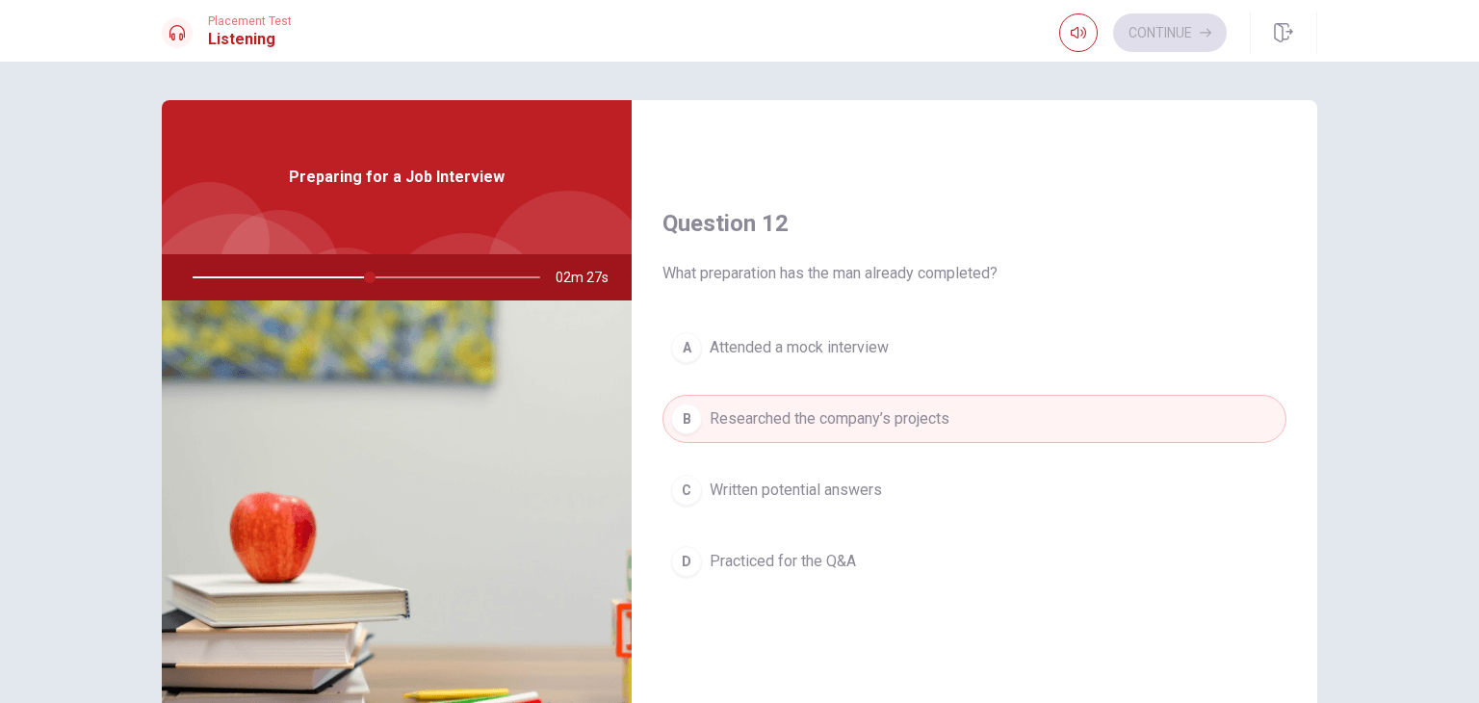
type input "51"
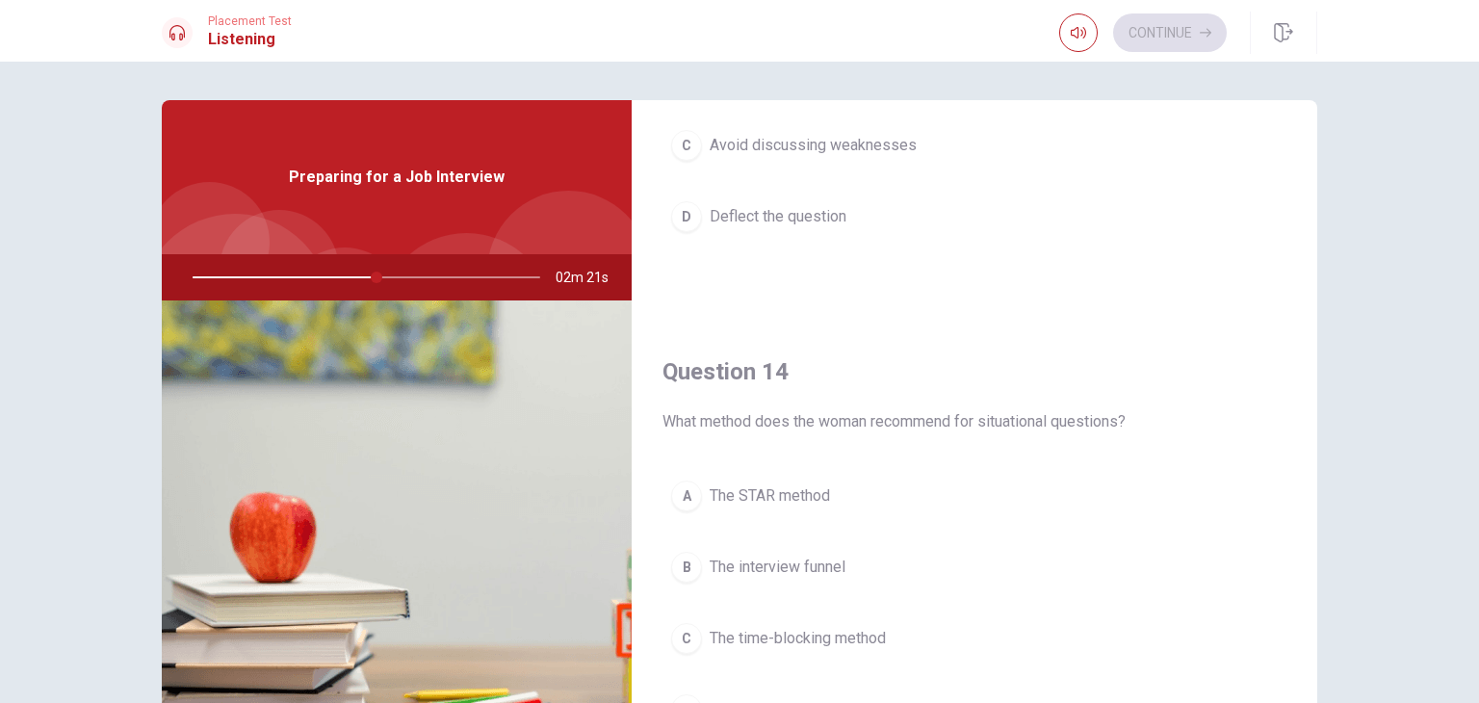
scroll to position [1271, 0]
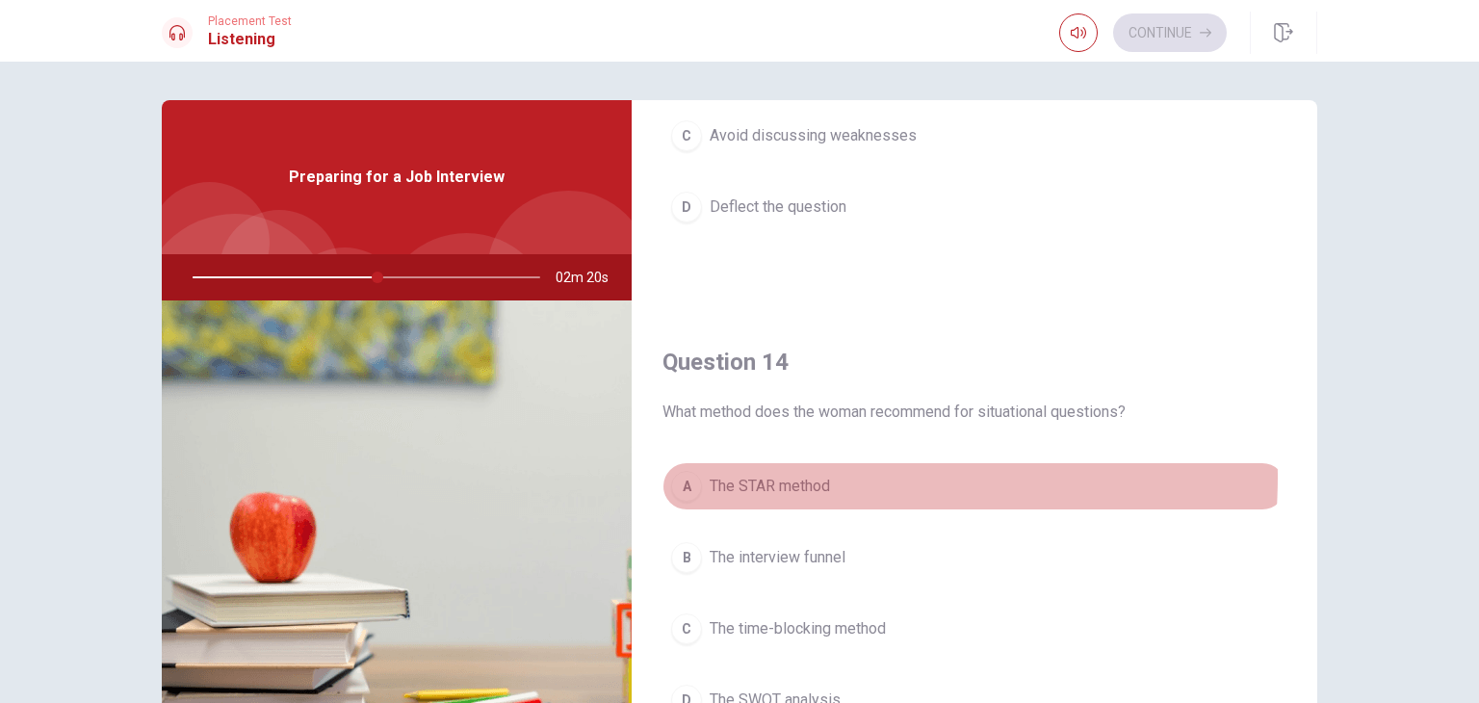
click at [733, 475] on span "The STAR method" at bounding box center [770, 486] width 120 height 23
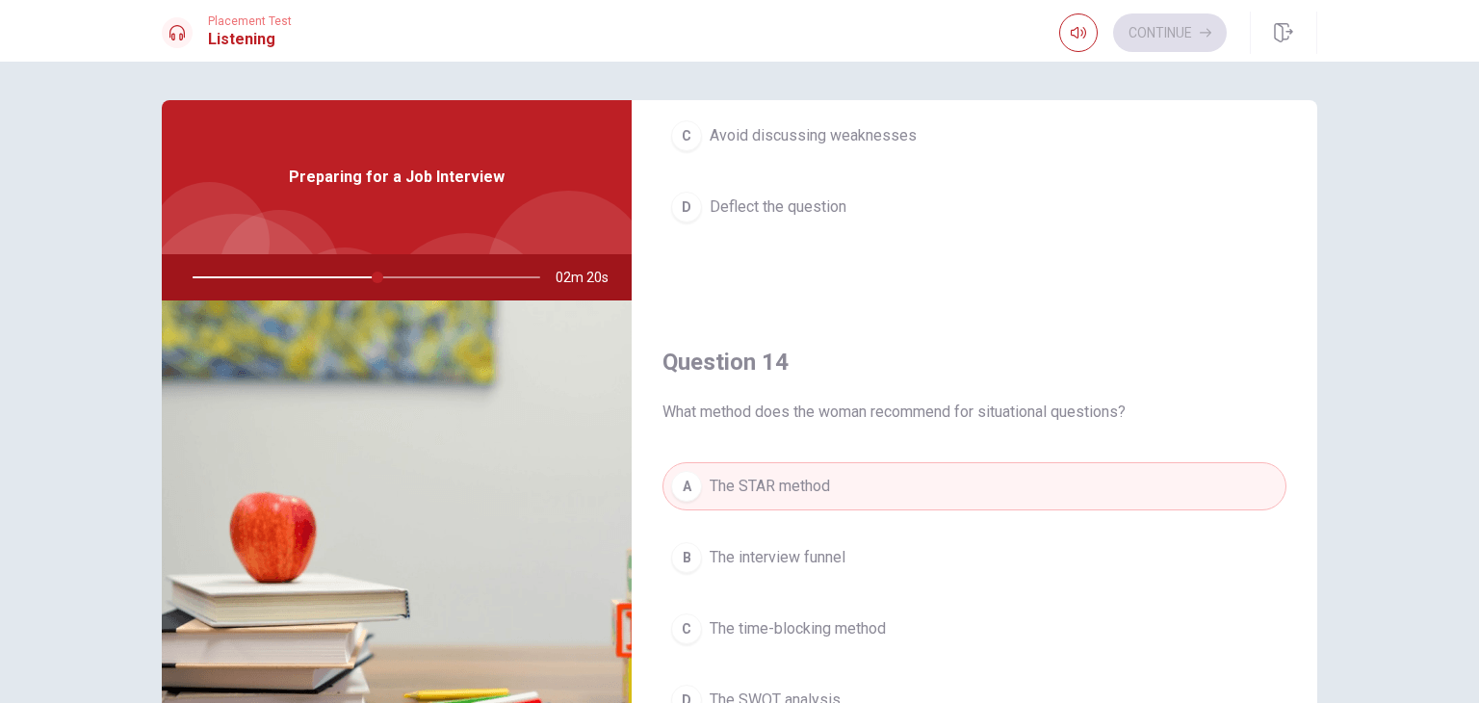
type input "54"
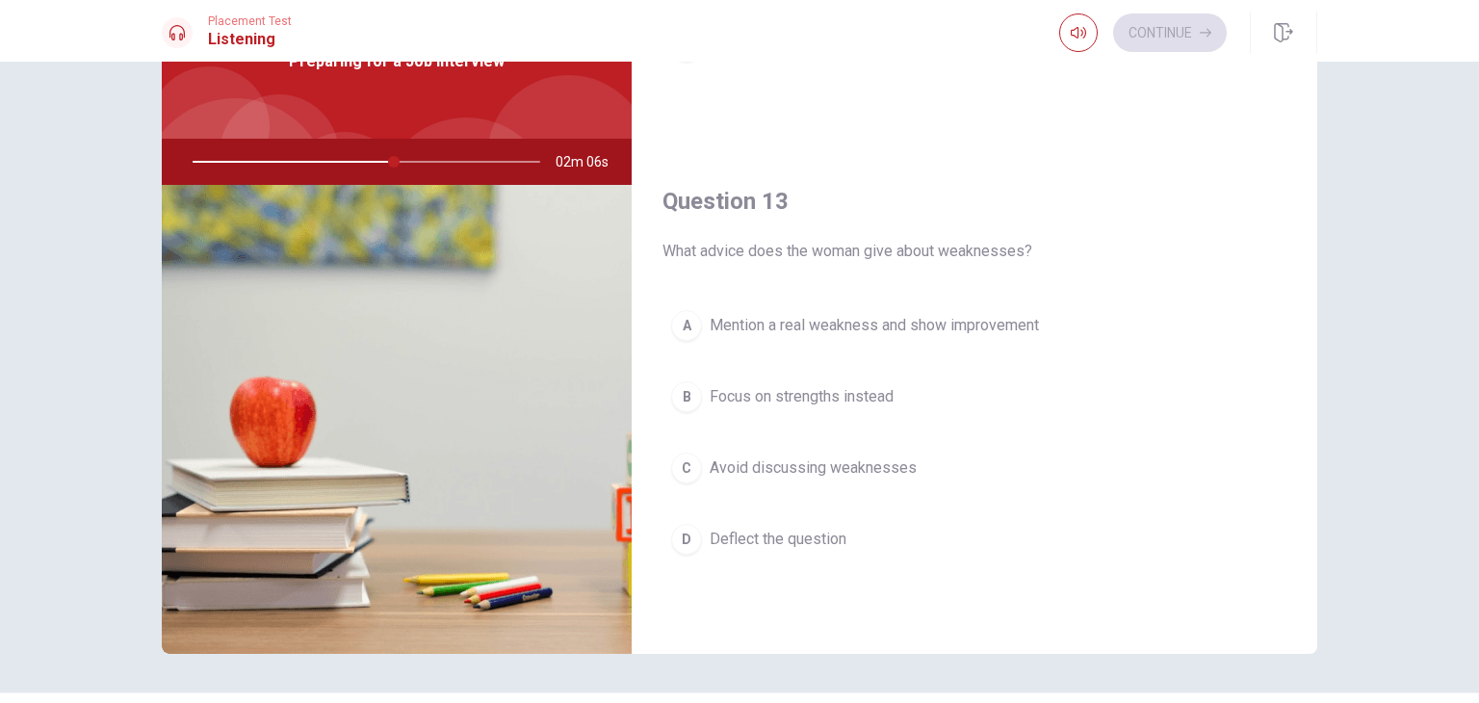
scroll to position [824, 0]
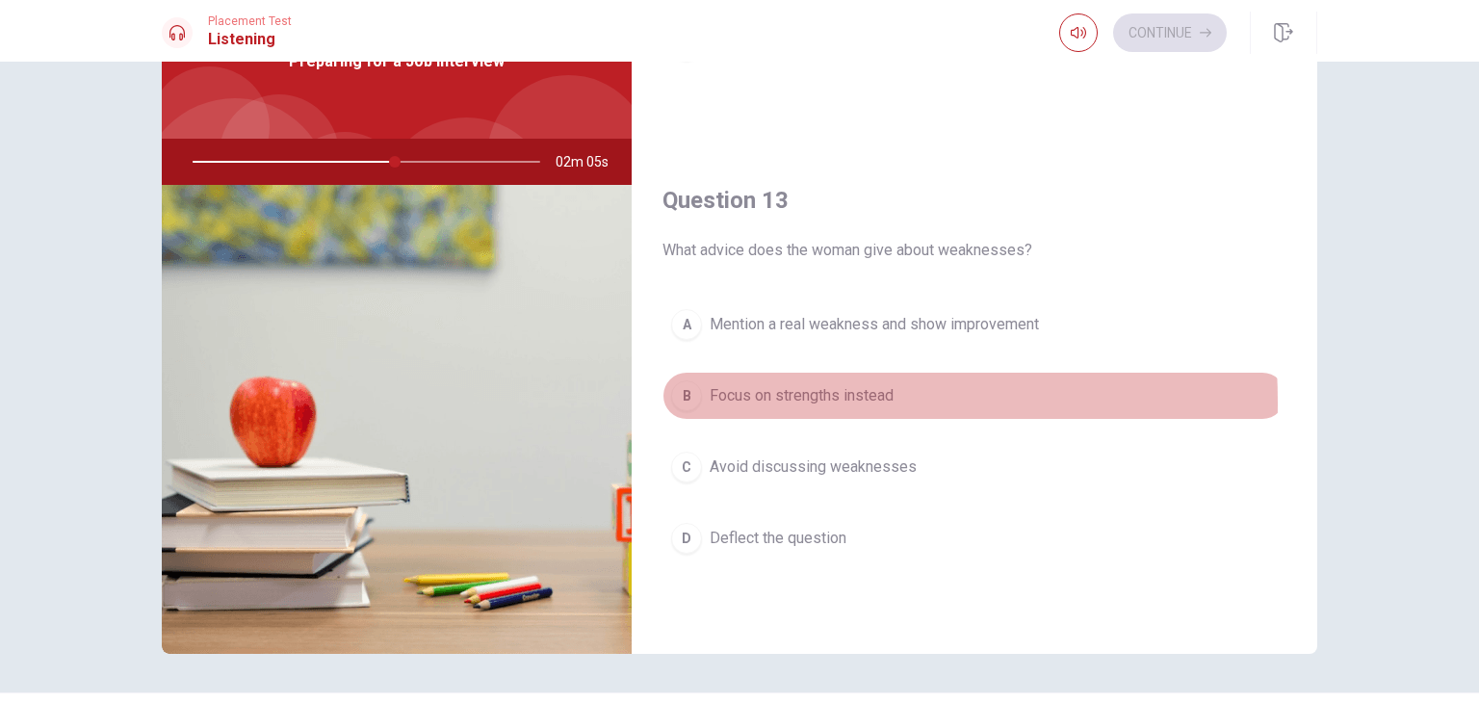
click at [692, 398] on div "B" at bounding box center [686, 395] width 31 height 31
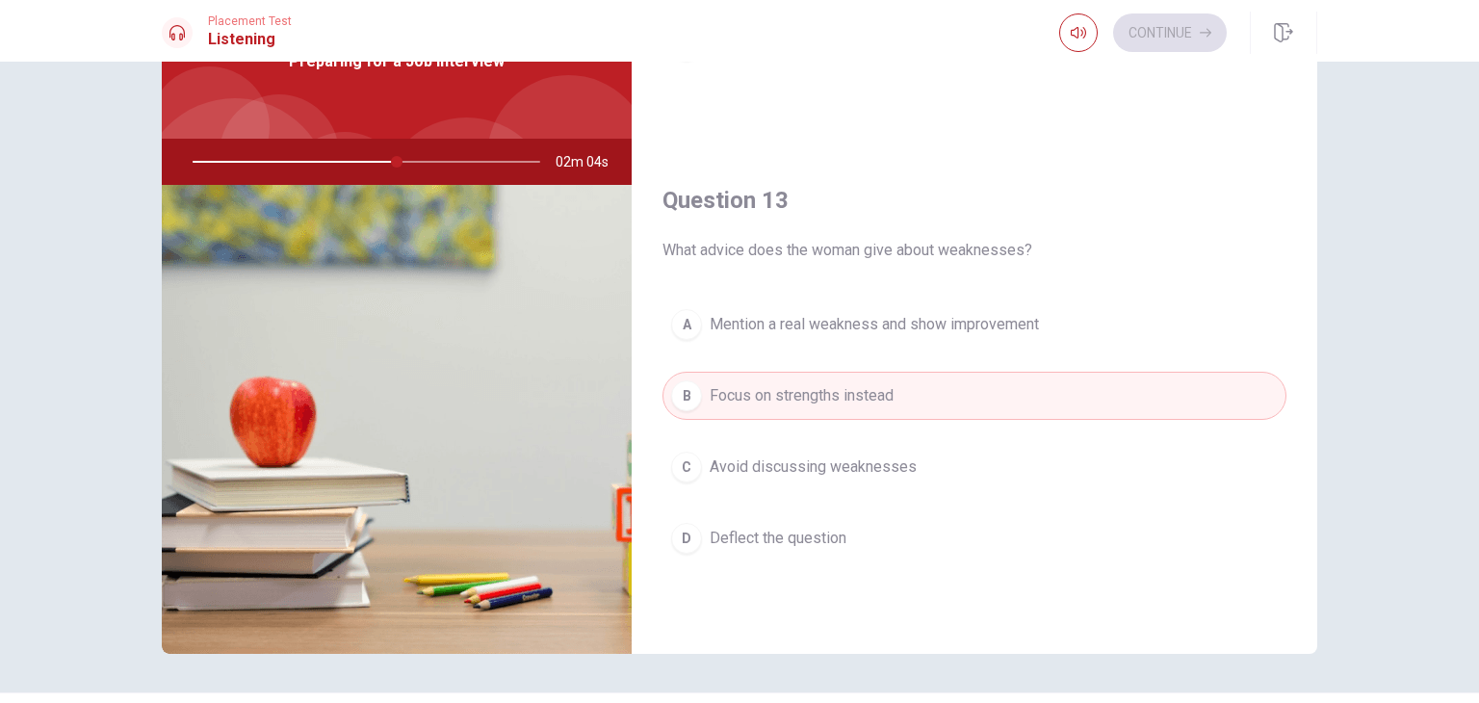
type input "59"
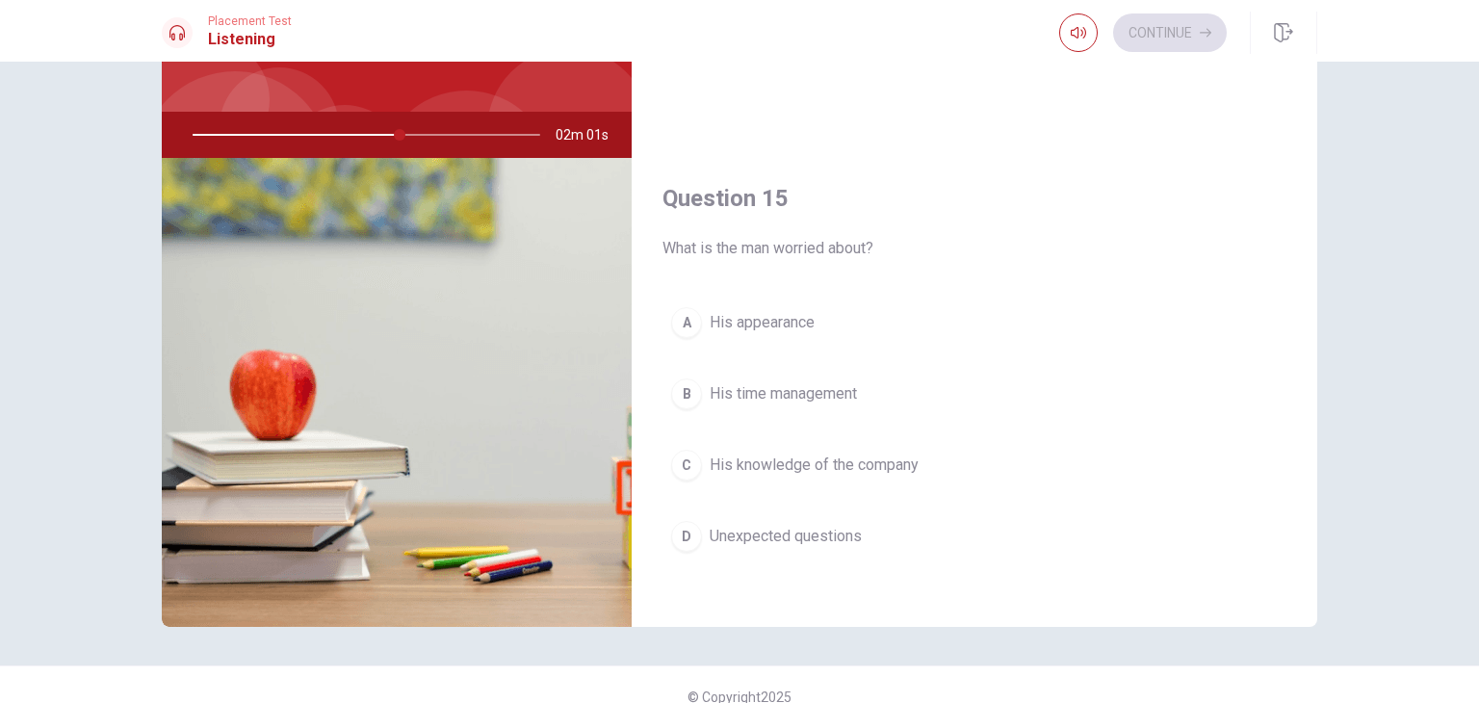
scroll to position [154, 0]
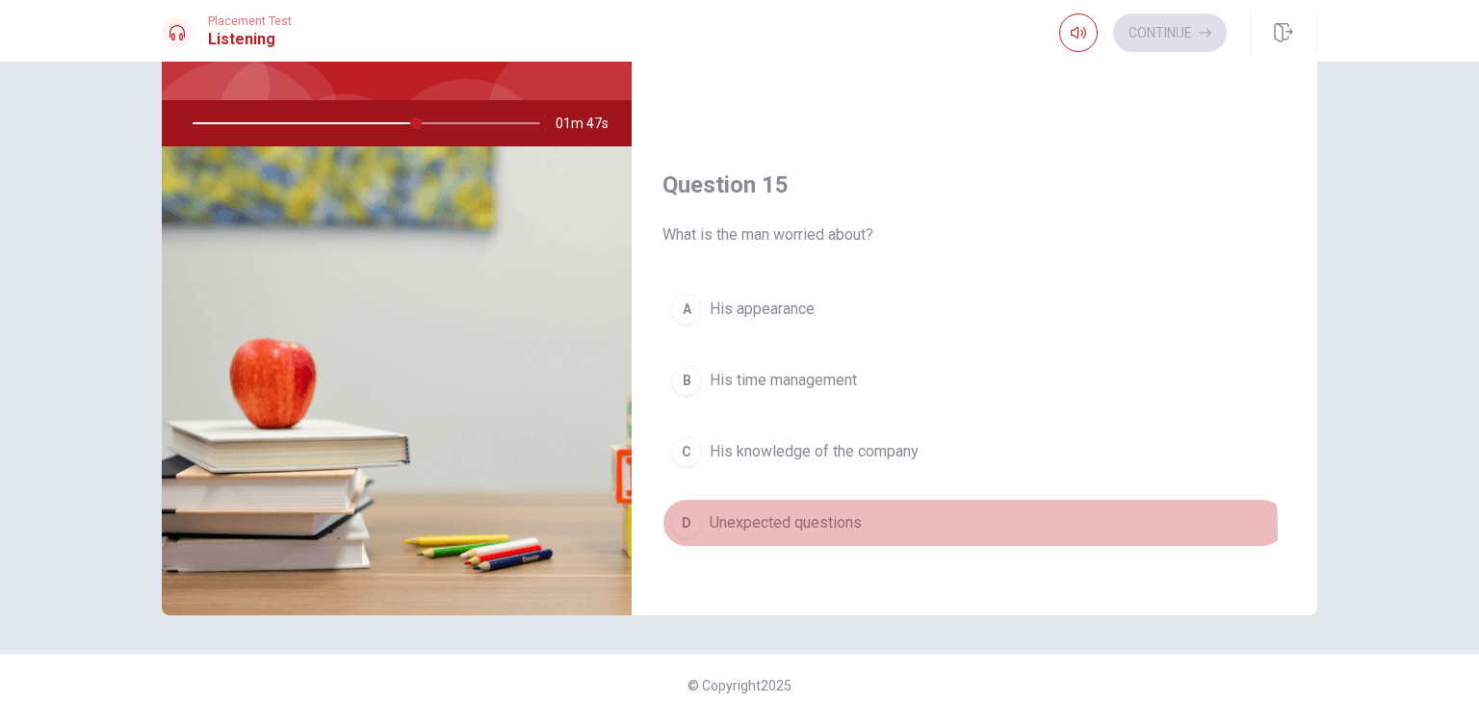
click at [705, 529] on button "D Unexpected questions" at bounding box center [974, 523] width 624 height 48
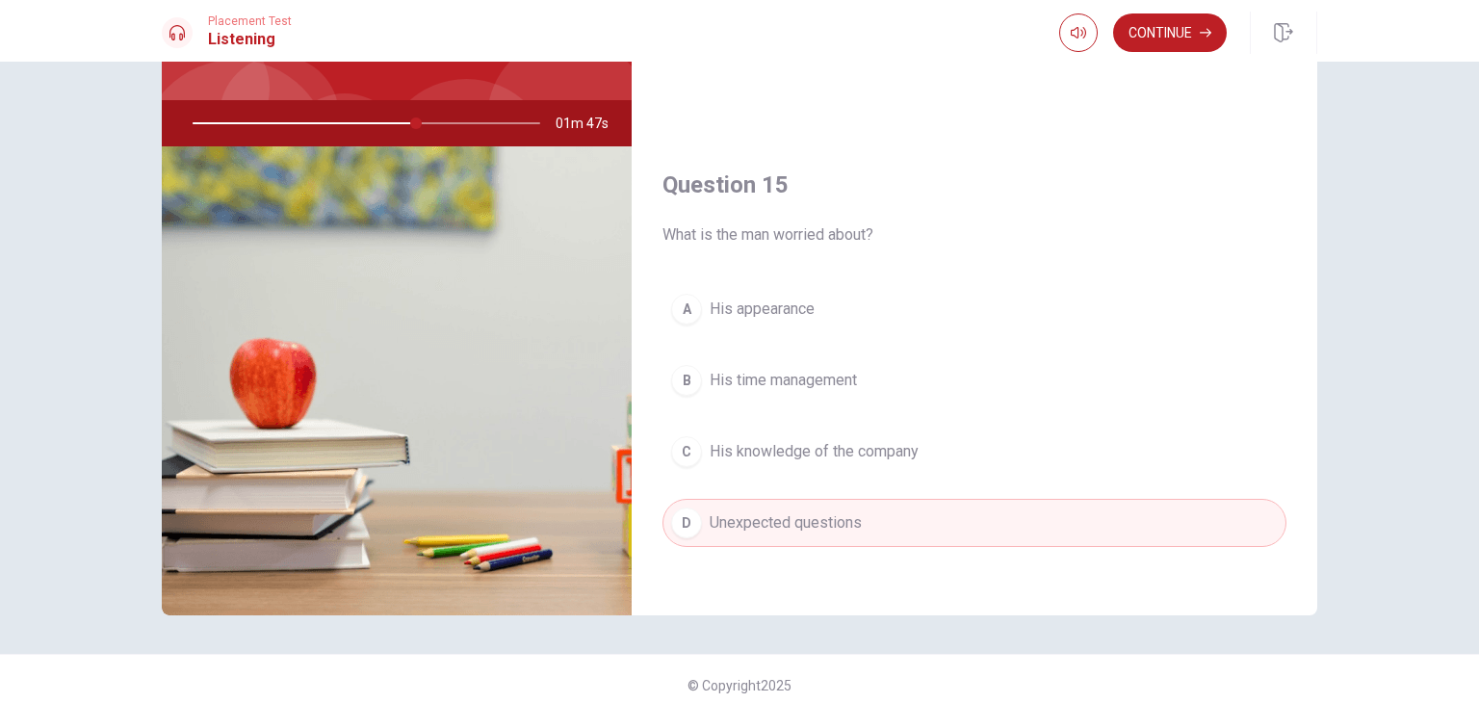
type input "65"
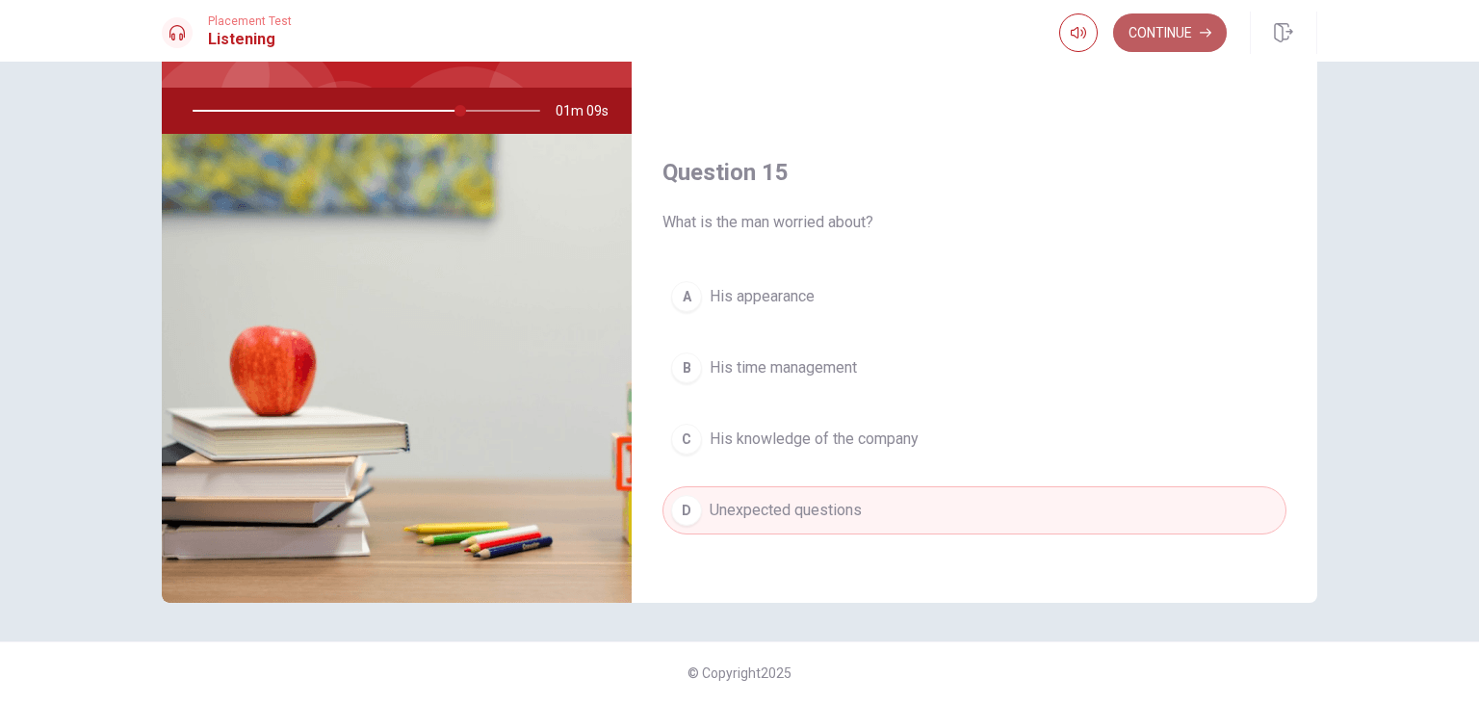
click at [1189, 40] on button "Continue" at bounding box center [1170, 32] width 114 height 39
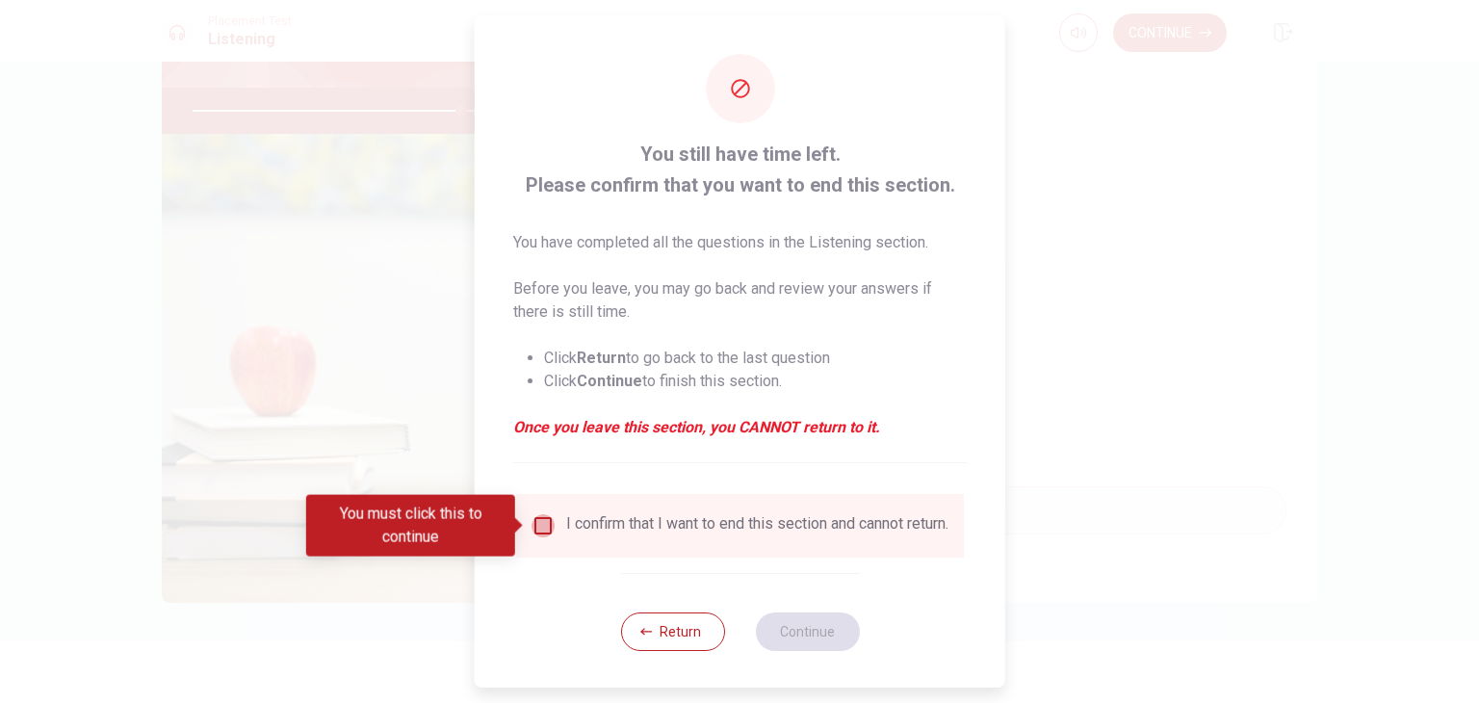
click at [541, 531] on input "You must click this to continue" at bounding box center [542, 525] width 23 height 23
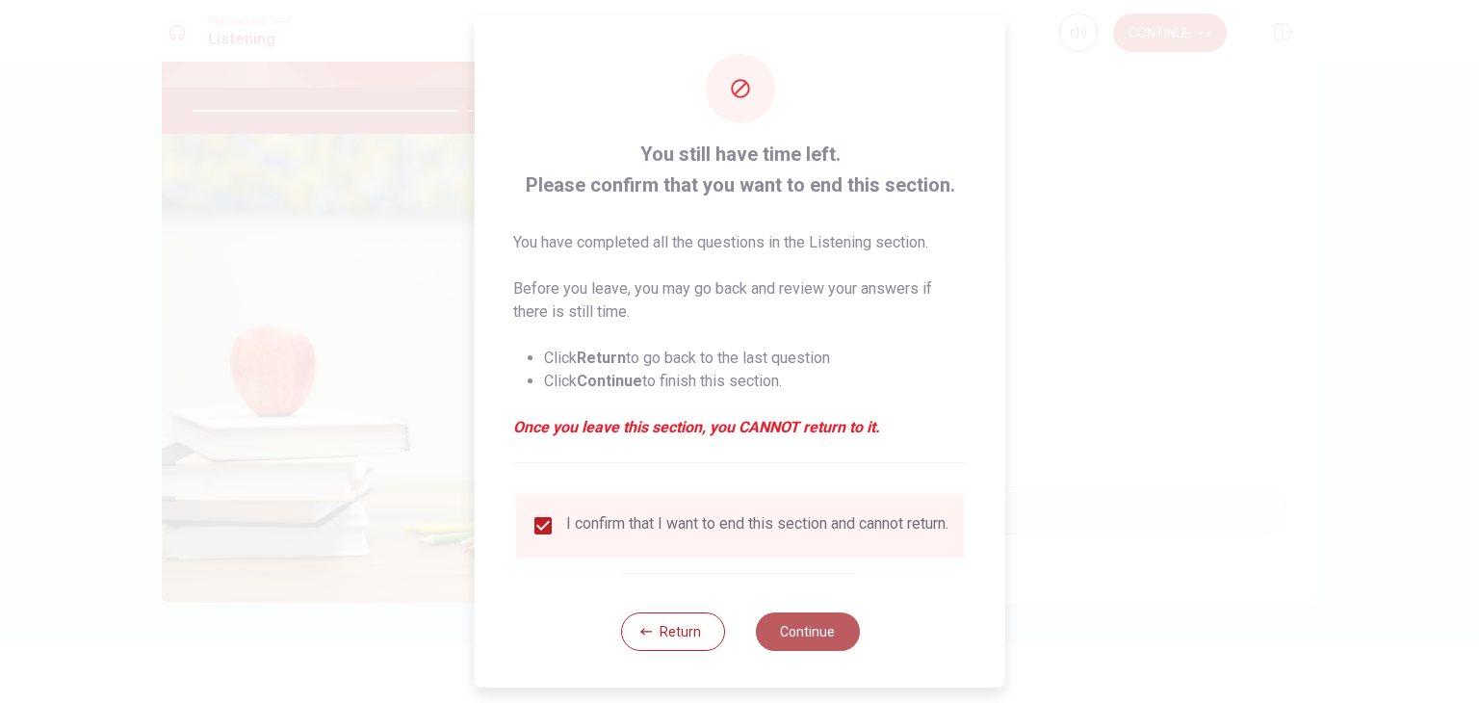
click at [788, 635] on button "Continue" at bounding box center [807, 631] width 104 height 39
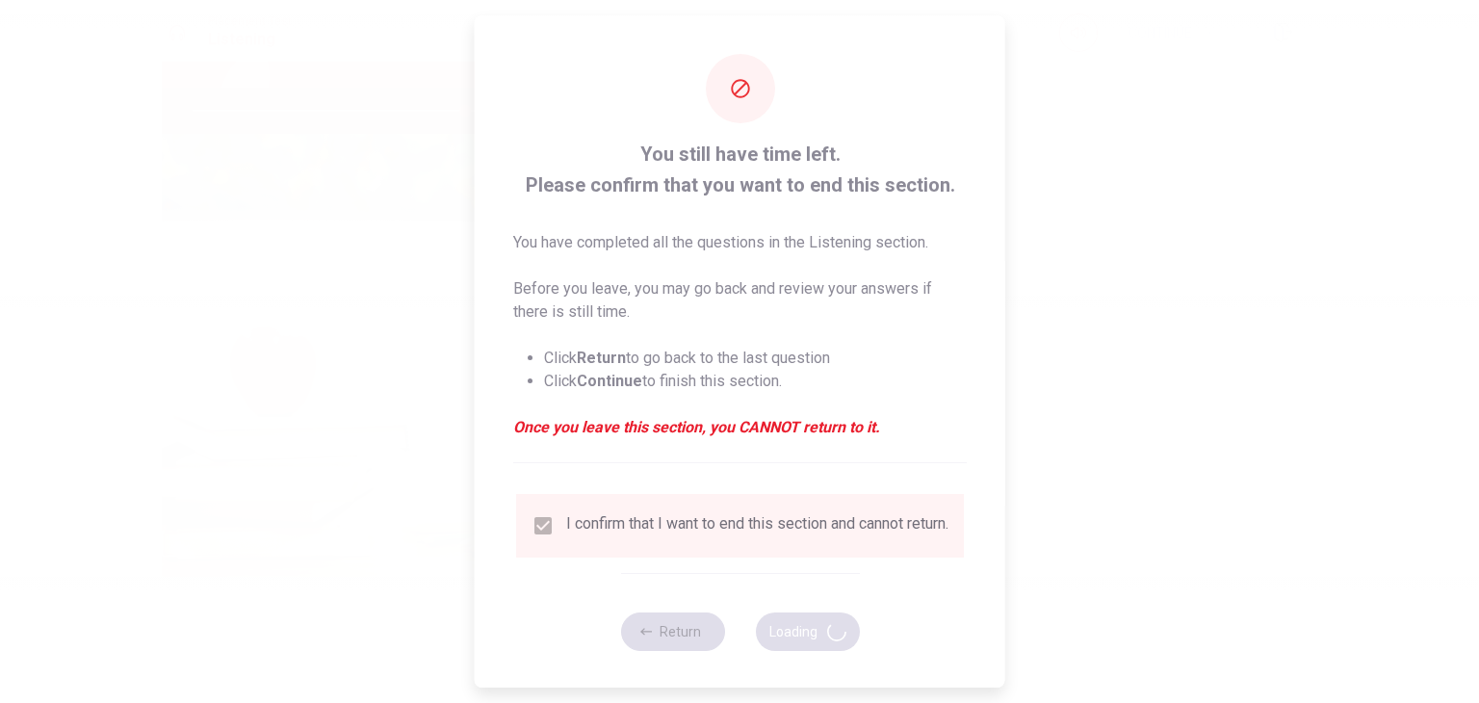
type input "79"
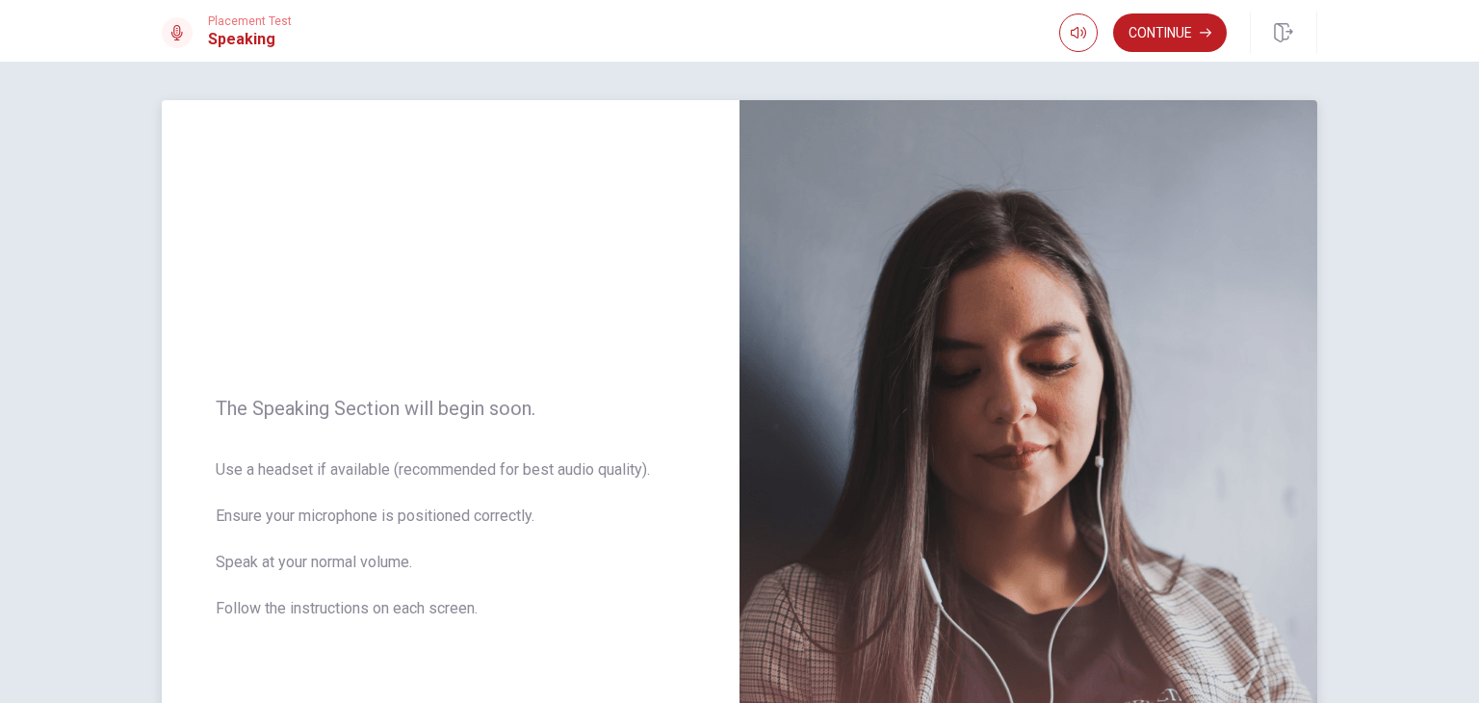
click at [589, 334] on div "The Speaking Section will begin soon. Use a headset if available (recommended f…" at bounding box center [451, 520] width 578 height 840
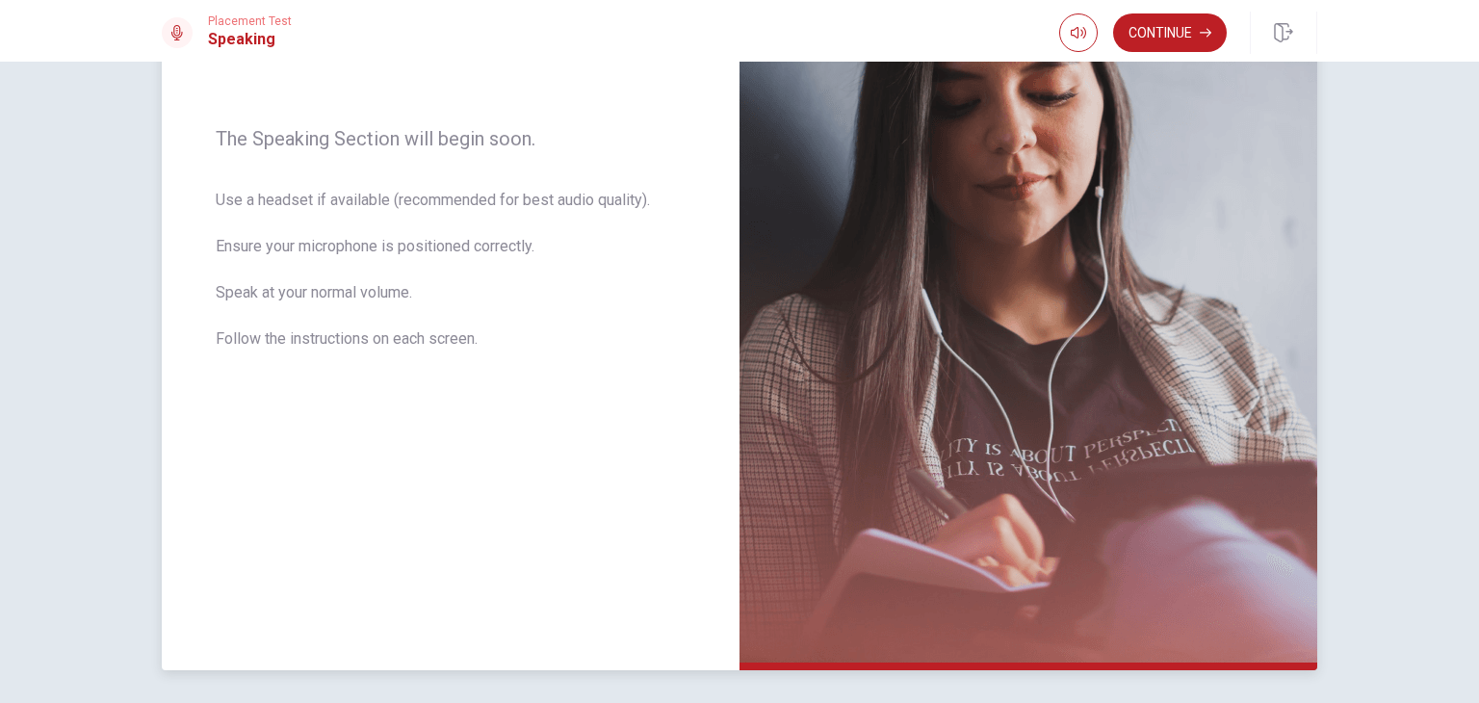
scroll to position [337, 0]
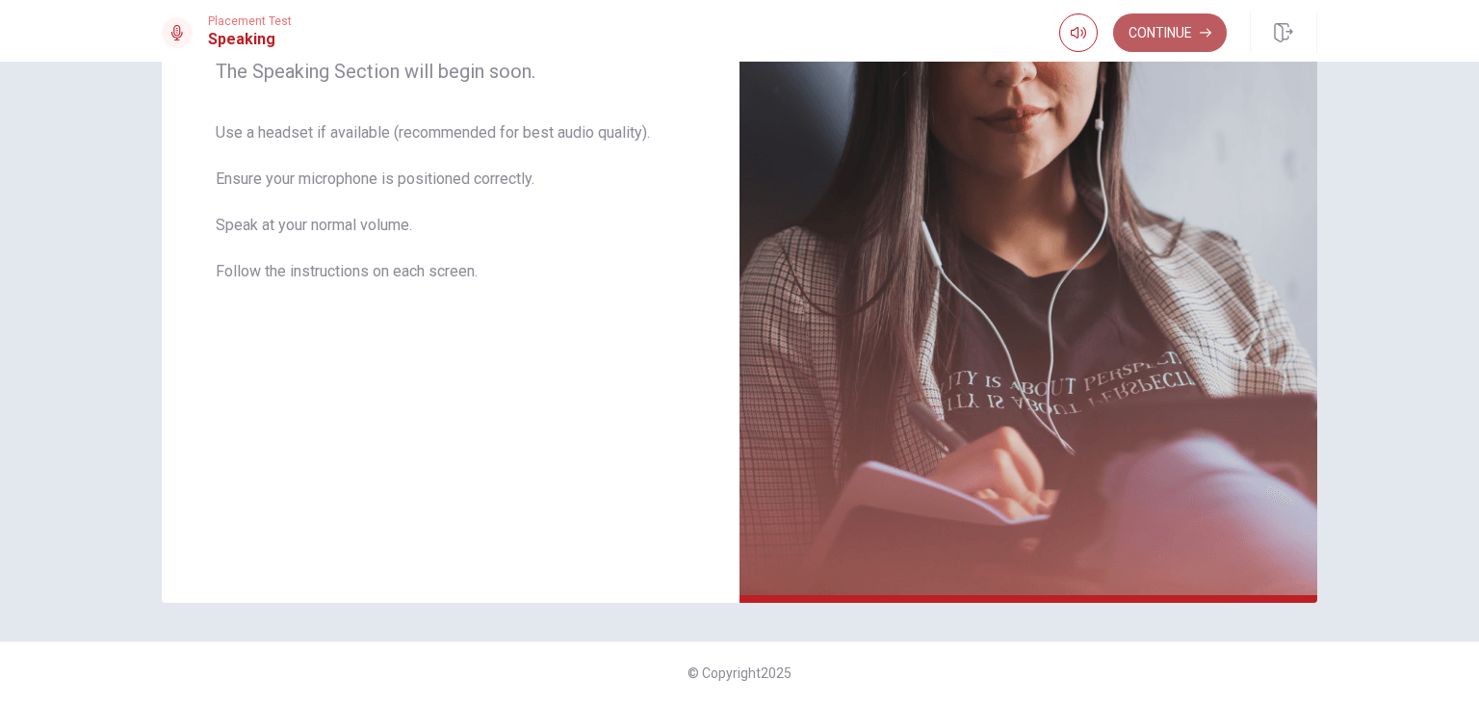
click at [1163, 30] on button "Continue" at bounding box center [1170, 32] width 114 height 39
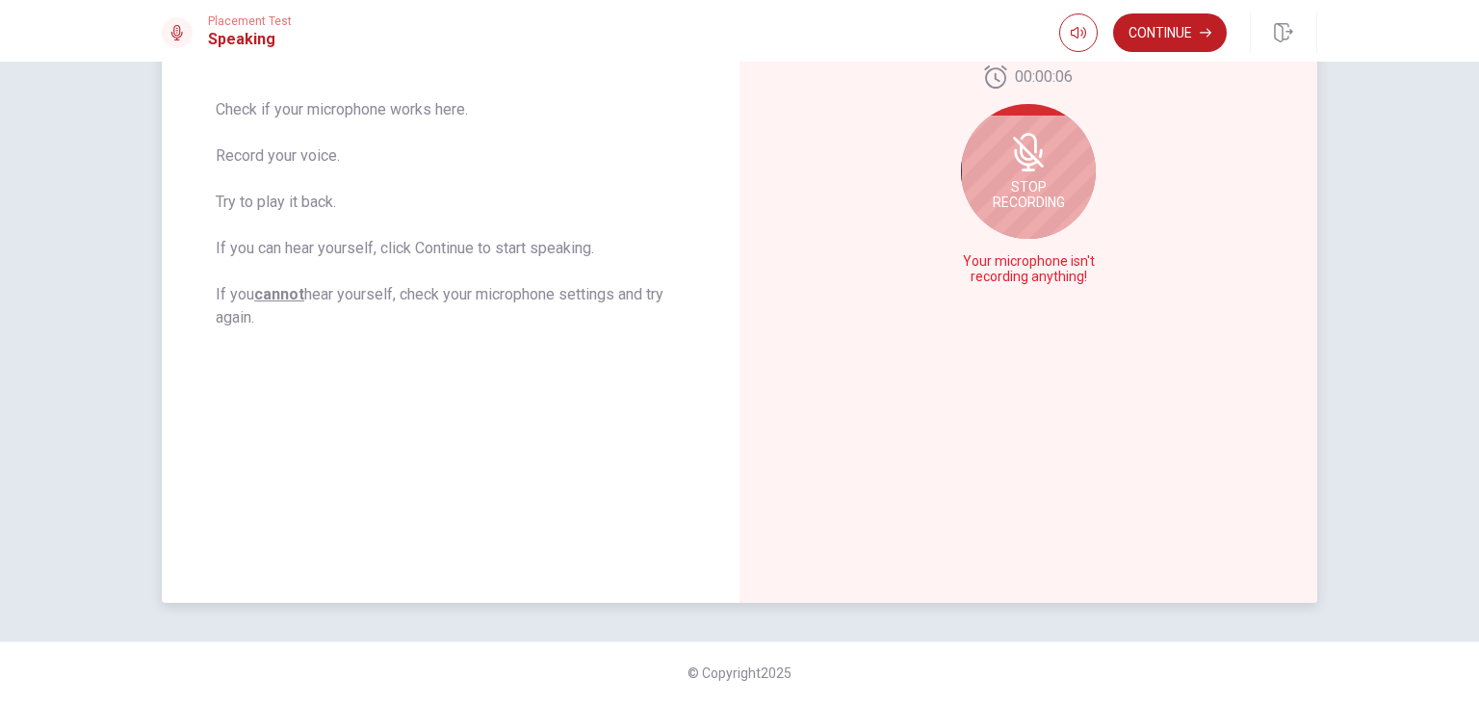
click at [1058, 184] on span "Stop Recording" at bounding box center [1029, 194] width 72 height 31
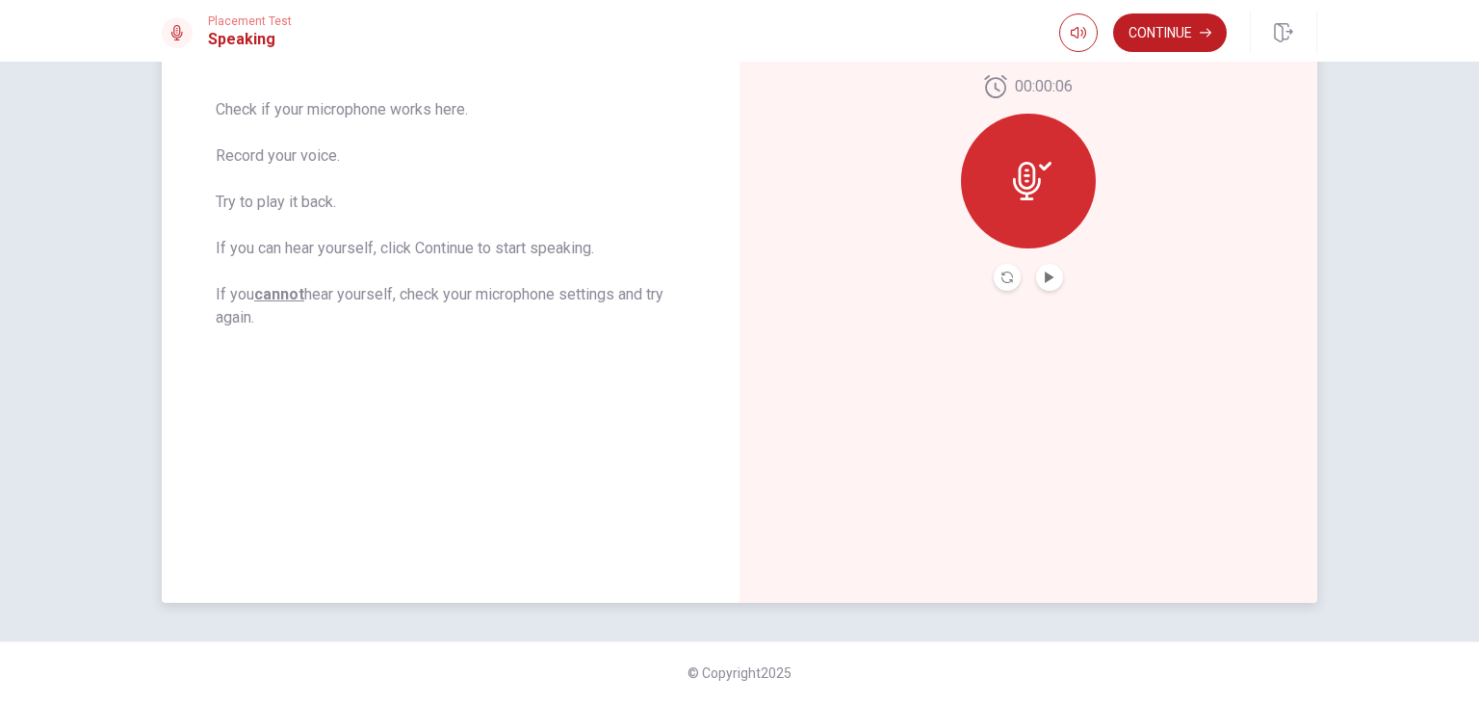
click at [1014, 196] on icon at bounding box center [1032, 181] width 39 height 39
click at [1003, 272] on icon "Record Again" at bounding box center [1007, 278] width 12 height 12
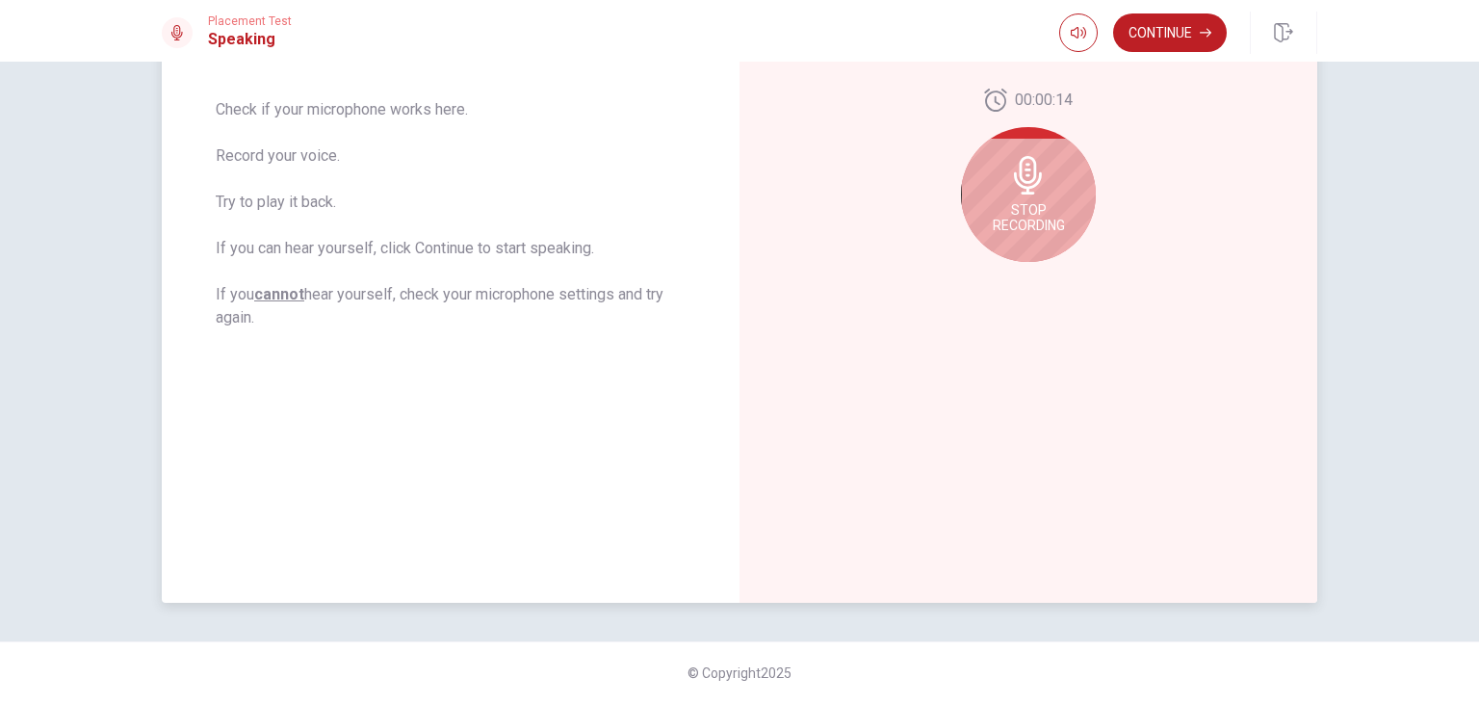
click at [1028, 191] on icon at bounding box center [1028, 175] width 28 height 39
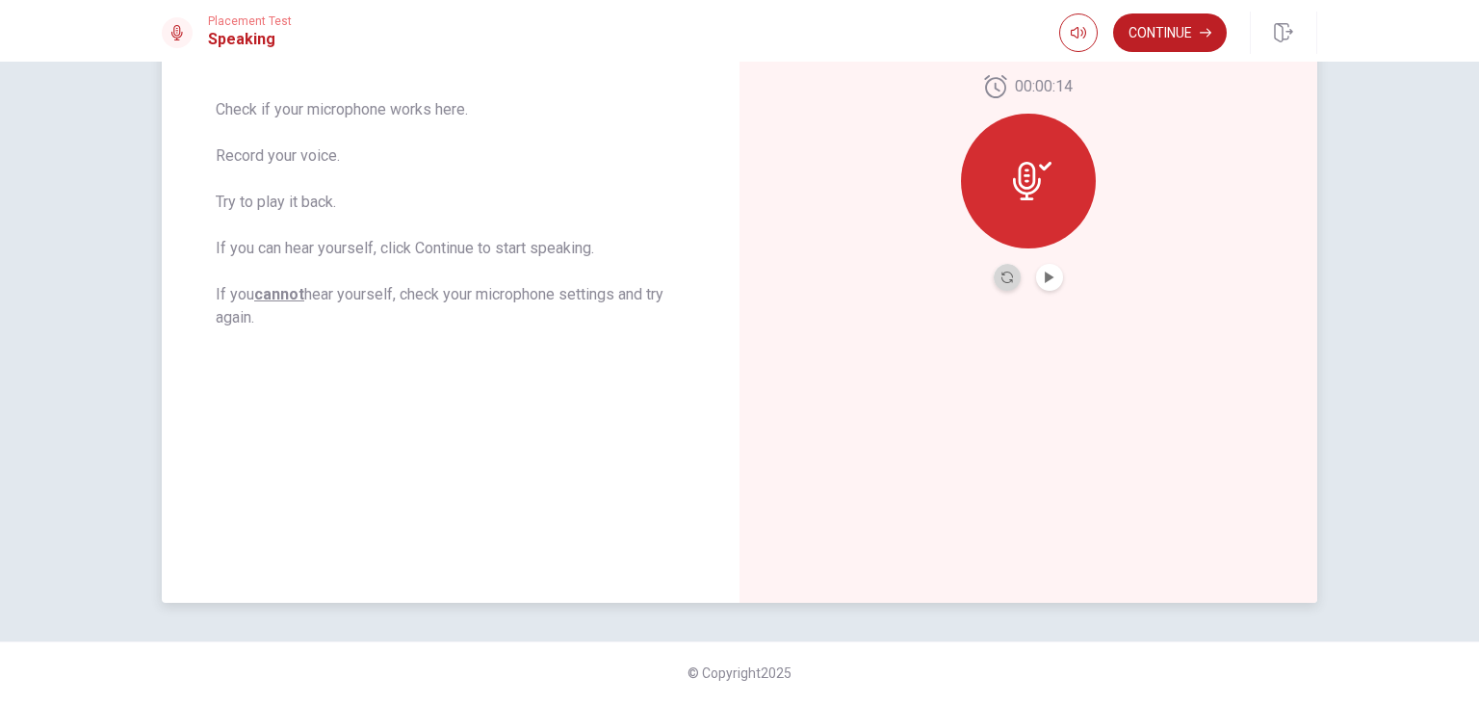
click at [998, 283] on button "Record Again" at bounding box center [1007, 277] width 27 height 27
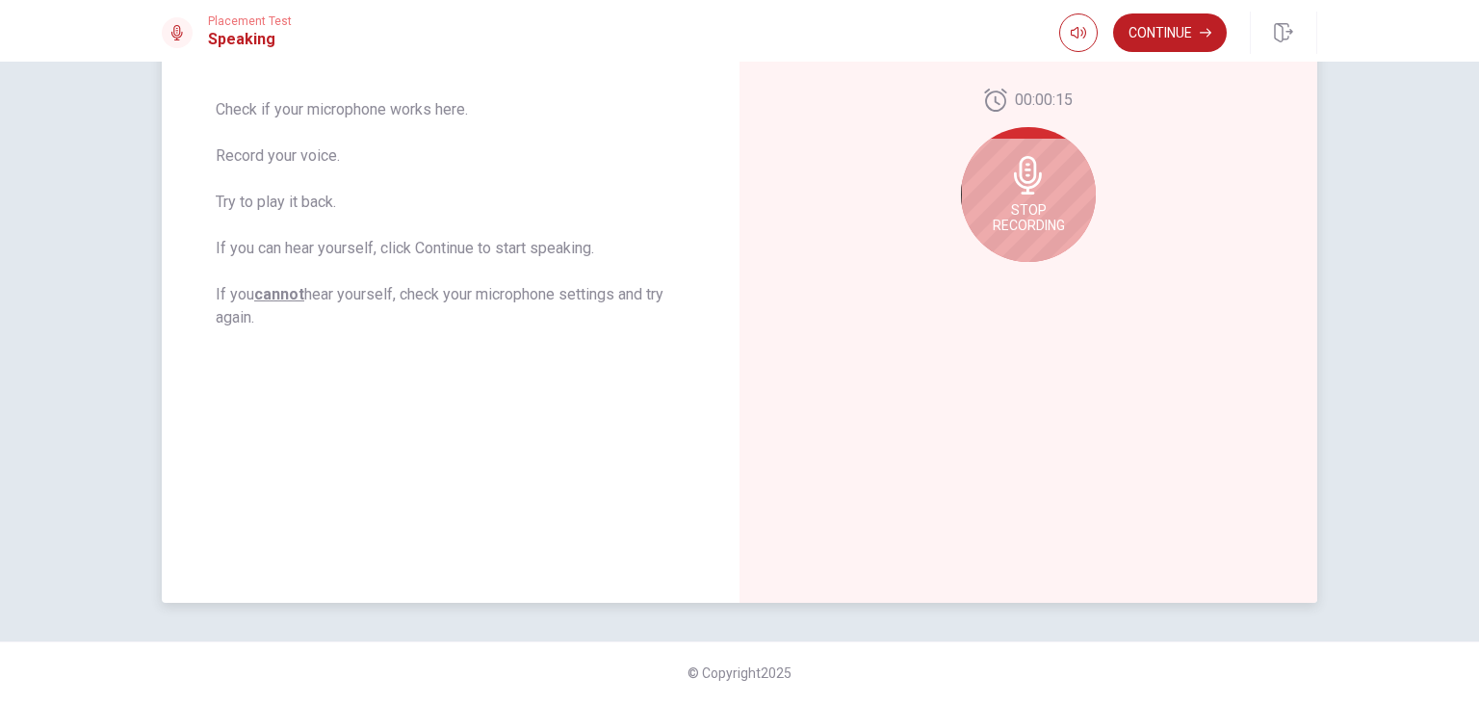
click at [1018, 227] on span "Stop Recording" at bounding box center [1029, 217] width 72 height 31
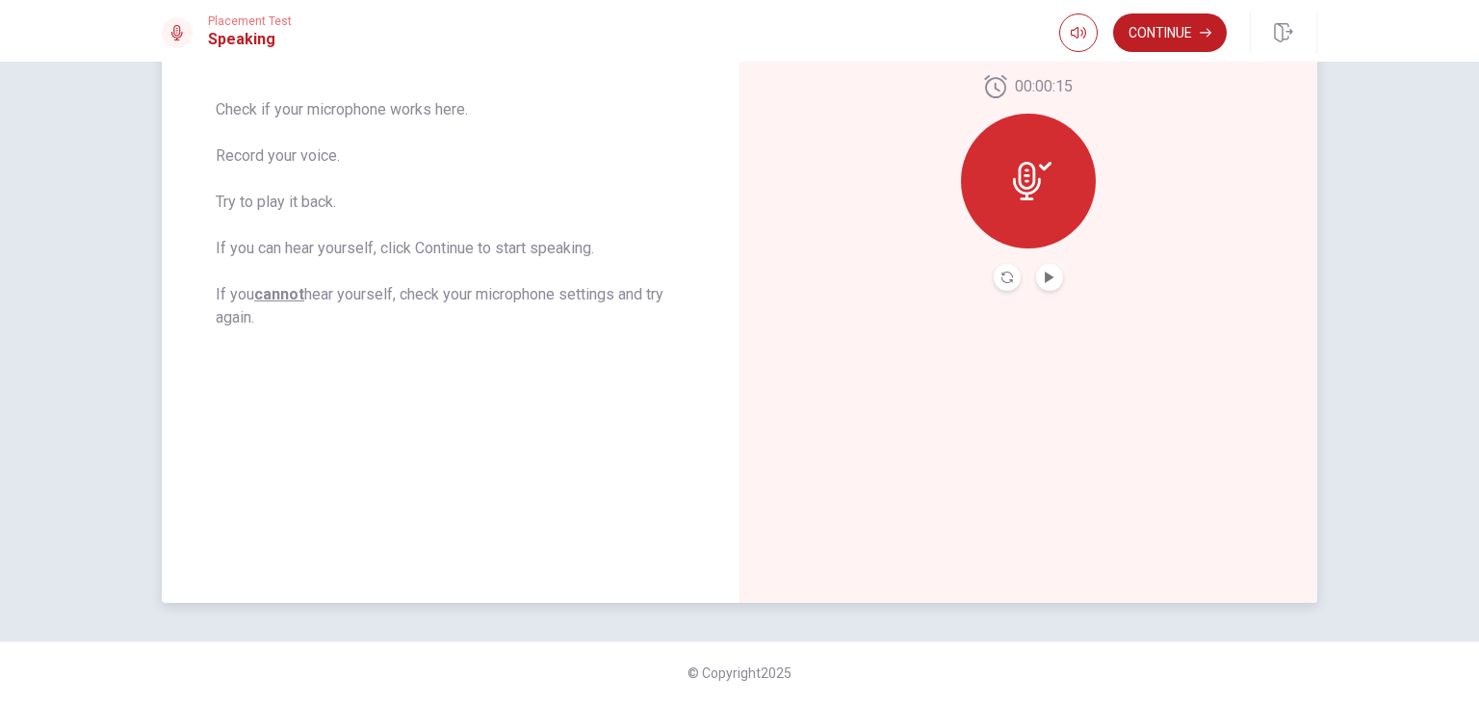
click at [1018, 227] on div at bounding box center [1028, 181] width 135 height 135
click at [1052, 286] on button "Play Audio" at bounding box center [1049, 277] width 27 height 27
click at [1001, 280] on icon "Record Again" at bounding box center [1007, 278] width 12 height 12
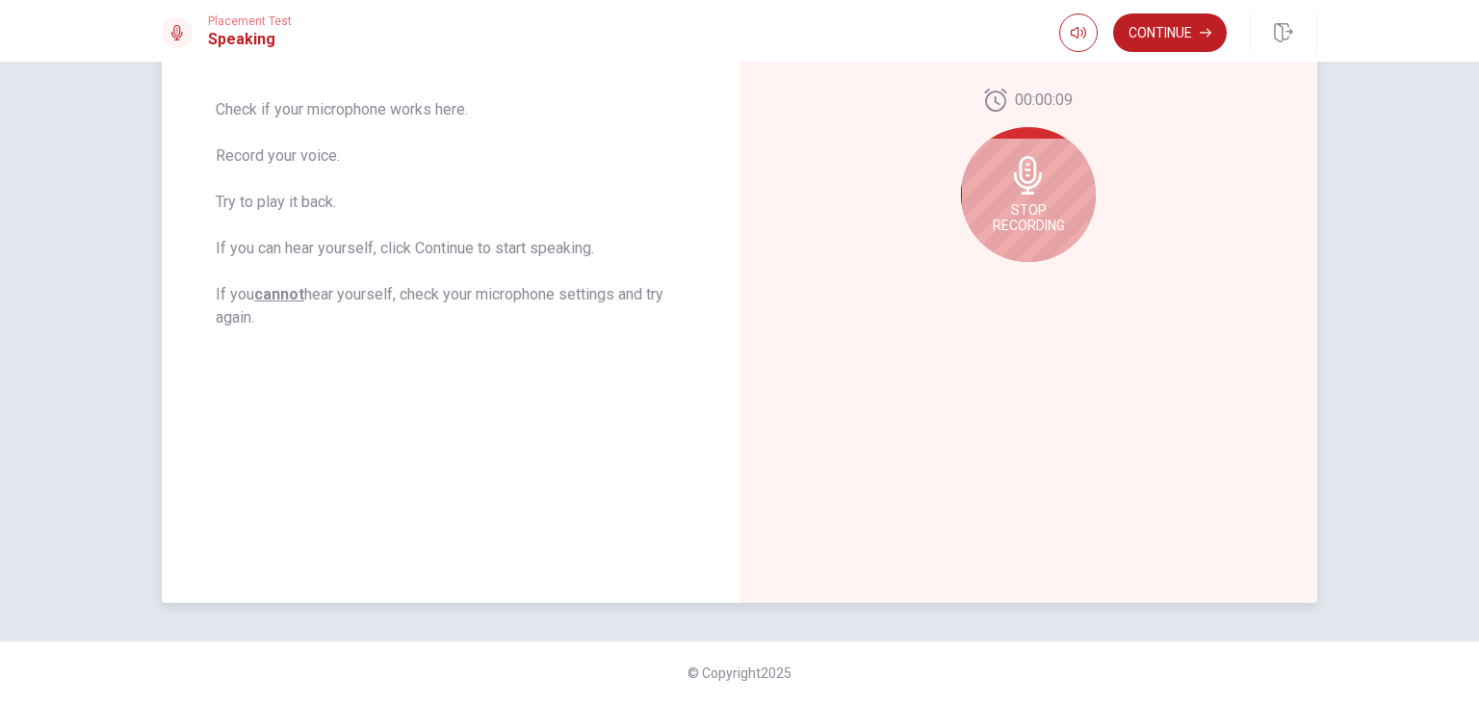
click at [1028, 197] on div "Stop Recording" at bounding box center [1028, 194] width 135 height 135
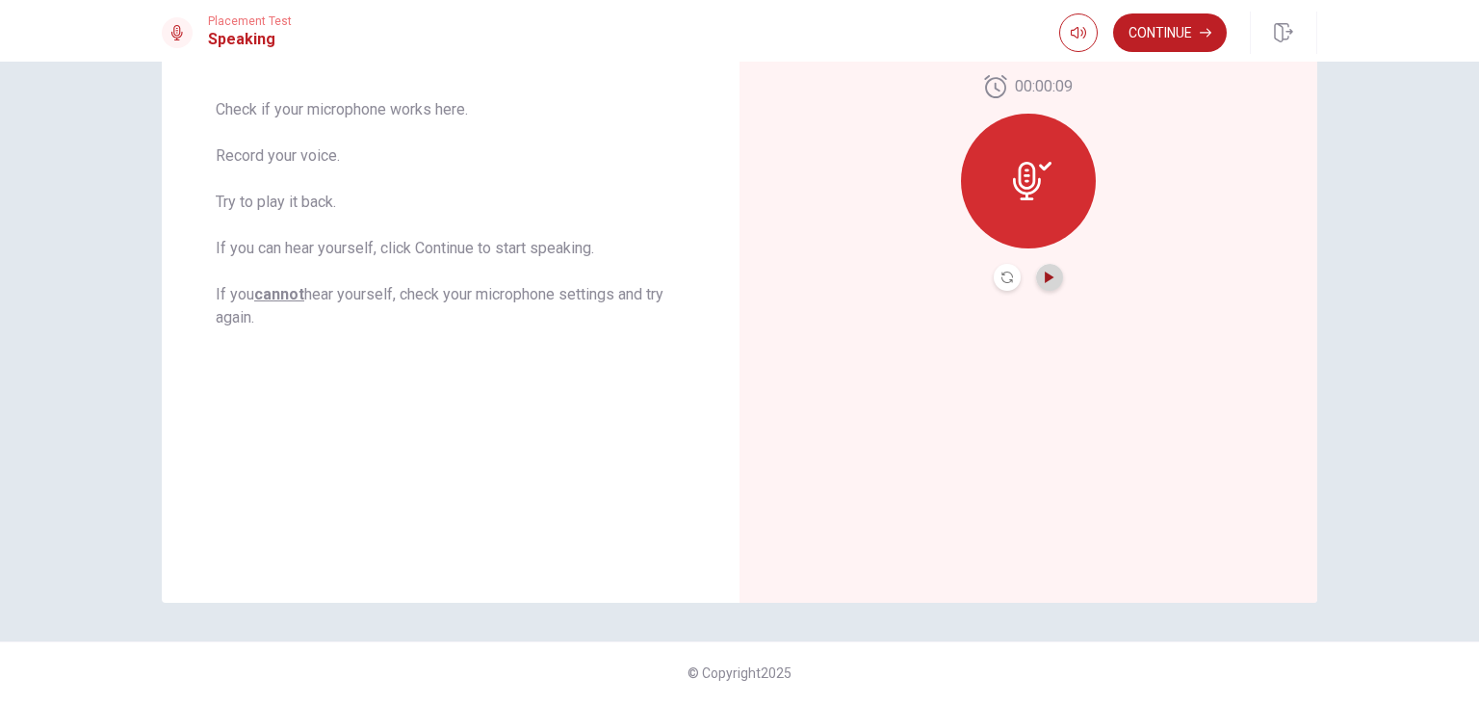
click at [1044, 282] on button "Play Audio" at bounding box center [1049, 277] width 27 height 27
click at [1151, 21] on button "Continue" at bounding box center [1170, 32] width 114 height 39
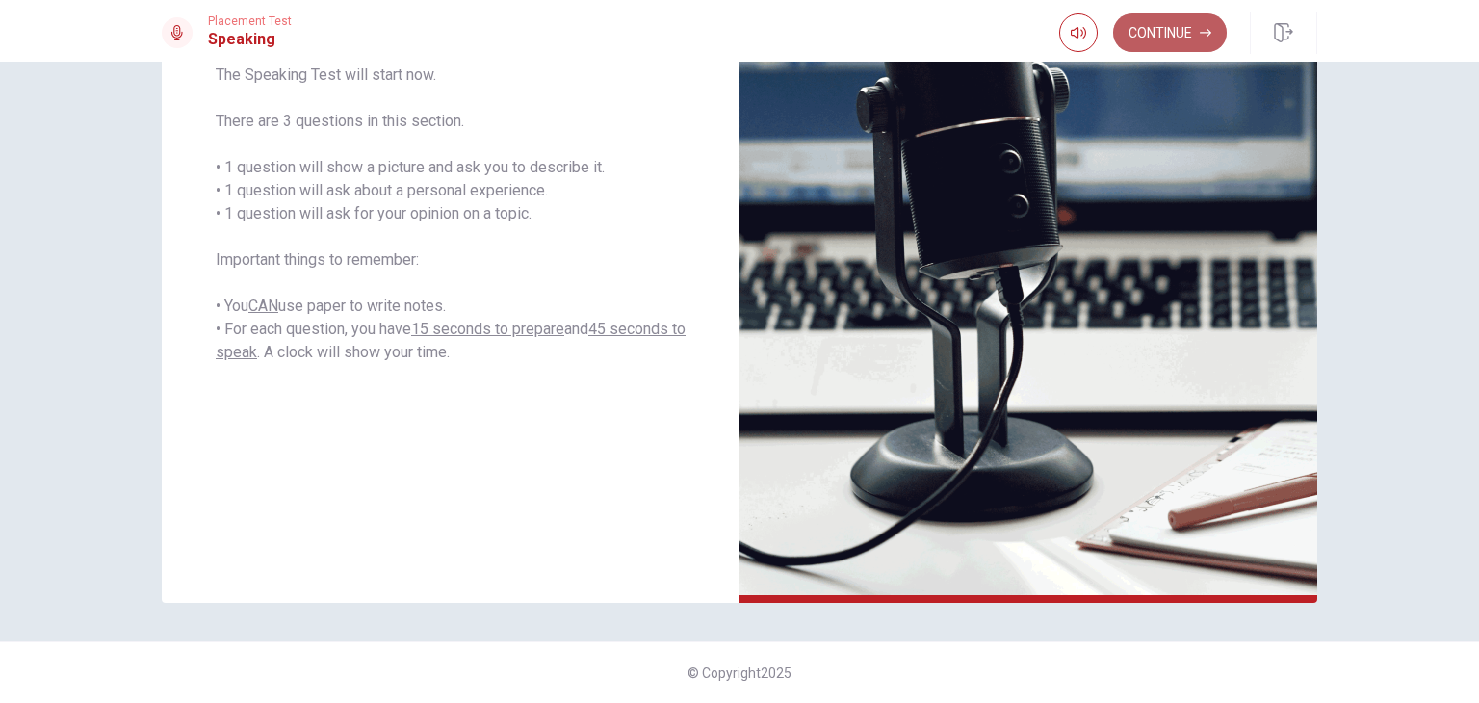
click at [1177, 43] on button "Continue" at bounding box center [1170, 32] width 114 height 39
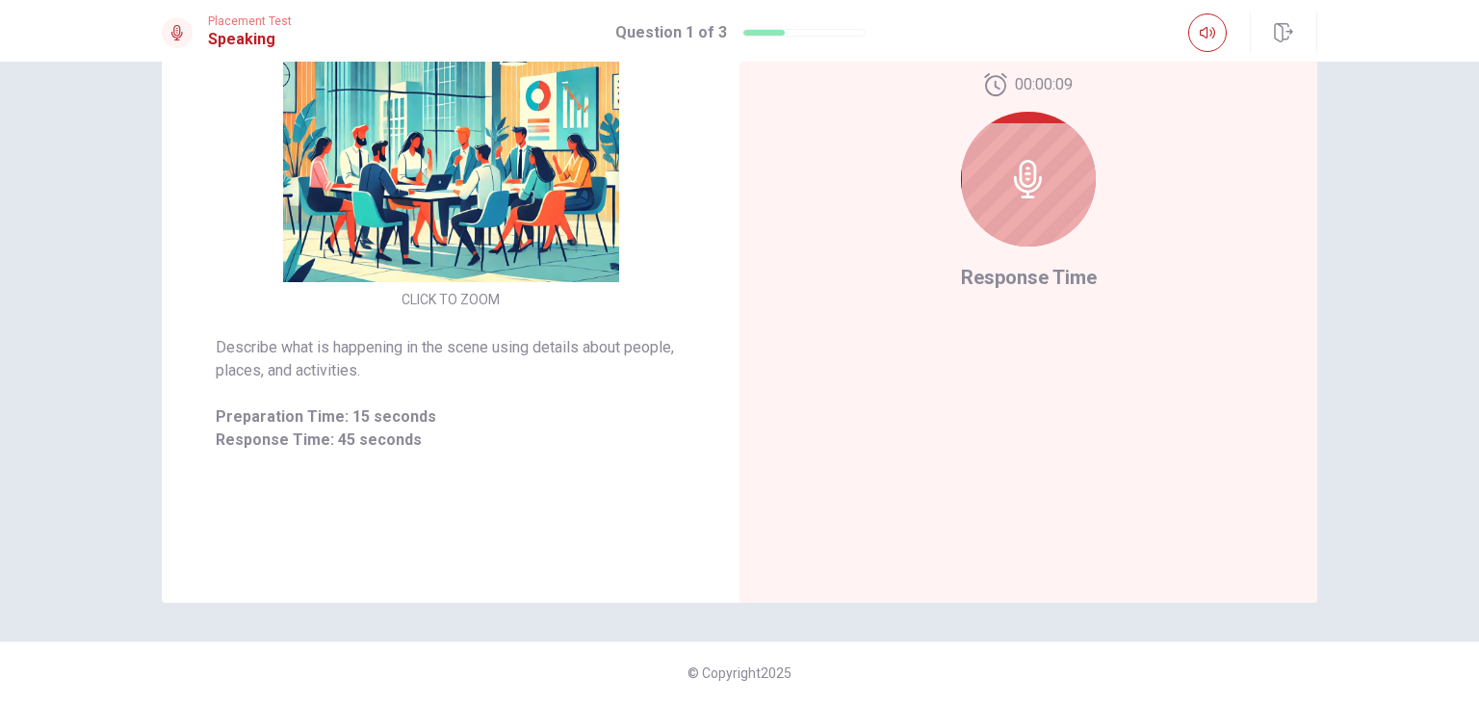
click at [1014, 187] on icon at bounding box center [1028, 179] width 28 height 39
click at [1045, 182] on div at bounding box center [1028, 179] width 135 height 135
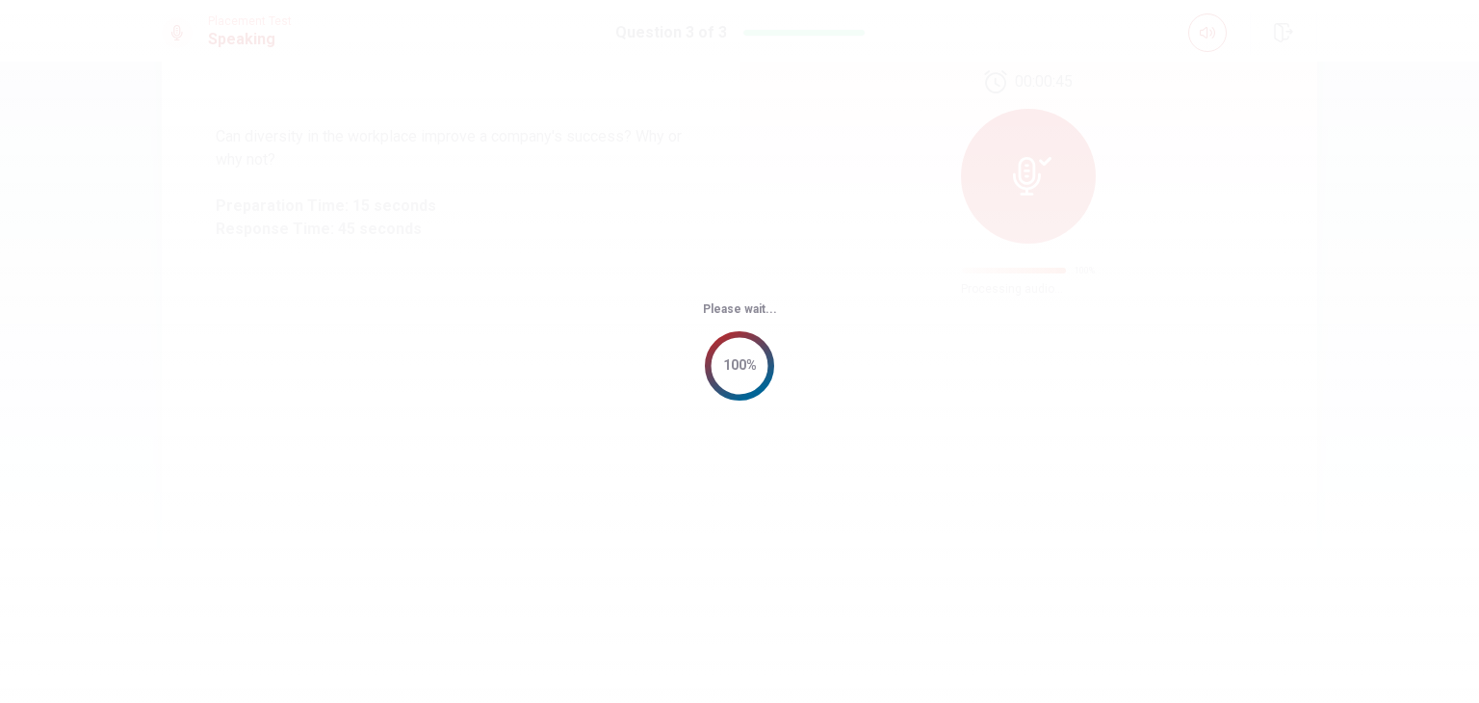
scroll to position [0, 0]
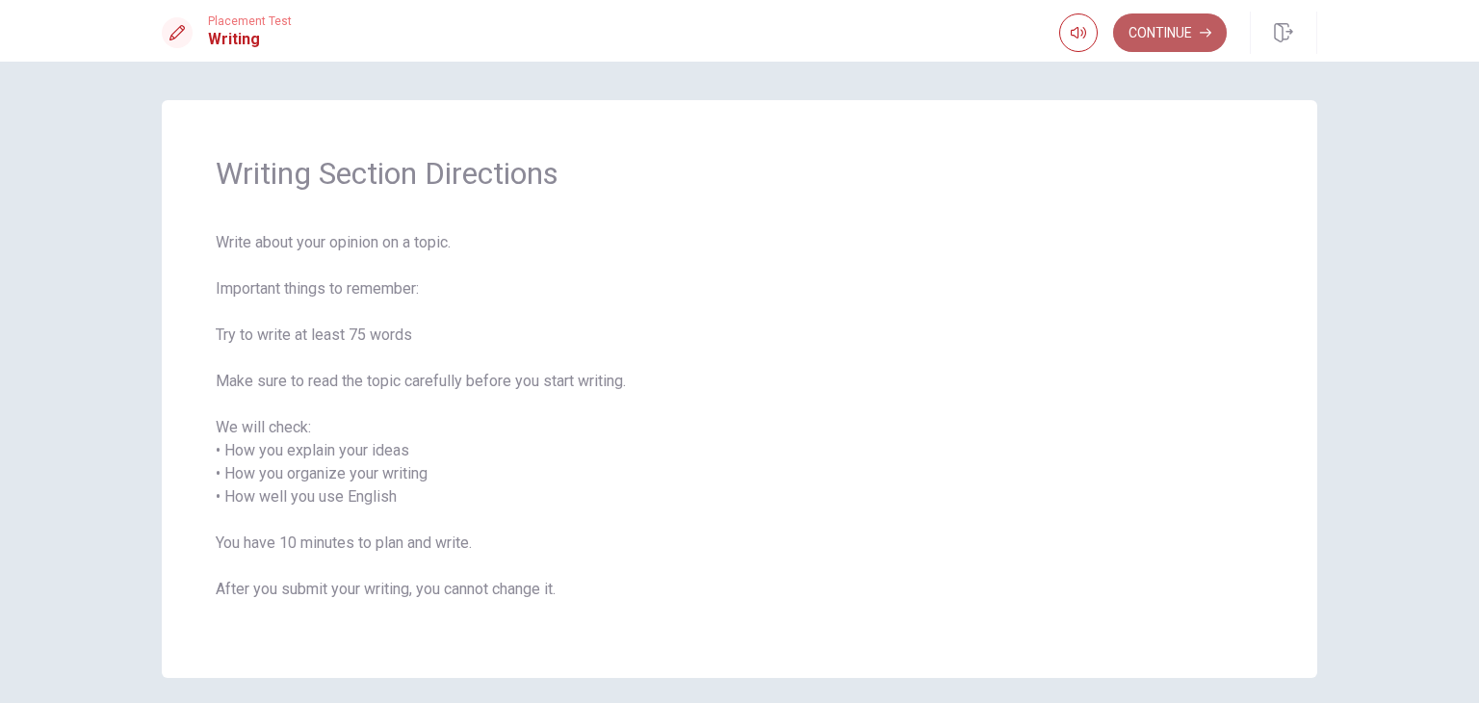
click at [1174, 47] on button "Continue" at bounding box center [1170, 32] width 114 height 39
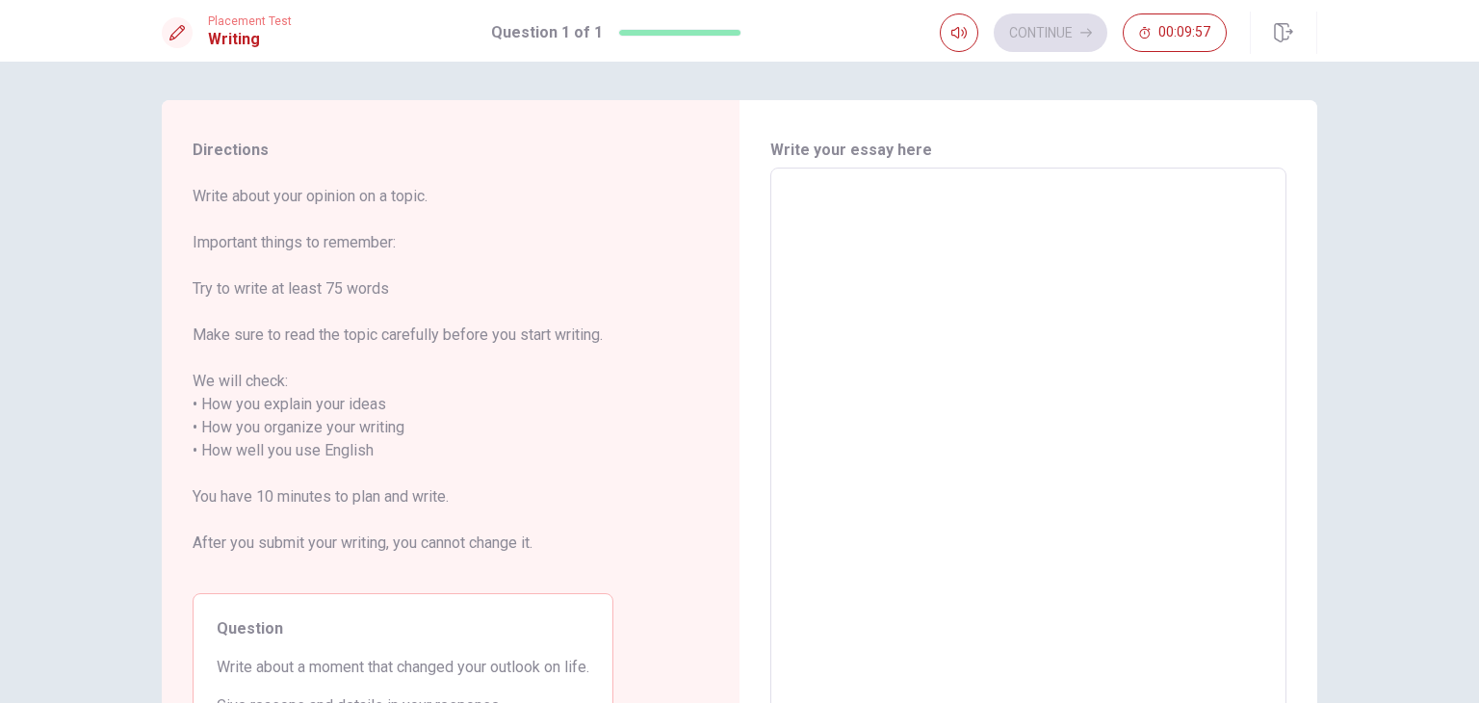
click at [693, 385] on div "Directions Write about your opinion on a topic. Important things to remember: T…" at bounding box center [451, 440] width 578 height 680
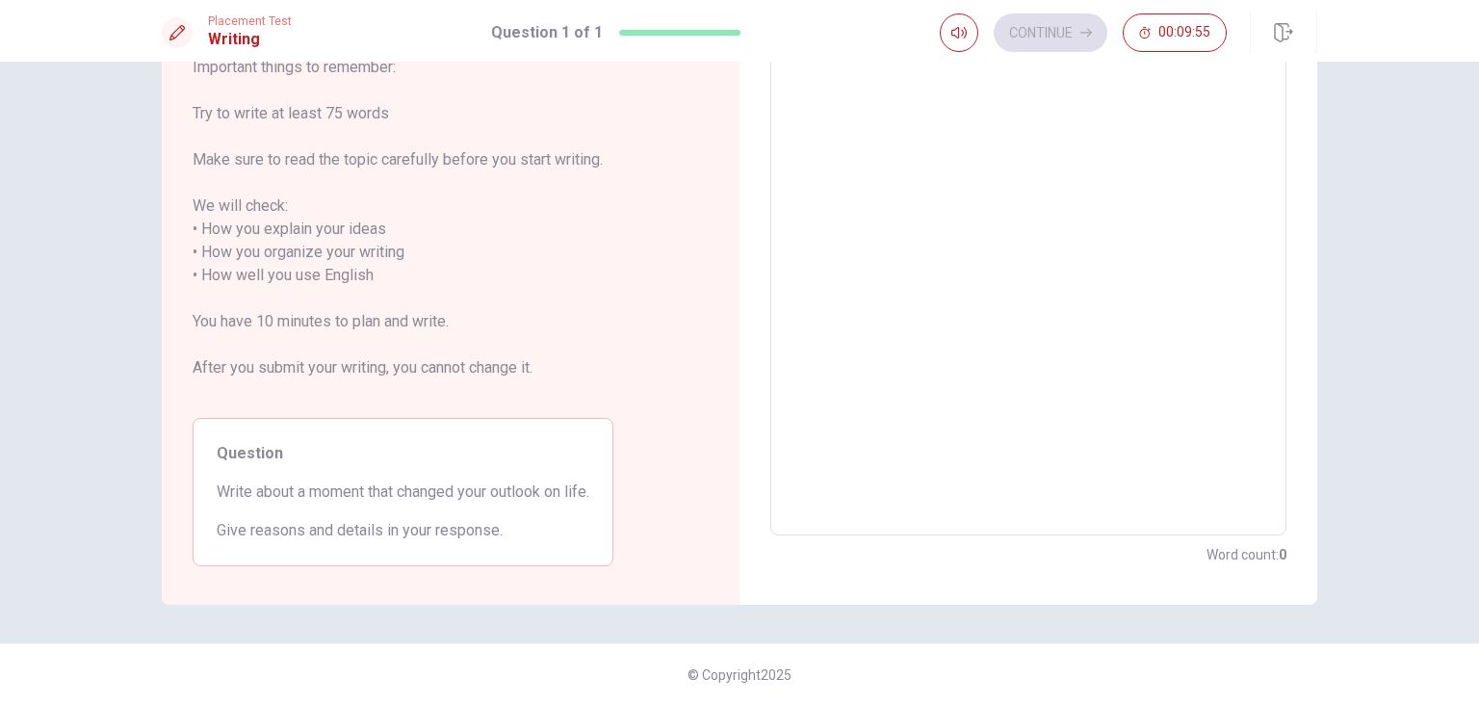
scroll to position [177, 0]
click at [923, 302] on textarea at bounding box center [1028, 262] width 489 height 511
click at [1408, 186] on div "Directions Write about your opinion on a topic. Important things to remember: T…" at bounding box center [739, 382] width 1479 height 641
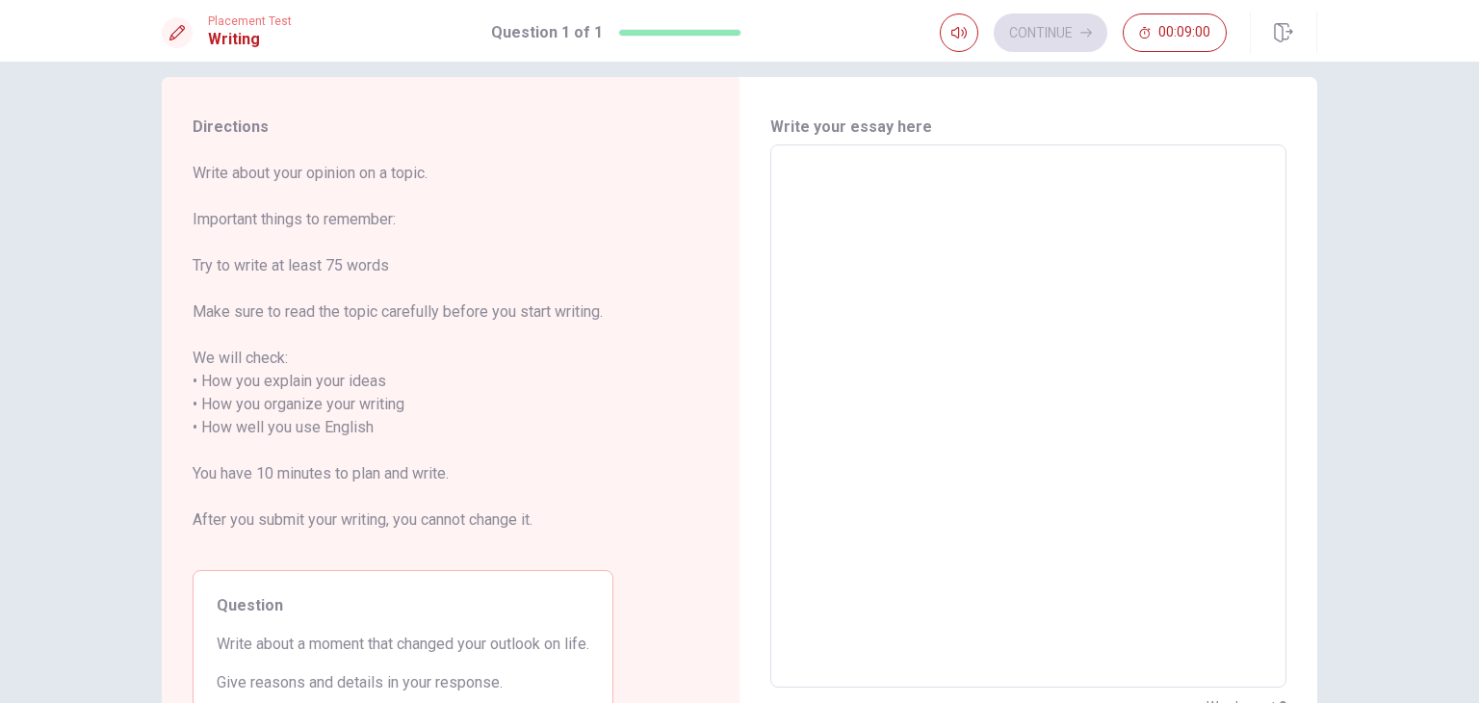
scroll to position [0, 0]
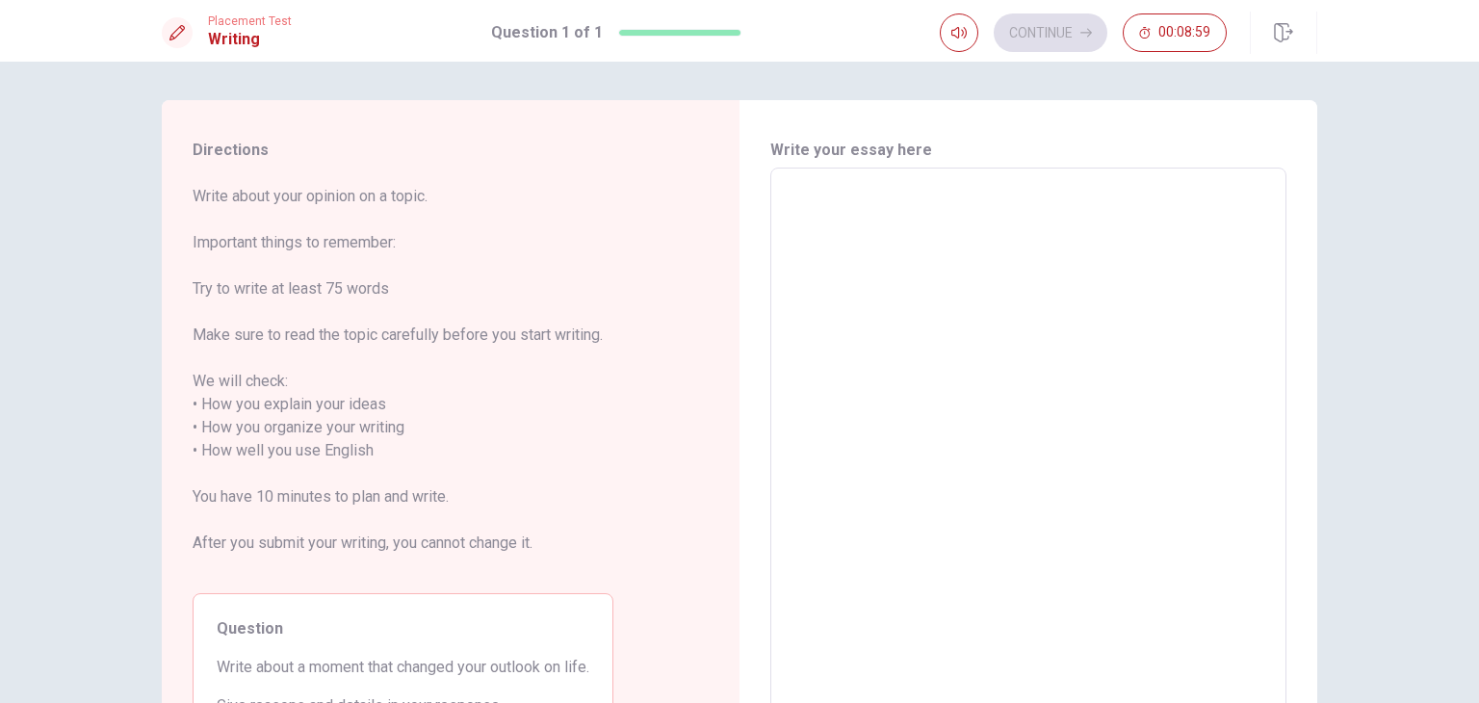
click at [1074, 268] on textarea at bounding box center [1028, 439] width 489 height 511
type textarea "A"
type textarea "x"
type textarea "A"
type textarea "x"
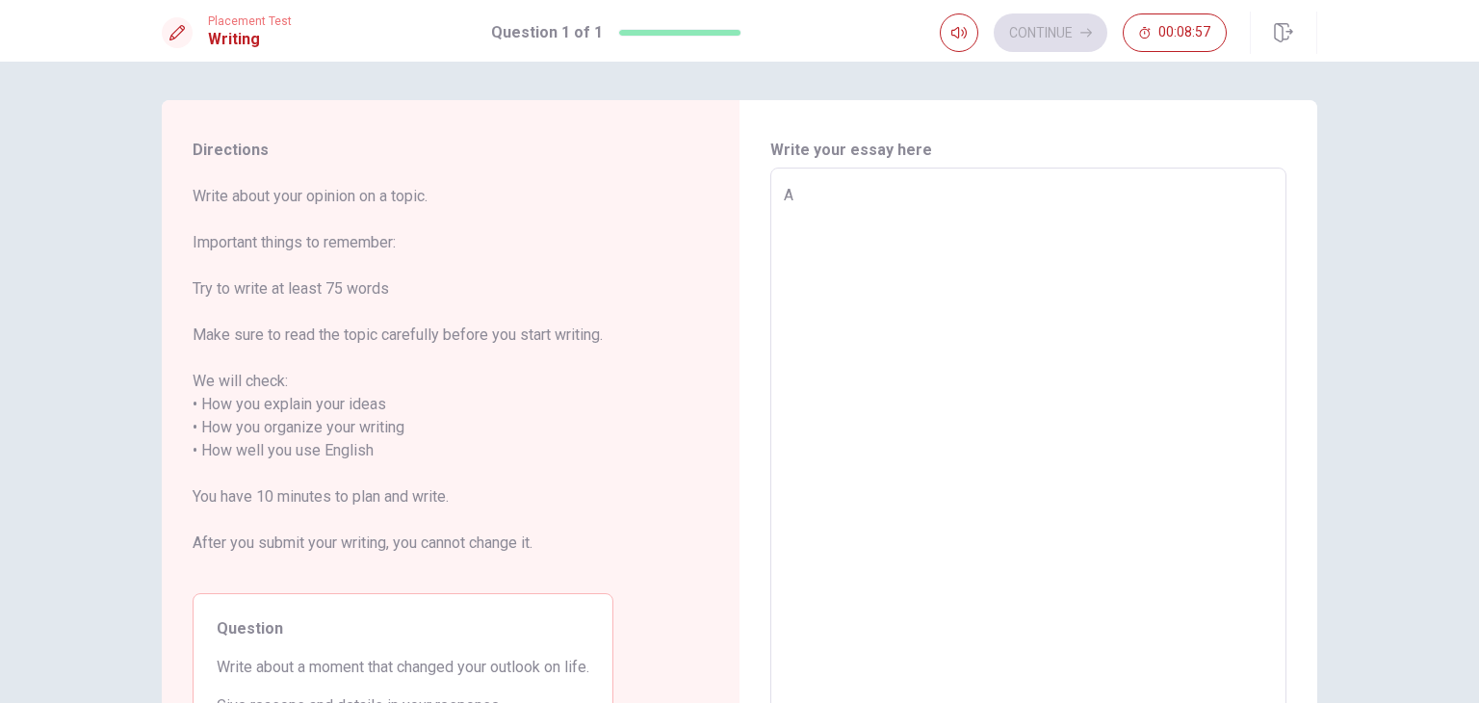
type textarea "A m"
type textarea "x"
type textarea "A mo"
type textarea "x"
type textarea "A mom"
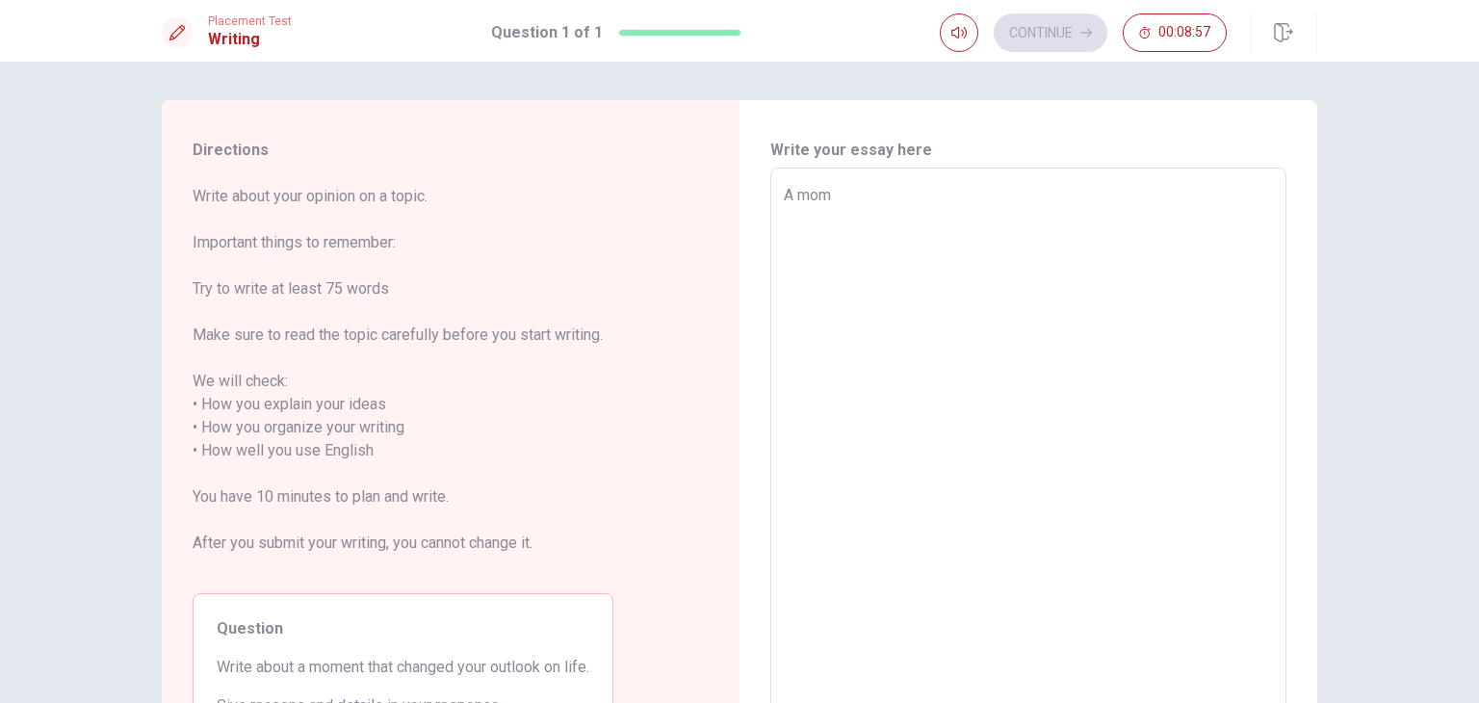
type textarea "x"
type textarea "A mome"
type textarea "x"
type textarea "A momen"
type textarea "x"
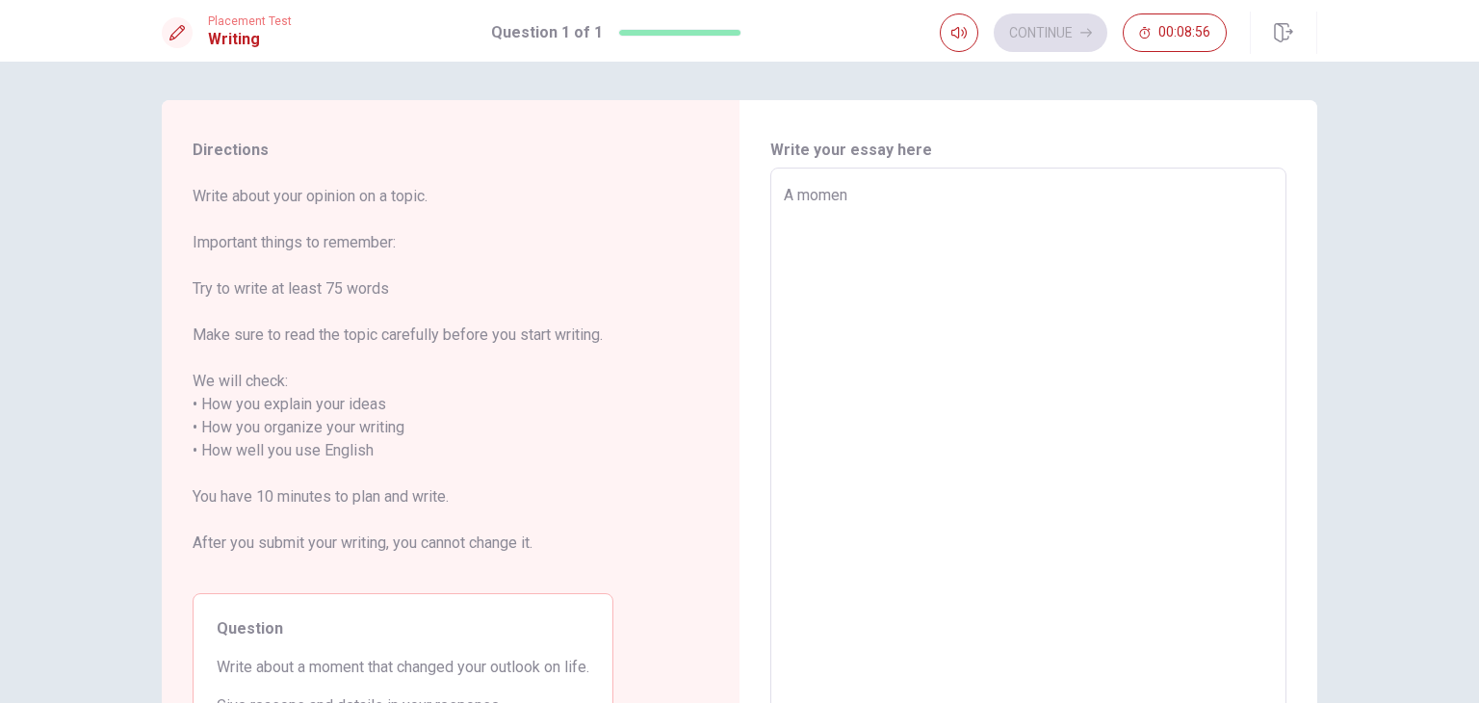
type textarea "A moment"
type textarea "x"
type textarea "A moment"
type textarea "x"
type textarea "A moment t"
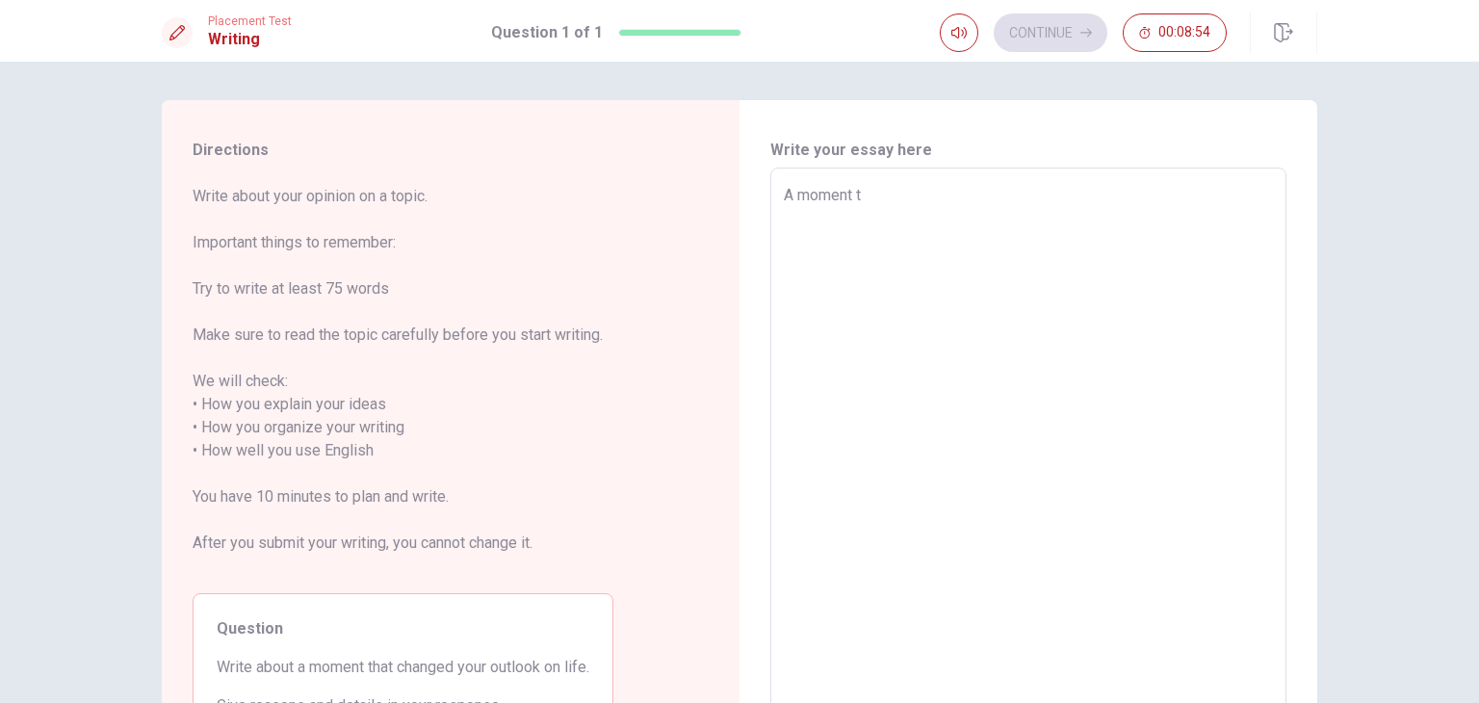
type textarea "x"
type textarea "A moment th"
type textarea "x"
type textarea "A moment tha"
type textarea "x"
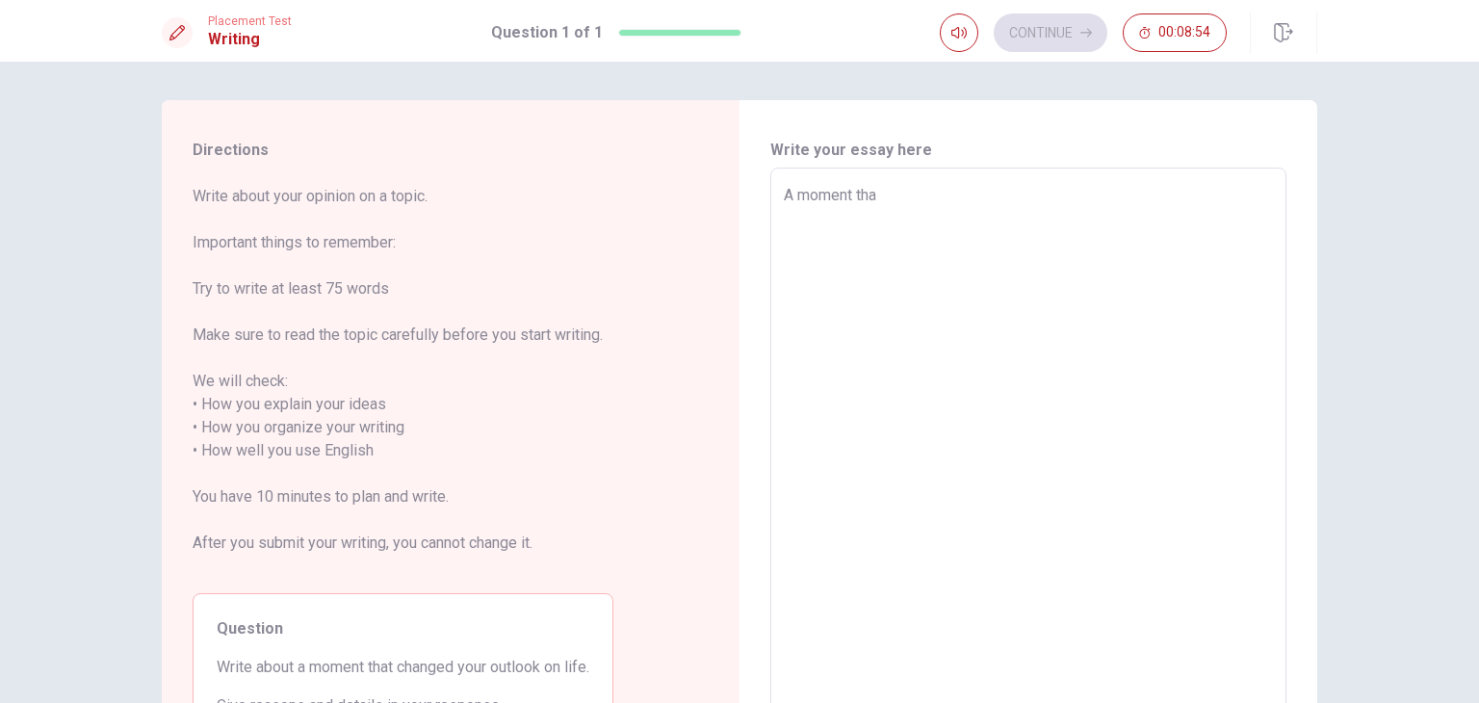
type textarea "A moment that"
type textarea "x"
type textarea "A moment that"
type textarea "x"
type textarea "A moment that c"
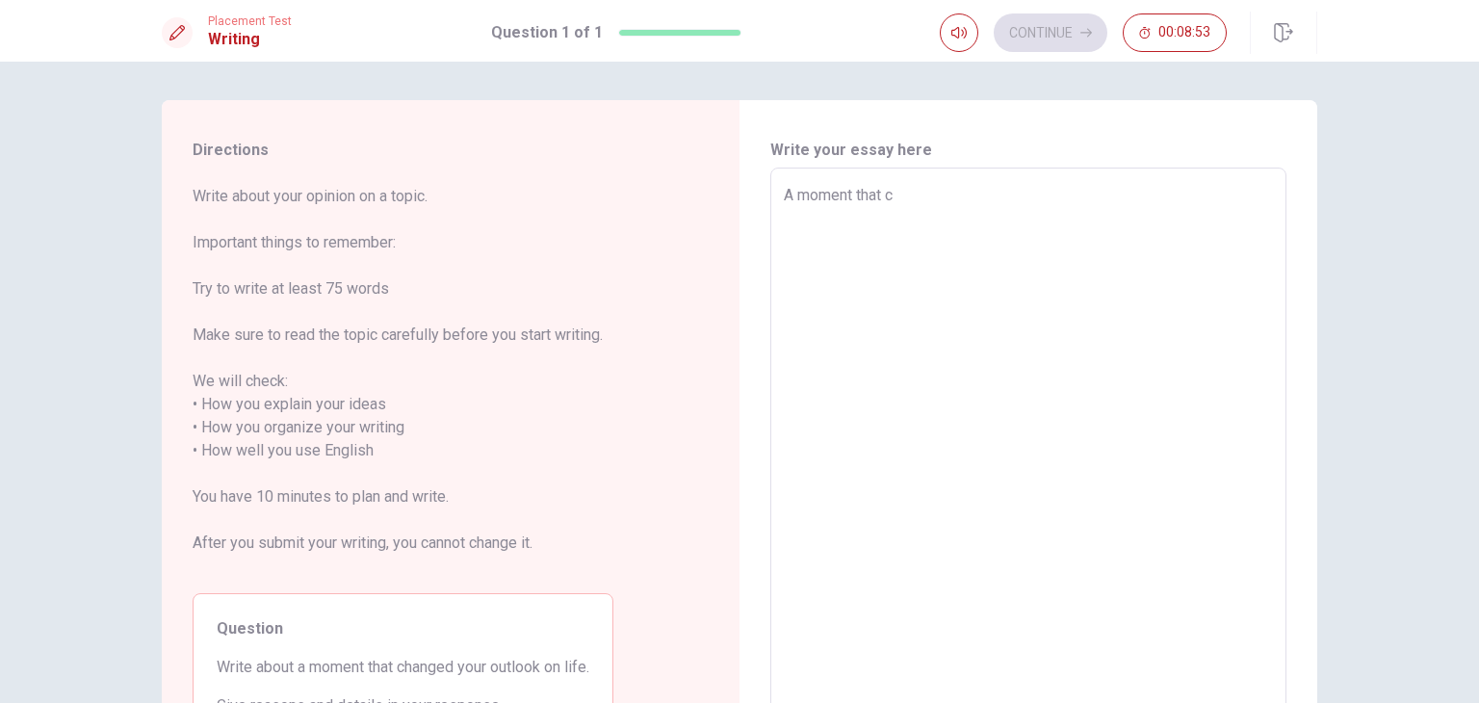
type textarea "x"
type textarea "A moment that ch"
type textarea "x"
type textarea "A moment that cha"
type textarea "x"
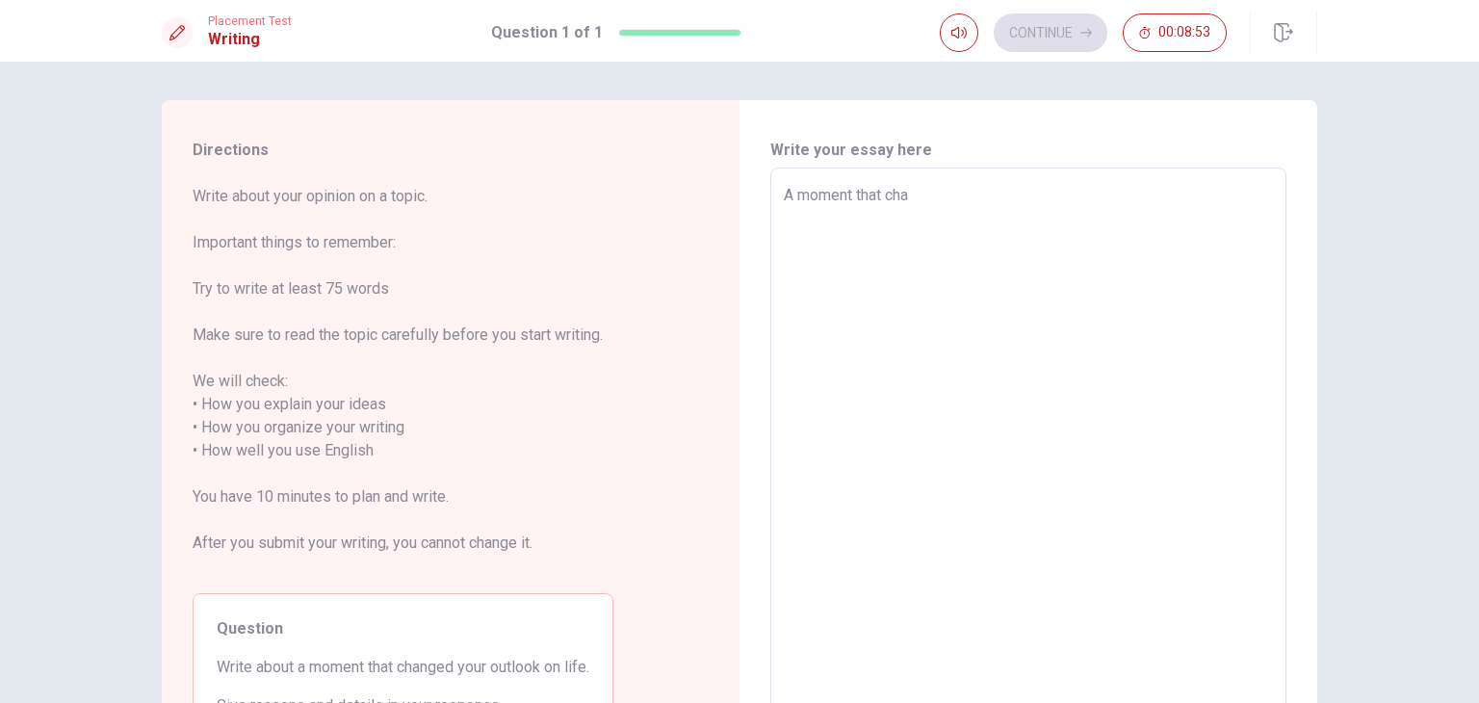
type textarea "A moment that [PERSON_NAME]"
type textarea "x"
type textarea "A moment that [PERSON_NAME]"
type textarea "x"
type textarea "A moment that change"
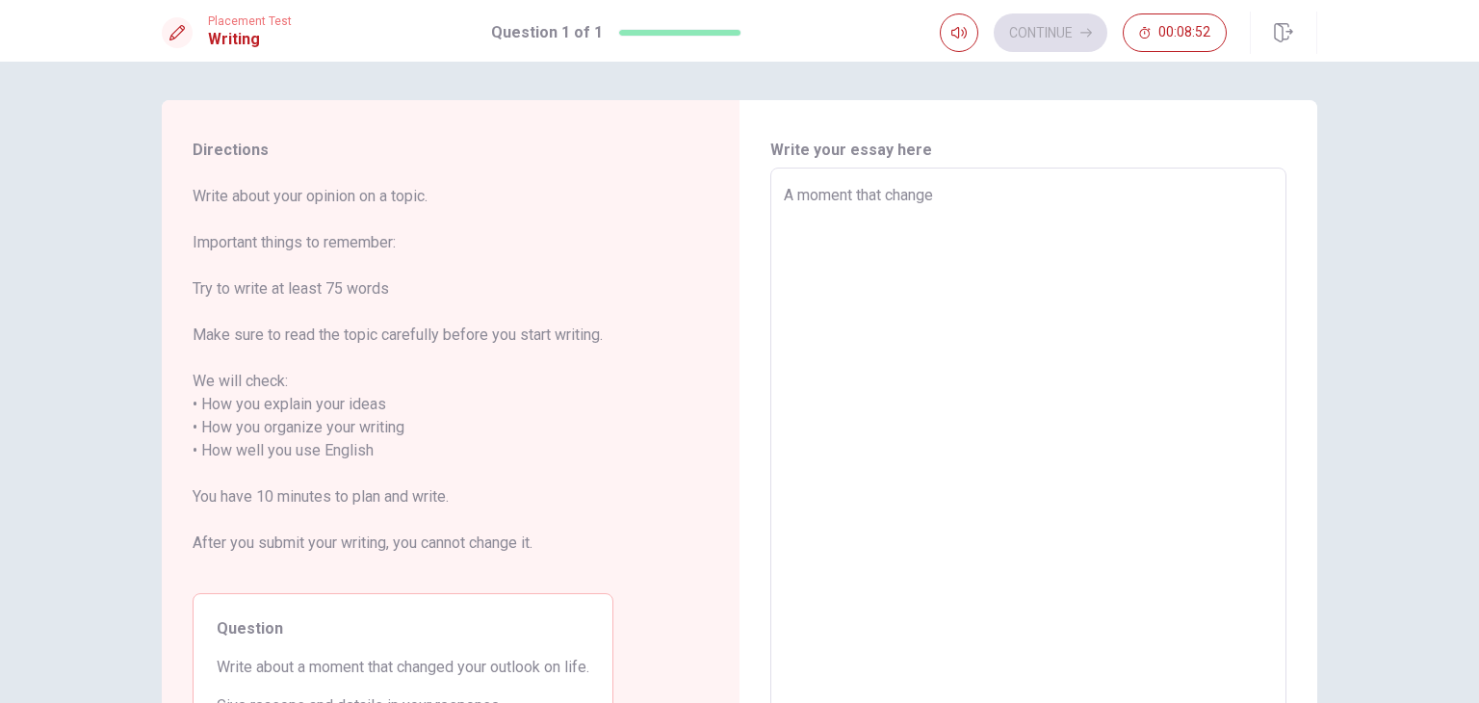
type textarea "x"
type textarea "A moment that changed"
type textarea "x"
type textarea "A moment that changed"
type textarea "x"
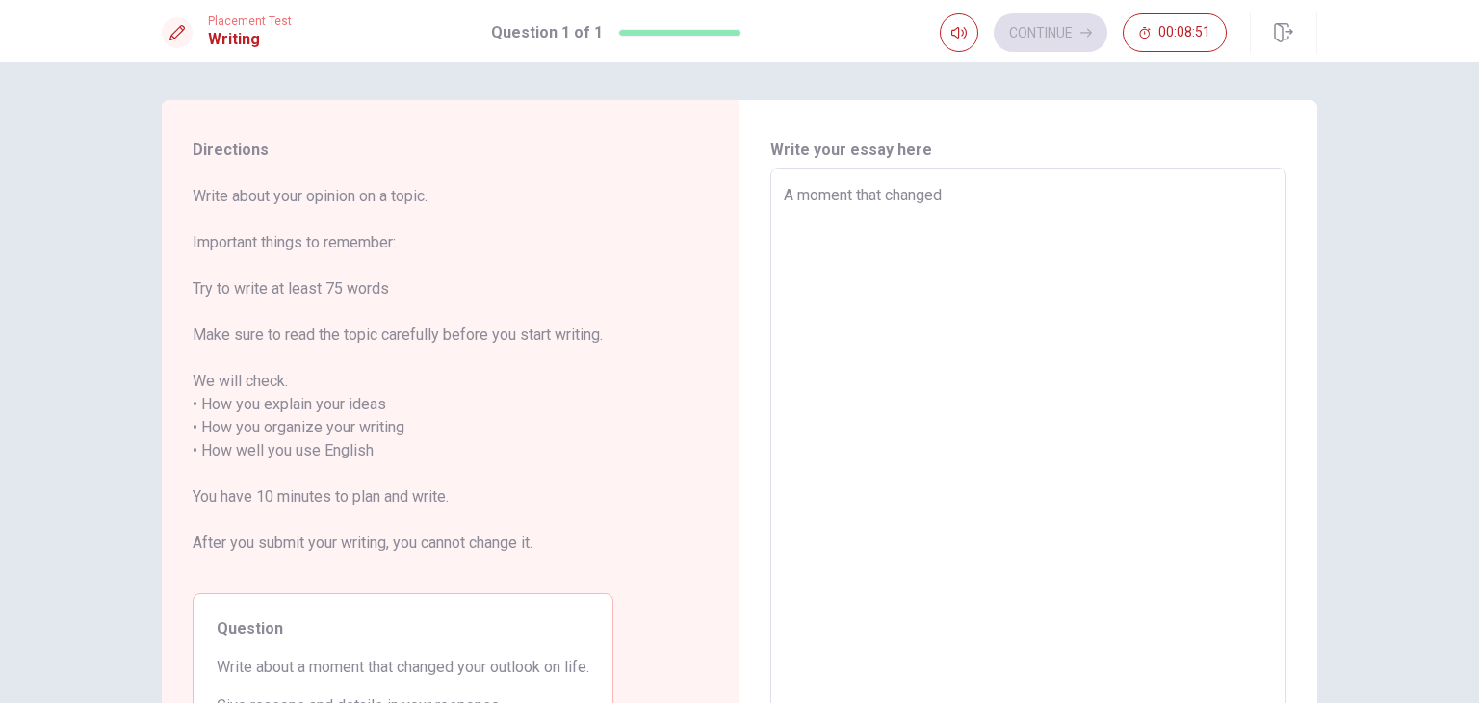
type textarea "A moment that changed m"
type textarea "x"
type textarea "A moment that changed my"
type textarea "x"
type textarea "A moment that changed my"
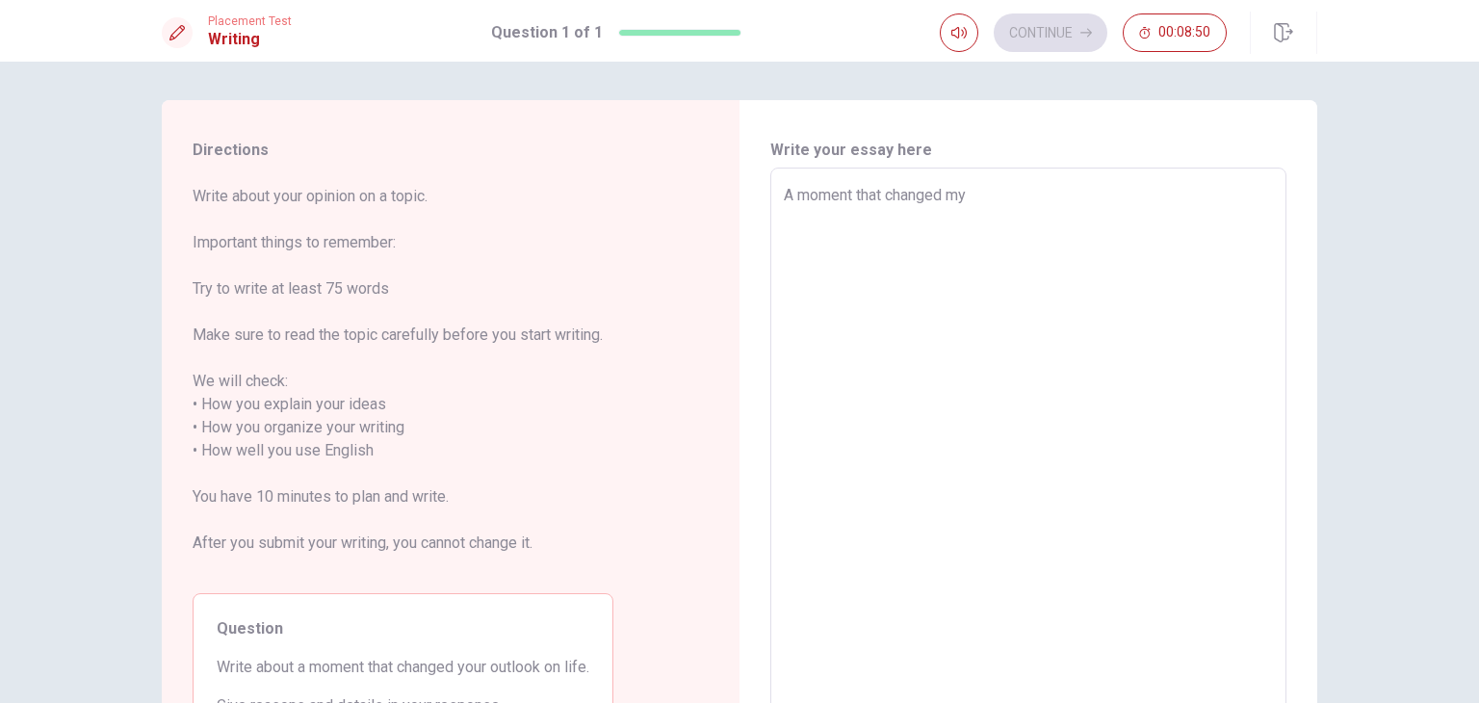
type textarea "x"
type textarea "A moment that changed my o"
type textarea "x"
type textarea "A moment that changed my ou"
type textarea "x"
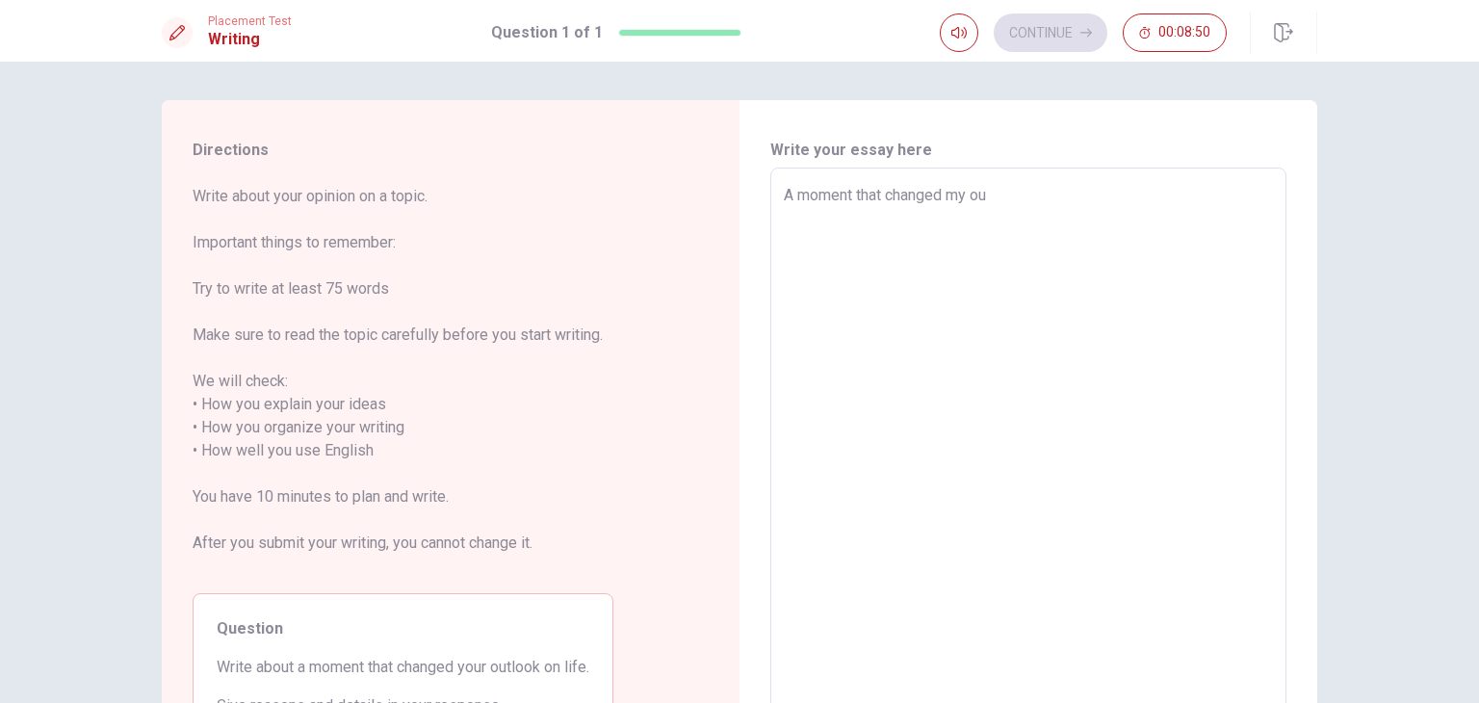
type textarea "A moment that changed my out"
type textarea "x"
type textarea "A moment that changed my outl"
type textarea "x"
type textarea "A moment that changed my outlo"
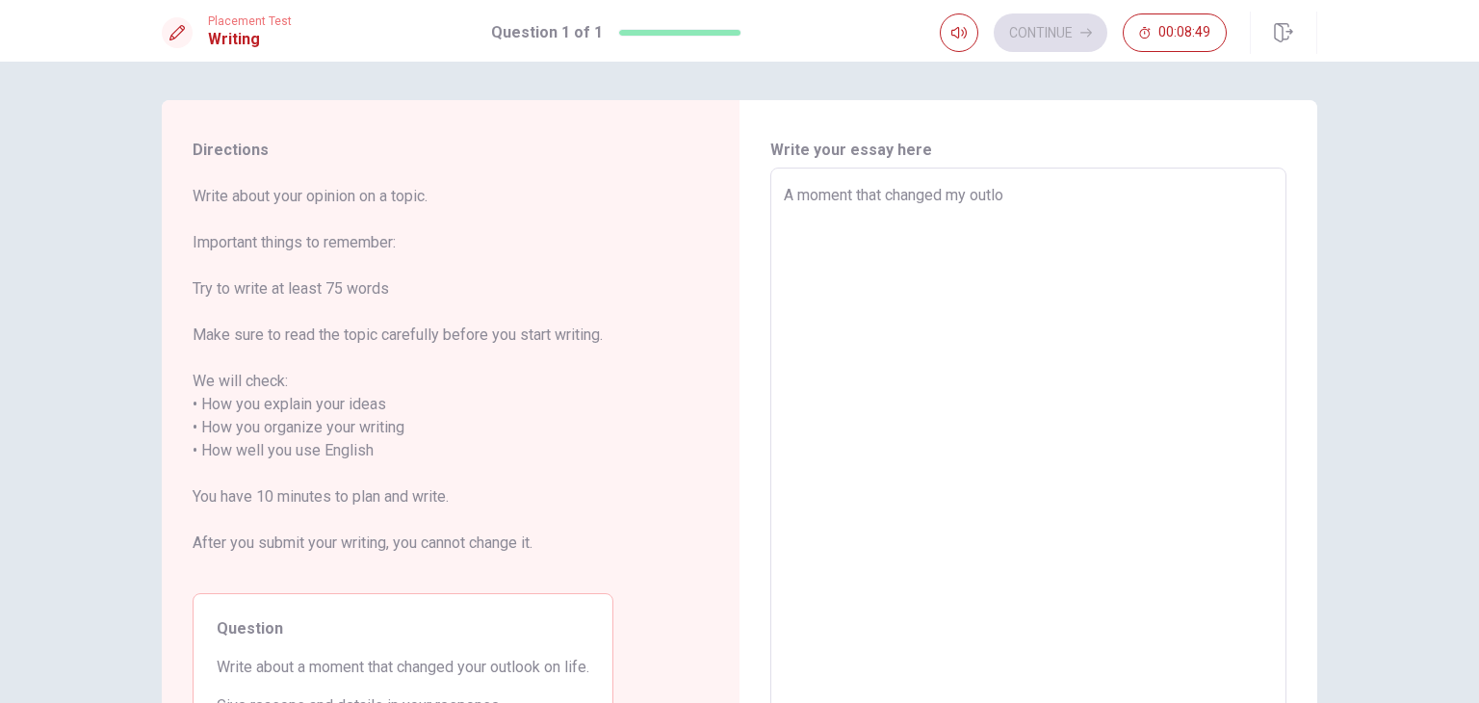
type textarea "x"
type textarea "A moment that changed my outloo"
type textarea "x"
type textarea "A moment that changed my outlool"
type textarea "x"
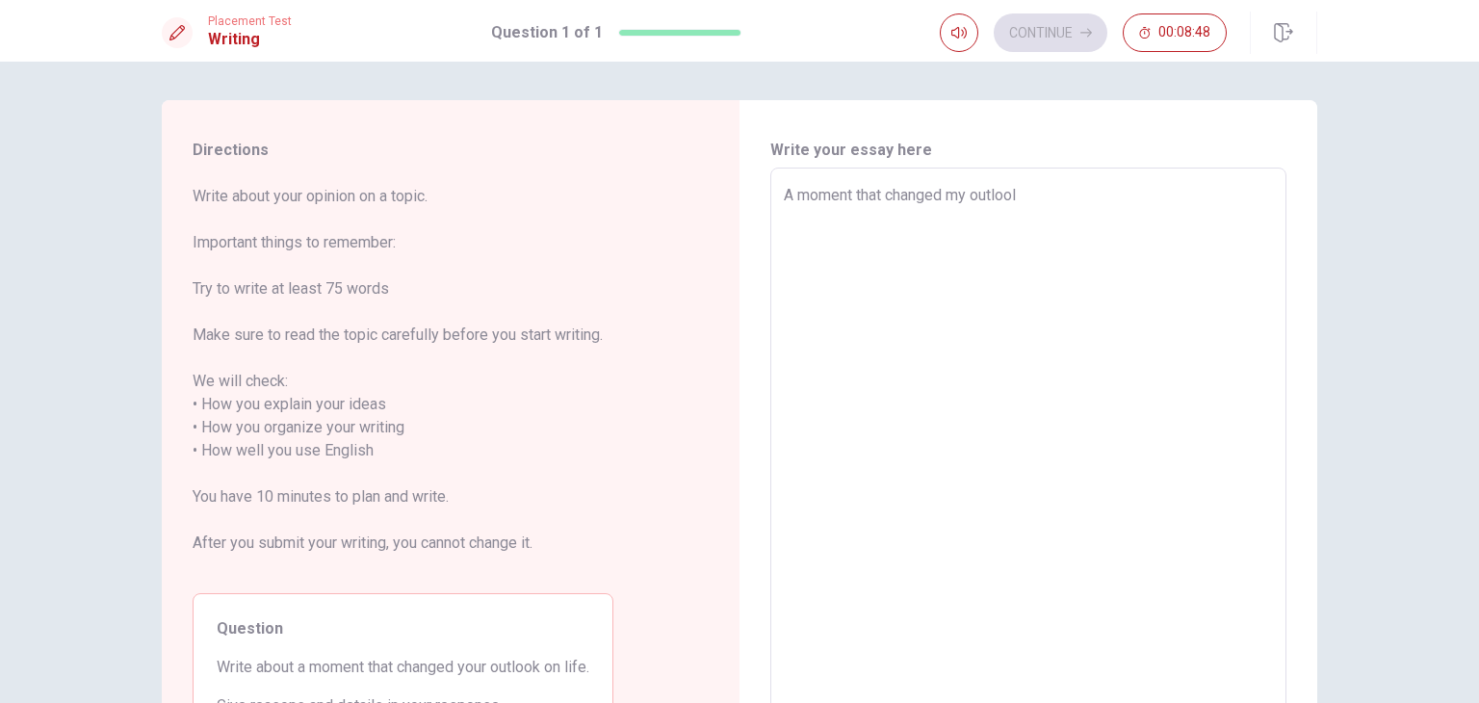
type textarea "A moment that changed my outlool"
type textarea "x"
type textarea "A moment that changed my outlool o"
type textarea "x"
type textarea "A moment that changed my outlool om"
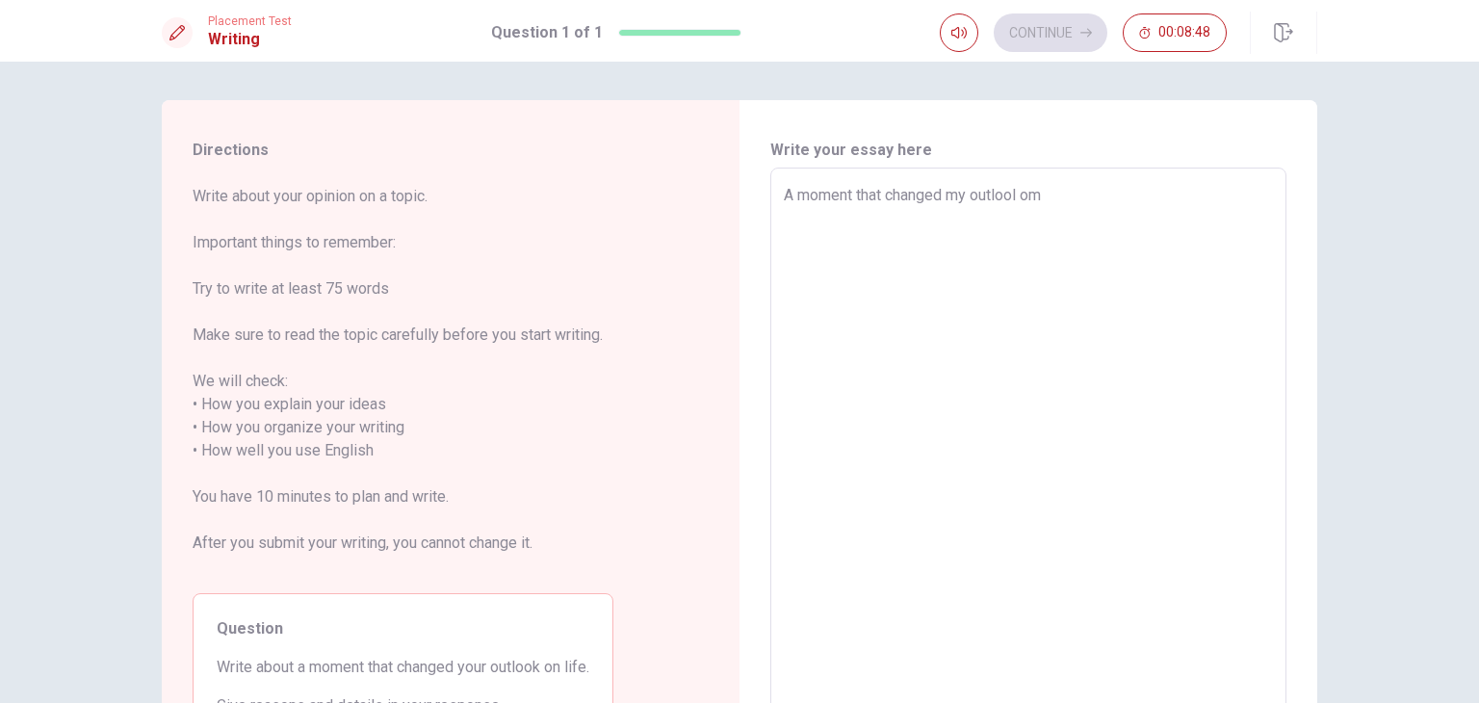
type textarea "x"
type textarea "A moment that changed my outlool o"
type textarea "x"
type textarea "A moment that changed my outlool on"
type textarea "x"
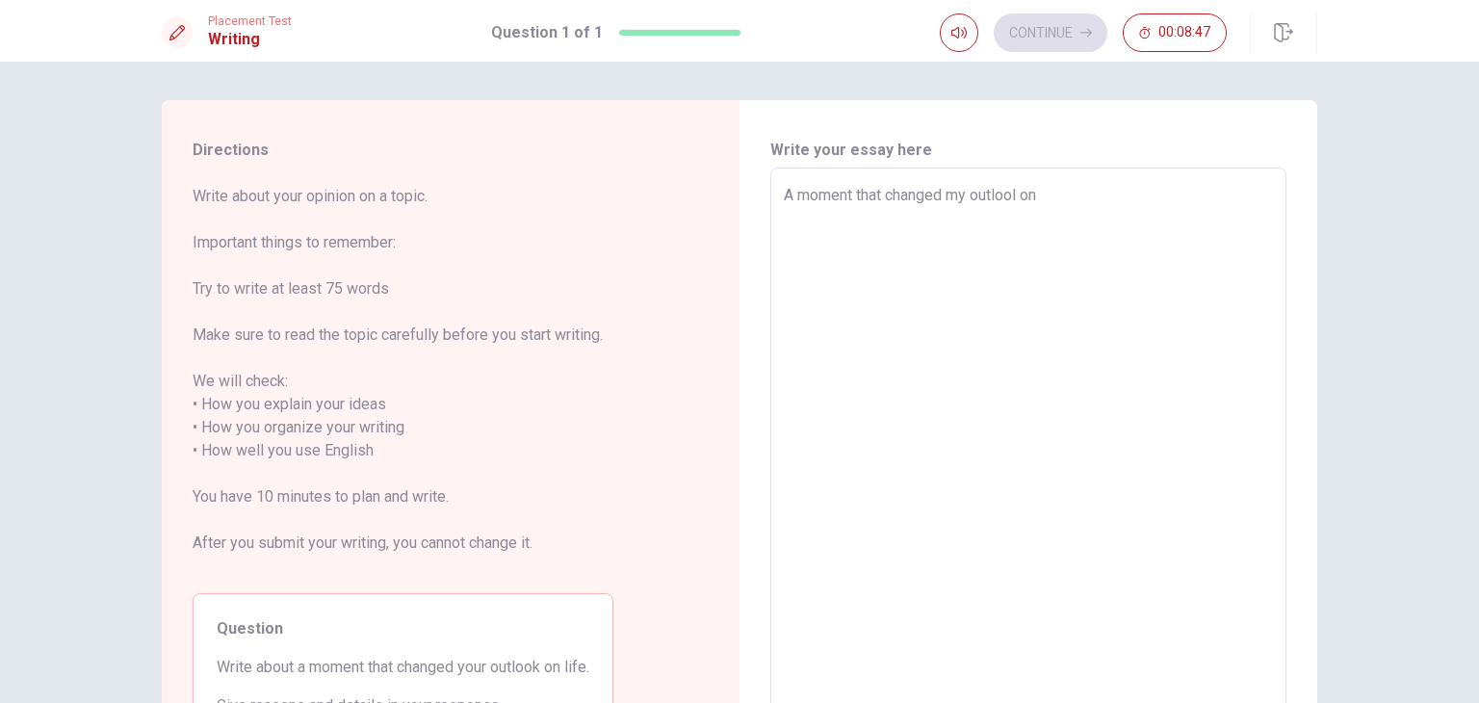
type textarea "A moment that changed my outlool on"
type textarea "x"
type textarea "A moment that changed my outlool on"
type textarea "x"
type textarea "A moment that changed my outlool o"
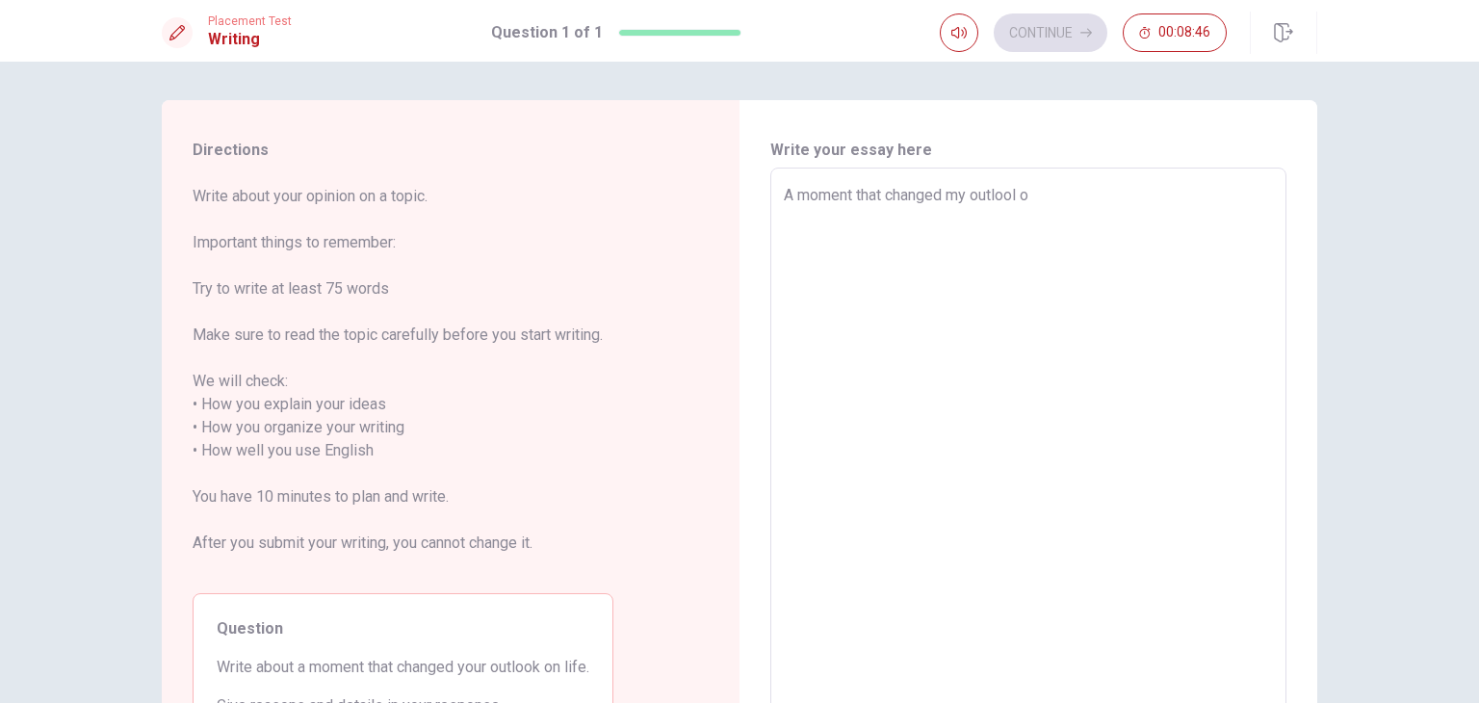
type textarea "x"
type textarea "A moment that changed my outlool"
type textarea "x"
type textarea "A moment that changed my outlool"
type textarea "x"
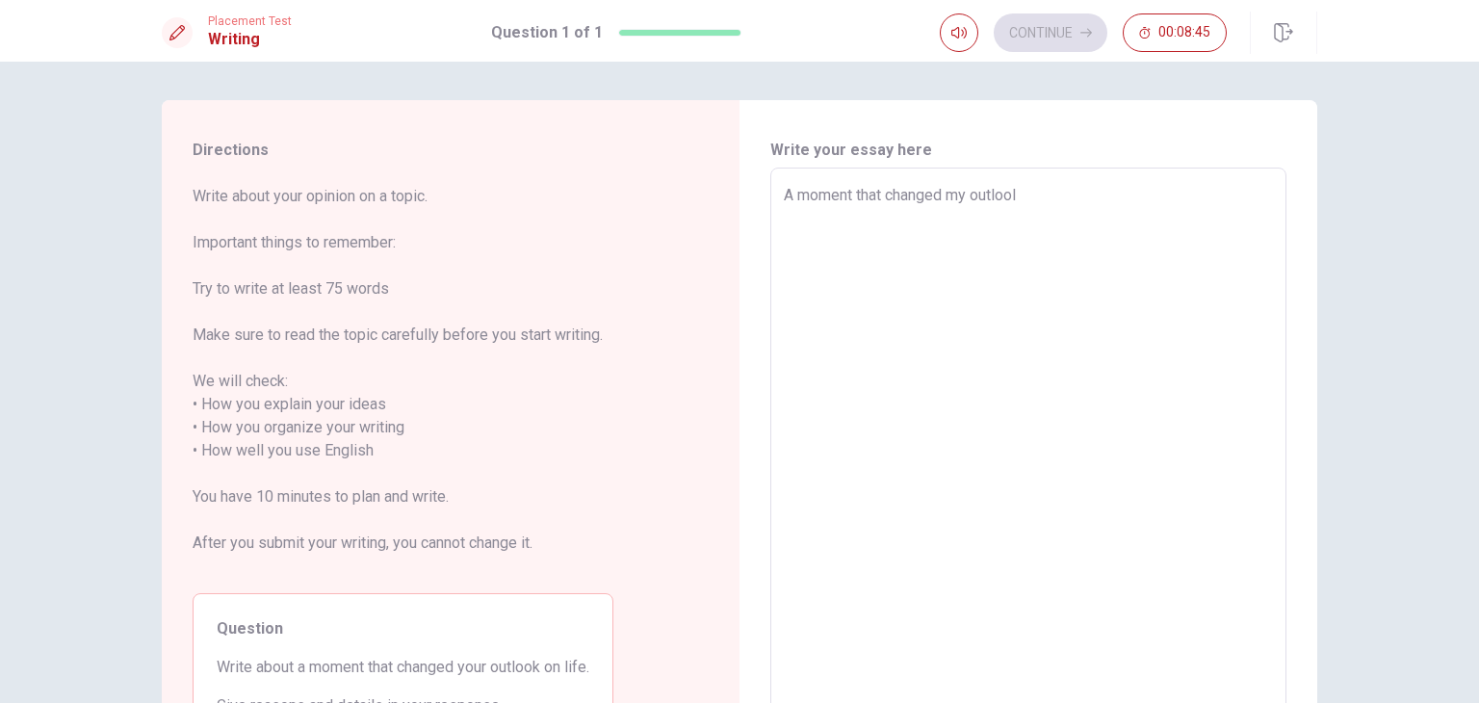
type textarea "A moment that changed my outloo"
type textarea "x"
type textarea "A moment that changed my outlook"
type textarea "x"
type textarea "A moment that changed my outlook"
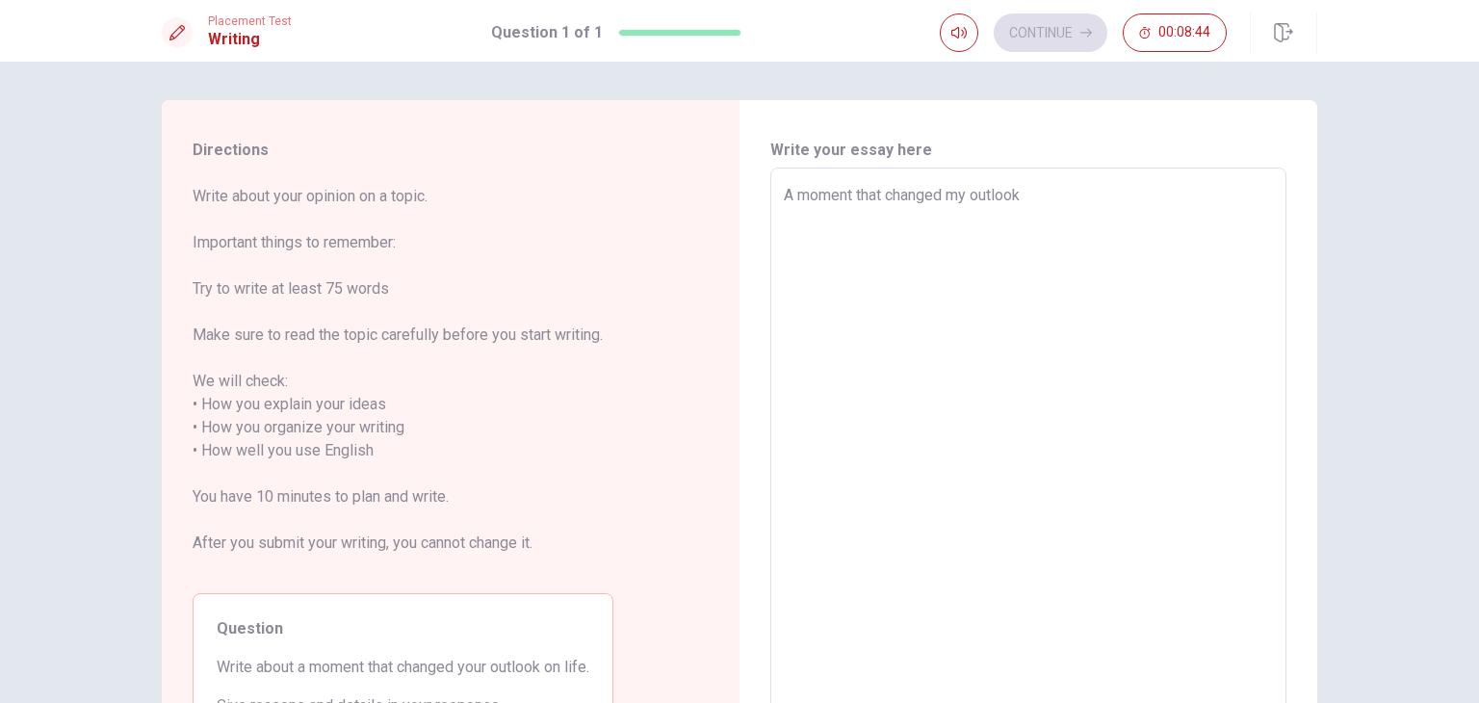
type textarea "x"
type textarea "A moment that changed my outlook o"
type textarea "x"
type textarea "A moment that changed my outlook on"
type textarea "x"
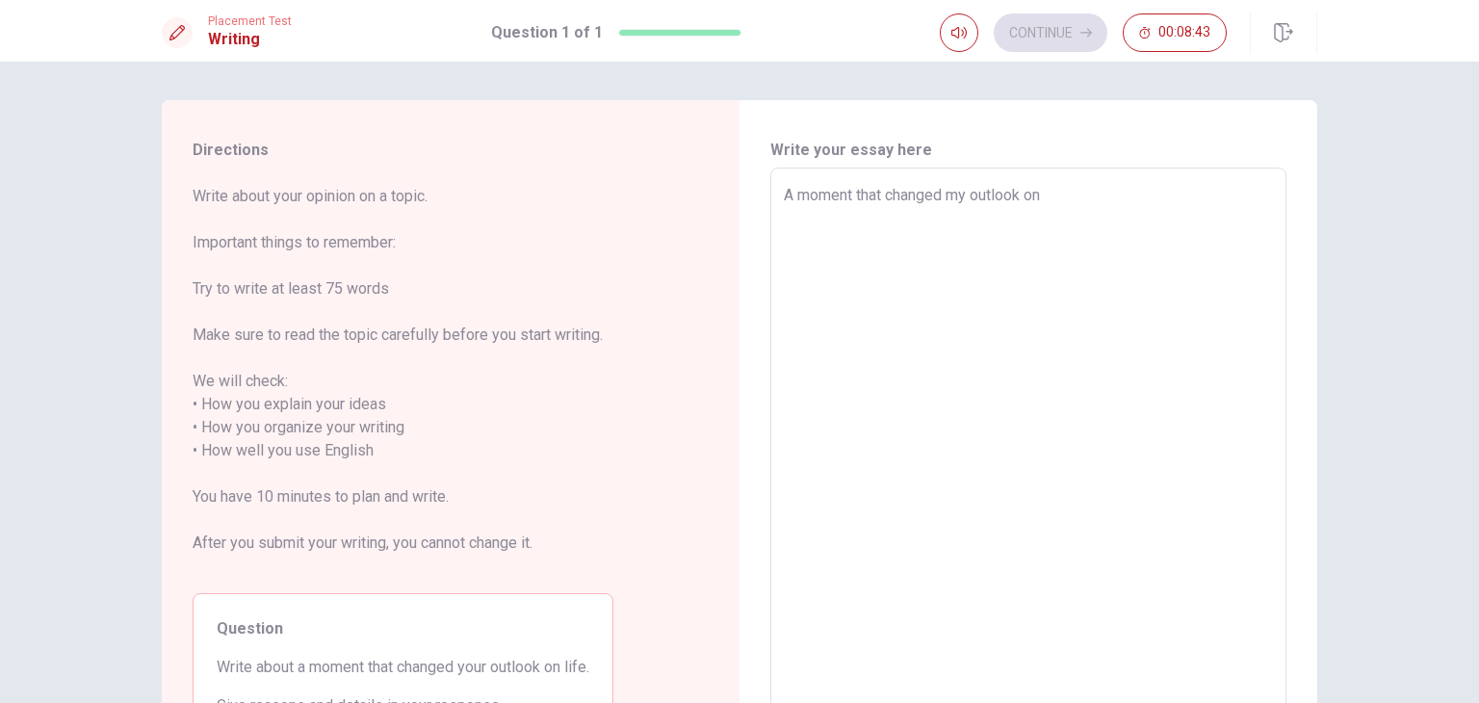
type textarea "A moment that changed my outlook on"
type textarea "x"
type textarea "A moment that changed my outlook on m"
type textarea "x"
type textarea "A moment that changed my outlook on my"
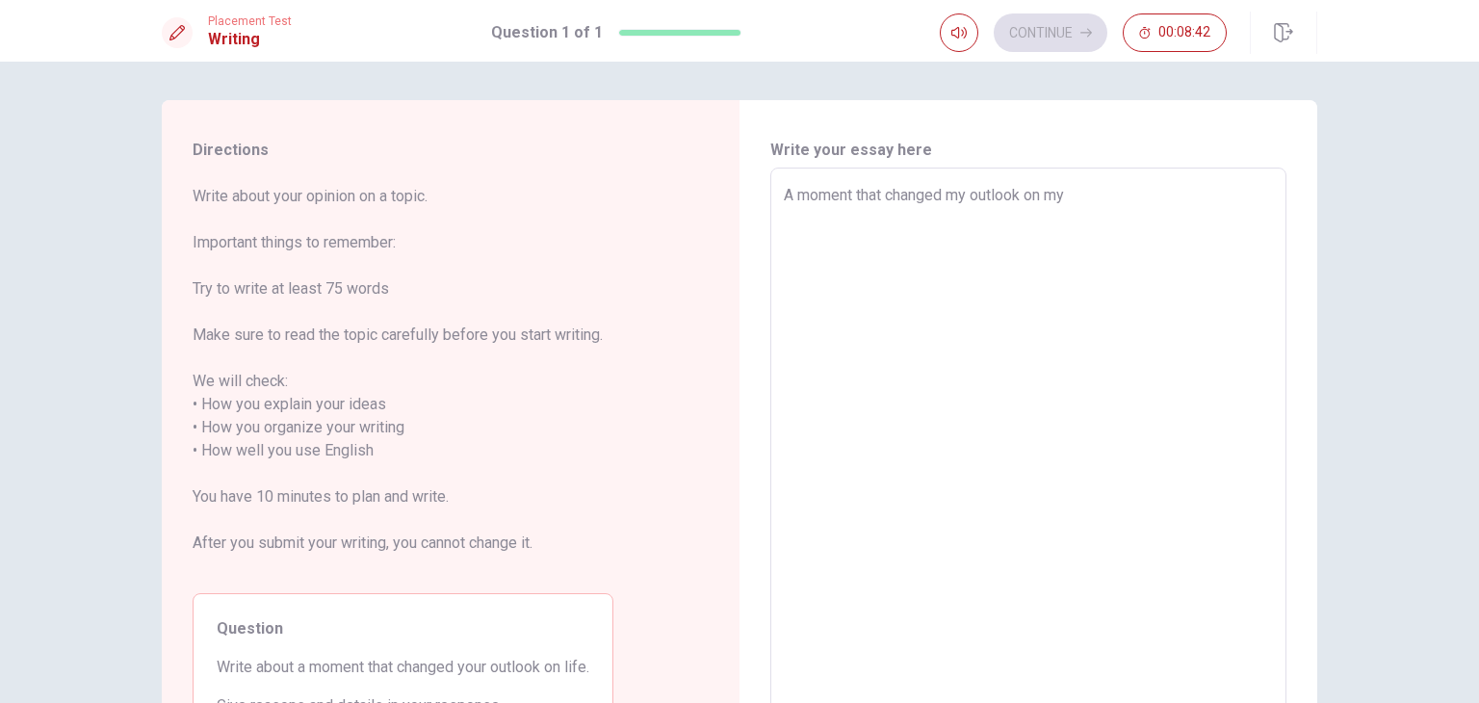
type textarea "x"
type textarea "A moment that changed my outlook on my"
type textarea "x"
type textarea "A moment that changed my outlook on my l"
type textarea "x"
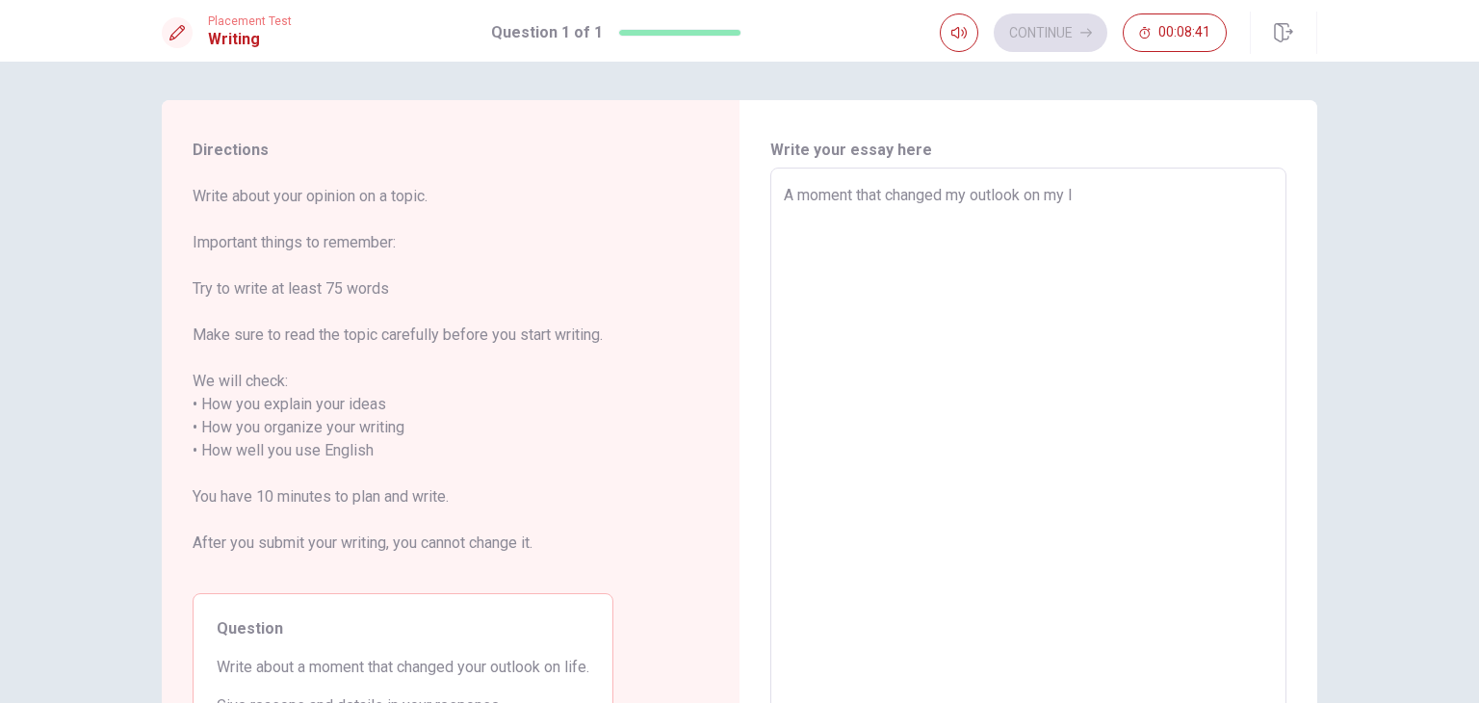
type textarea "A moment that changed my outlook on my li"
type textarea "x"
type textarea "A moment that changed my outlook on my lif"
type textarea "x"
type textarea "A moment that changed my outlook on my life"
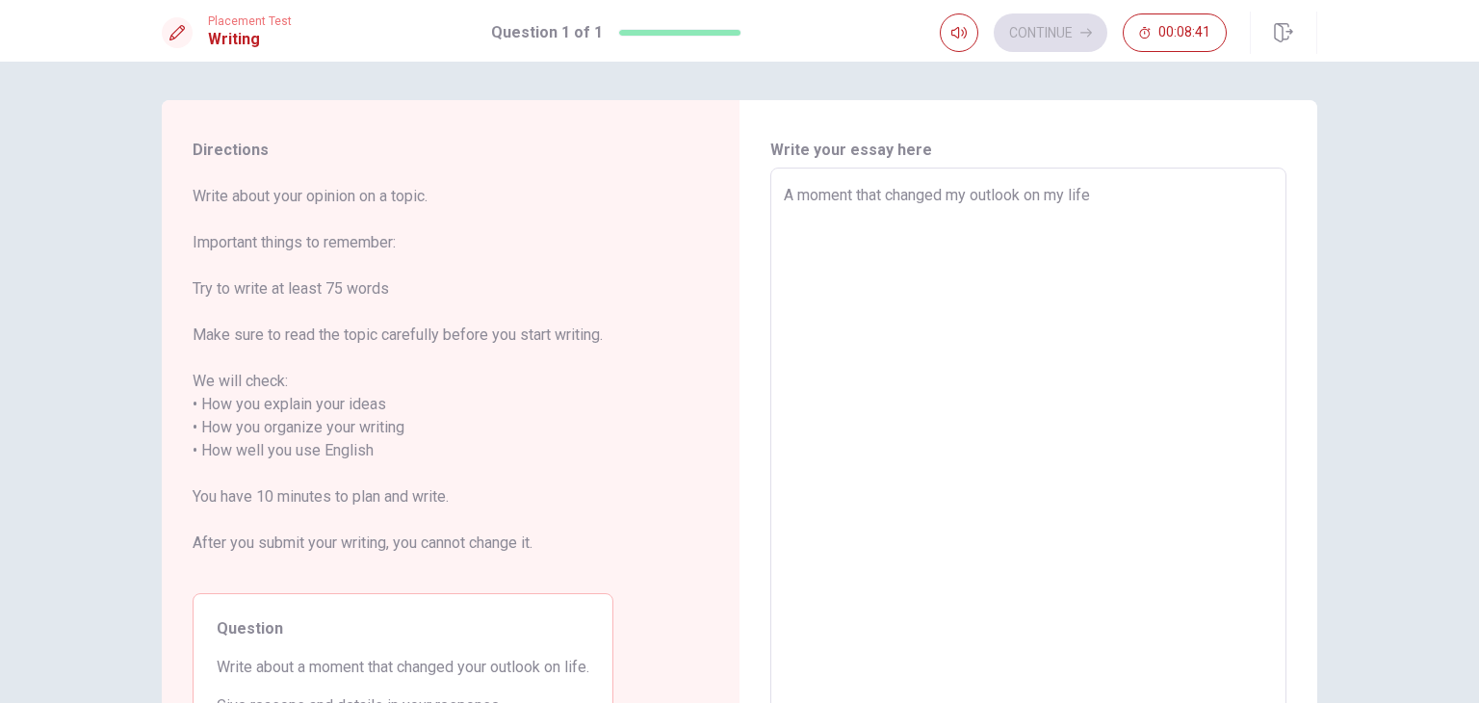
type textarea "x"
type textarea "A moment that changed my outlook on my life"
type textarea "x"
type textarea "A moment that changed my outlook on my life w"
type textarea "x"
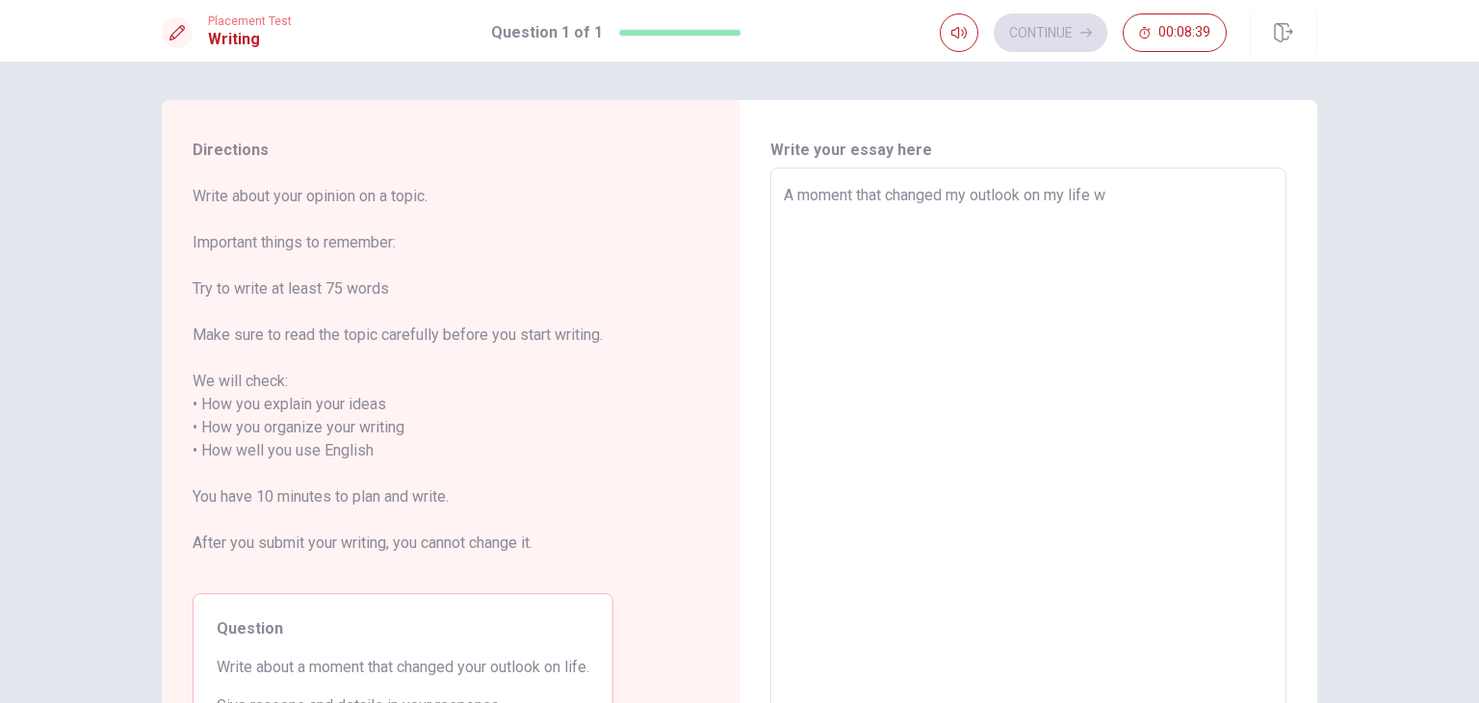
type textarea "A moment that changed my outlook on my life wa"
type textarea "x"
type textarea "A moment that changed my outlook on my life was"
type textarea "x"
type textarea "A moment that changed my outlook on my life was"
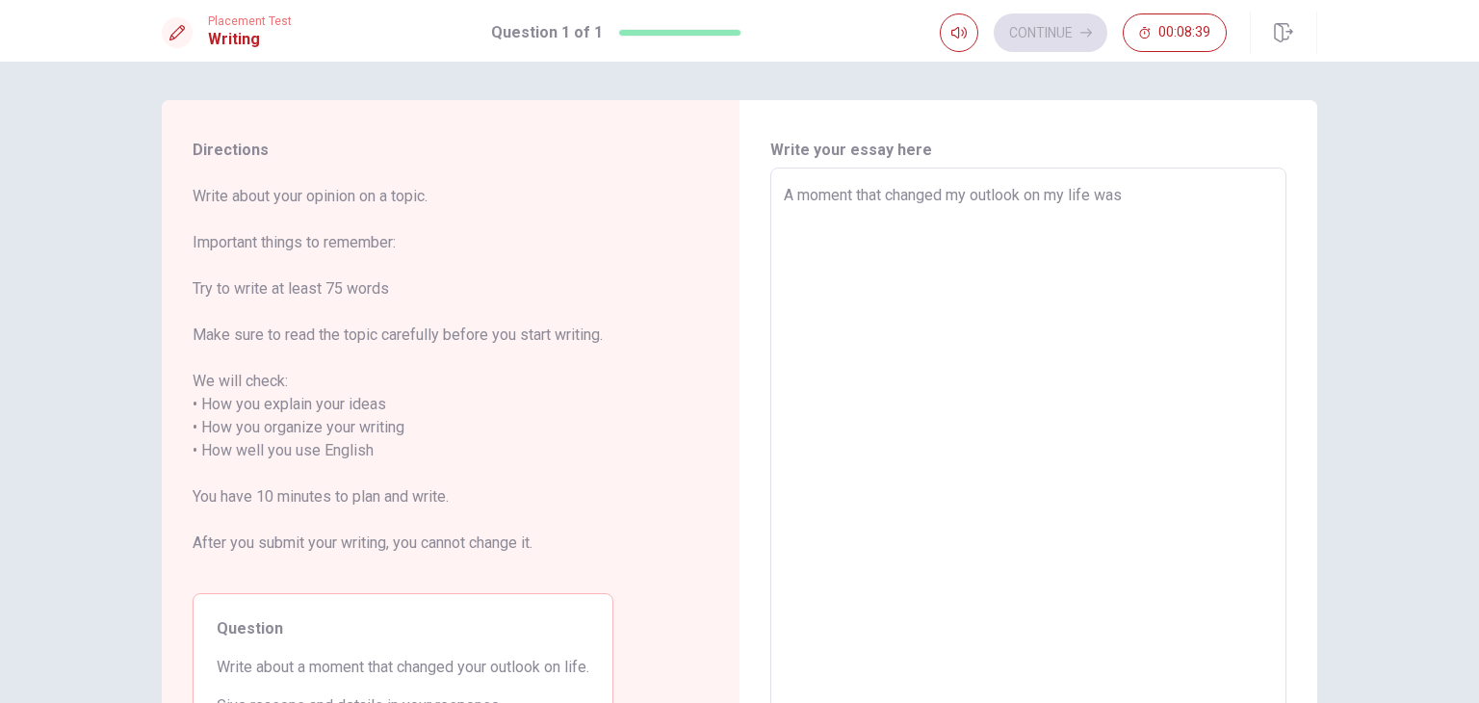
type textarea "x"
type textarea "A moment that changed my outlook on my life was w"
type textarea "x"
type textarea "A moment that changed my outlook on my life was wh"
type textarea "x"
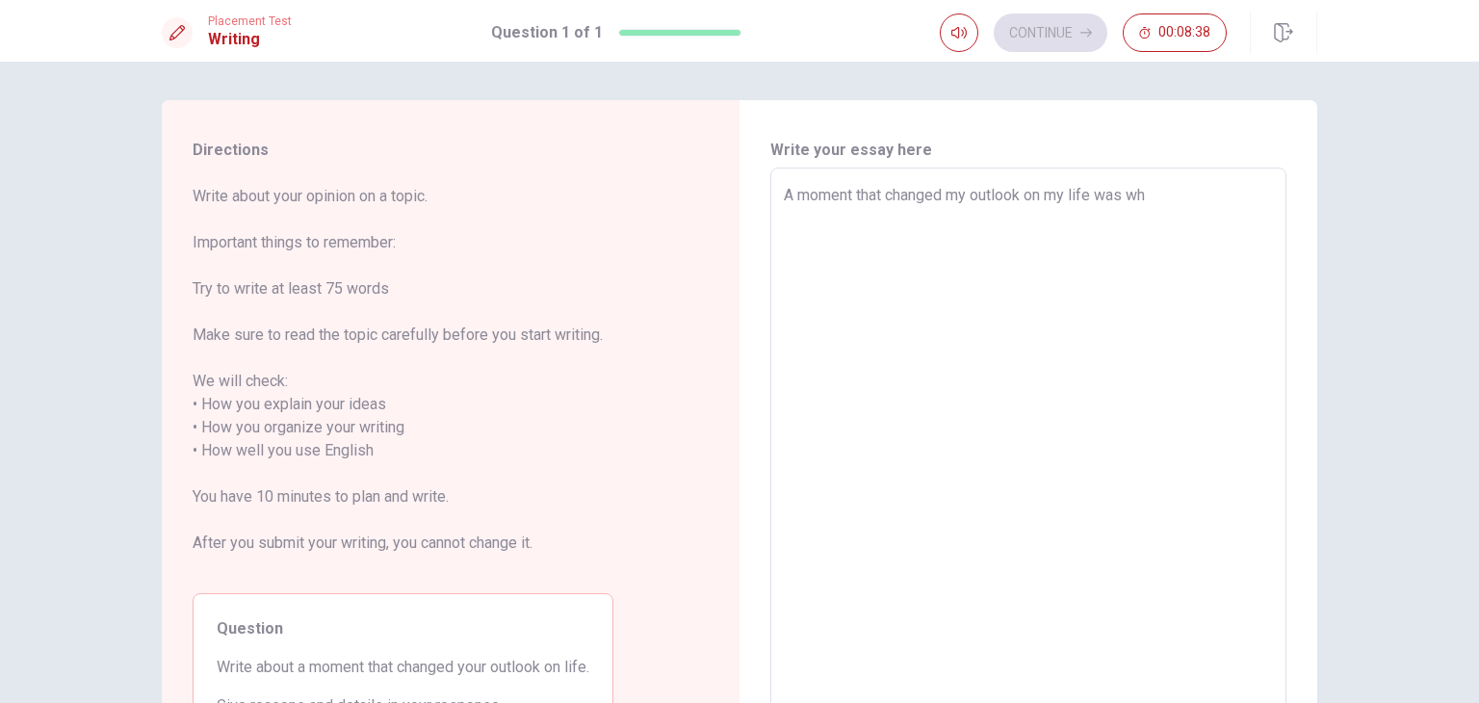
type textarea "A moment that changed my outlook on my life was whe"
type textarea "x"
type textarea "A moment that changed my outlook on my life was when"
type textarea "x"
type textarea "A moment that changed my outlook on my life was when"
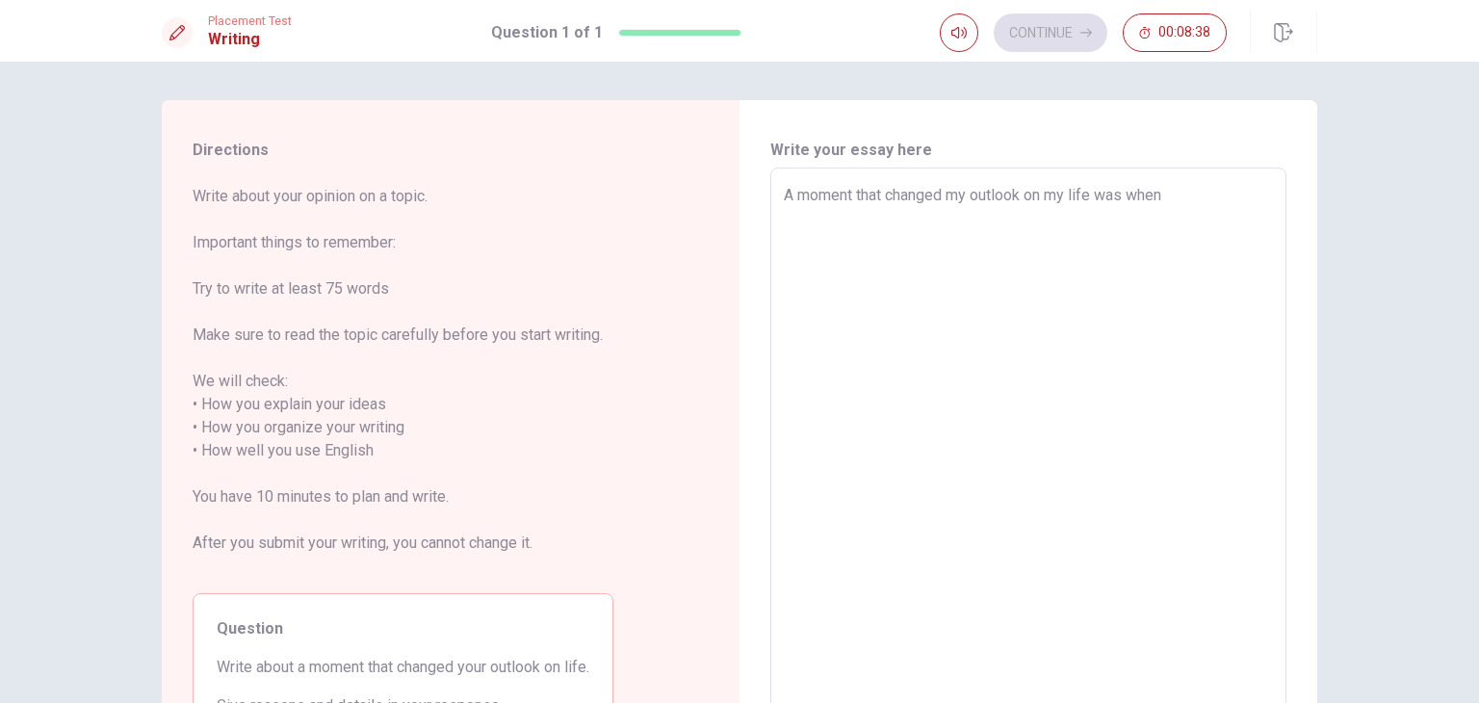
type textarea "x"
type textarea "A moment that changed my outlook on my life was when i"
type textarea "x"
type textarea "A moment that changed my outlook on my life was when i"
type textarea "x"
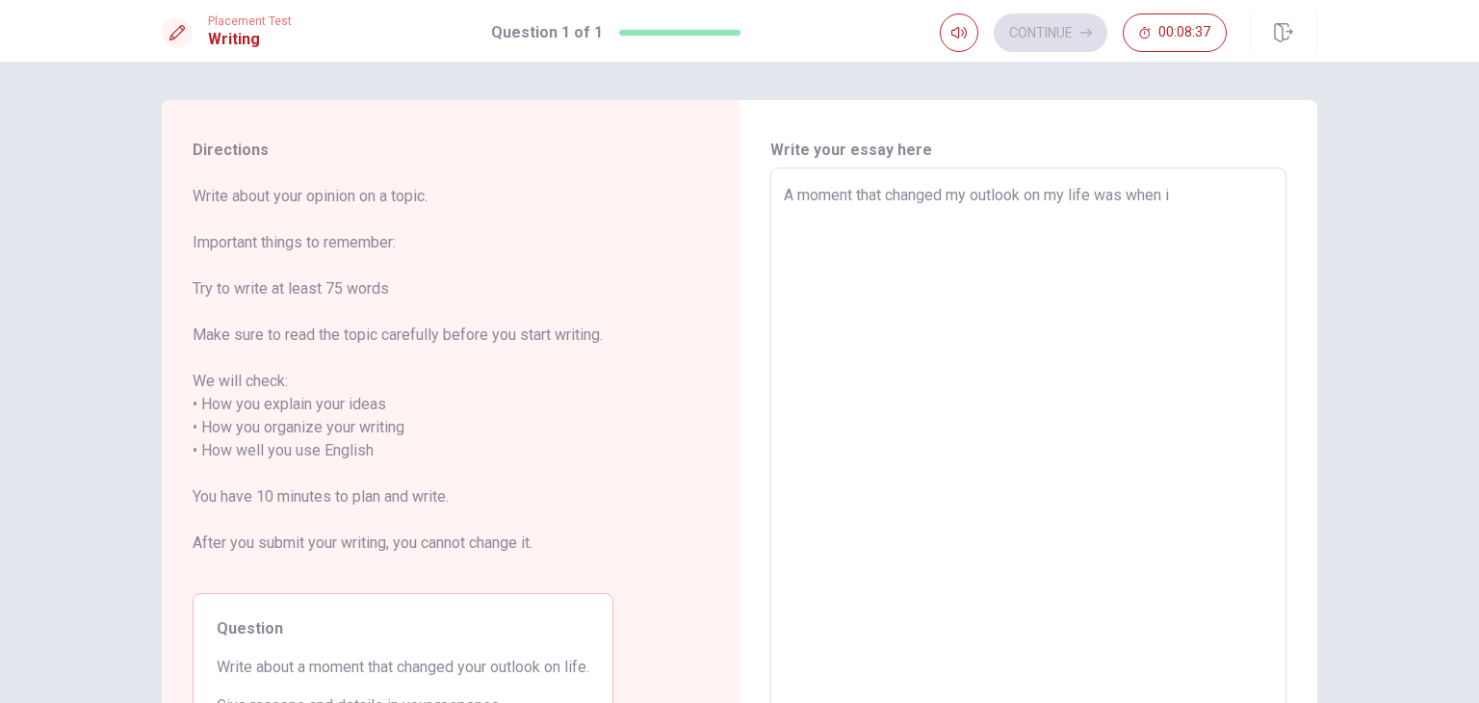
type textarea "A moment that changed my outlook on my life was when i m"
type textarea "x"
type textarea "A moment that changed my outlook on my life was when i mo"
type textarea "x"
type textarea "A moment that changed my outlook on my life was when i mov"
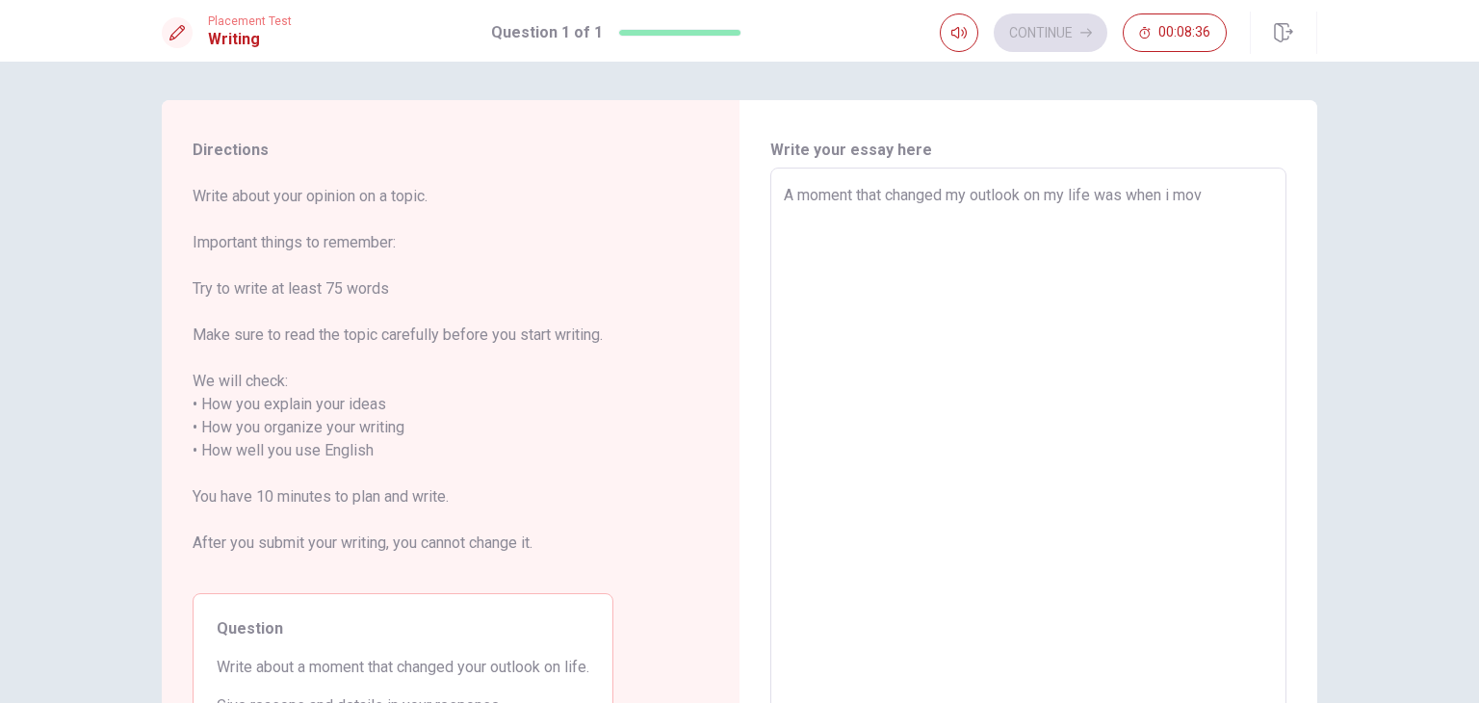
type textarea "x"
type textarea "A moment that changed my outlook on my life was when i move"
type textarea "x"
type textarea "A moment that changed my outlook on my life was when i moved"
type textarea "x"
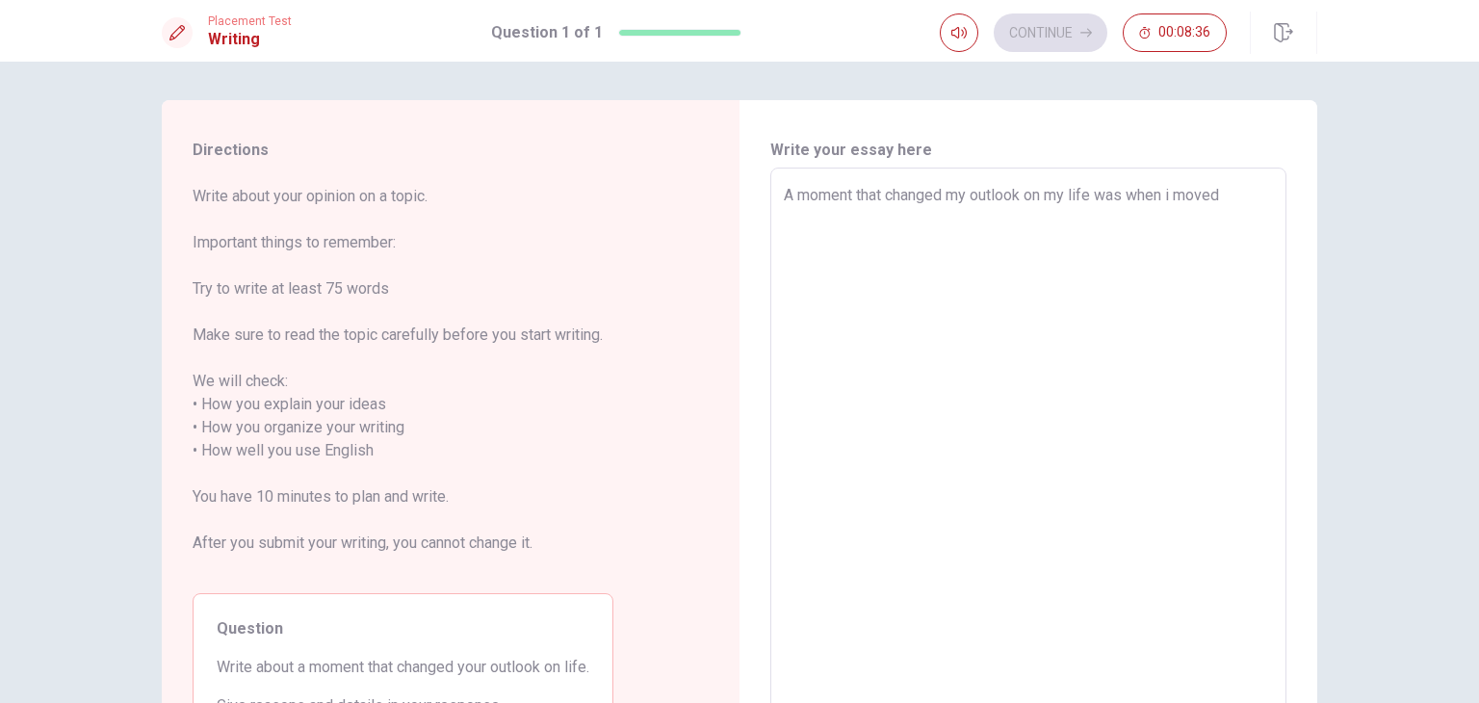
type textarea "A moment that changed my outlook on my life was when i moved"
type textarea "x"
type textarea "A moment that changed my outlook on my life was when i moved a"
type textarea "x"
type textarea "A moment that changed my outlook on my life was when i moved an"
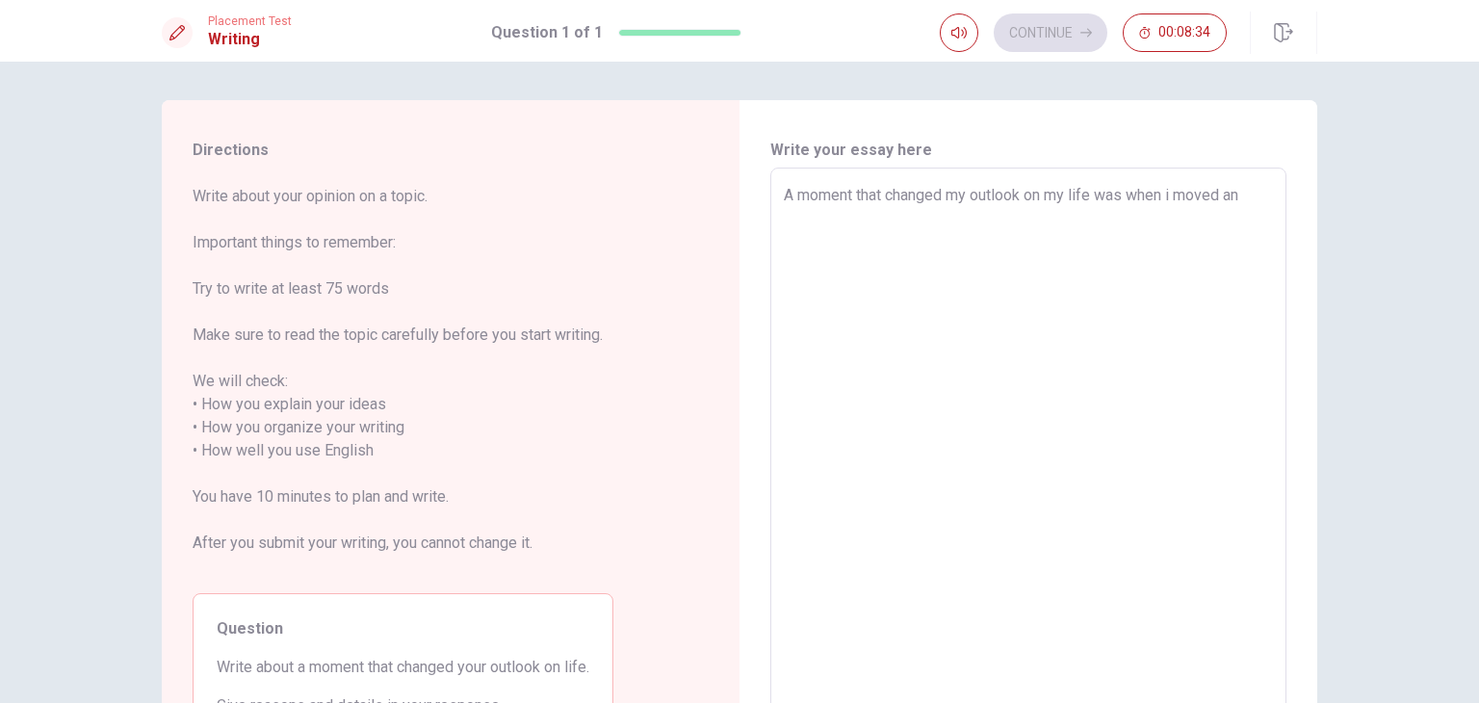
type textarea "x"
type textarea "A moment that changed my outlook on my life was when i moved a"
type textarea "x"
type textarea "A moment that changed my outlook on my life was when i moved aw"
type textarea "x"
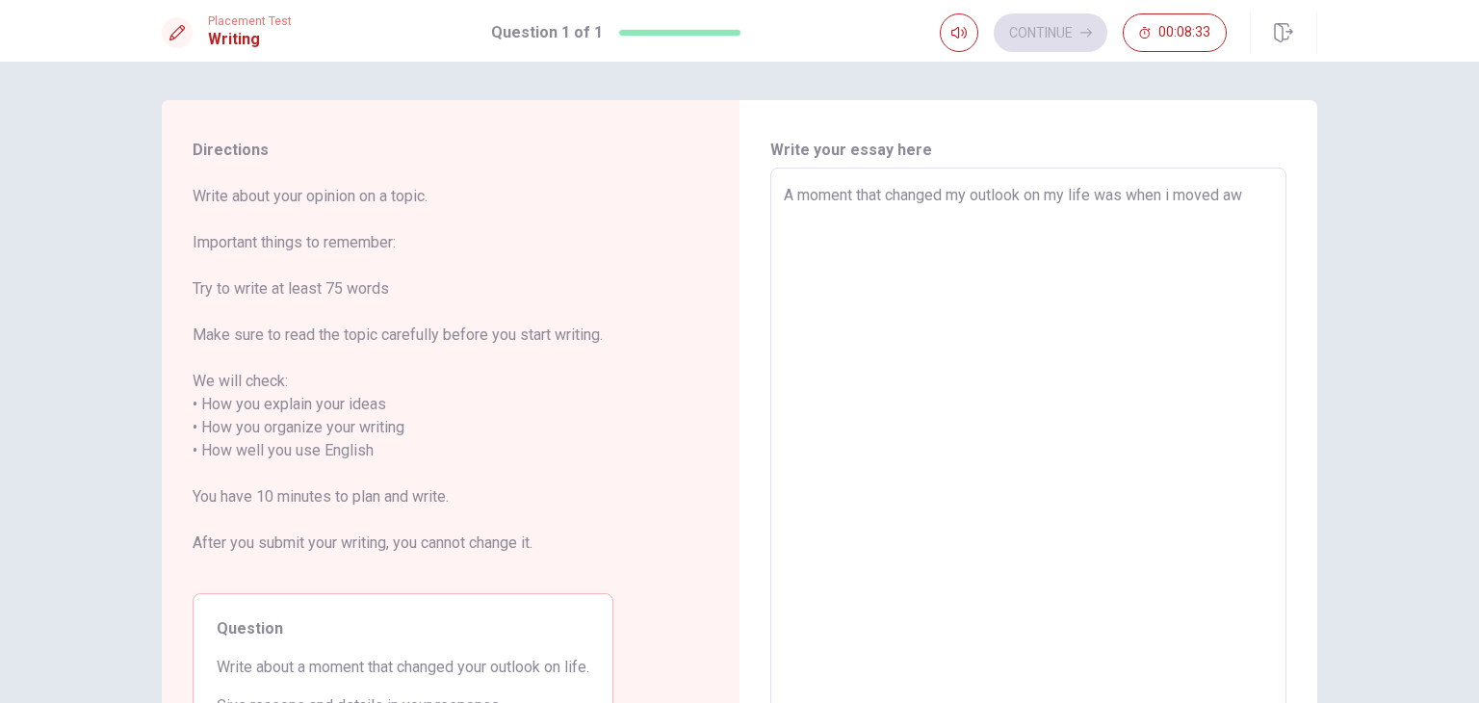
type textarea "A moment that changed my outlook on my life was when i moved awa"
type textarea "x"
type textarea "A moment that changed my outlook on my life was when i moved away"
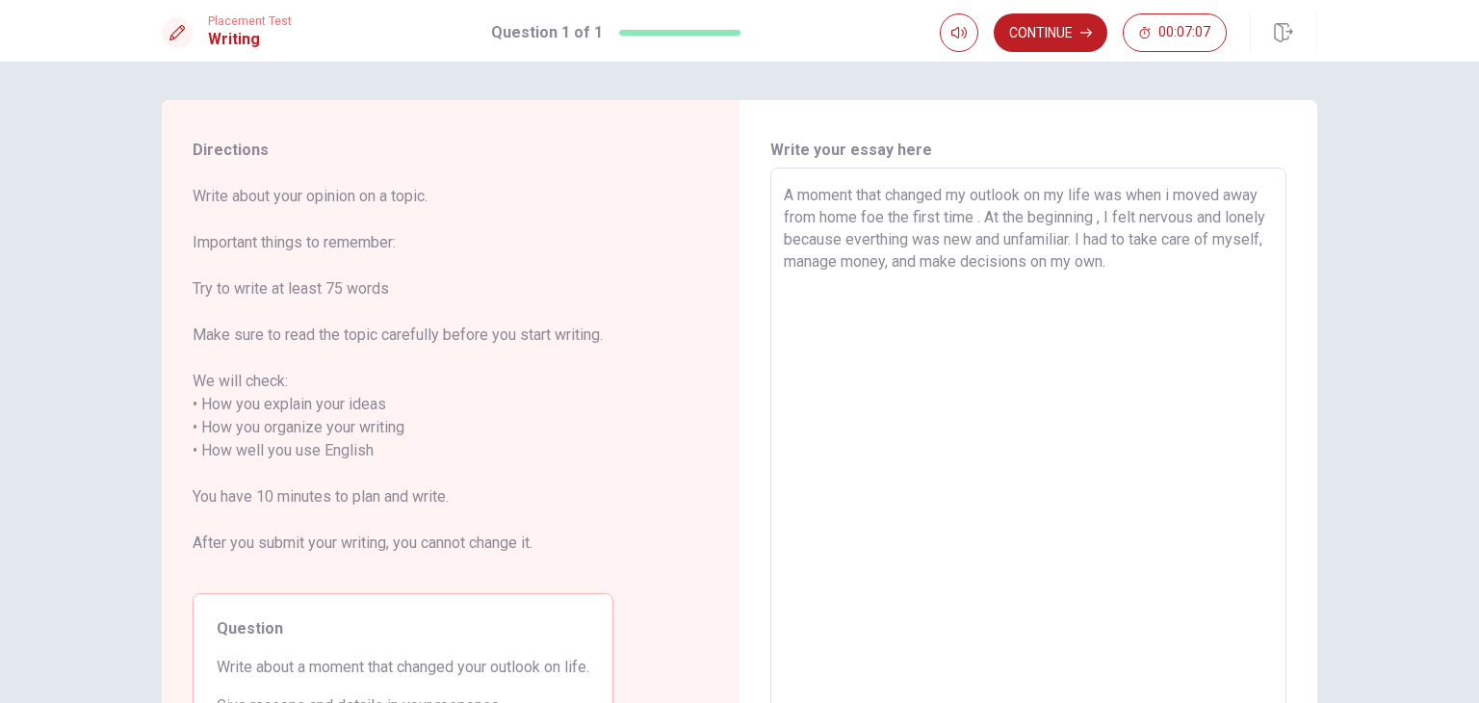
click at [1337, 363] on div "Directions Write about your opinion on a topic. Important things to remember: T…" at bounding box center [739, 440] width 1217 height 680
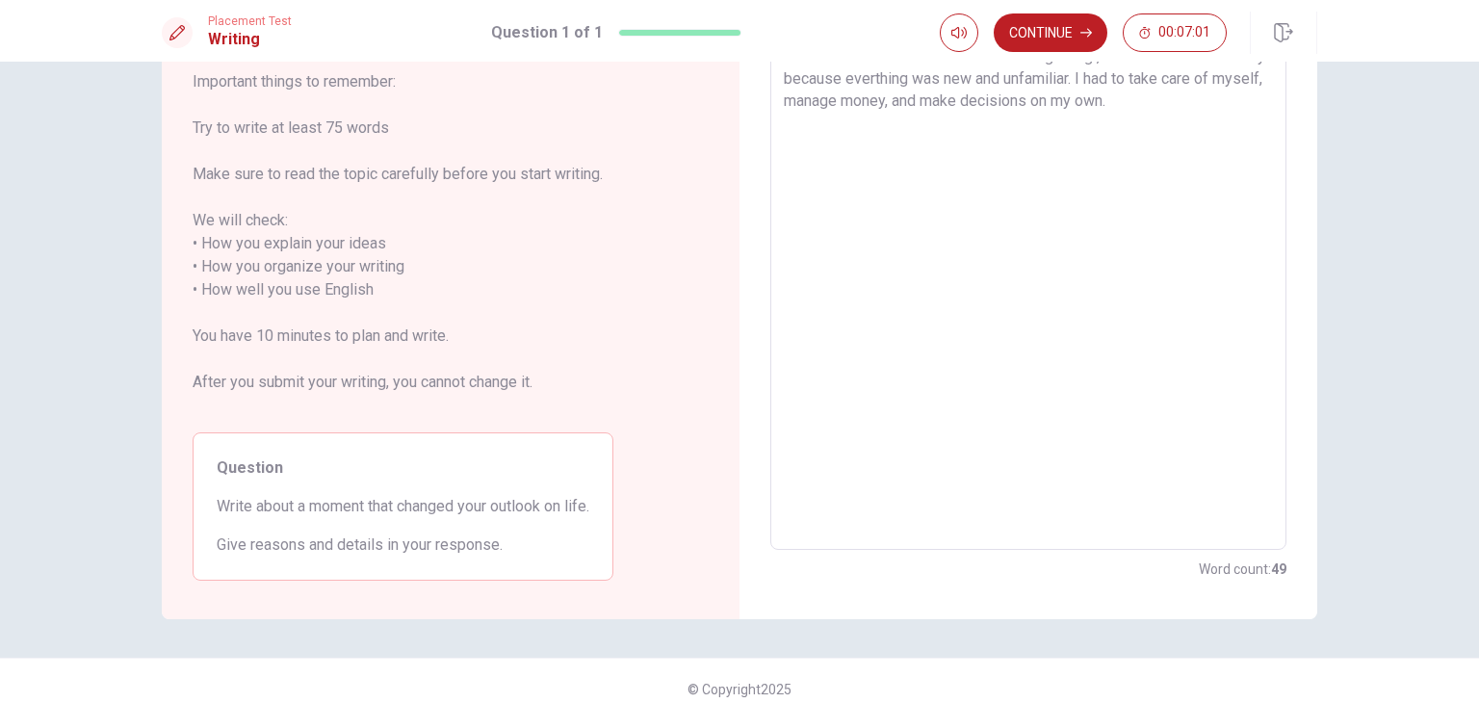
scroll to position [177, 0]
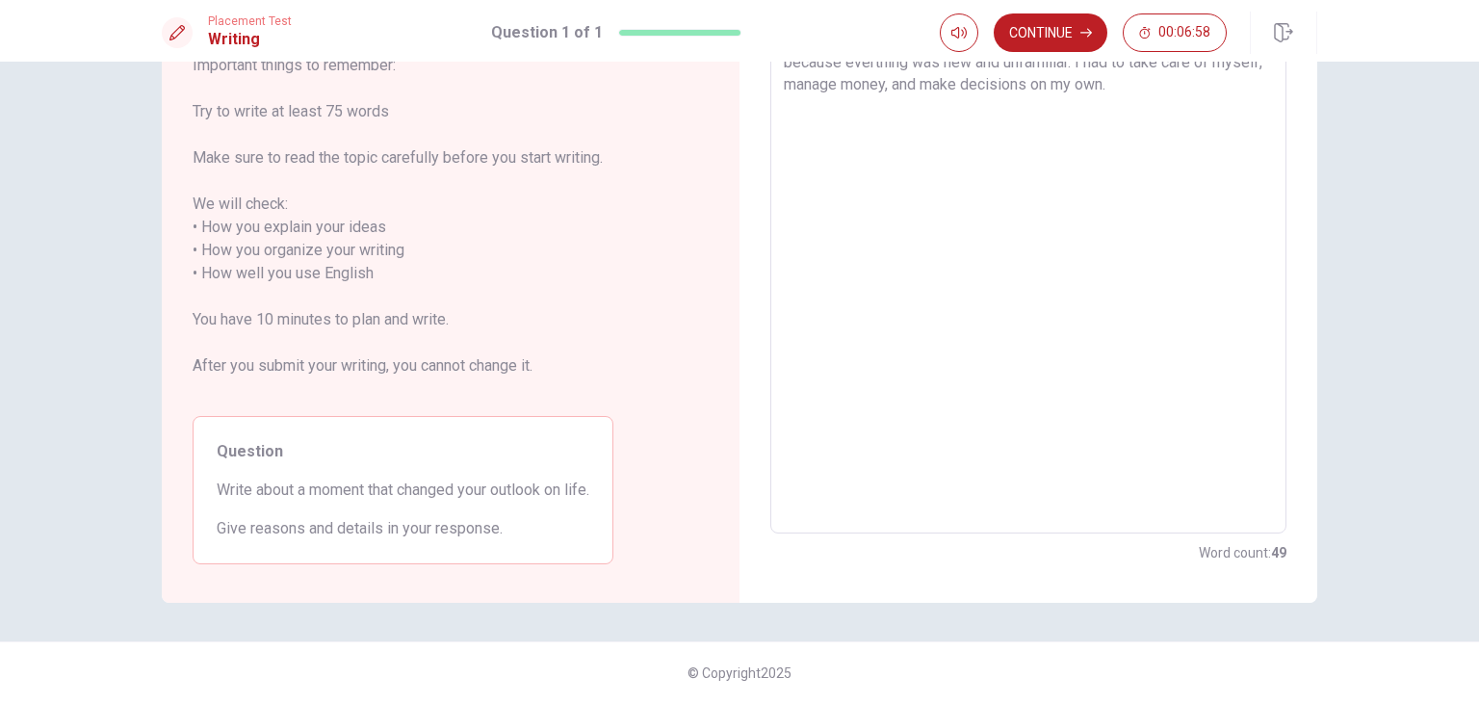
click at [1239, 117] on textarea "A moment that changed my outlook on my life was when i moved away from home foe…" at bounding box center [1028, 262] width 489 height 511
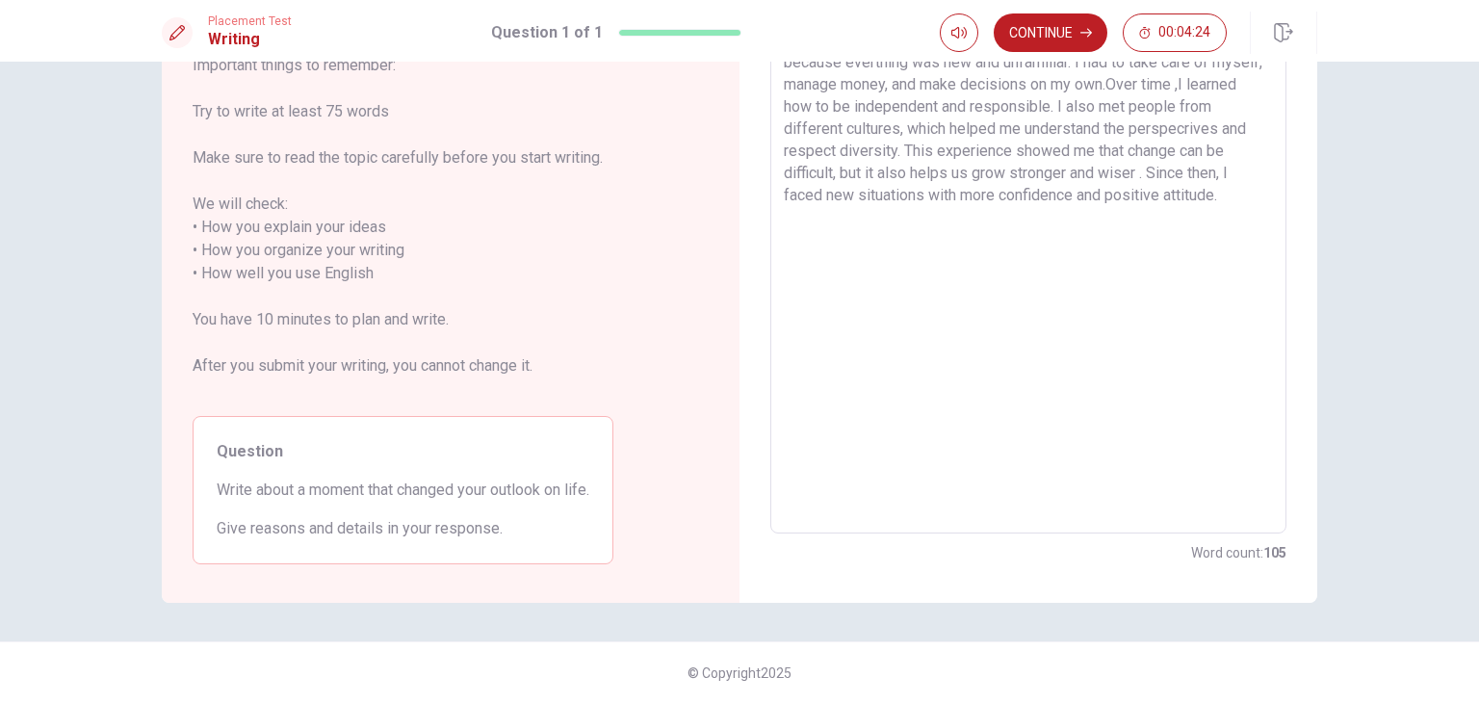
click at [1121, 318] on textarea "A moment that changed my outlook on my life was when i moved away from home foe…" at bounding box center [1028, 262] width 489 height 511
click at [1410, 186] on div "Directions Write about your opinion on a topic. Important things to remember: T…" at bounding box center [739, 382] width 1479 height 641
click at [1049, 47] on button "Continue" at bounding box center [1051, 32] width 114 height 39
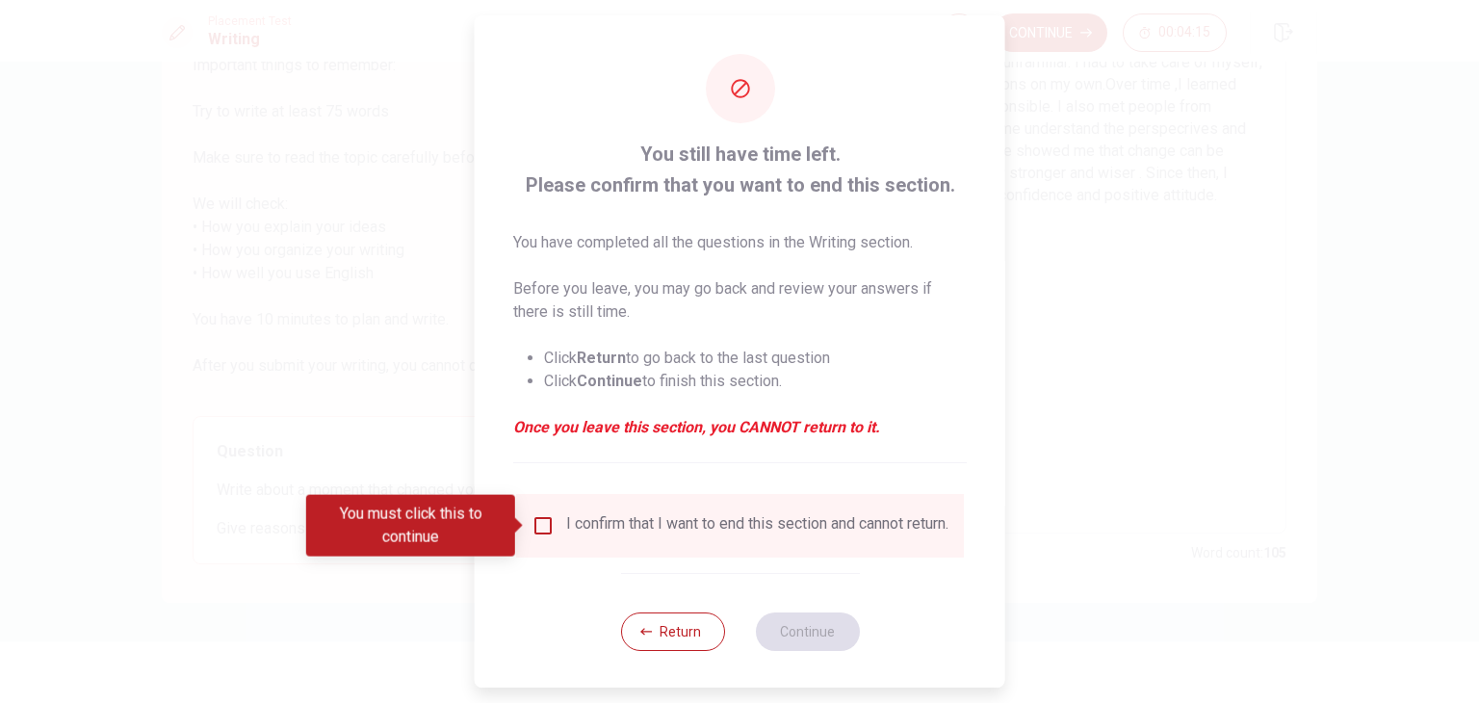
click at [542, 524] on input "You must click this to continue" at bounding box center [542, 525] width 23 height 23
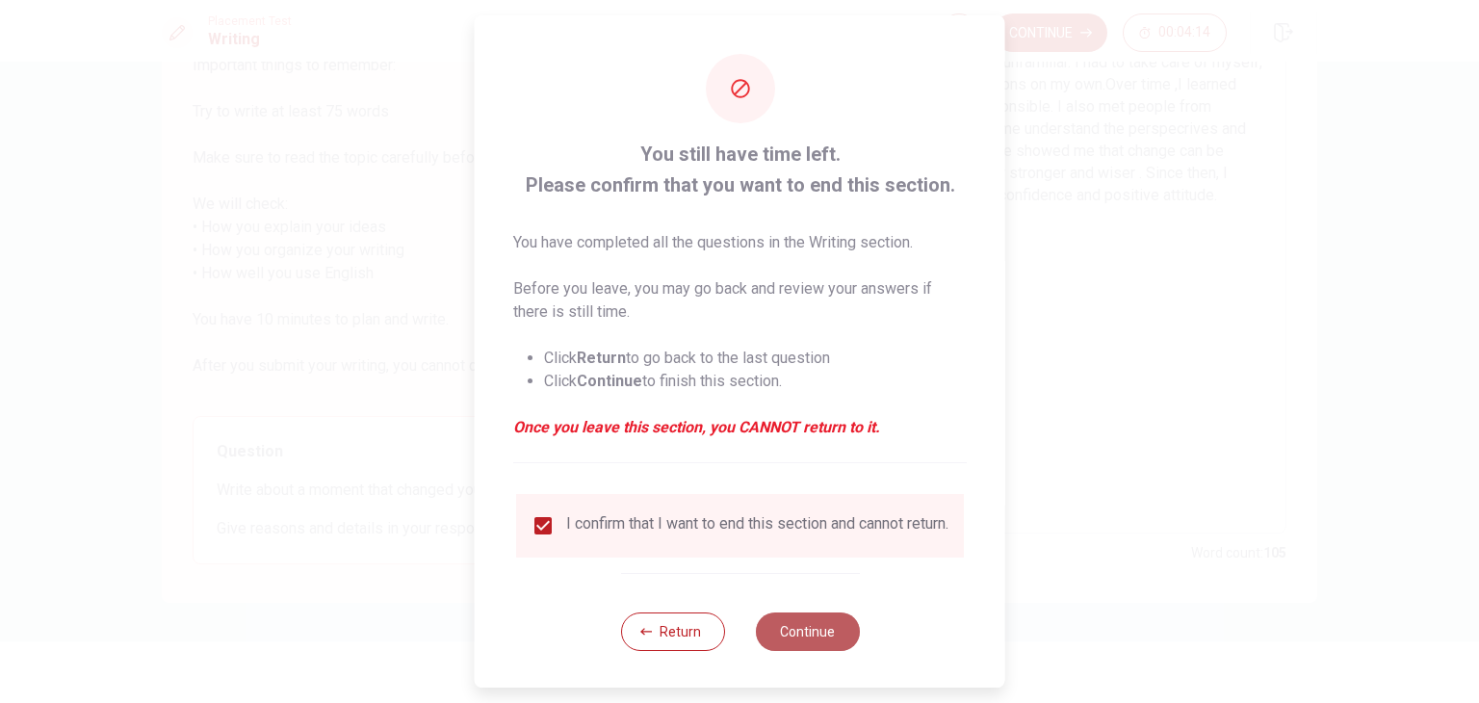
click at [790, 649] on button "Continue" at bounding box center [807, 631] width 104 height 39
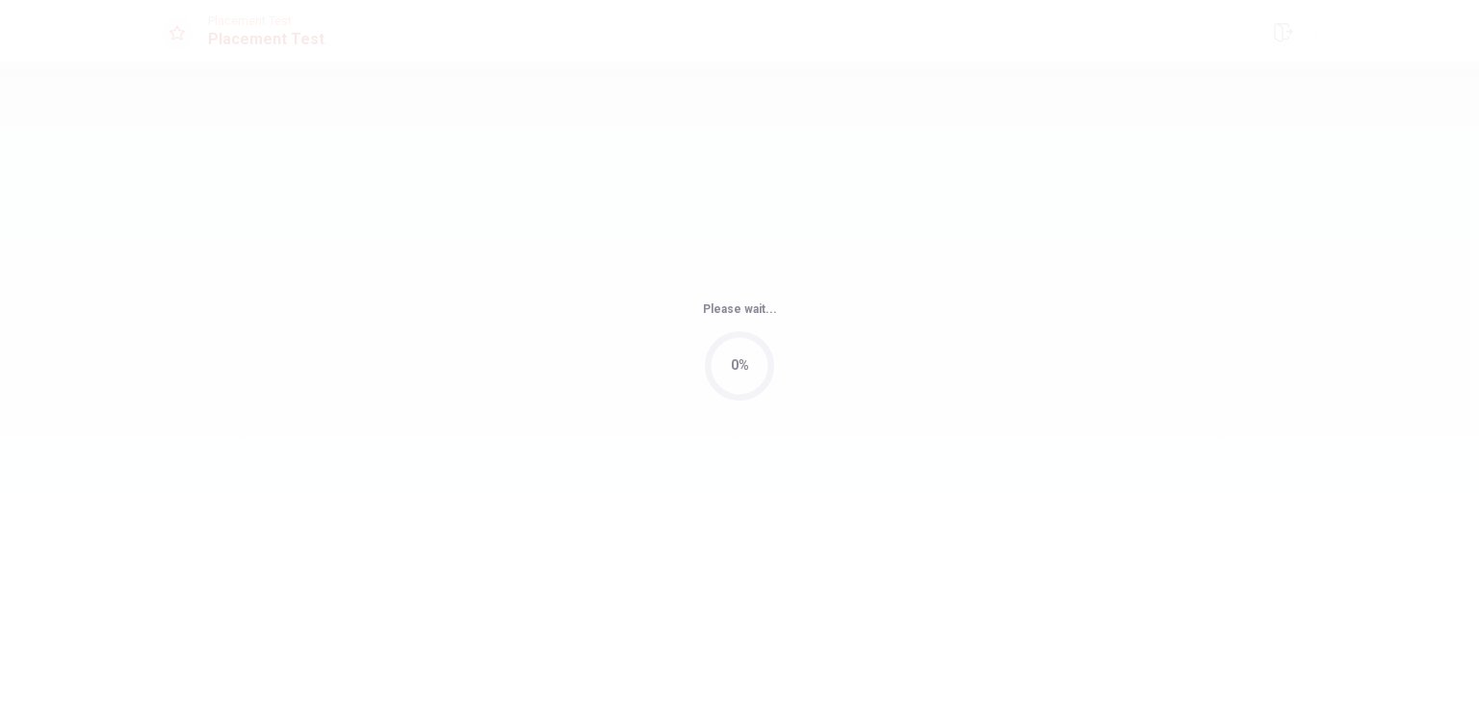
scroll to position [0, 0]
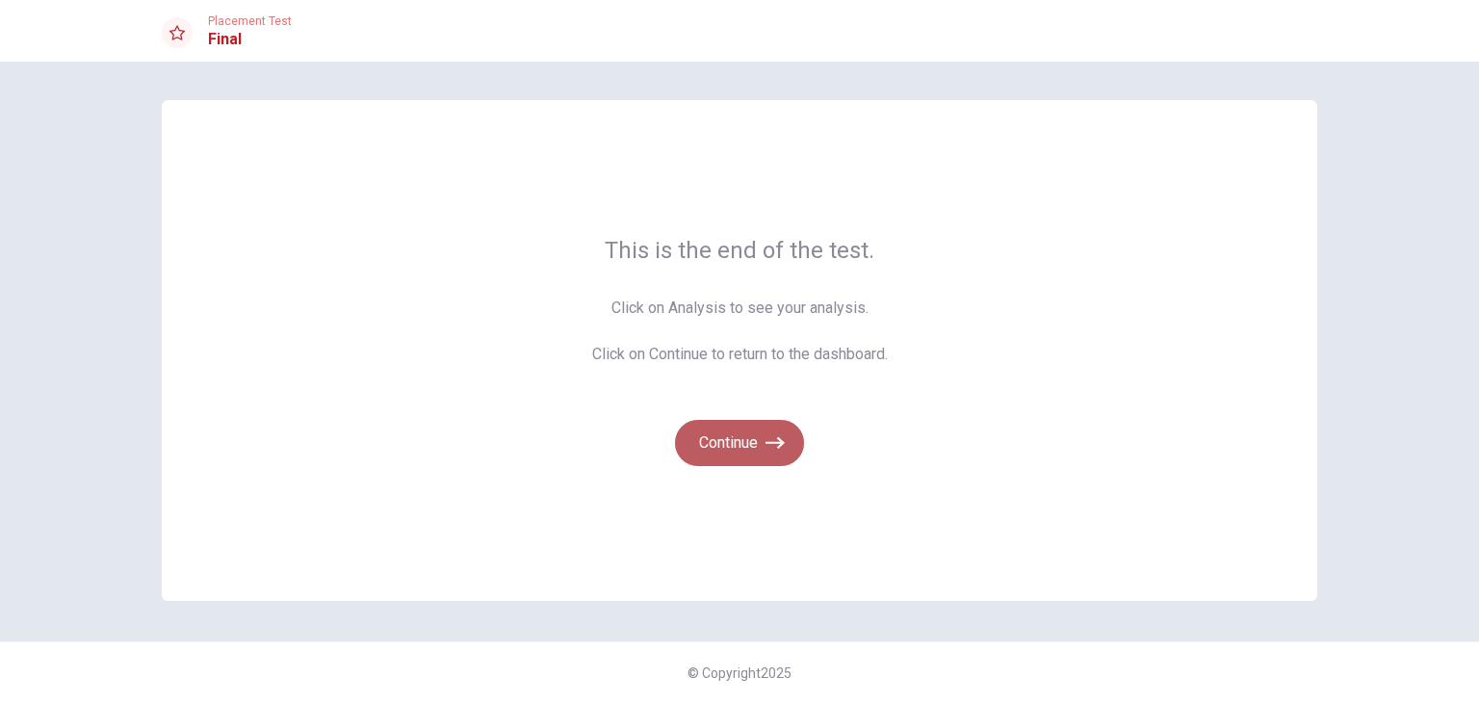
click at [751, 436] on button "Continue" at bounding box center [739, 443] width 129 height 46
